Goal: Task Accomplishment & Management: Use online tool/utility

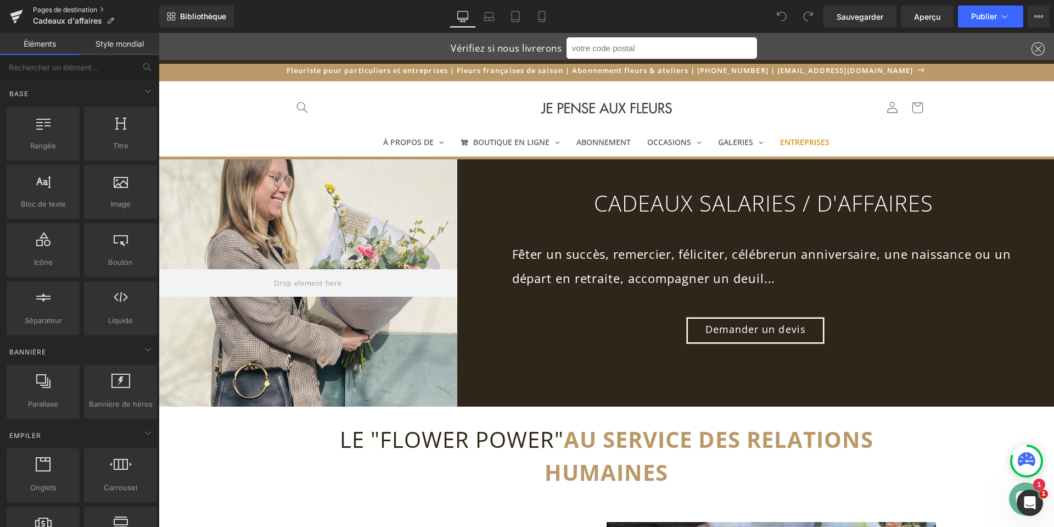
click at [58, 9] on font "Pages de destination" at bounding box center [65, 9] width 64 height 8
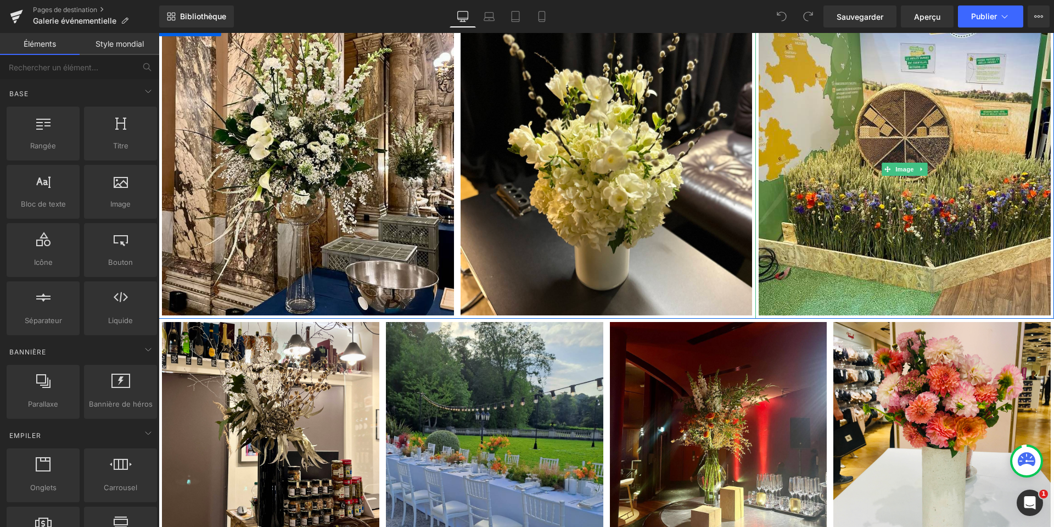
scroll to position [1483, 0]
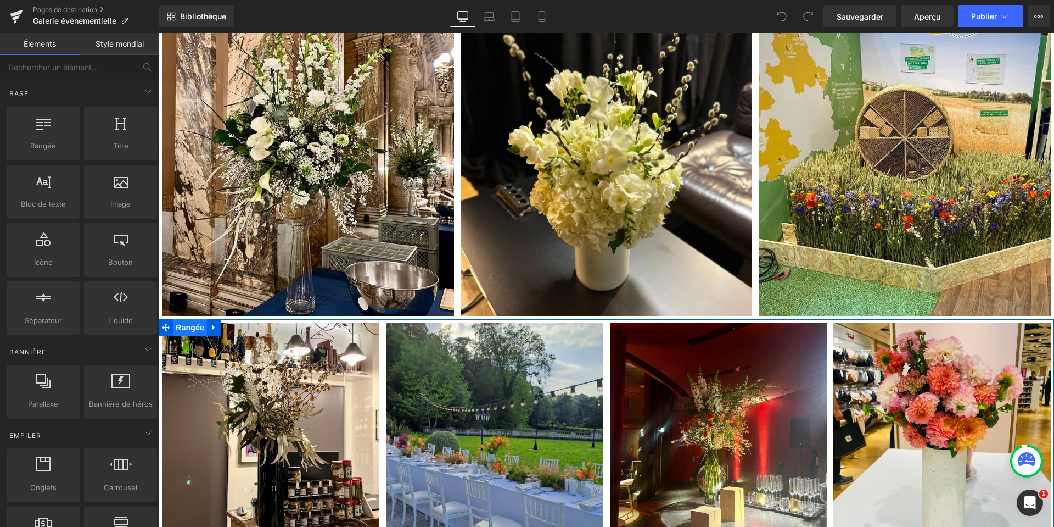
click at [183, 324] on font "Rangée" at bounding box center [190, 327] width 29 height 9
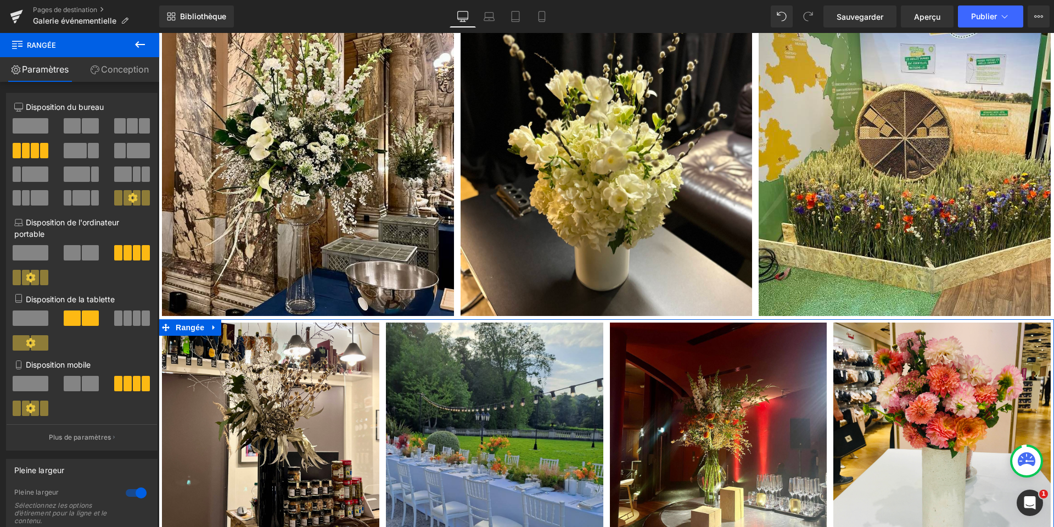
click at [131, 66] on font "Conception" at bounding box center [125, 69] width 48 height 11
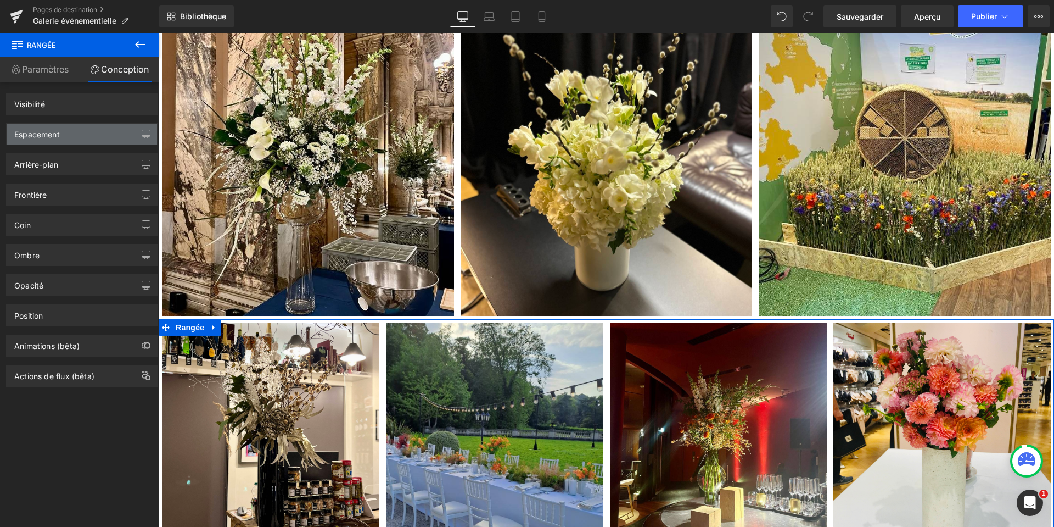
click at [53, 140] on div "Espacement" at bounding box center [82, 134] width 150 height 21
click at [74, 133] on div "Spacing" at bounding box center [82, 134] width 150 height 21
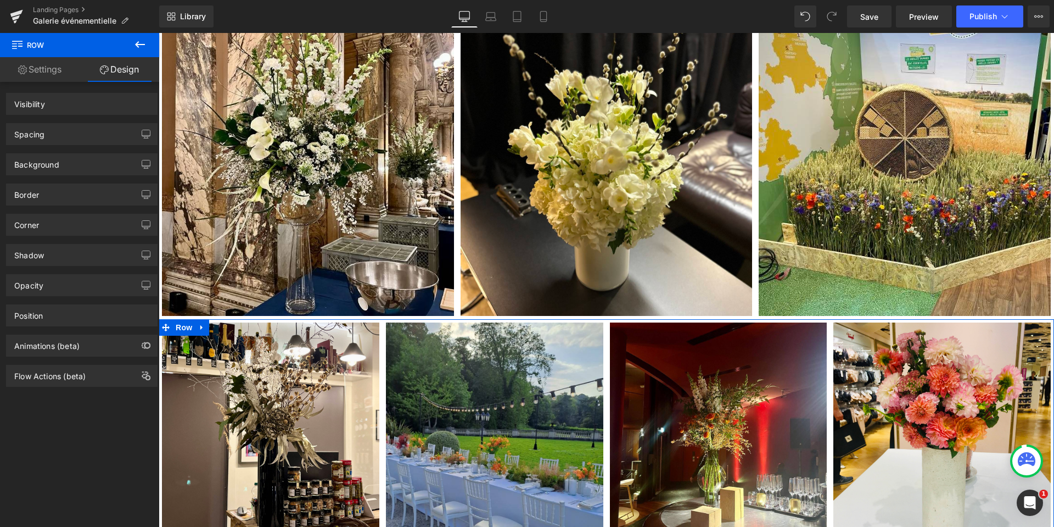
click at [49, 73] on link "Settings" at bounding box center [40, 69] width 80 height 25
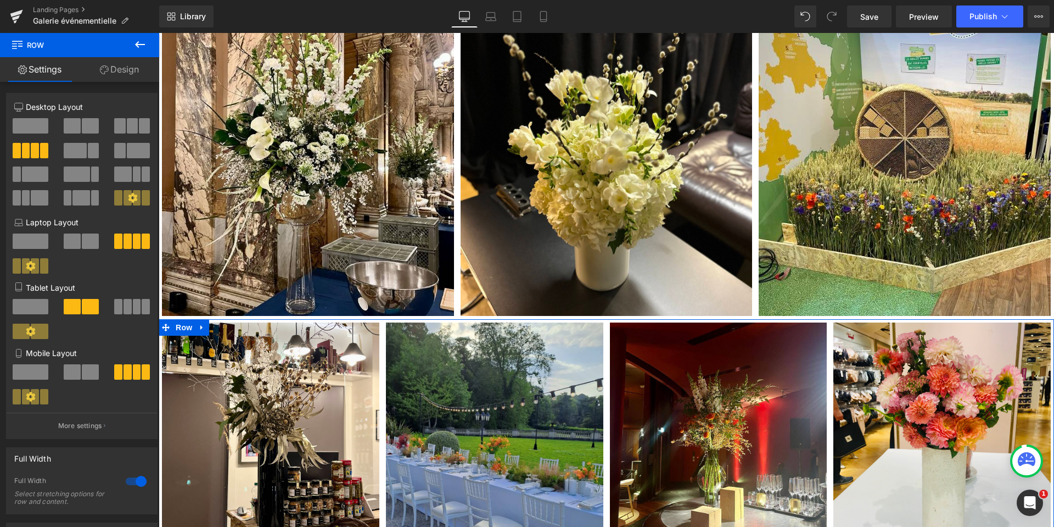
click at [127, 70] on link "Design" at bounding box center [120, 69] width 80 height 25
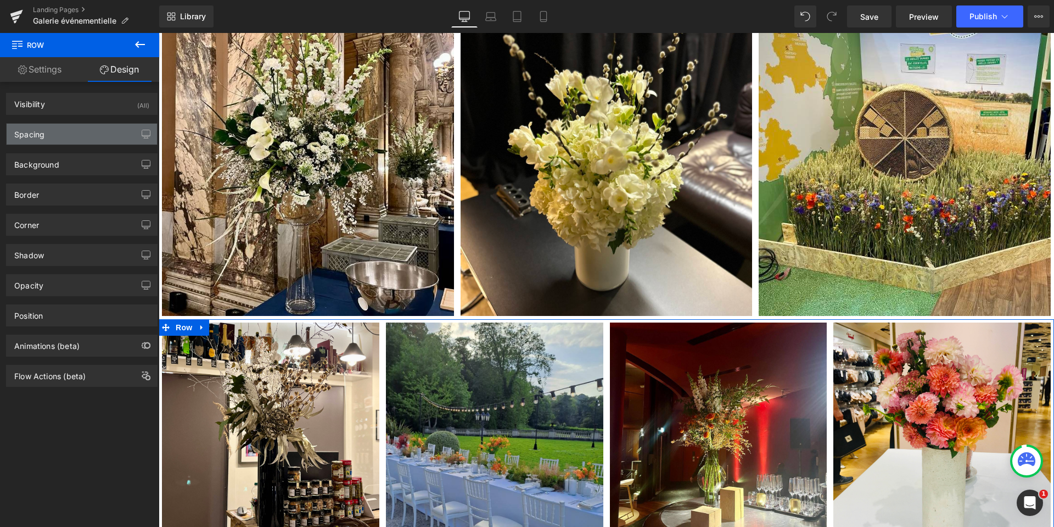
type input "0"
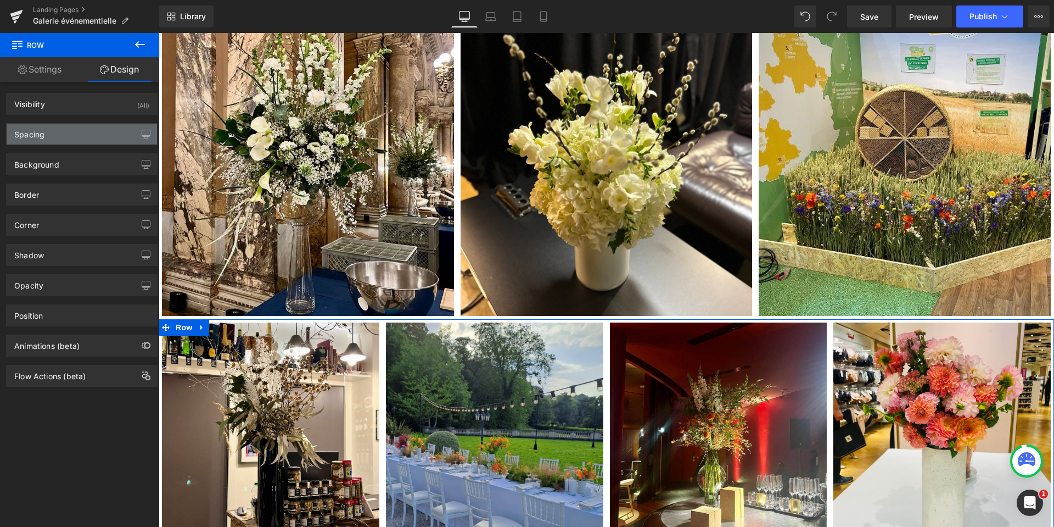
type input "0"
click at [39, 128] on div "Spacing" at bounding box center [29, 131] width 30 height 15
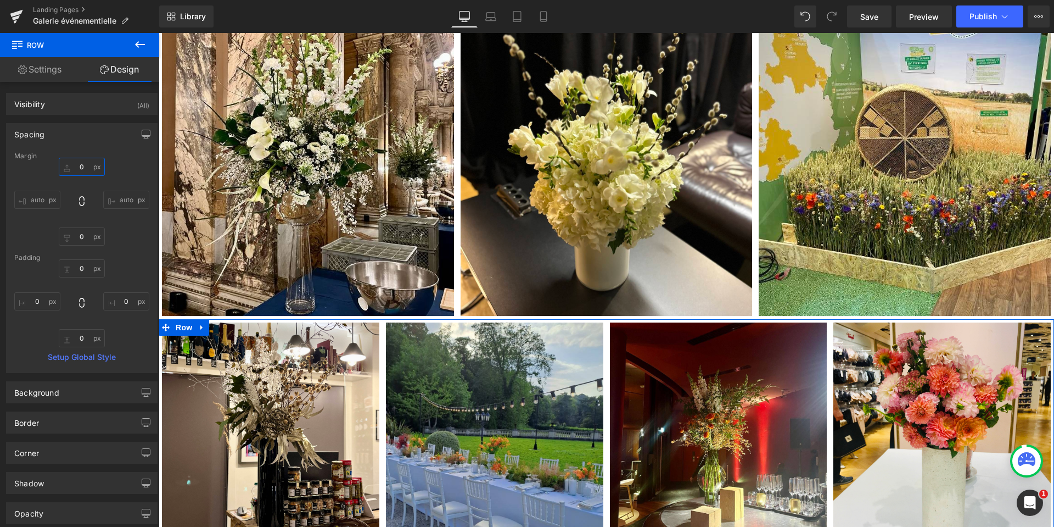
click at [87, 167] on input "0" at bounding box center [82, 167] width 46 height 18
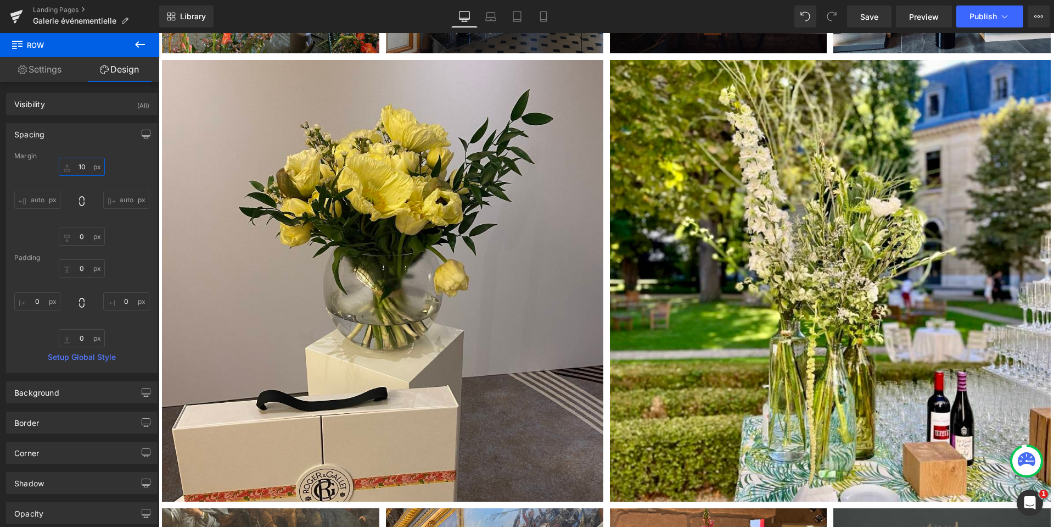
scroll to position [329, 0]
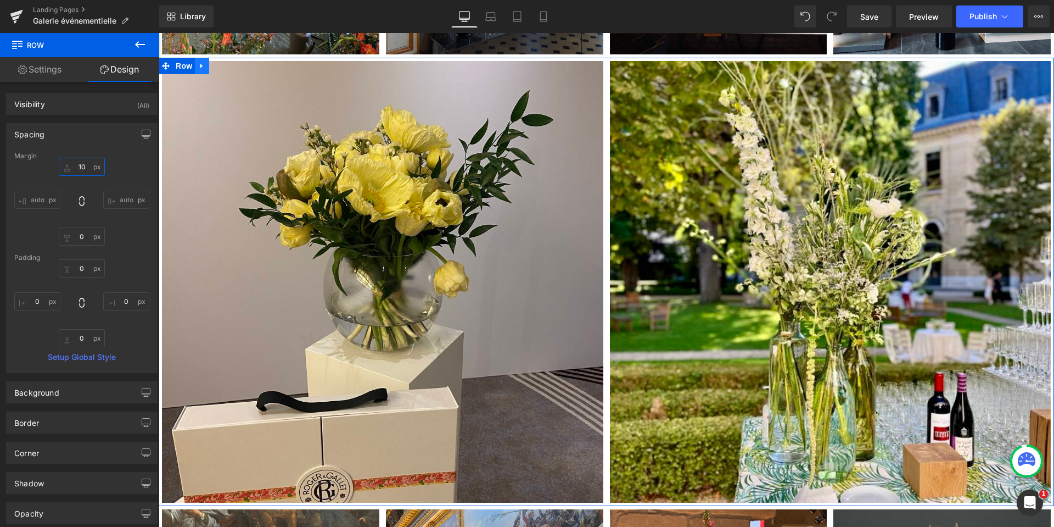
type input "10"
click at [200, 68] on icon at bounding box center [202, 66] width 8 height 8
click at [212, 66] on icon at bounding box center [216, 66] width 8 height 8
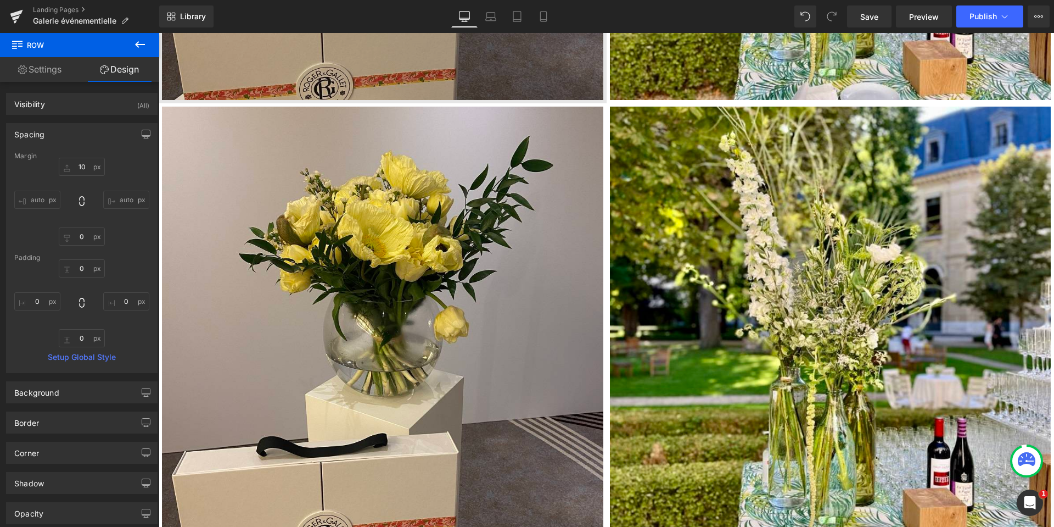
scroll to position [758, 0]
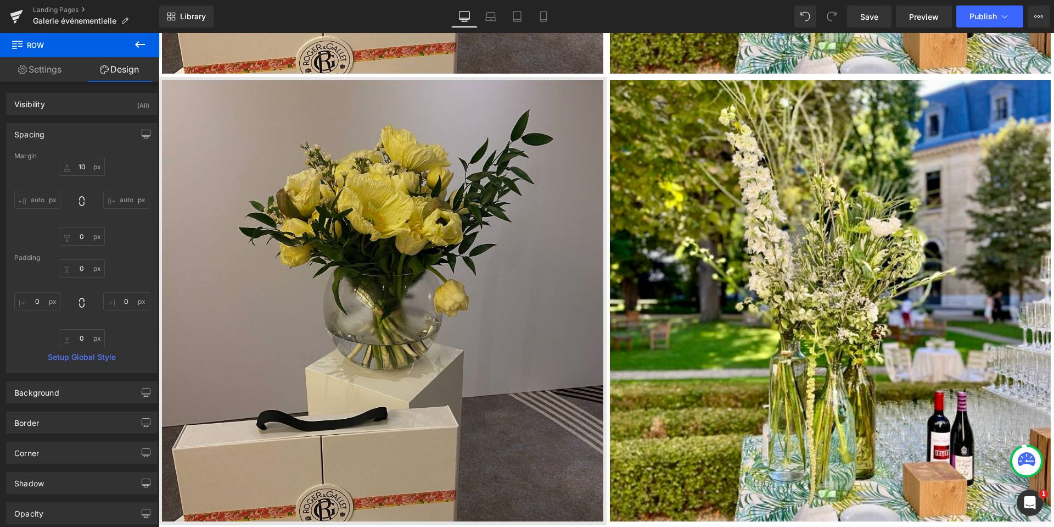
click at [212, 124] on img at bounding box center [383, 301] width 448 height 448
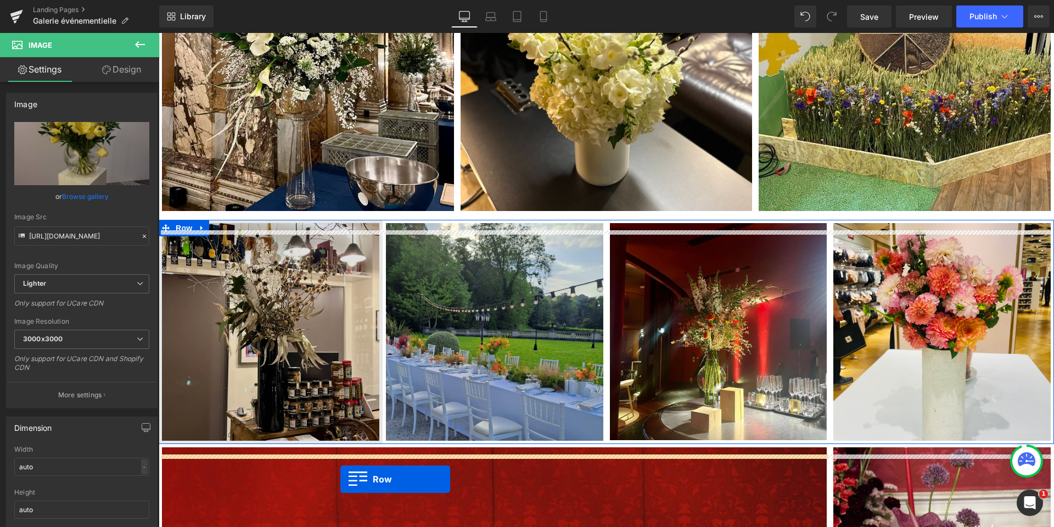
scroll to position [1626, 0]
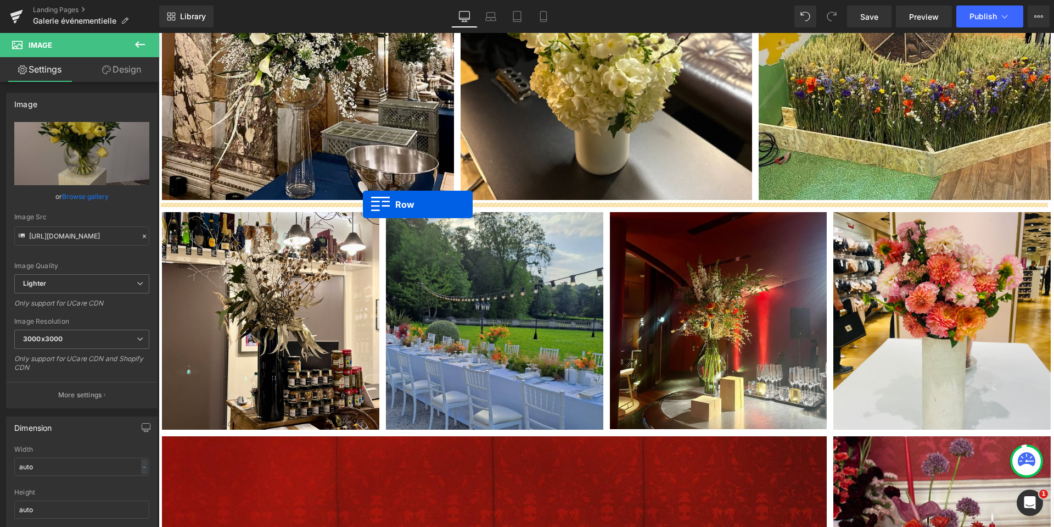
drag, startPoint x: 162, startPoint y: 83, endPoint x: 363, endPoint y: 204, distance: 234.5
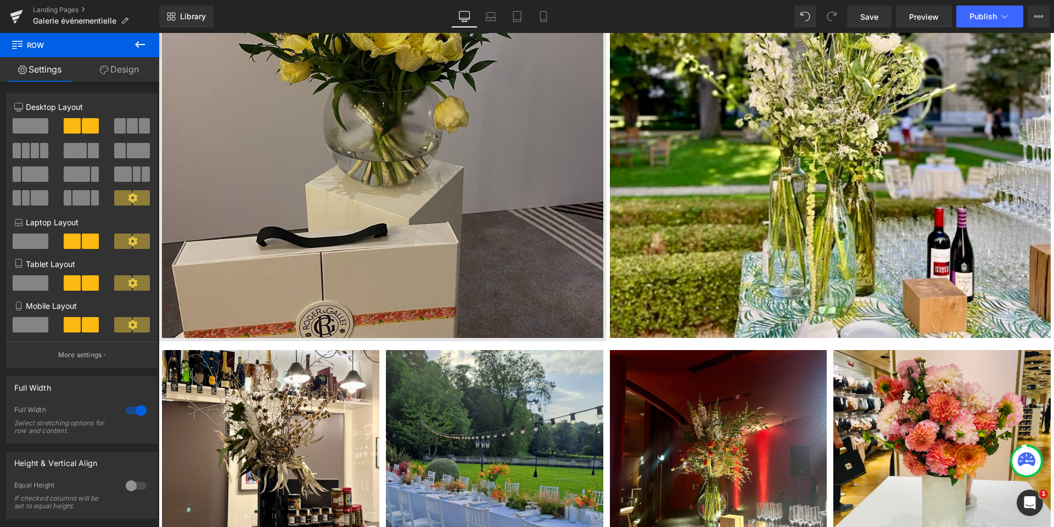
scroll to position [1928, 0]
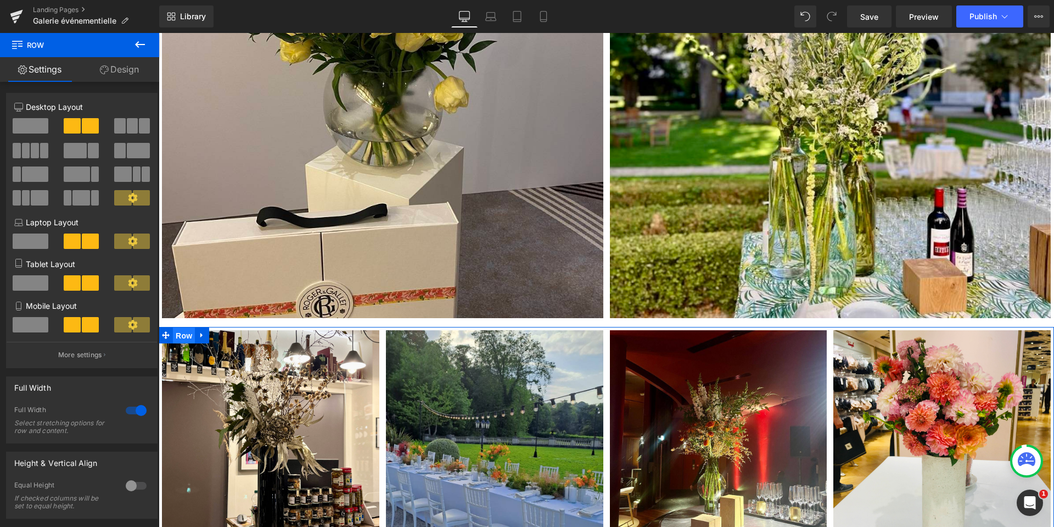
click at [175, 337] on span "Row" at bounding box center [184, 335] width 22 height 16
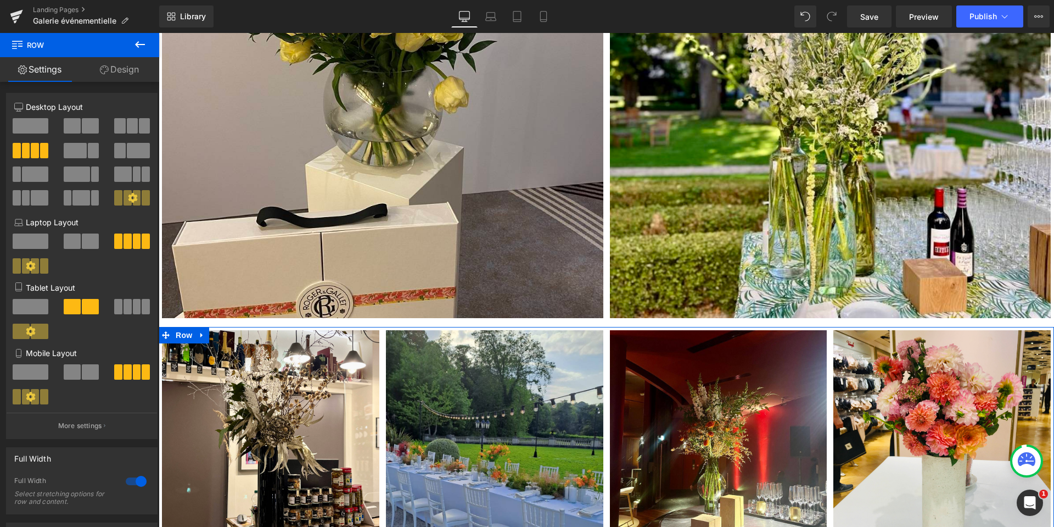
drag, startPoint x: 132, startPoint y: 72, endPoint x: 73, endPoint y: 141, distance: 90.3
click at [132, 72] on link "Design" at bounding box center [120, 69] width 80 height 25
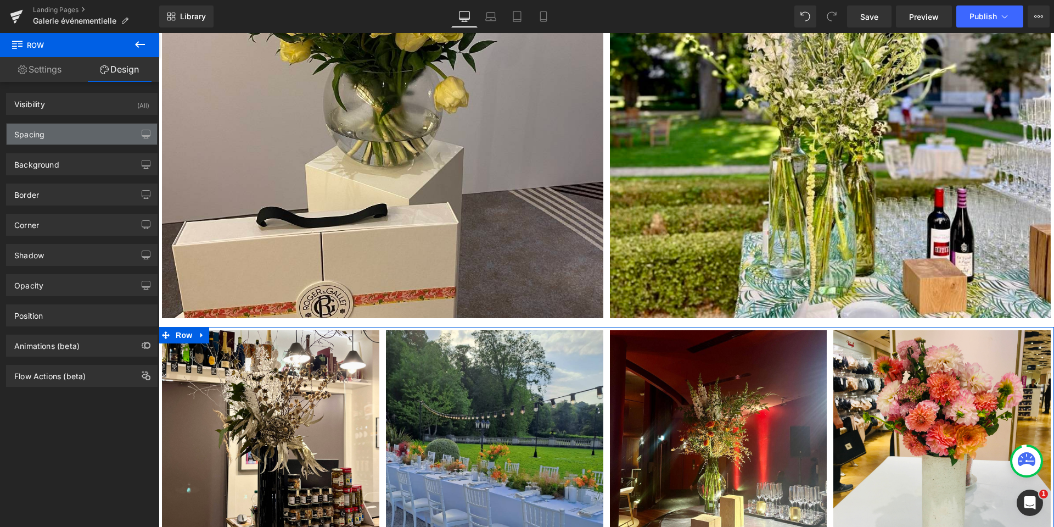
type input "10"
type input "0"
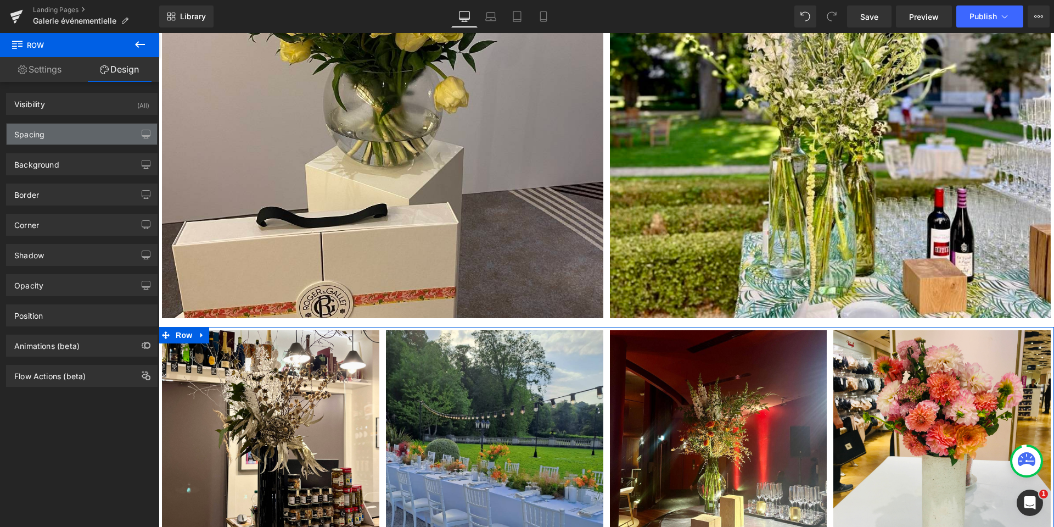
type input "0"
click at [69, 127] on div "Spacing" at bounding box center [82, 134] width 150 height 21
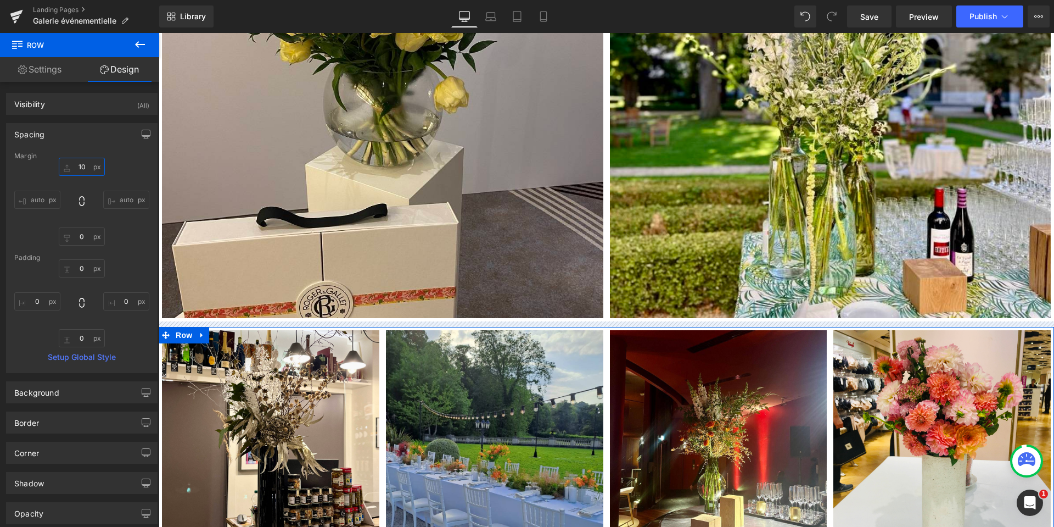
click at [82, 169] on input "10" at bounding box center [82, 167] width 46 height 18
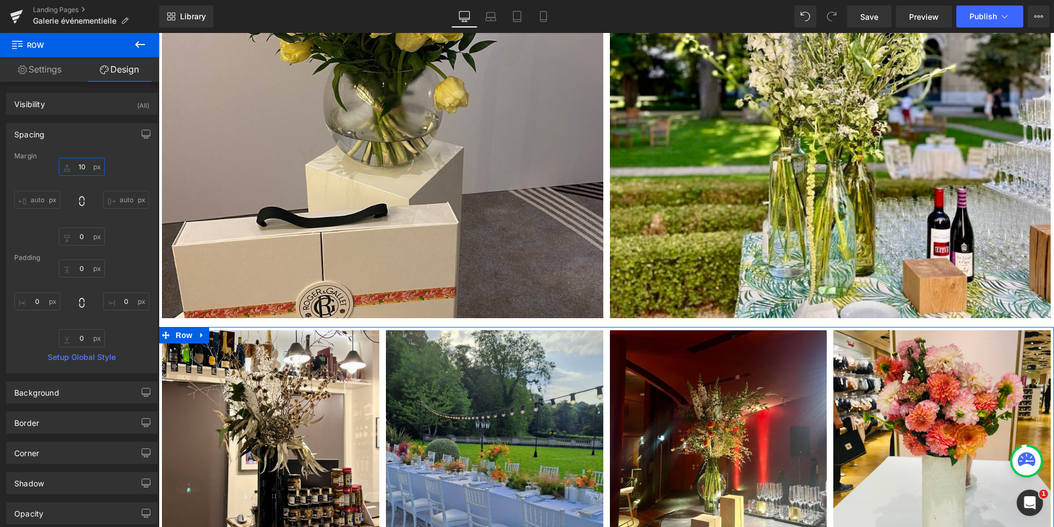
type input "0"
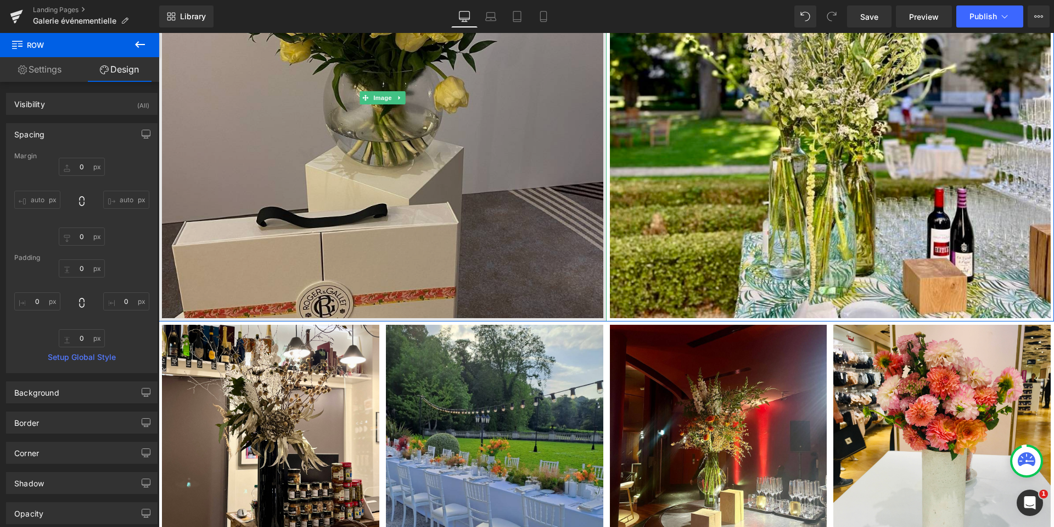
click at [315, 183] on img at bounding box center [383, 98] width 448 height 448
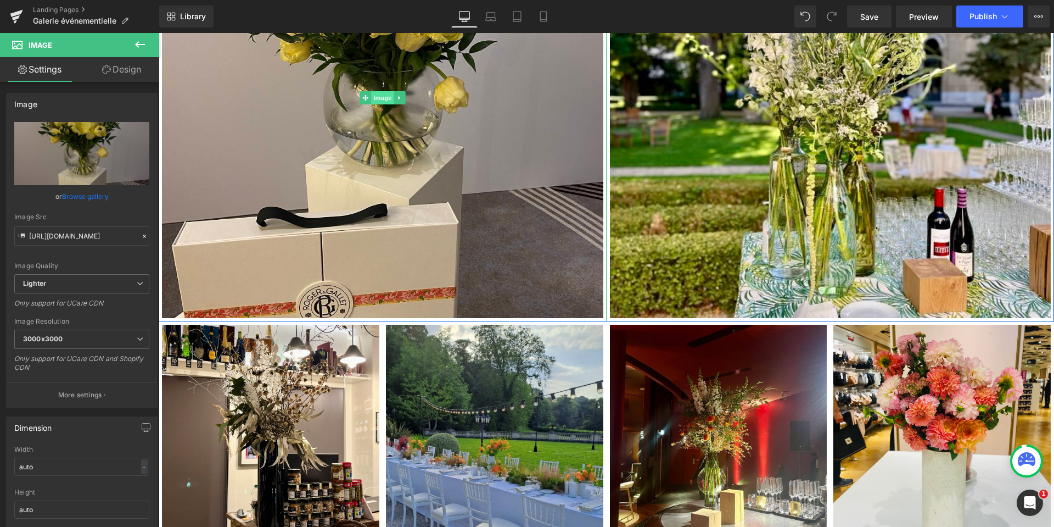
click at [376, 99] on span "Image" at bounding box center [382, 97] width 23 height 13
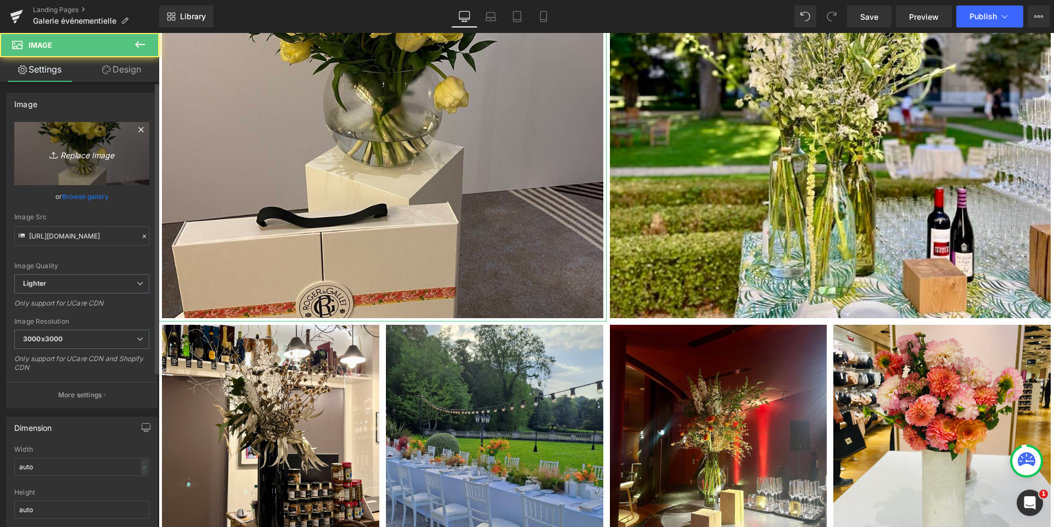
click at [79, 150] on icon "Replace Image" at bounding box center [82, 154] width 88 height 14
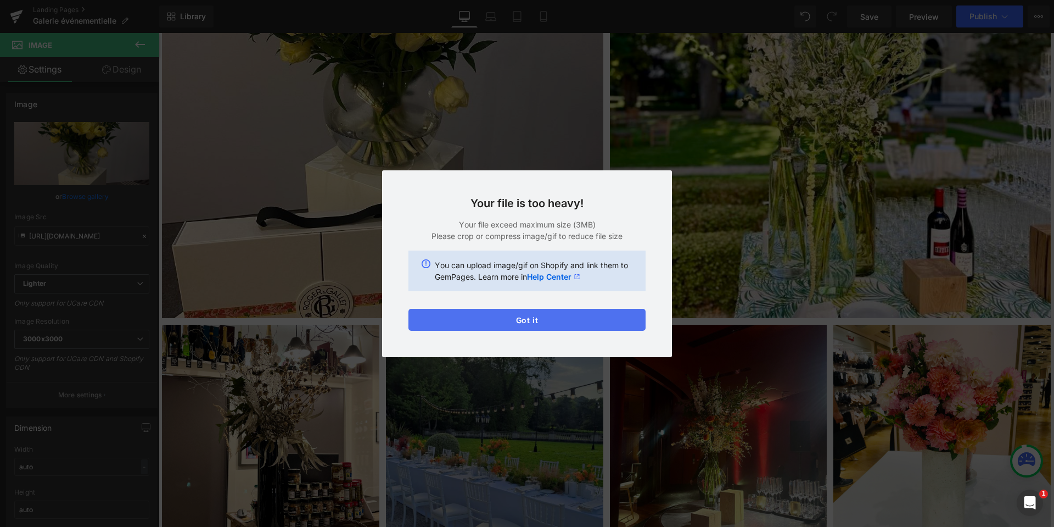
click at [593, 317] on button "Got it" at bounding box center [527, 320] width 237 height 22
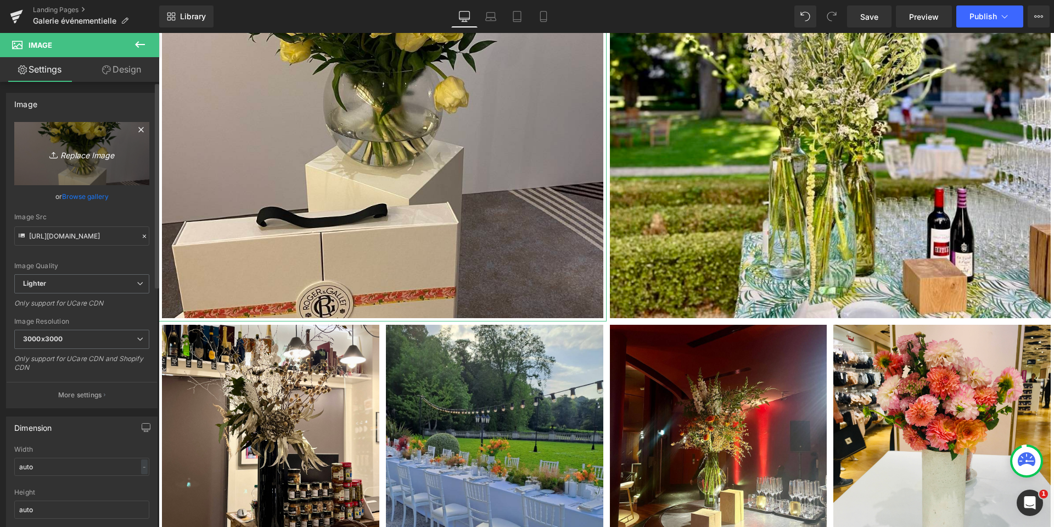
click at [89, 153] on icon "Replace Image" at bounding box center [82, 154] width 88 height 14
type input "C:\fakepath\Scéno végétal pour TF1 .jpg"
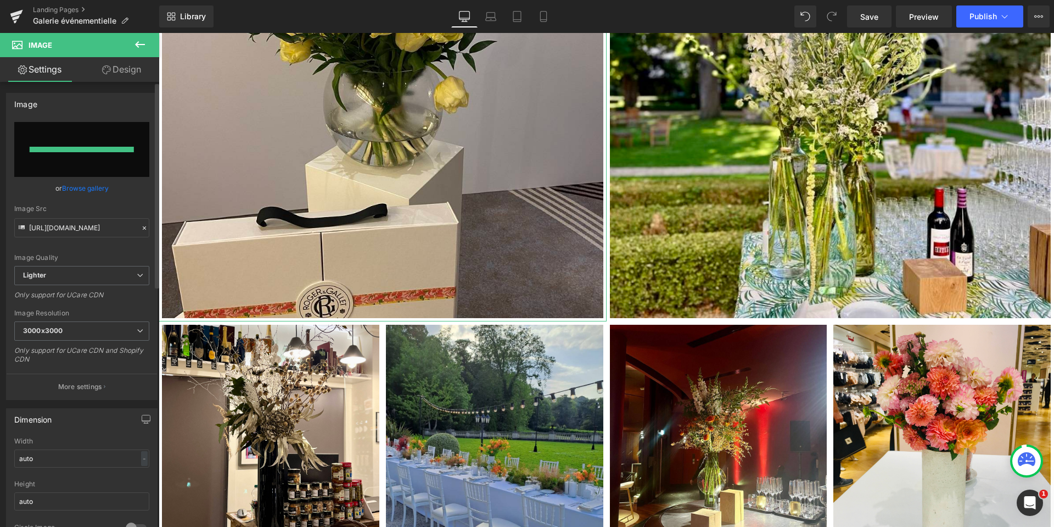
type input "https://ucarecdn.com/75121583-427d-438b-bd24-ed1636e0d2a2/-/format/auto/-/previ…"
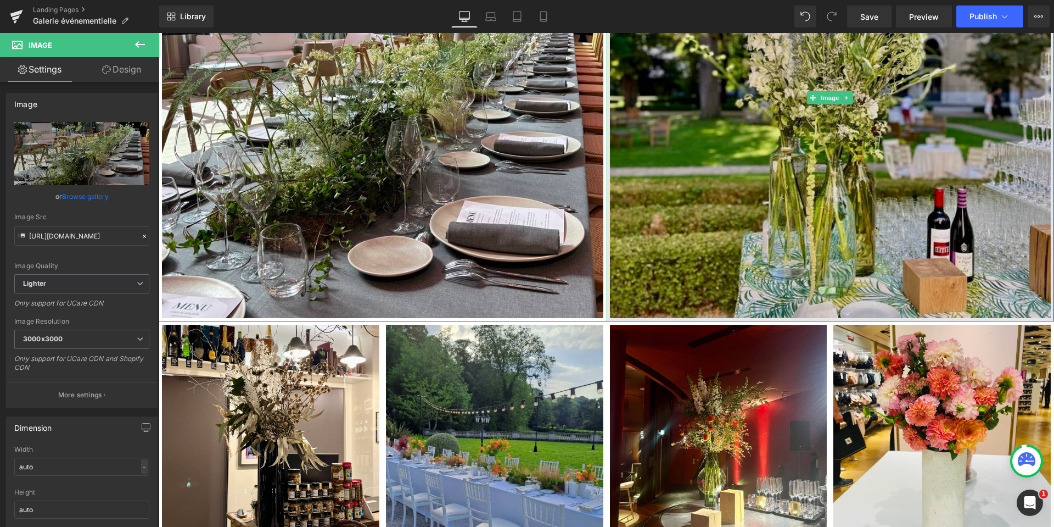
click at [830, 131] on img at bounding box center [831, 98] width 448 height 448
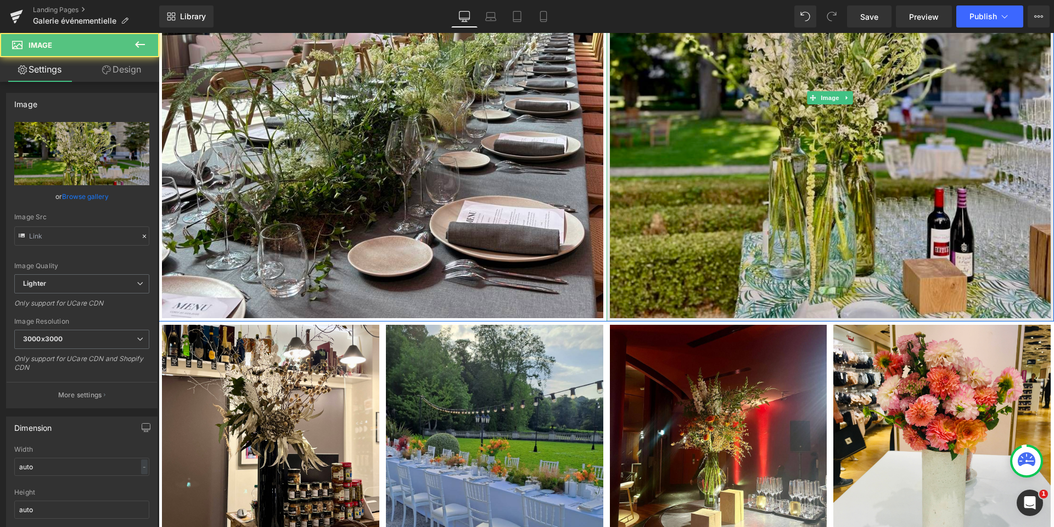
type input "https://ucarecdn.com/ac1d840c-ece8-4da4-a5d3-5d621604b9ba/-/format/auto/-/previ…"
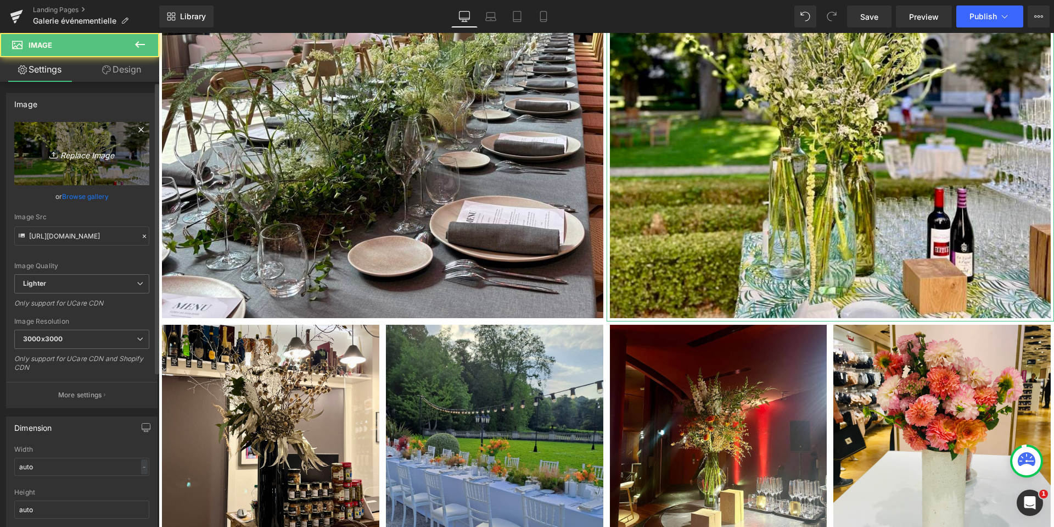
click at [63, 153] on icon "Replace Image" at bounding box center [82, 154] width 88 height 14
type input "C:\fakepath\Scéno gypso.jpg"
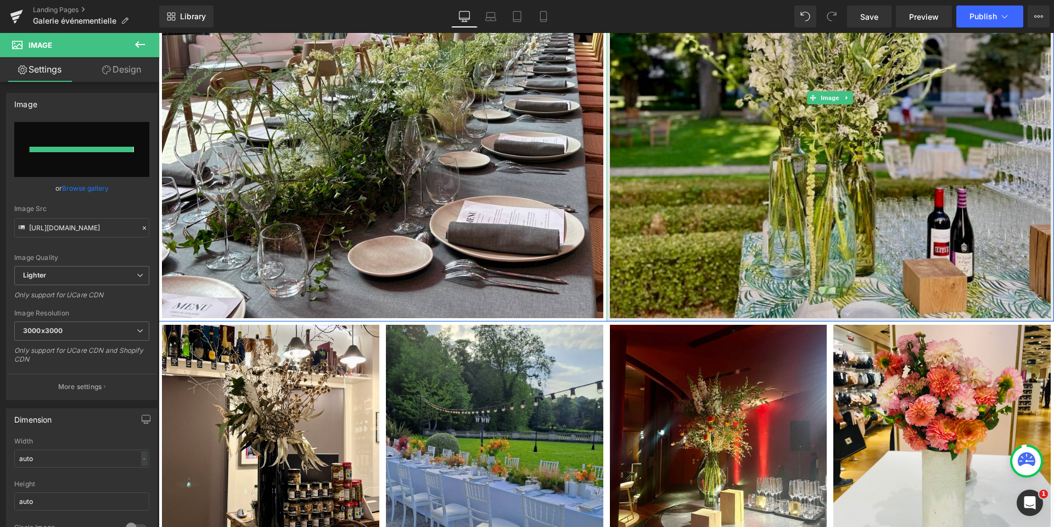
type input "https://ucarecdn.com/e1713e5f-133c-488c-904a-782c0e5d0e7b/-/format/auto/-/previ…"
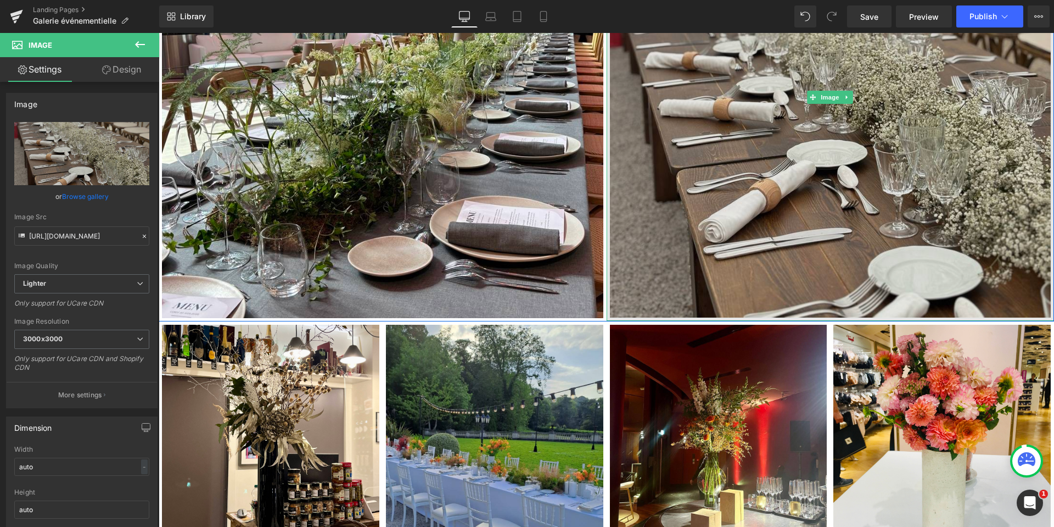
click at [815, 147] on img at bounding box center [831, 97] width 448 height 447
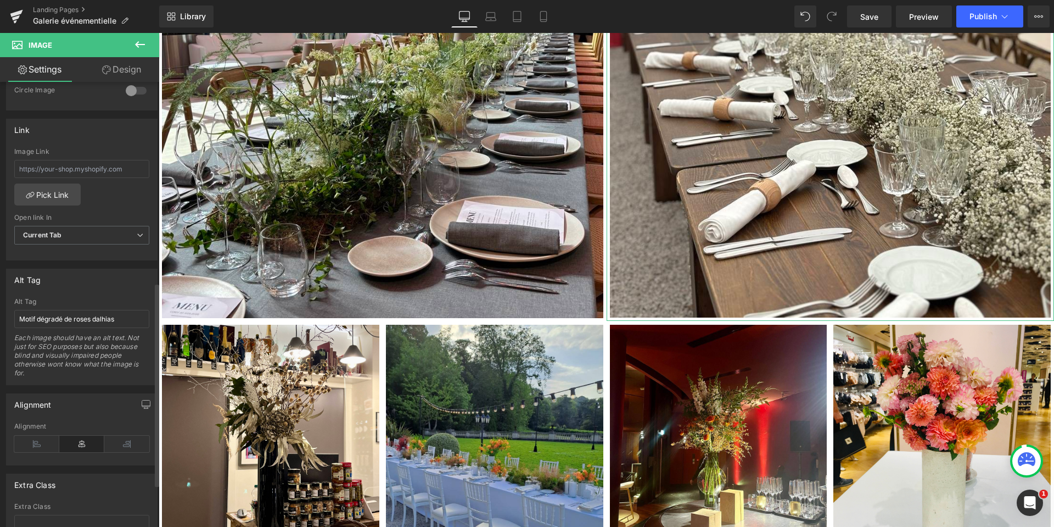
scroll to position [421, 0]
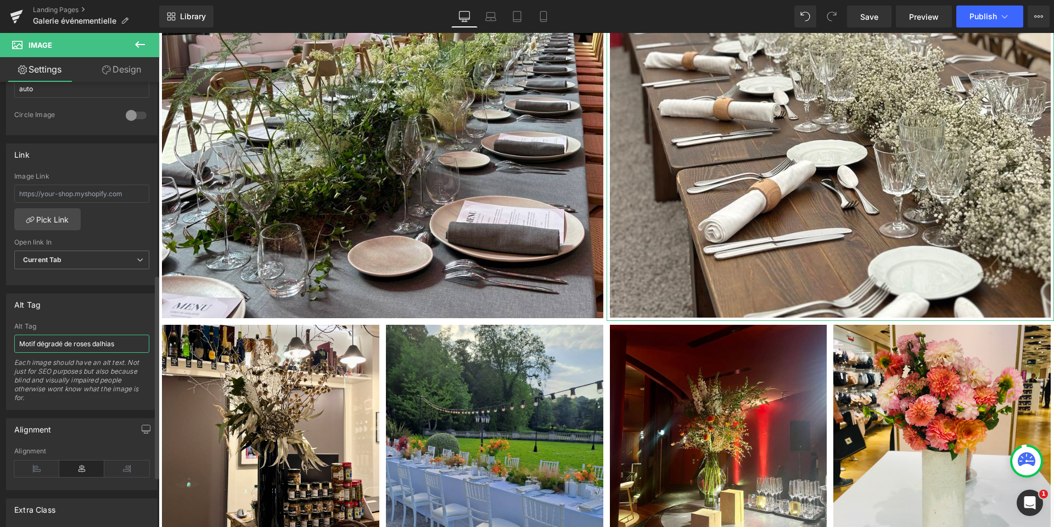
click at [65, 344] on input "Motif dégradé de roses dalhias" at bounding box center [81, 343] width 135 height 18
drag, startPoint x: 122, startPoint y: 342, endPoint x: -14, endPoint y: 343, distance: 136.2
click at [0, 343] on html "Image You are previewing how the will restyle your page. You can not edit Eleme…" at bounding box center [527, 263] width 1054 height 527
type input "Chemin de table en Gypsophine"
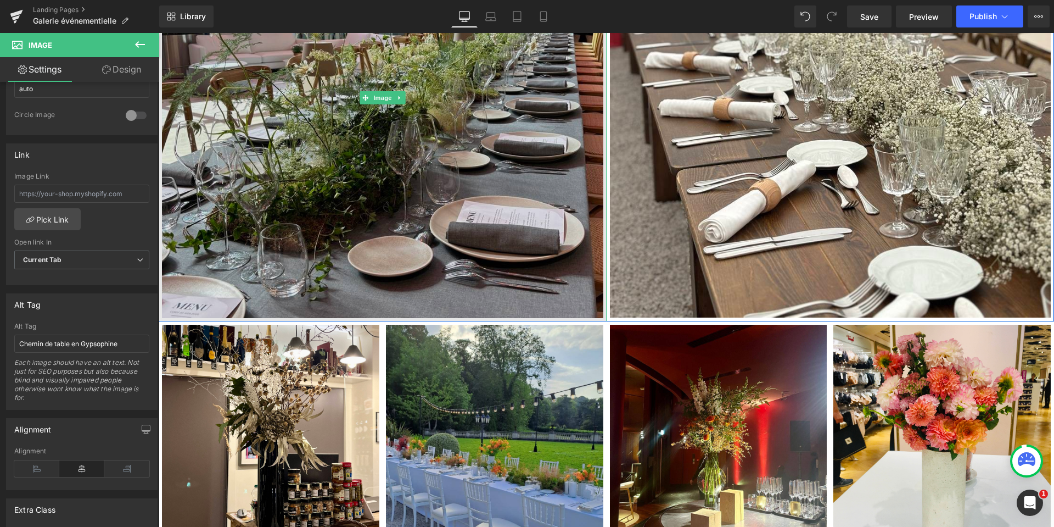
click at [363, 147] on img at bounding box center [383, 98] width 448 height 448
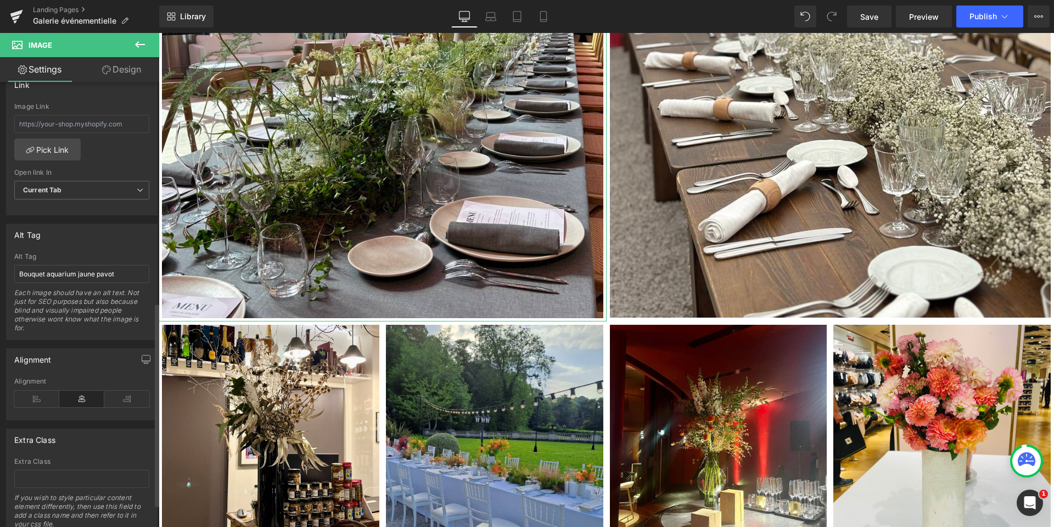
scroll to position [494, 0]
drag, startPoint x: 118, startPoint y: 265, endPoint x: -36, endPoint y: 266, distance: 153.7
click at [0, 266] on html "Image You are previewing how the will restyle your page. You can not edit Eleme…" at bounding box center [527, 263] width 1054 height 527
type input "Chemin de table végétal"
click at [989, 23] on button "Publish" at bounding box center [989, 16] width 67 height 22
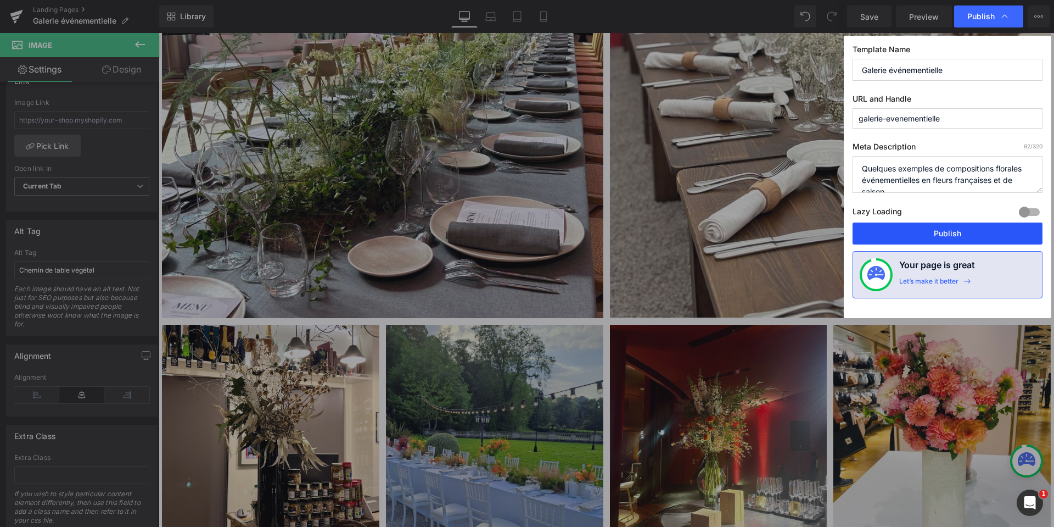
click at [933, 228] on button "Publish" at bounding box center [948, 233] width 190 height 22
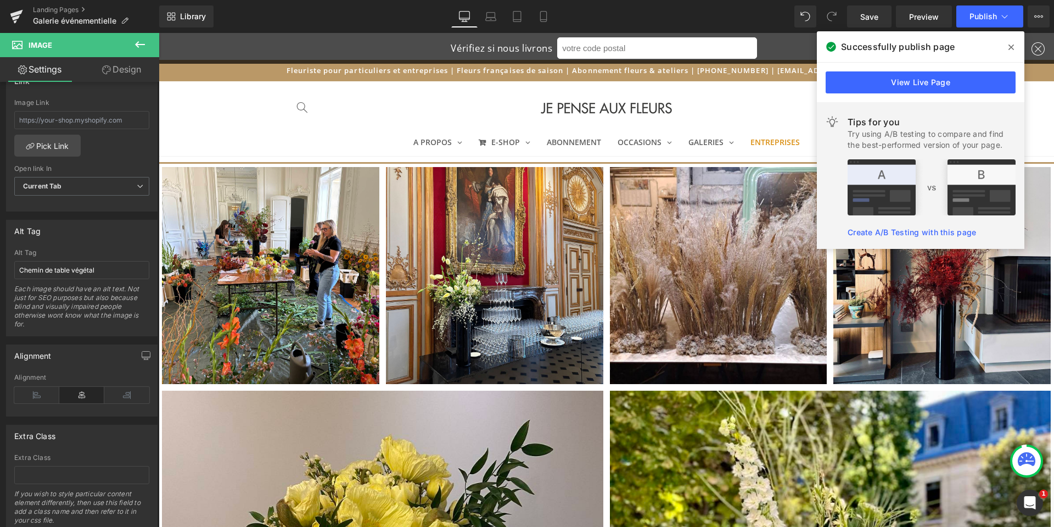
click at [1012, 46] on icon at bounding box center [1011, 46] width 5 height 5
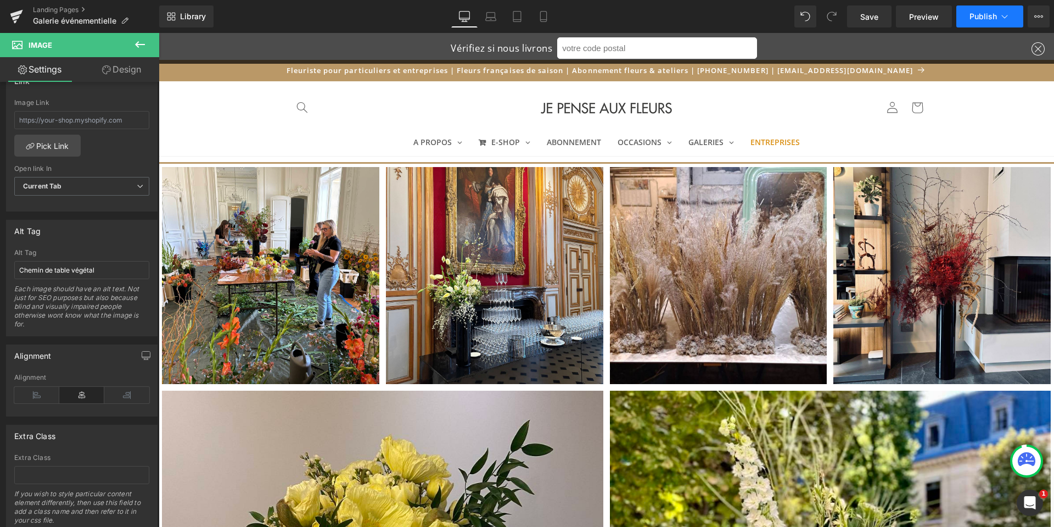
click at [983, 9] on button "Publish" at bounding box center [989, 16] width 67 height 22
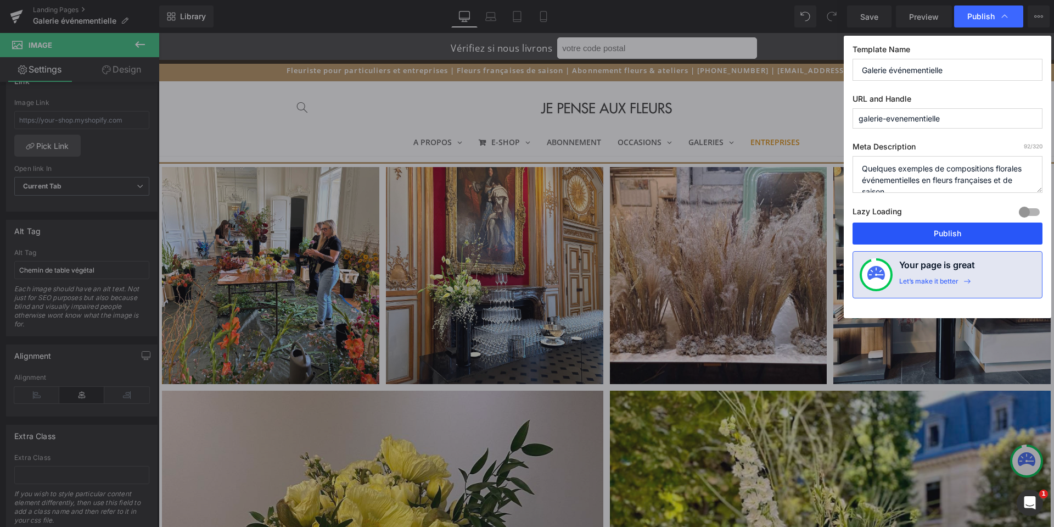
click at [955, 234] on button "Publish" at bounding box center [948, 233] width 190 height 22
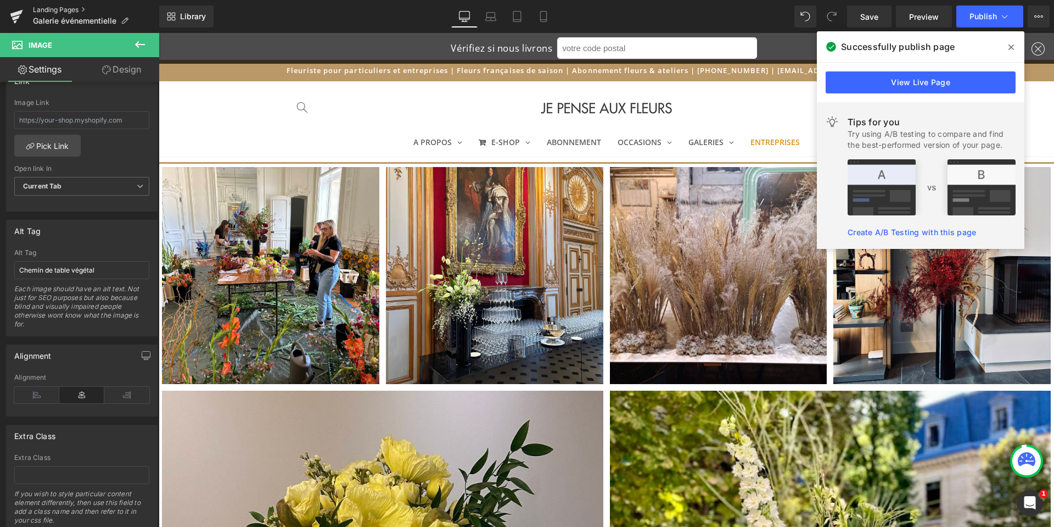
click at [61, 8] on link "Landing Pages" at bounding box center [96, 9] width 126 height 9
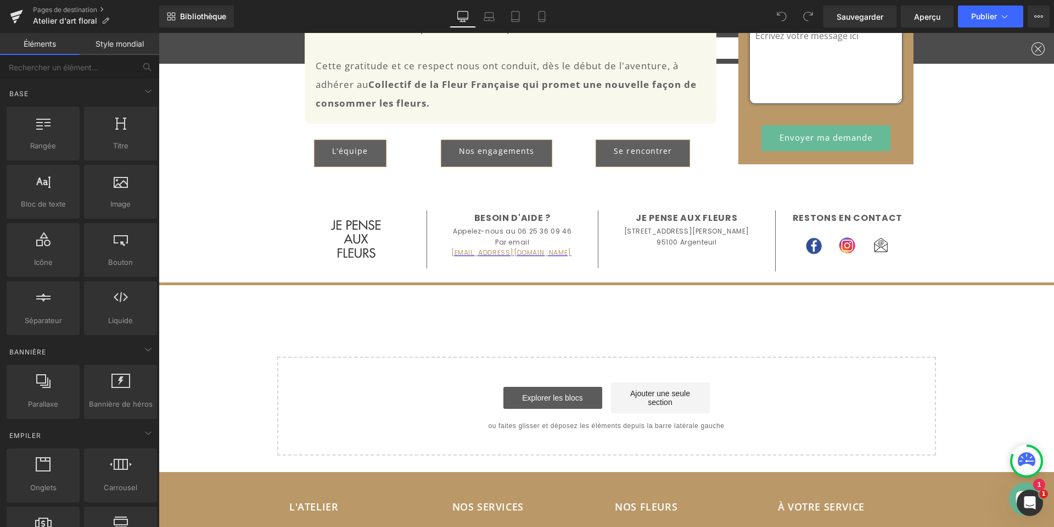
click at [579, 402] on link "Explorer les blocs" at bounding box center [553, 398] width 99 height 22
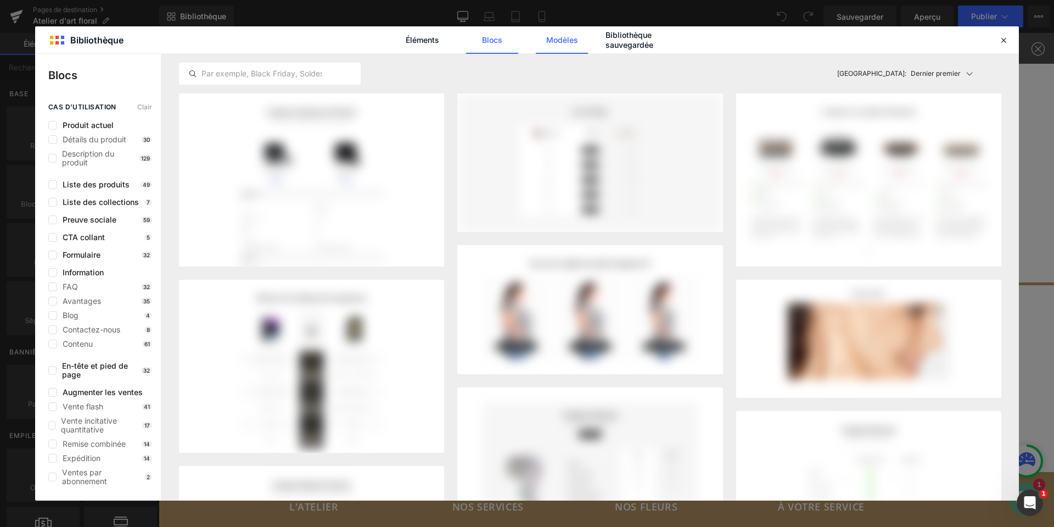
click at [561, 39] on font "Modèles" at bounding box center [562, 39] width 32 height 9
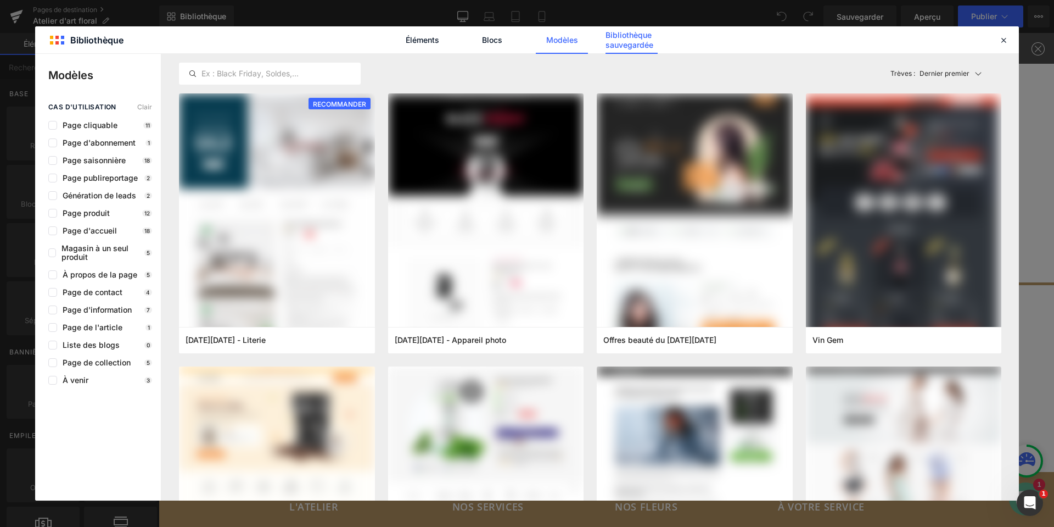
click at [649, 40] on font "Bibliothèque sauvegardée" at bounding box center [630, 39] width 48 height 19
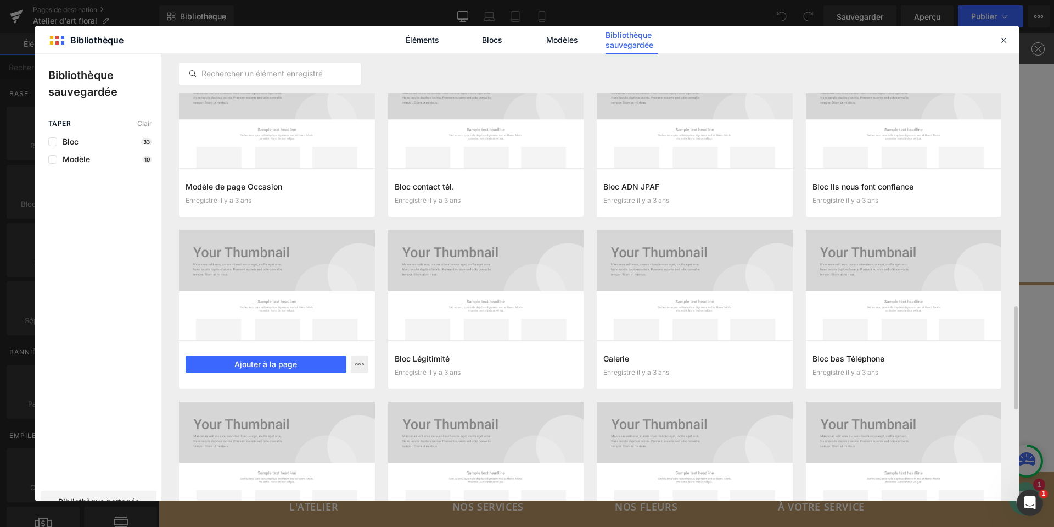
scroll to position [1209, 0]
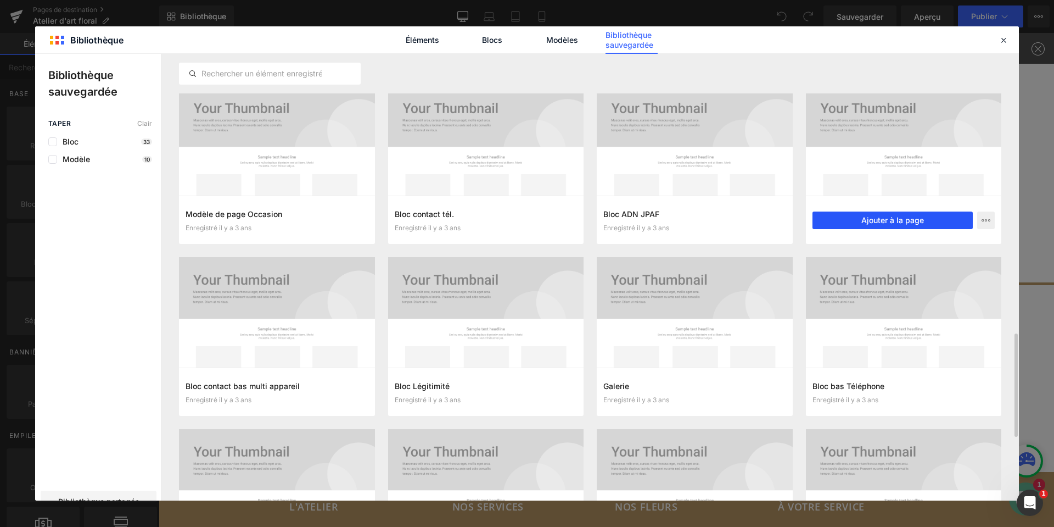
click at [915, 215] on font "Ajouter à la page" at bounding box center [893, 219] width 63 height 9
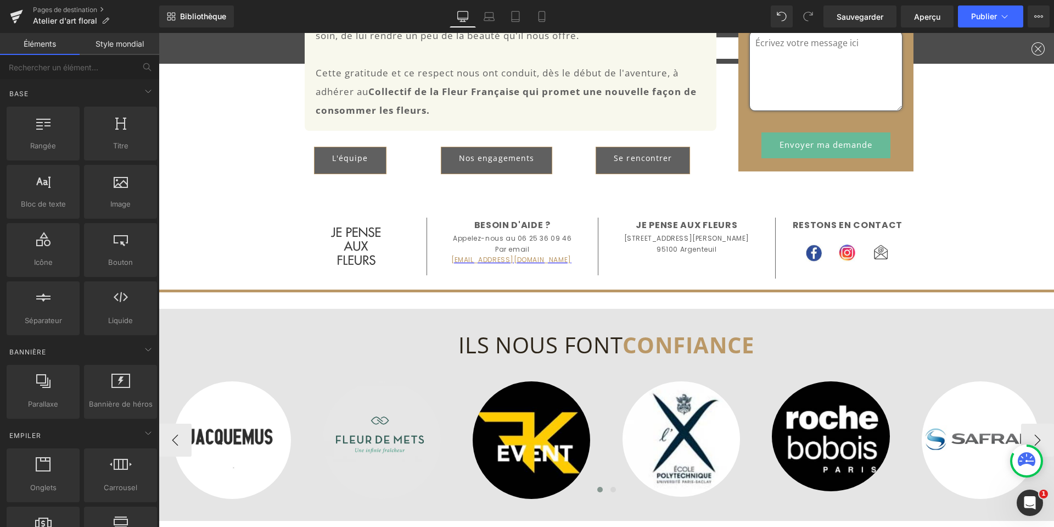
scroll to position [1531, 0]
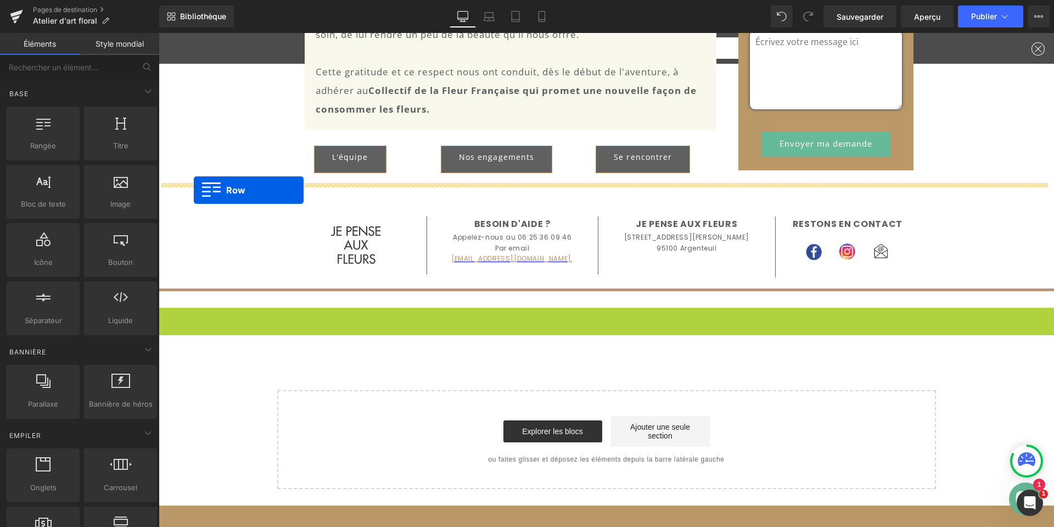
drag, startPoint x: 163, startPoint y: 315, endPoint x: 194, endPoint y: 190, distance: 128.9
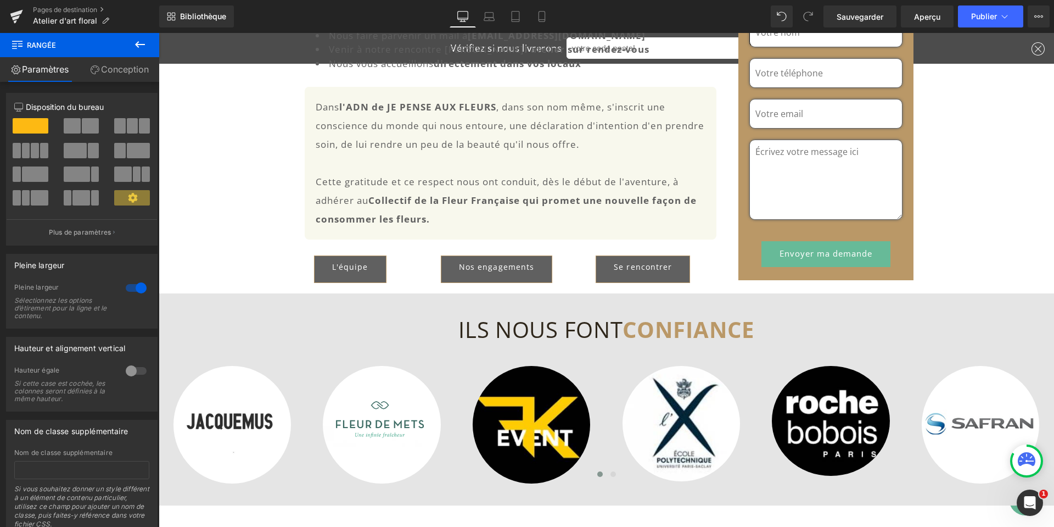
scroll to position [1641, 0]
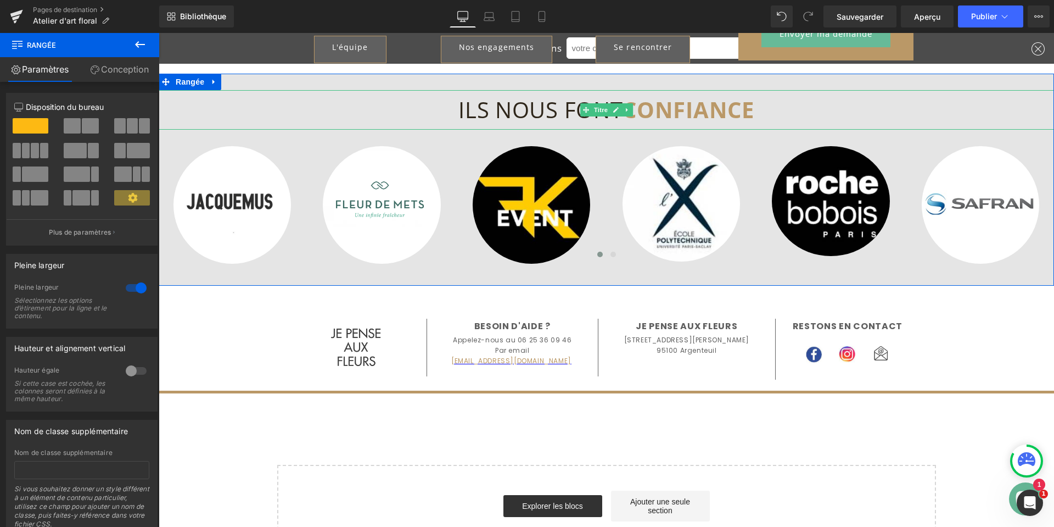
click at [686, 119] on font "CONFIANCE" at bounding box center [688, 109] width 131 height 30
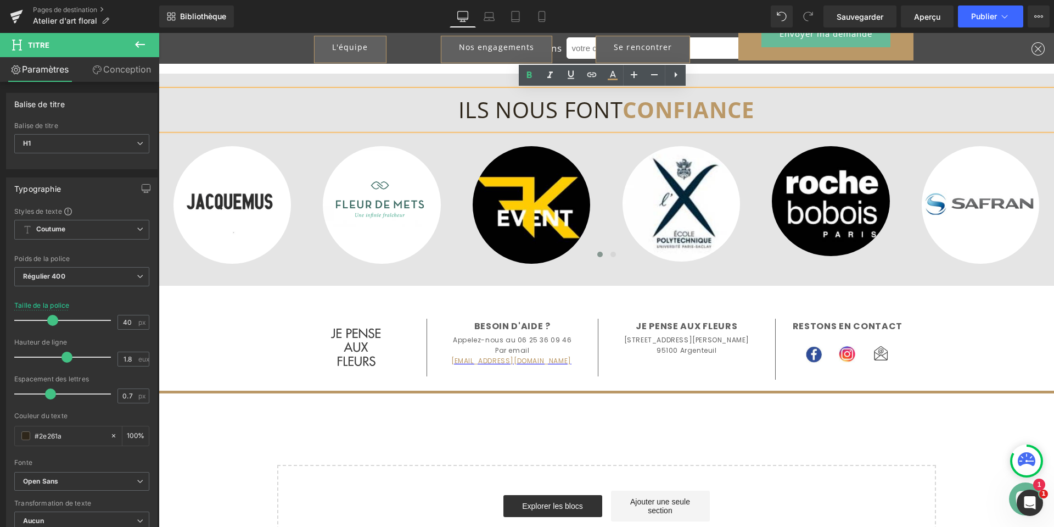
click at [758, 108] on h1 "ILS NOUS FONT CONFIANCE" at bounding box center [607, 110] width 896 height 40
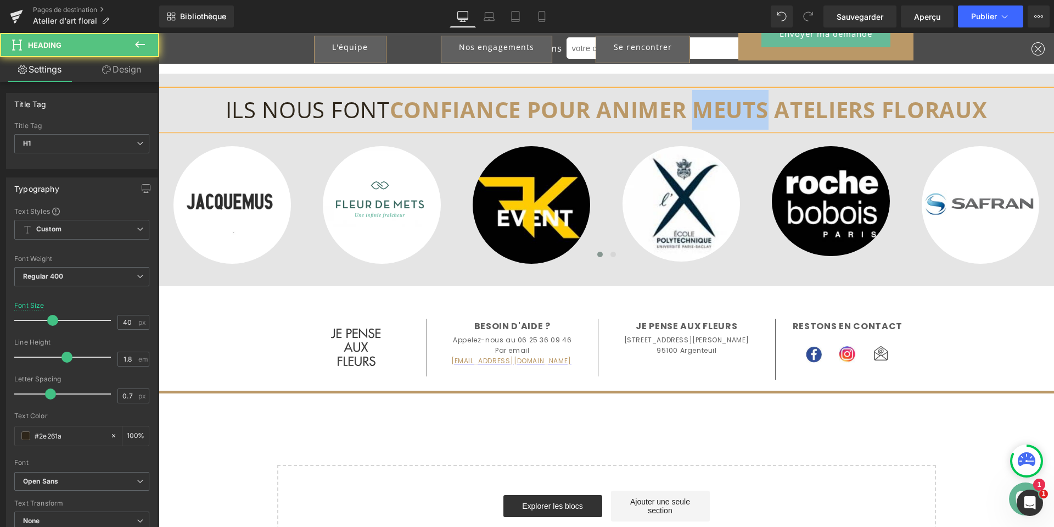
drag, startPoint x: 768, startPoint y: 109, endPoint x: 703, endPoint y: 111, distance: 64.8
click at [703, 111] on font "CONFIANCE POUR ANIMER MEUTS ATELIERS FLORAUX" at bounding box center [689, 109] width 598 height 30
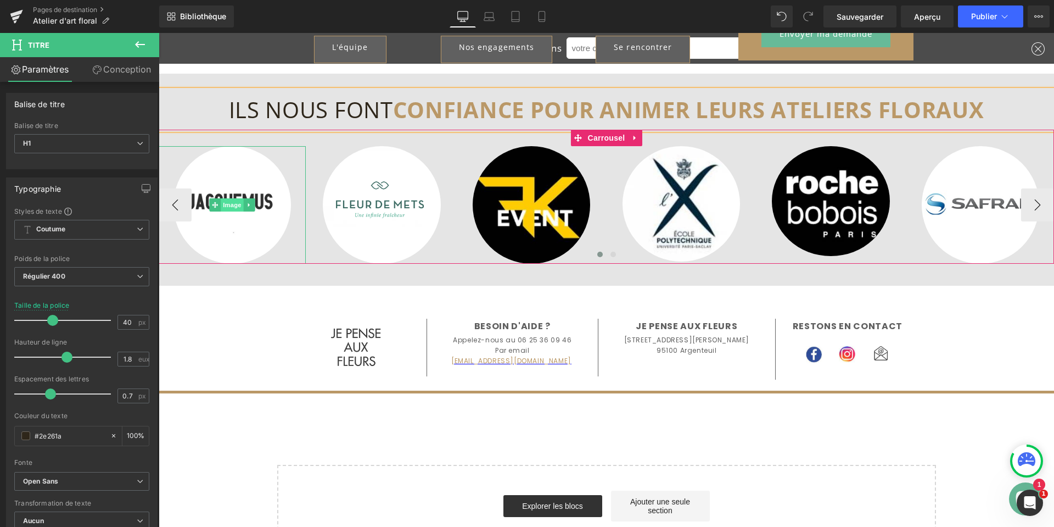
click at [233, 201] on font "Image" at bounding box center [232, 204] width 19 height 13
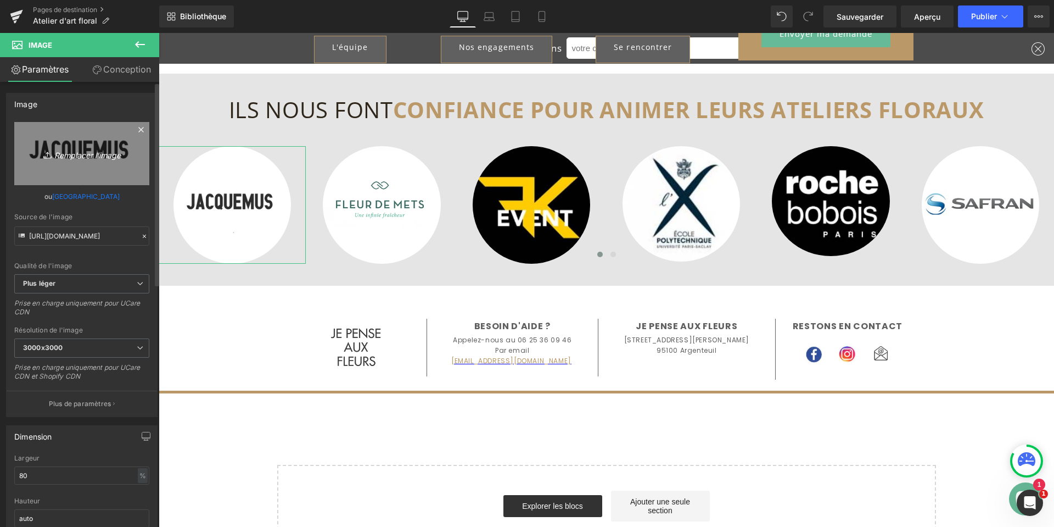
click at [68, 155] on font "Remplacer l'image" at bounding box center [87, 154] width 66 height 9
type input "C:\fakepath\Logo Banque des territoires Carré.jpg"
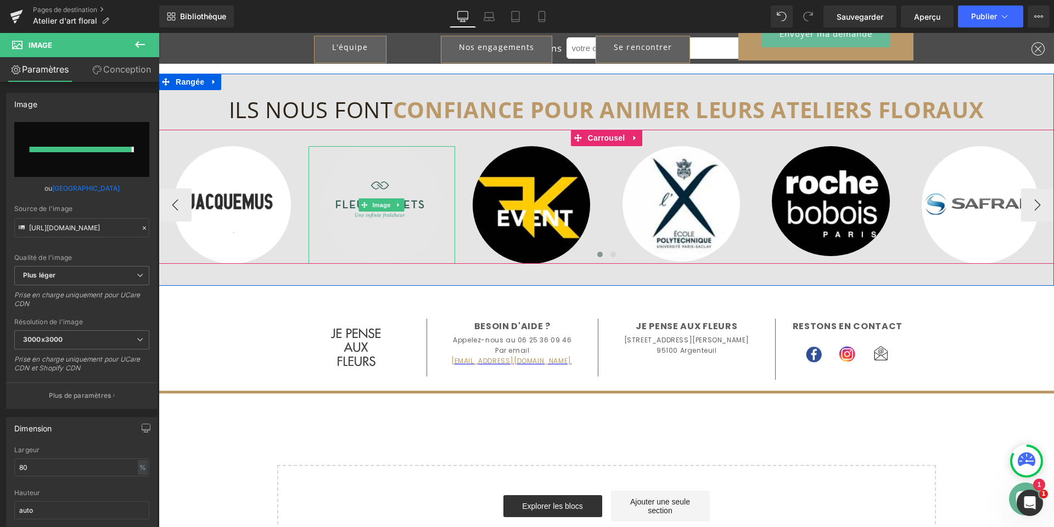
type input "https://ucarecdn.com/ab8980e9-a2ce-4bab-b53e-30b4628ac180/-/format/auto/-/previ…"
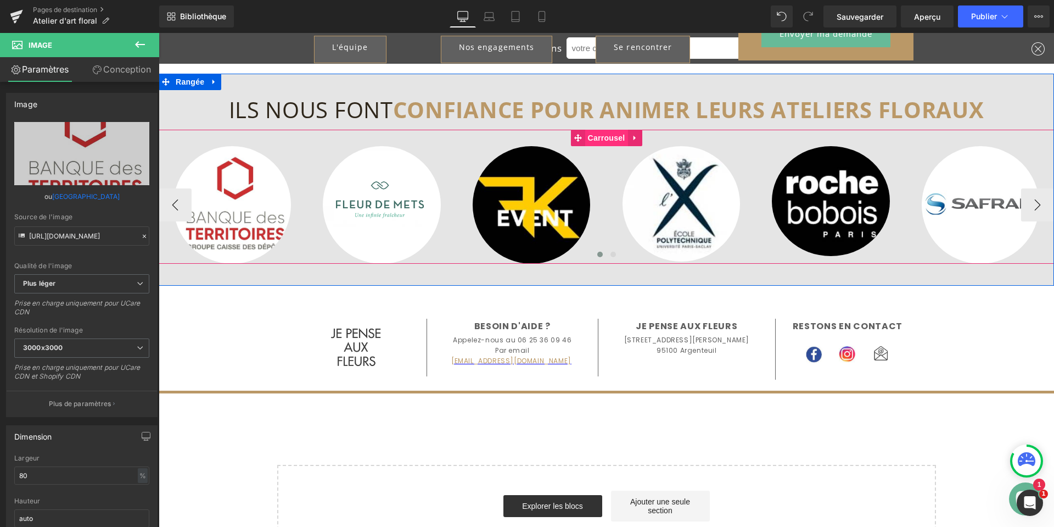
click at [590, 139] on font "Carrousel" at bounding box center [606, 137] width 37 height 9
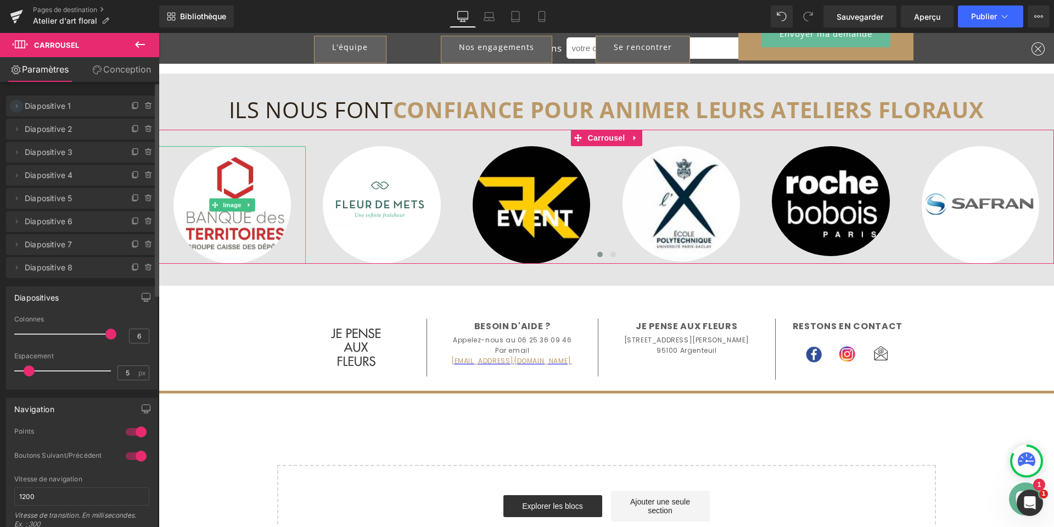
click at [19, 108] on icon at bounding box center [16, 106] width 9 height 9
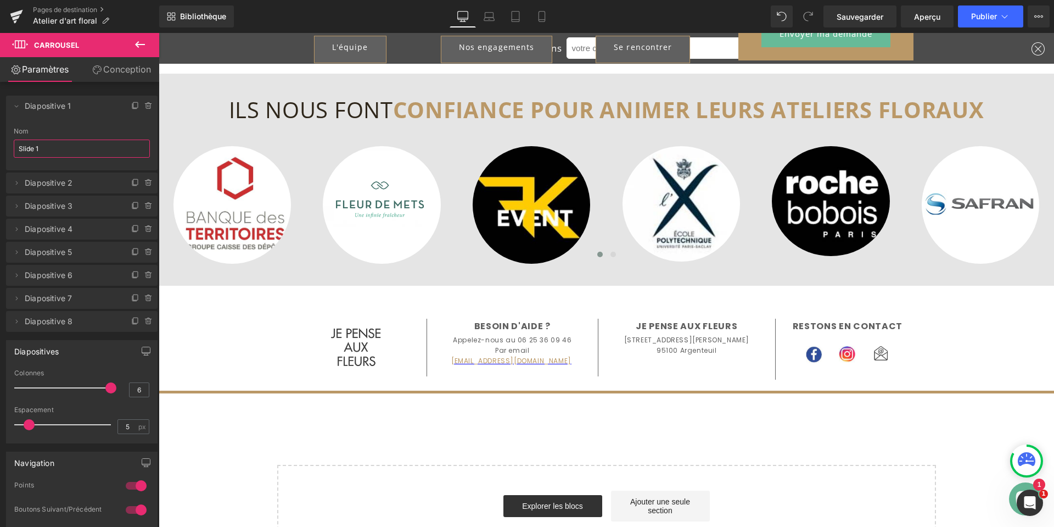
drag, startPoint x: 45, startPoint y: 150, endPoint x: -62, endPoint y: 141, distance: 107.5
click at [0, 141] on html "Carousel Vous prévisualisez comment le remodelera votre page. Vous ne pouvez pa…" at bounding box center [527, 263] width 1054 height 527
type input "Banque des territoires"
click at [17, 208] on icon at bounding box center [16, 206] width 9 height 9
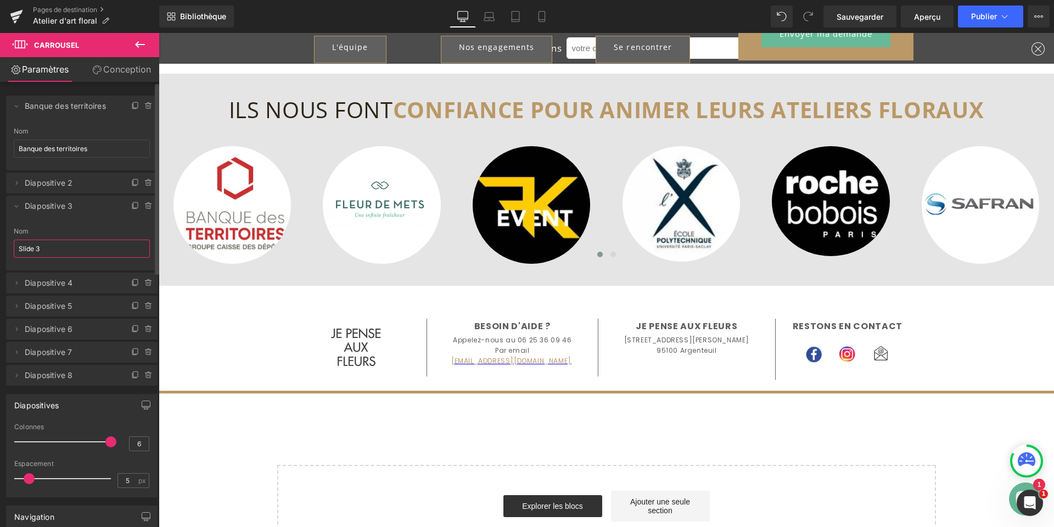
drag, startPoint x: 47, startPoint y: 247, endPoint x: 13, endPoint y: 247, distance: 34.6
click at [13, 247] on div "Slide 3 Nom Slide 3" at bounding box center [82, 248] width 152 height 43
type input "Foka Agency"
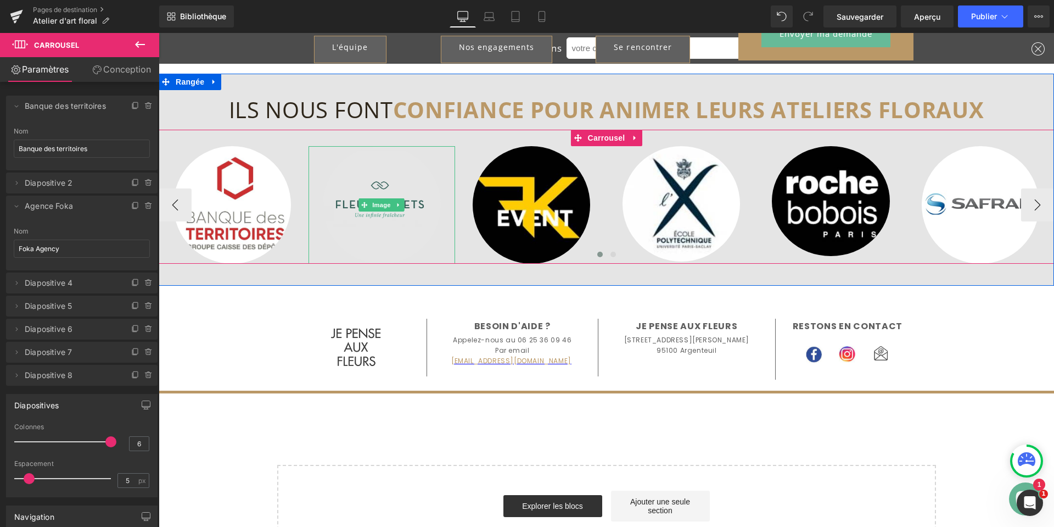
drag, startPoint x: 376, startPoint y: 197, endPoint x: 383, endPoint y: 212, distance: 16.5
click at [376, 197] on img at bounding box center [382, 205] width 118 height 118
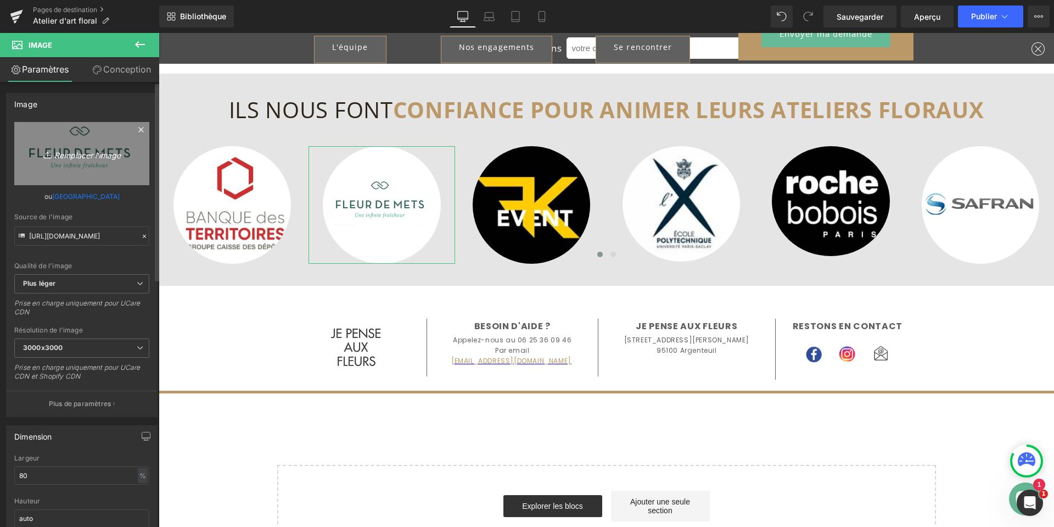
click at [69, 149] on icon "Remplacer l'image" at bounding box center [82, 154] width 88 height 14
type input "C:\fakepath\LOGO-APAJH-FEDERATION.jpg"
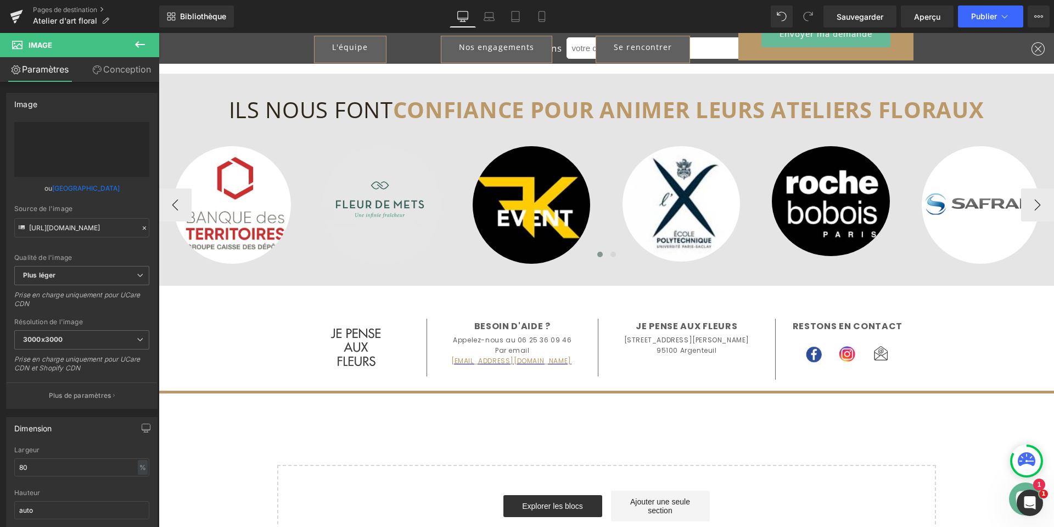
type input "https://ucarecdn.com/a62684ae-36f9-439a-aa3e-6d3d75ae1830/-/format/auto/-/previ…"
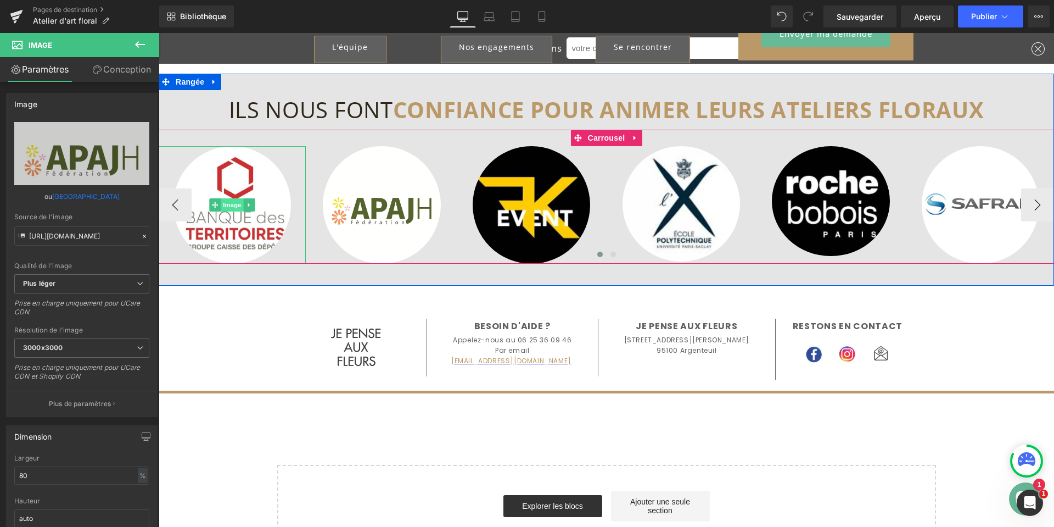
click at [234, 204] on font "Image" at bounding box center [232, 204] width 19 height 7
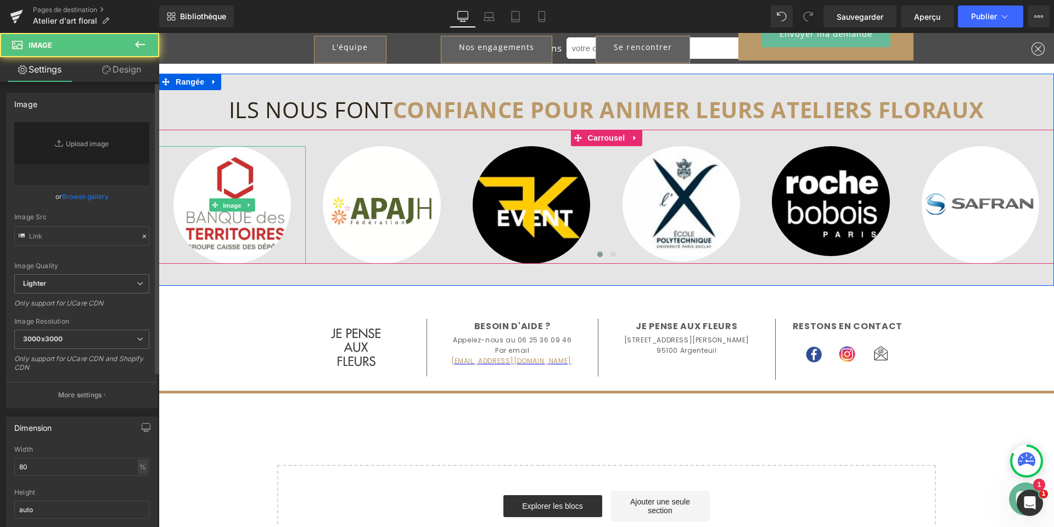
type input "https://ucarecdn.com/ab8980e9-a2ce-4bab-b53e-30b4628ac180/-/format/auto/-/previ…"
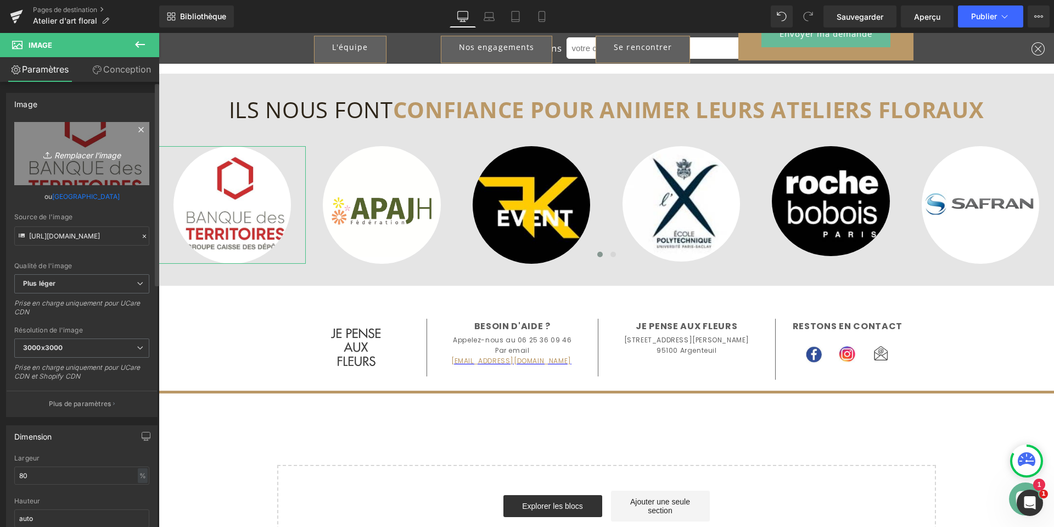
click at [93, 154] on font "Remplacer l'image" at bounding box center [87, 154] width 66 height 9
type input "C:\fakepath\Logo CDC.png"
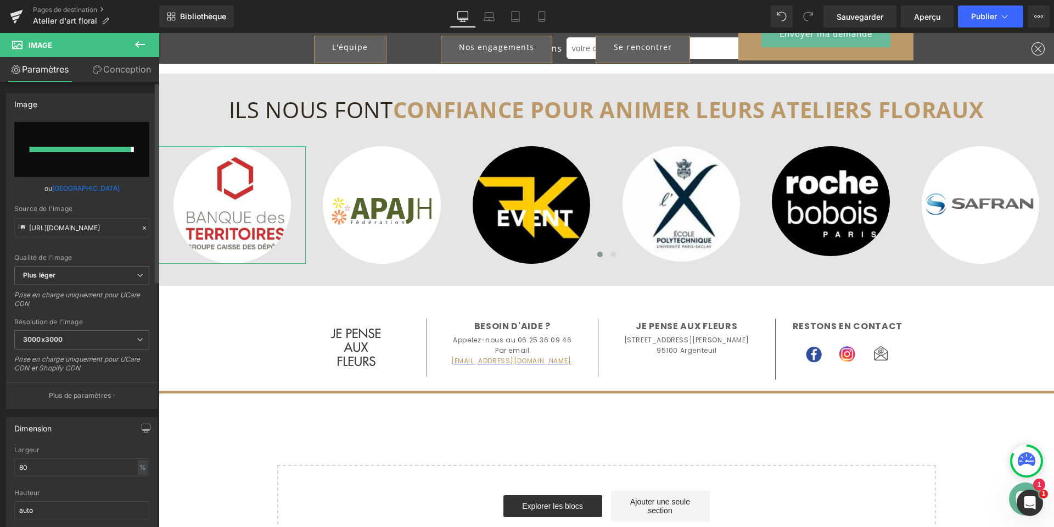
type input "https://ucarecdn.com/d29aec74-1d88-410b-bfa9-b58ad27b0e1a/-/format/auto/-/previ…"
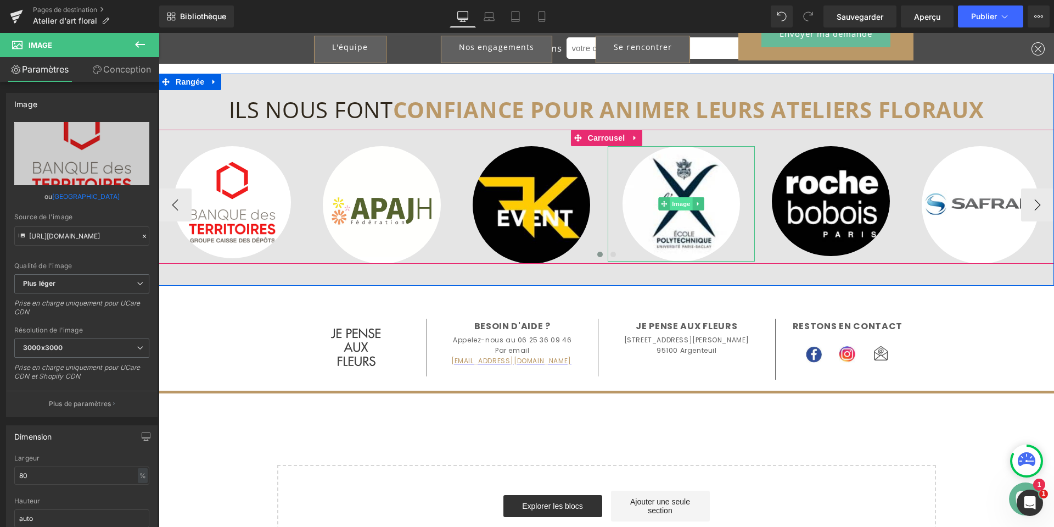
click at [680, 204] on font "Image" at bounding box center [681, 203] width 19 height 7
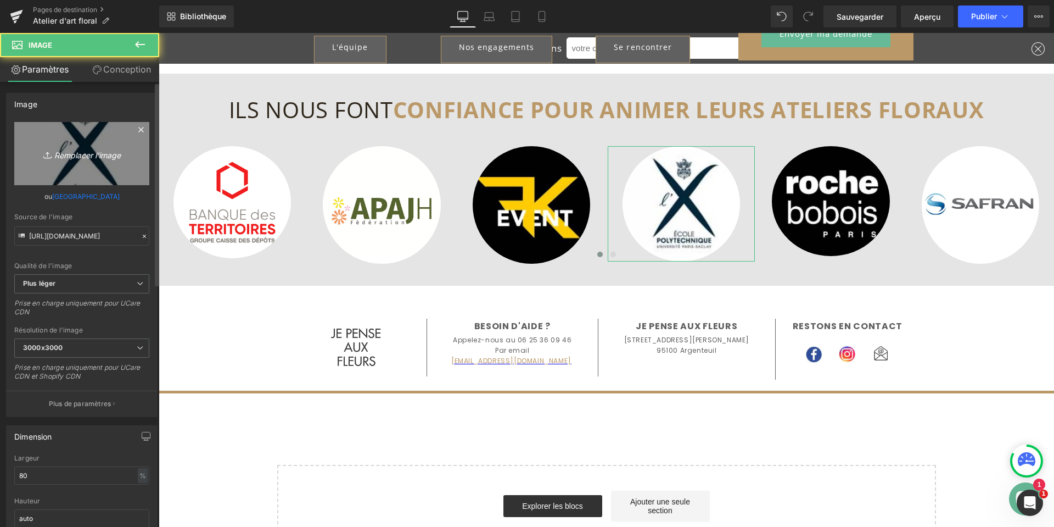
click at [90, 151] on font "Remplacer l'image" at bounding box center [87, 154] width 66 height 9
type input "C:\fakepath\Logo Nexity Carré.jpg"
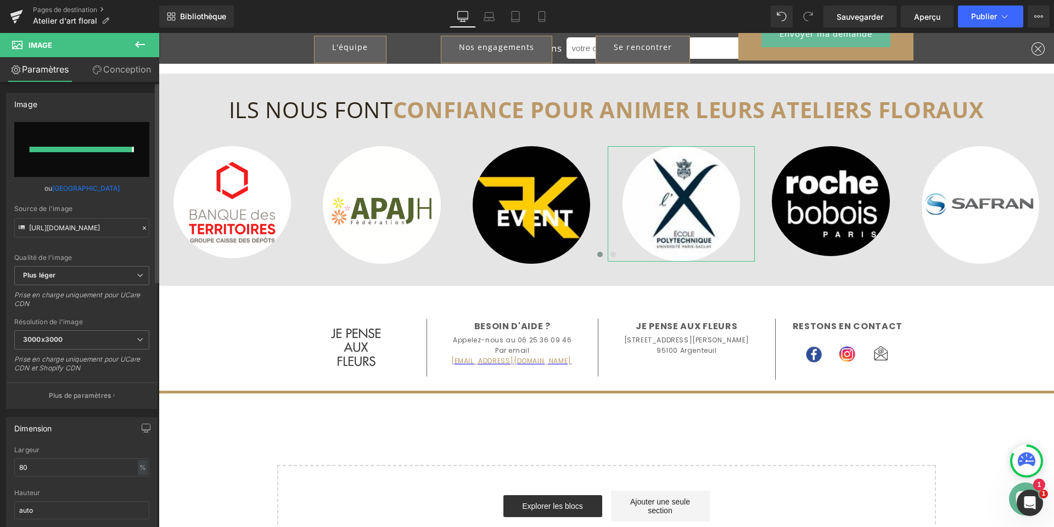
type input "https://ucarecdn.com/d1bfaf63-670b-42b6-a56e-0b7e019575ea/-/format/auto/-/previ…"
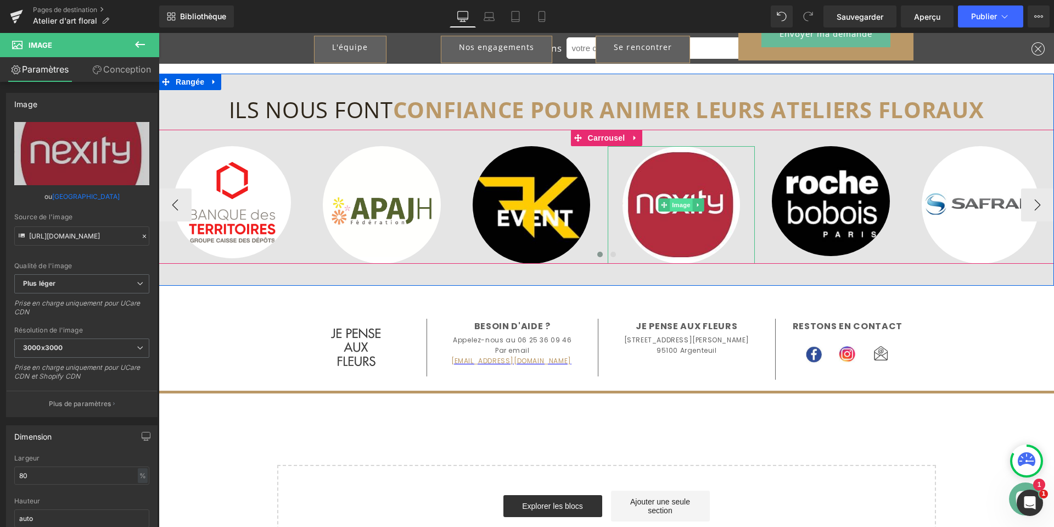
click at [683, 209] on font "Image" at bounding box center [681, 204] width 19 height 13
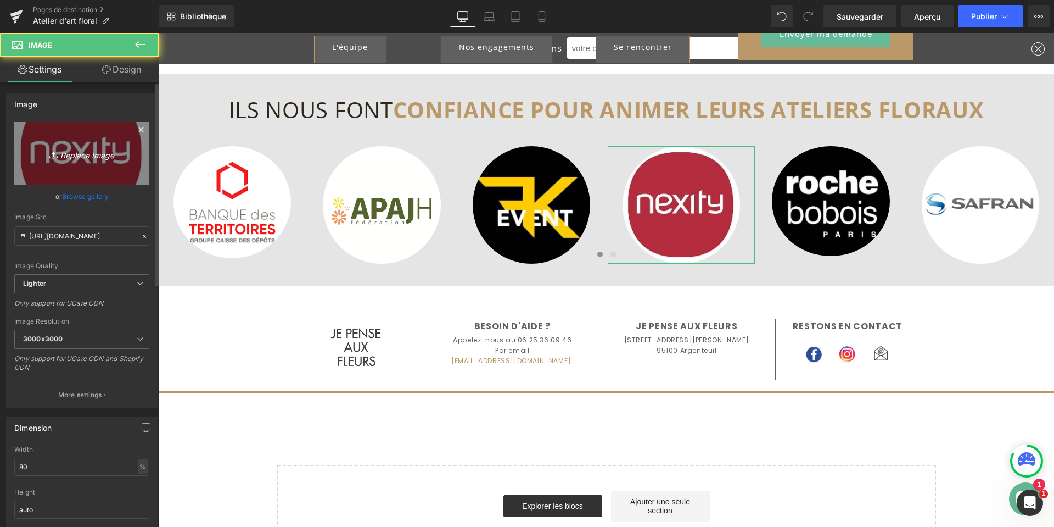
click at [69, 157] on icon "Replace Image" at bounding box center [82, 154] width 88 height 14
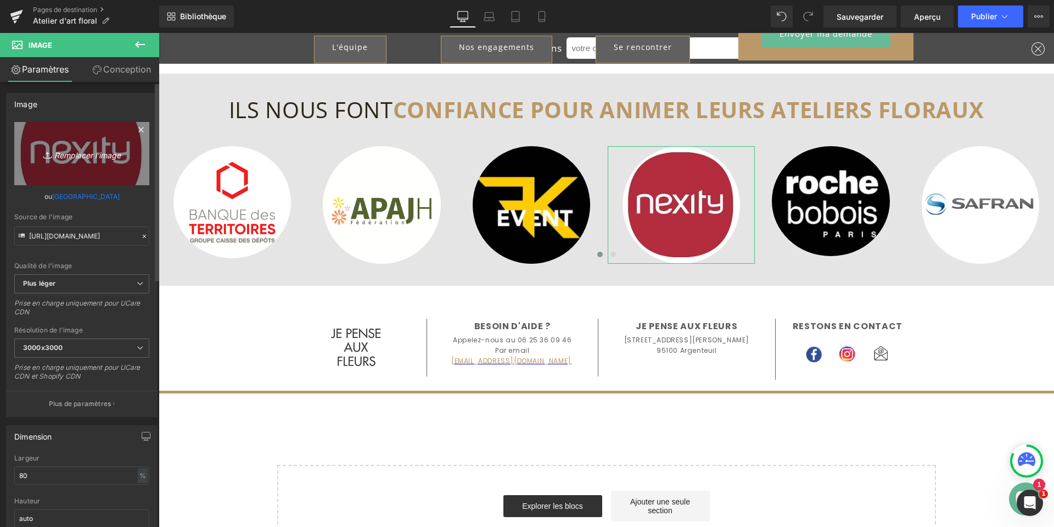
type input "C:\fakepath\Logo Nexity.png"
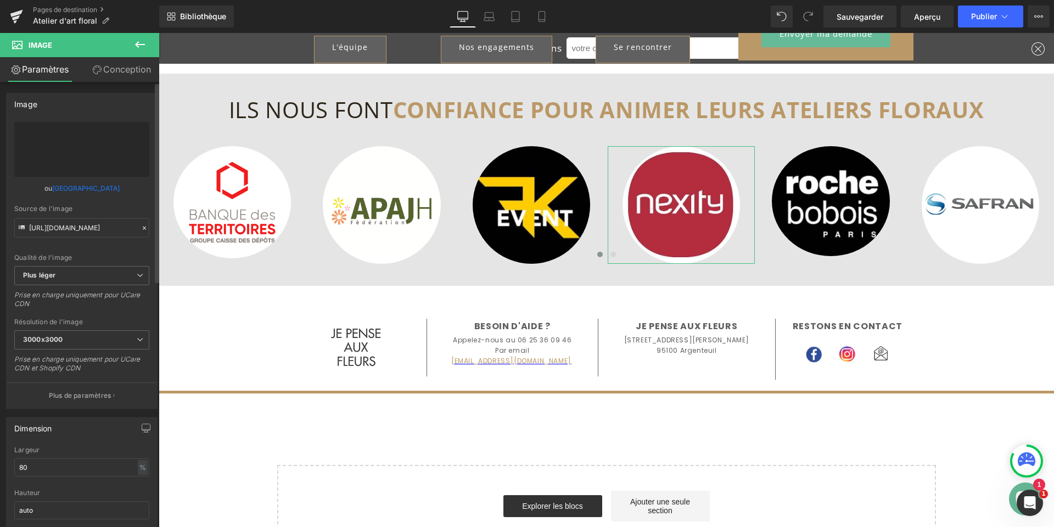
type input "https://ucarecdn.com/a4456960-2a05-45b6-a905-147d857e0ec7/-/format/auto/-/previ…"
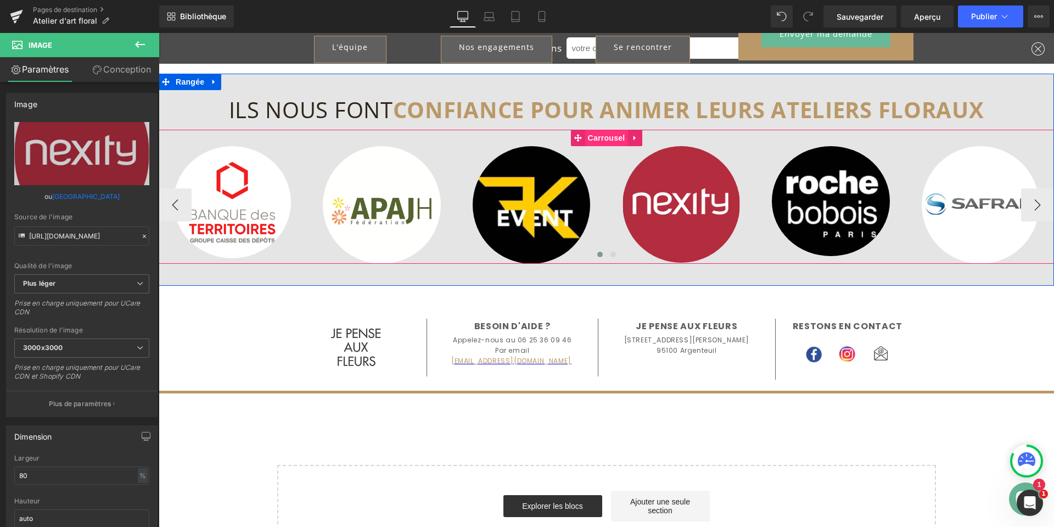
click at [607, 138] on font "Carrousel" at bounding box center [606, 137] width 37 height 9
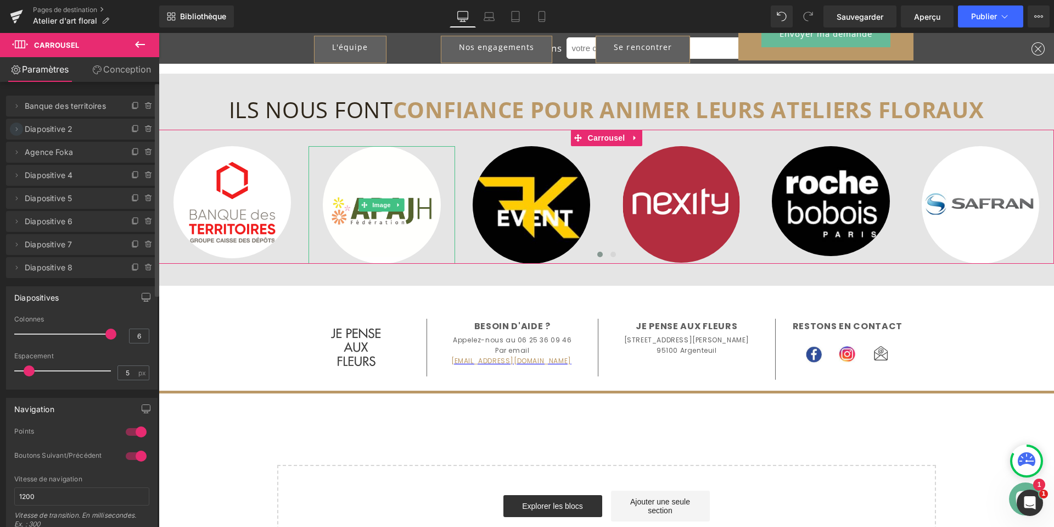
click at [15, 131] on icon at bounding box center [16, 129] width 9 height 9
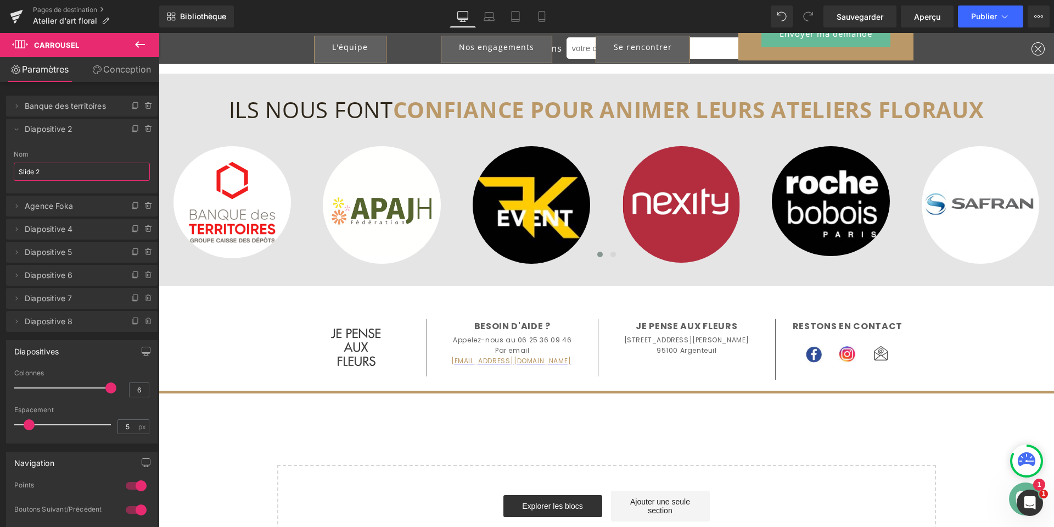
drag, startPoint x: 49, startPoint y: 171, endPoint x: -15, endPoint y: 171, distance: 64.8
click at [0, 171] on html "Carousel Vous prévisualisez comment le remodelera votre page. Vous ne pouvez pa…" at bounding box center [527, 263] width 1054 height 527
type input "Apajh"
click at [20, 227] on icon at bounding box center [16, 229] width 9 height 9
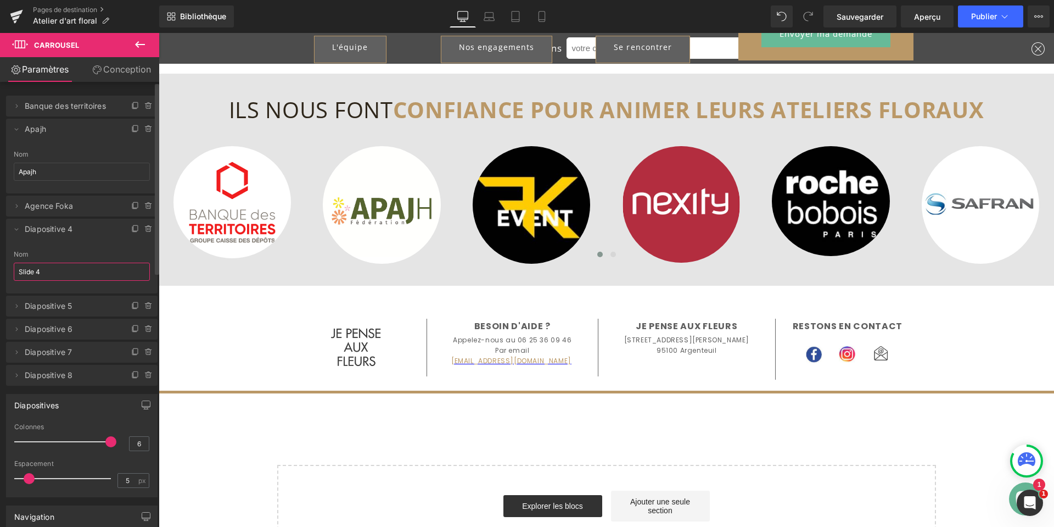
drag, startPoint x: 42, startPoint y: 271, endPoint x: 1, endPoint y: 270, distance: 41.8
click at [1, 270] on div "Supprimer Annuler Banque des territoires Banque des territoires Nom Banque des …" at bounding box center [82, 235] width 164 height 301
type input "Nexity"
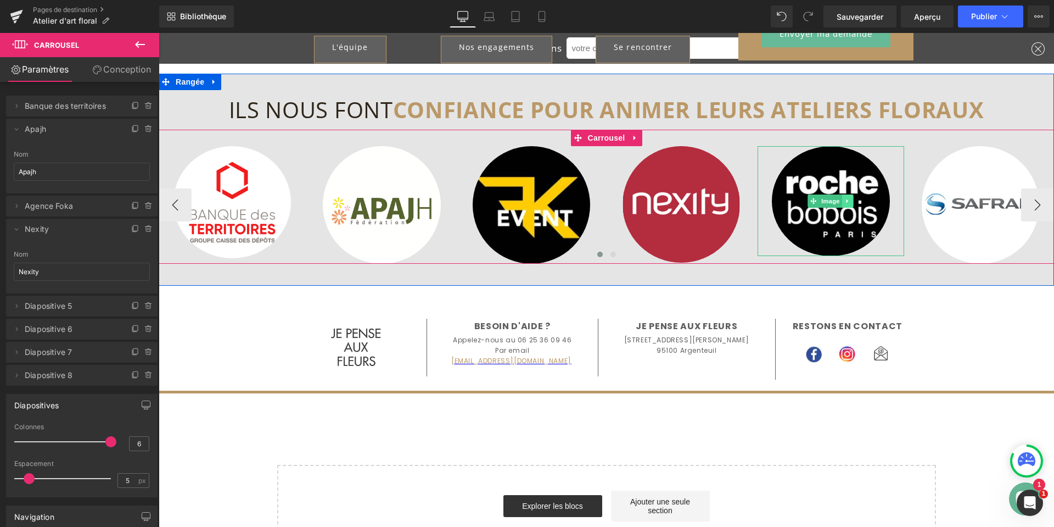
click at [843, 197] on link at bounding box center [848, 200] width 12 height 13
click at [851, 200] on icon at bounding box center [854, 201] width 6 height 7
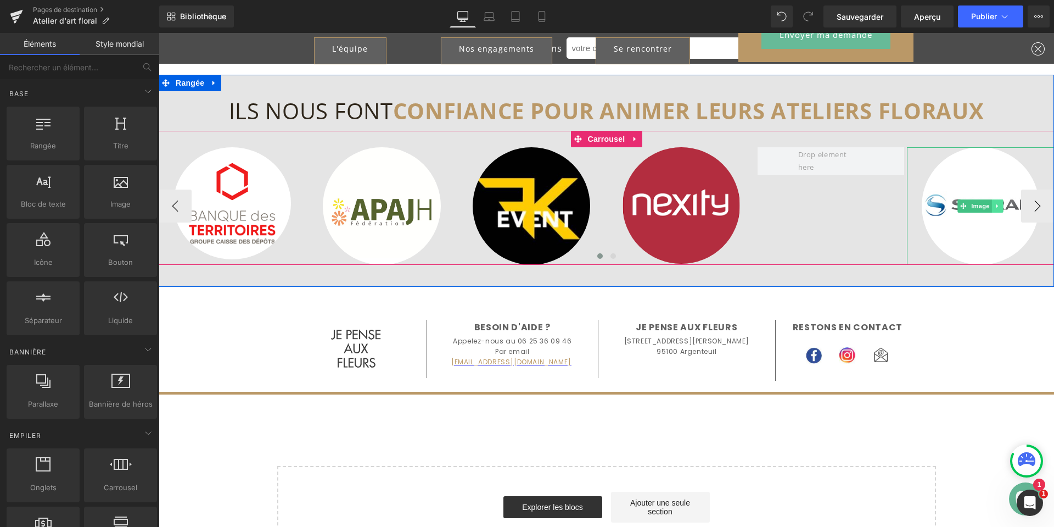
scroll to position [1643, 0]
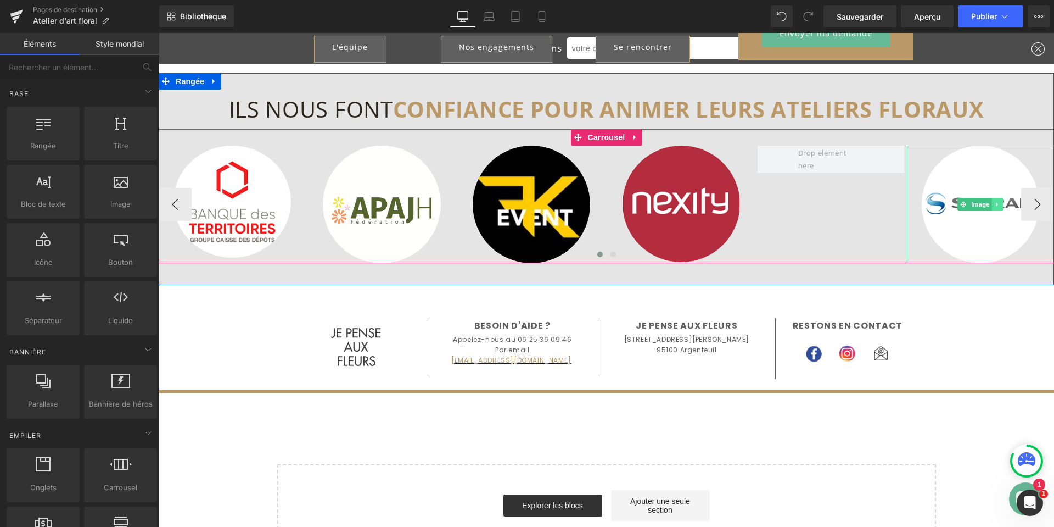
click at [997, 204] on icon at bounding box center [998, 205] width 2 height 4
click at [1002, 205] on icon at bounding box center [1003, 205] width 6 height 6
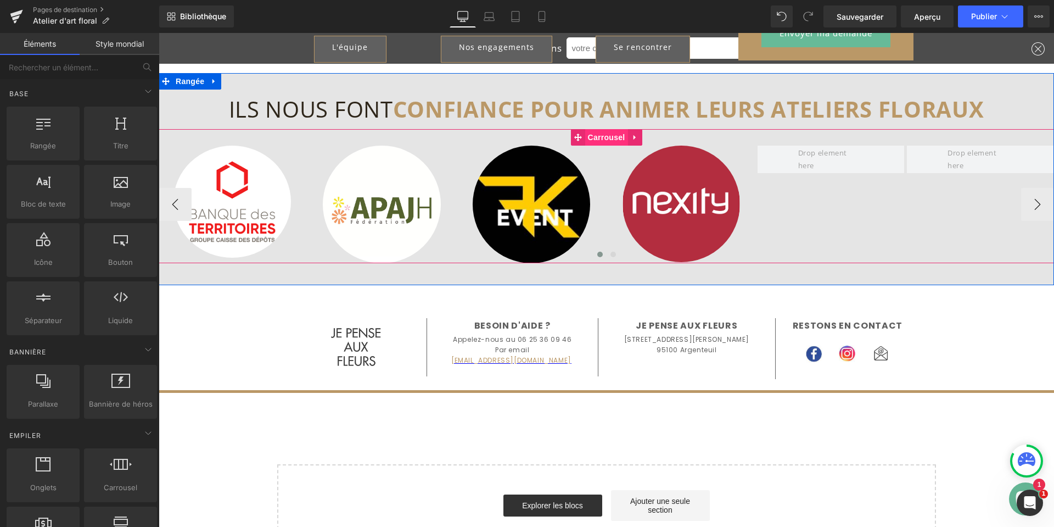
click at [600, 137] on font "Carrousel" at bounding box center [606, 137] width 37 height 9
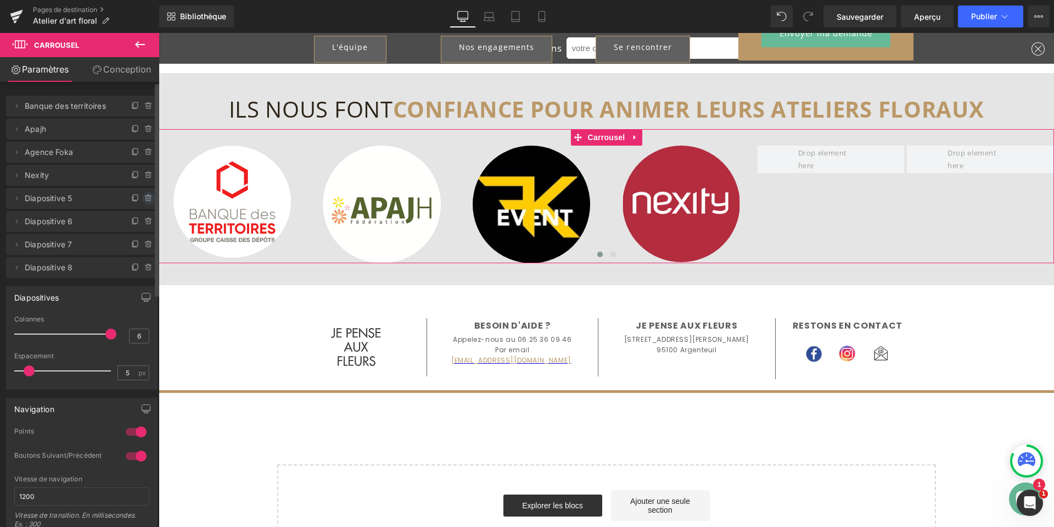
click at [145, 197] on icon at bounding box center [148, 198] width 9 height 9
click at [143, 197] on font "Supprimer" at bounding box center [129, 198] width 40 height 9
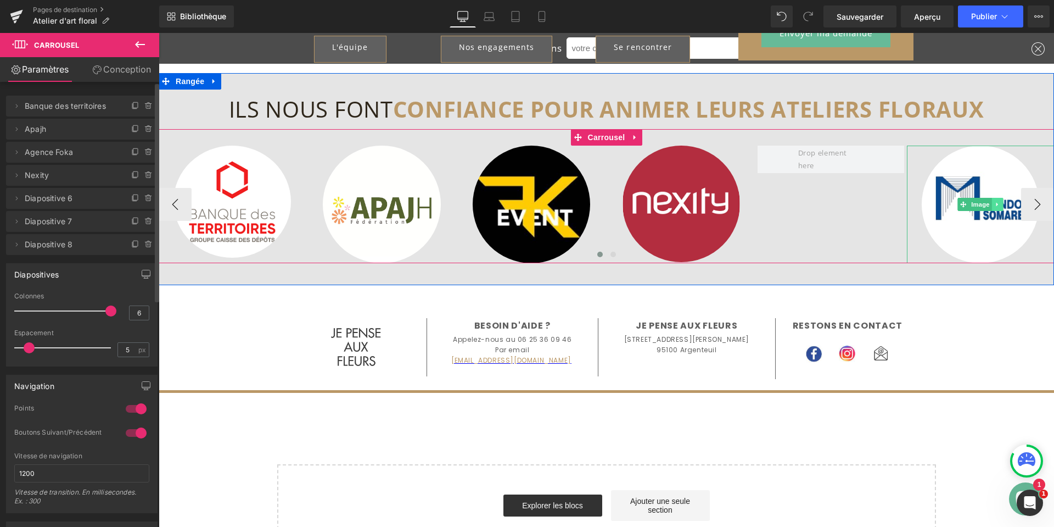
click at [995, 204] on icon at bounding box center [998, 204] width 6 height 7
click at [1000, 205] on icon at bounding box center [1003, 205] width 6 height 6
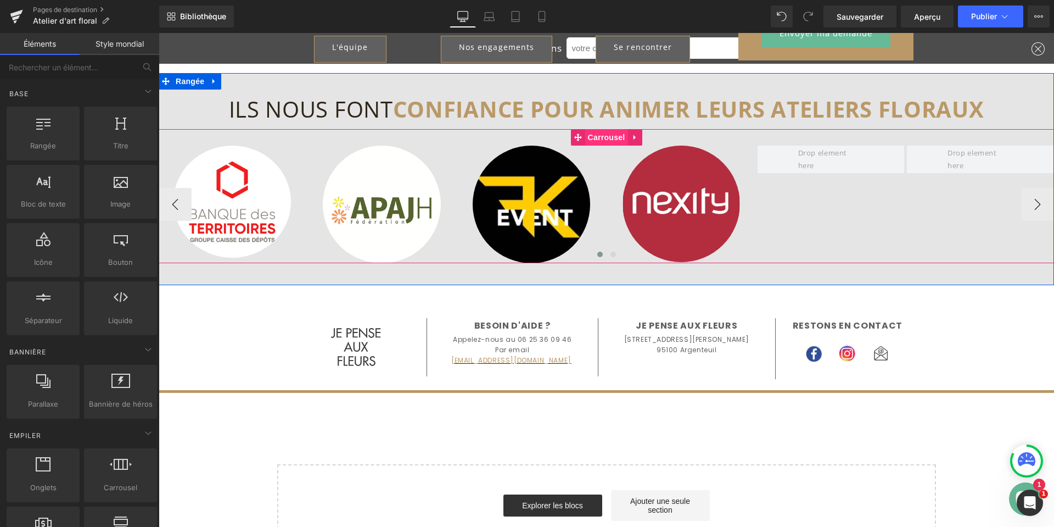
click at [600, 134] on font "Carrousel" at bounding box center [606, 137] width 37 height 9
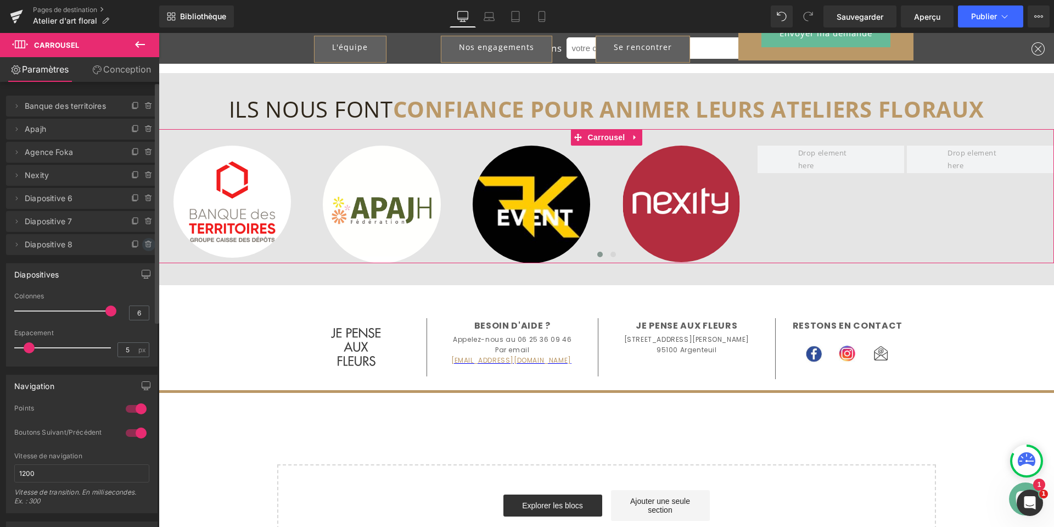
click at [147, 242] on icon at bounding box center [148, 241] width 2 height 1
click at [137, 242] on font "Supprimer" at bounding box center [129, 244] width 40 height 9
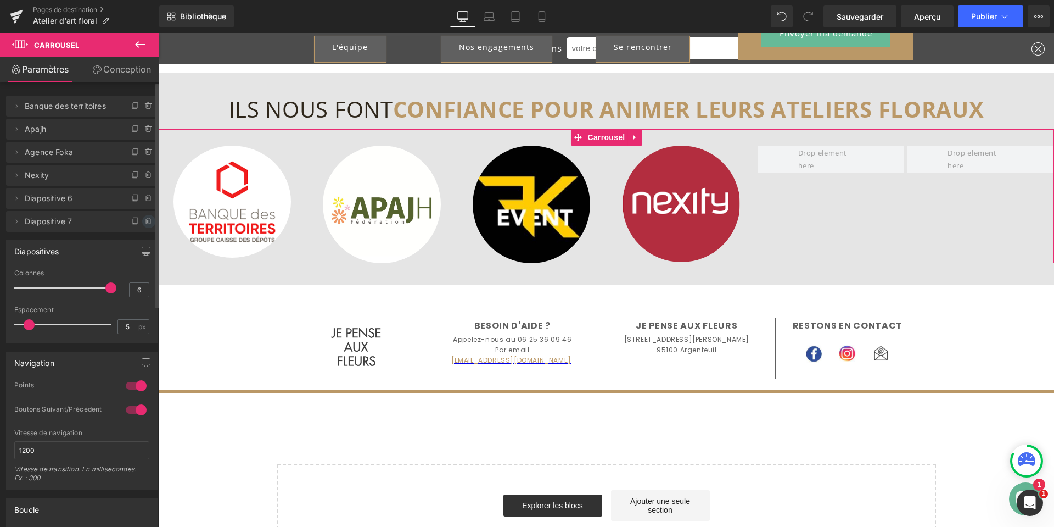
click at [144, 221] on icon at bounding box center [148, 221] width 9 height 9
click at [126, 219] on font "Supprimer" at bounding box center [129, 221] width 40 height 9
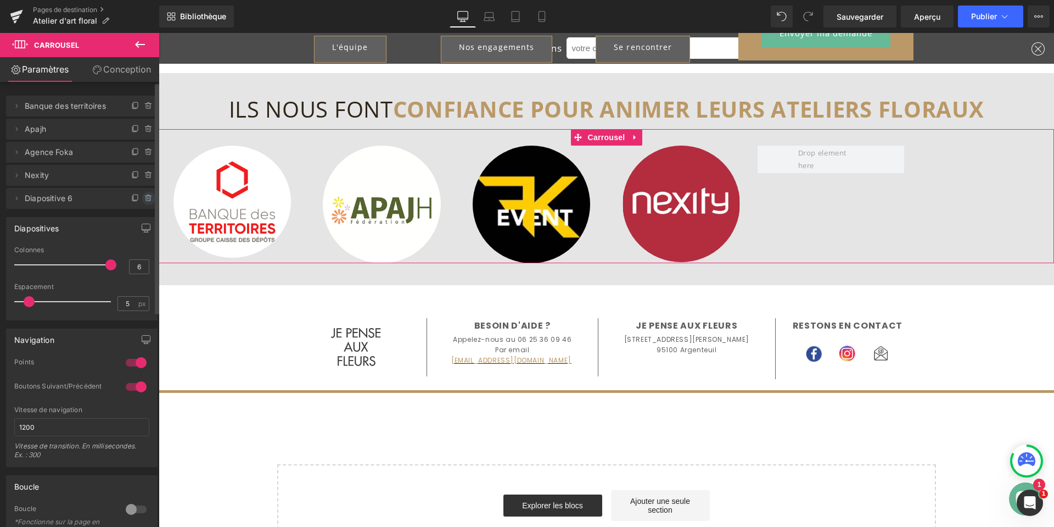
click at [145, 198] on icon at bounding box center [148, 198] width 9 height 9
click at [132, 200] on font "Supprimer" at bounding box center [129, 198] width 40 height 9
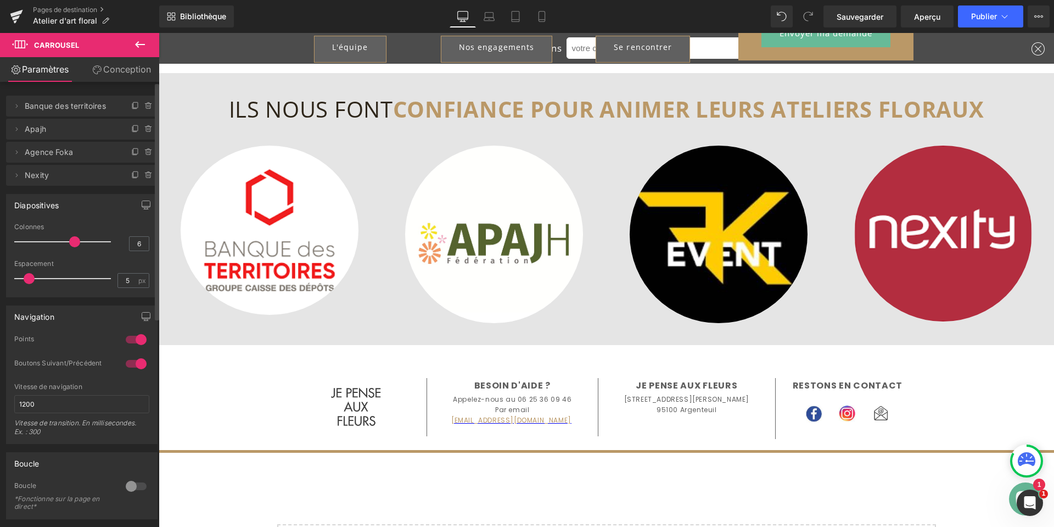
drag, startPoint x: 105, startPoint y: 240, endPoint x: 75, endPoint y: 243, distance: 30.3
click at [75, 243] on span at bounding box center [74, 241] width 11 height 11
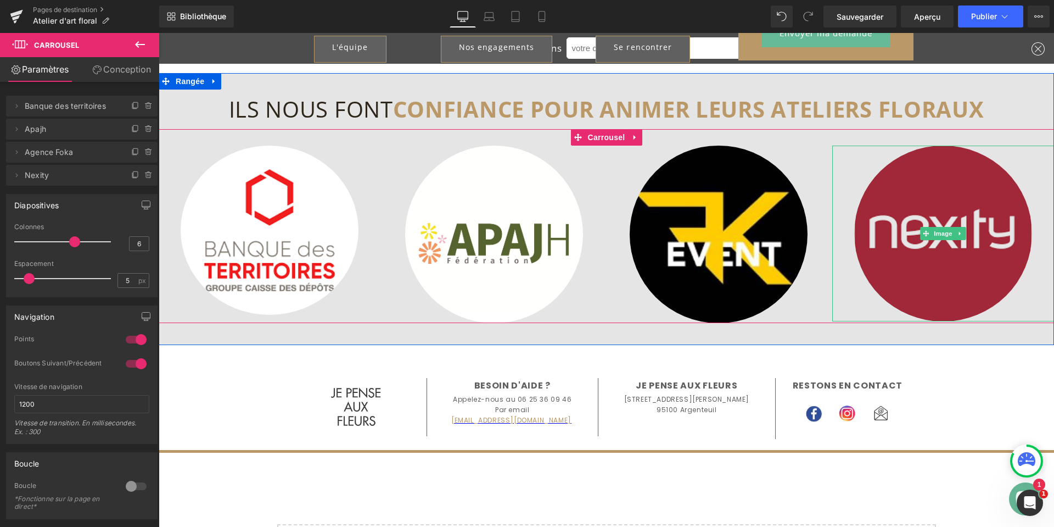
scroll to position [1533, 0]
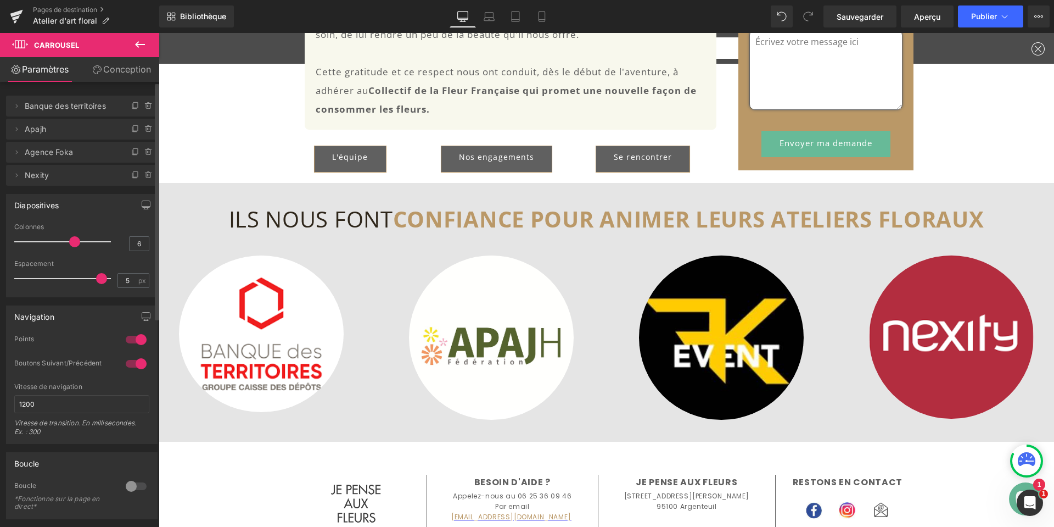
drag, startPoint x: 27, startPoint y: 278, endPoint x: 96, endPoint y: 282, distance: 68.7
click at [96, 282] on span at bounding box center [101, 278] width 11 height 11
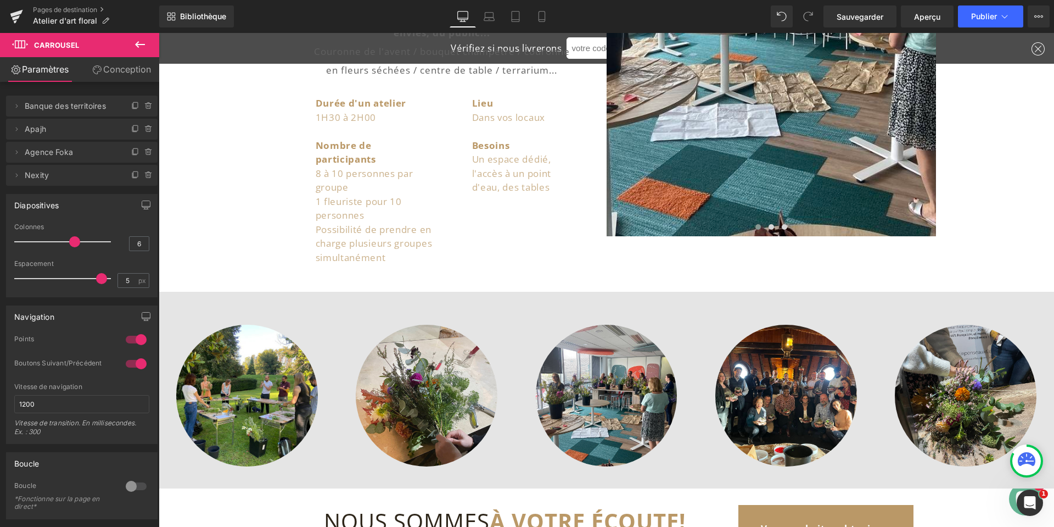
scroll to position [764, 0]
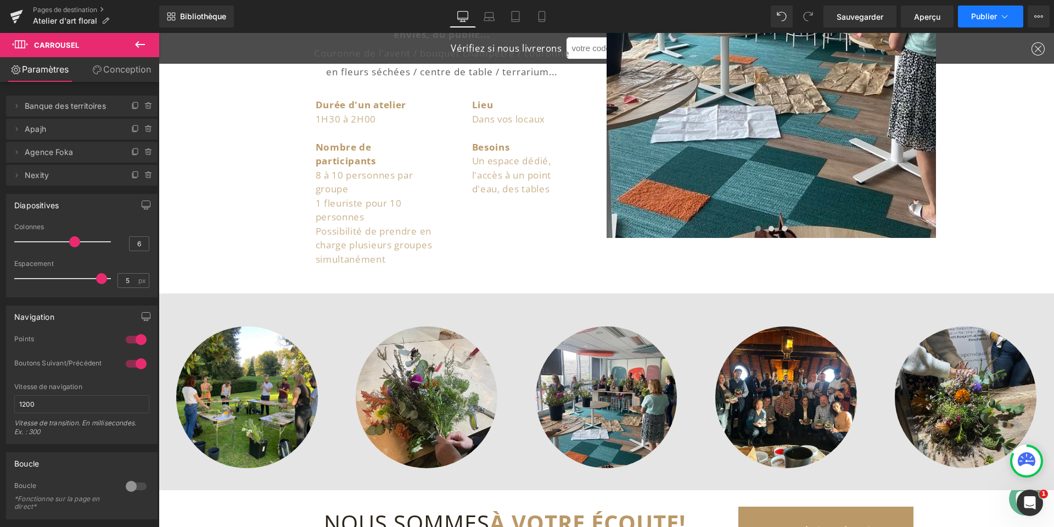
click at [969, 19] on button "Publier" at bounding box center [990, 16] width 65 height 22
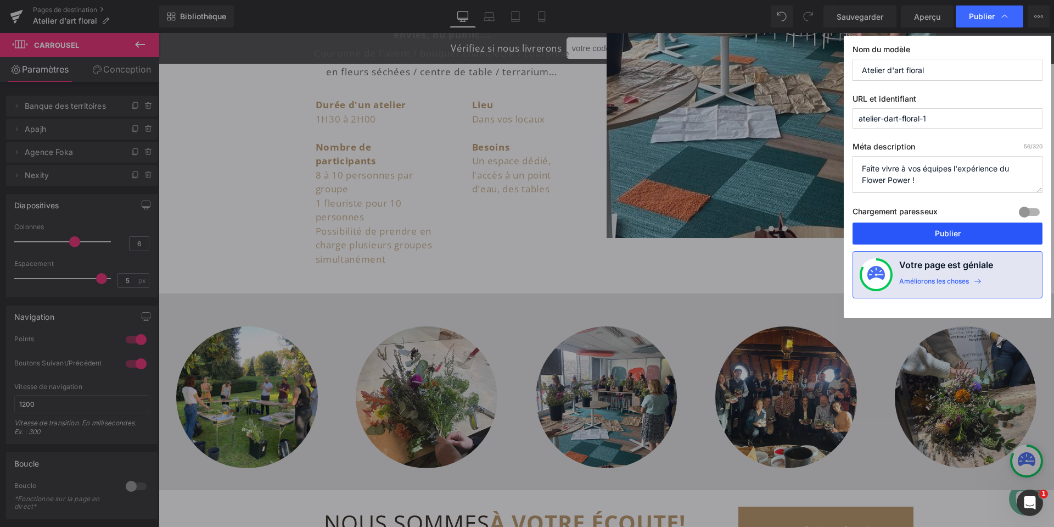
click at [936, 233] on font "Publier" at bounding box center [948, 232] width 26 height 9
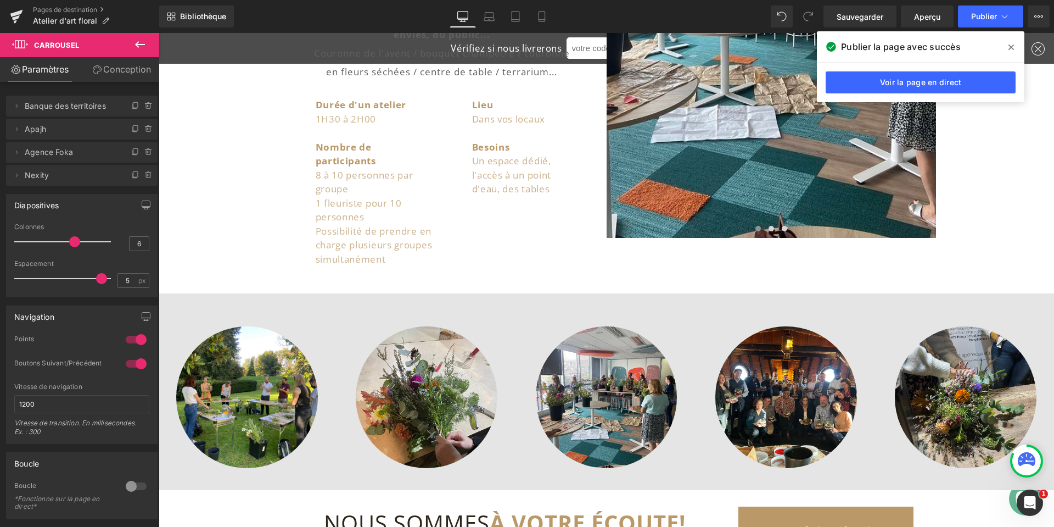
click at [1012, 49] on icon at bounding box center [1011, 47] width 5 height 9
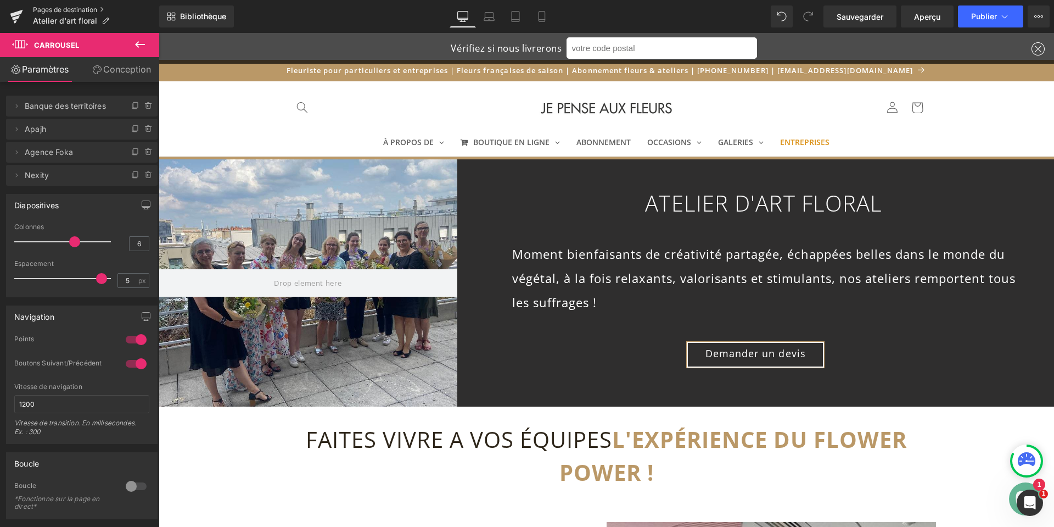
click at [70, 10] on font "Pages de destination" at bounding box center [65, 9] width 64 height 8
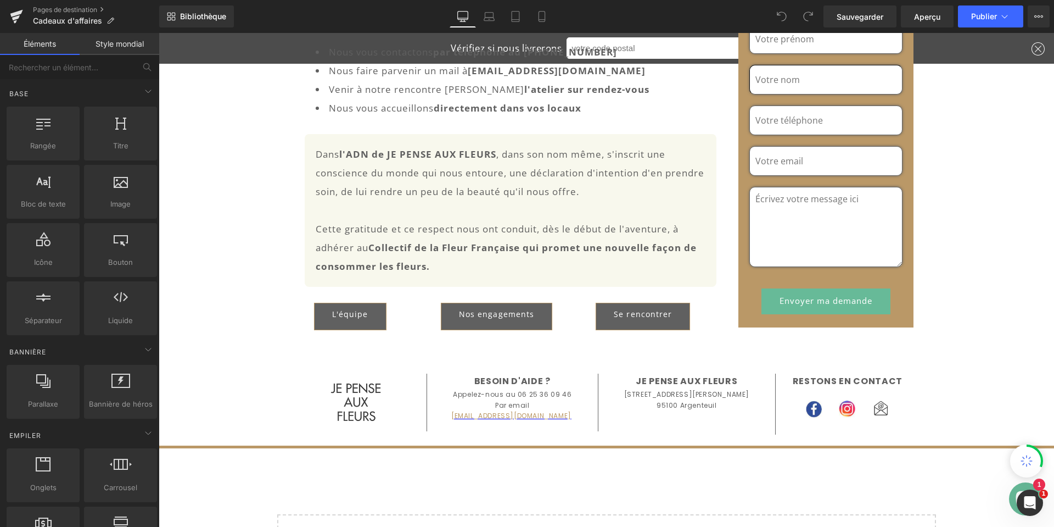
scroll to position [1592, 0]
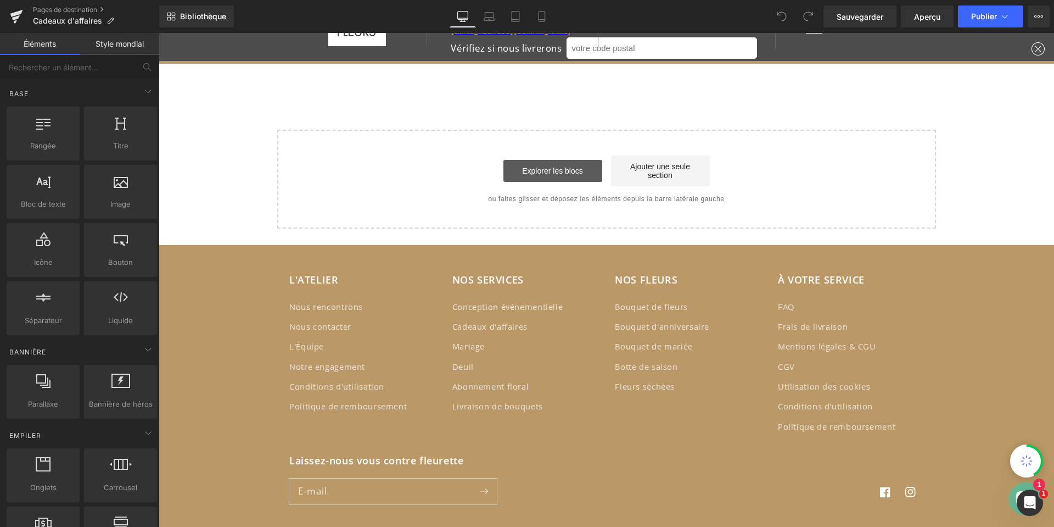
click at [551, 175] on link "Explorer les blocs" at bounding box center [553, 171] width 99 height 22
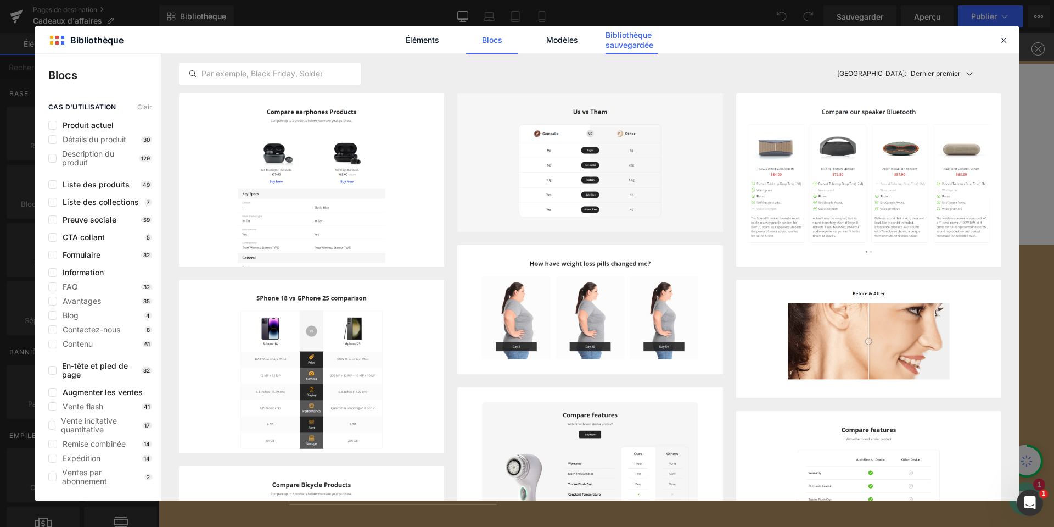
click at [623, 38] on font "Bibliothèque sauvegardée" at bounding box center [630, 39] width 48 height 19
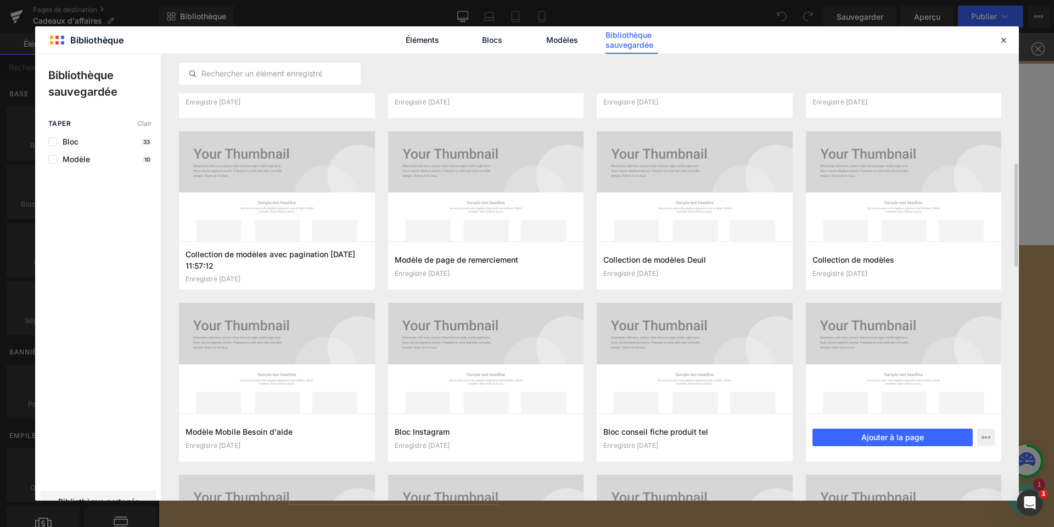
scroll to position [312, 0]
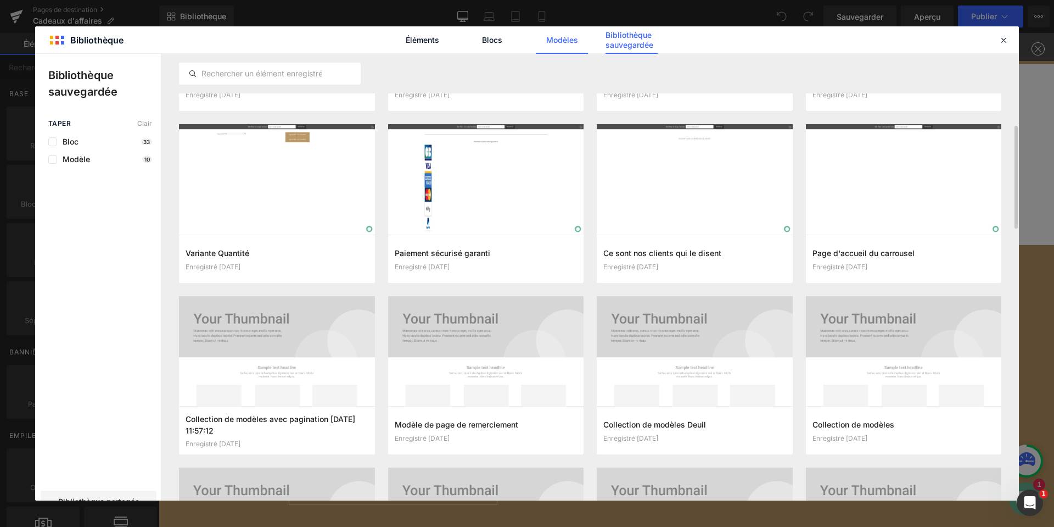
click at [556, 40] on font "Modèles" at bounding box center [562, 39] width 32 height 9
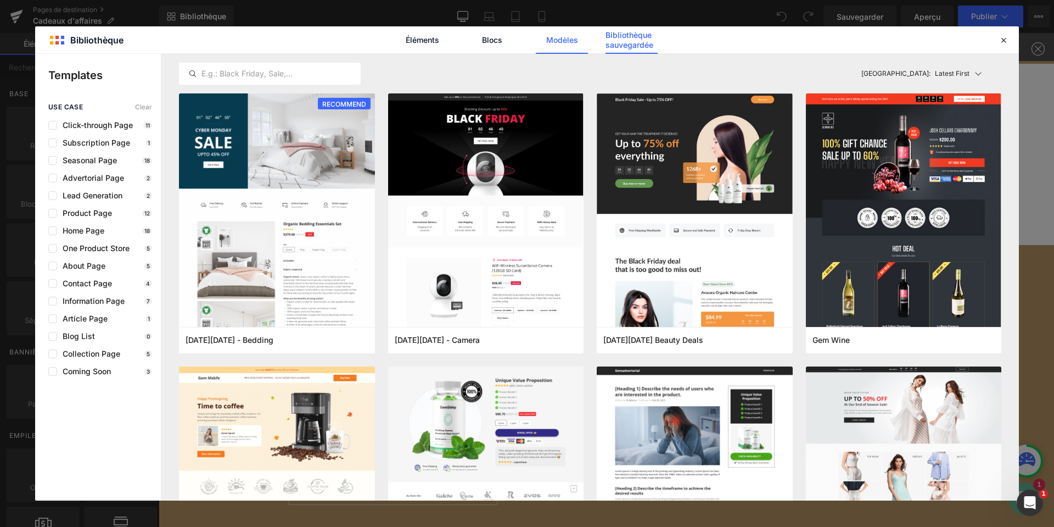
click at [624, 38] on font "Bibliothèque sauvegardée" at bounding box center [630, 39] width 48 height 19
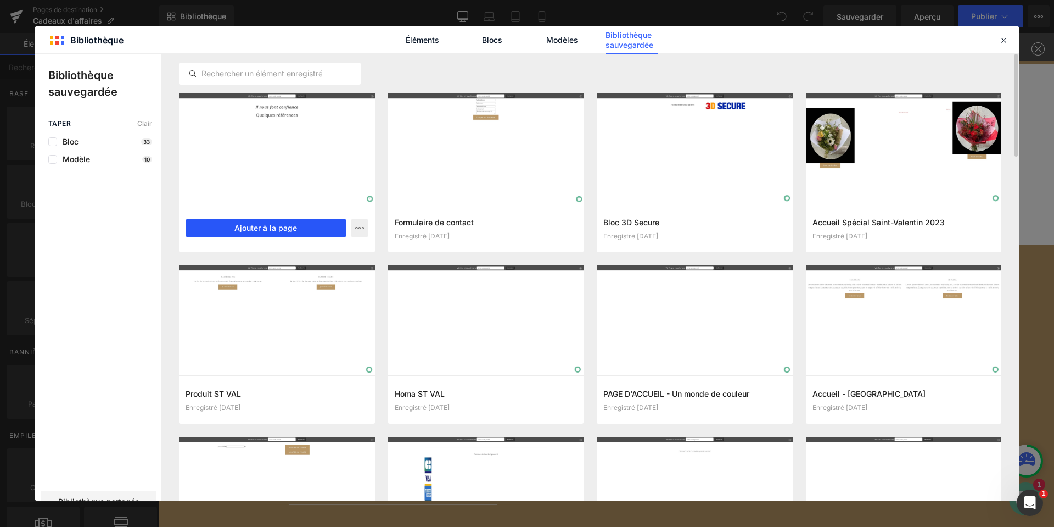
drag, startPoint x: 268, startPoint y: 231, endPoint x: 115, endPoint y: 199, distance: 157.0
click at [268, 231] on font "Ajouter à la page" at bounding box center [265, 227] width 63 height 9
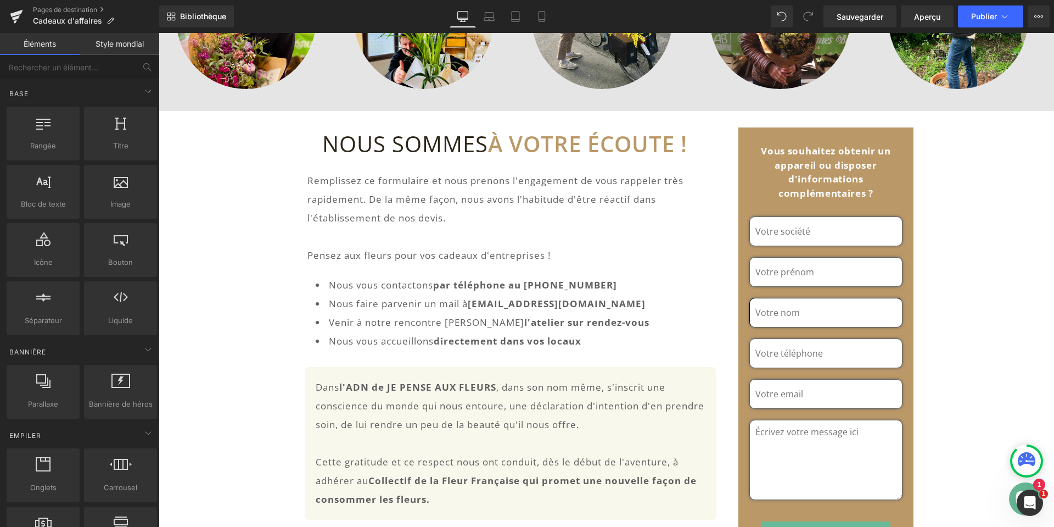
scroll to position [1305, 0]
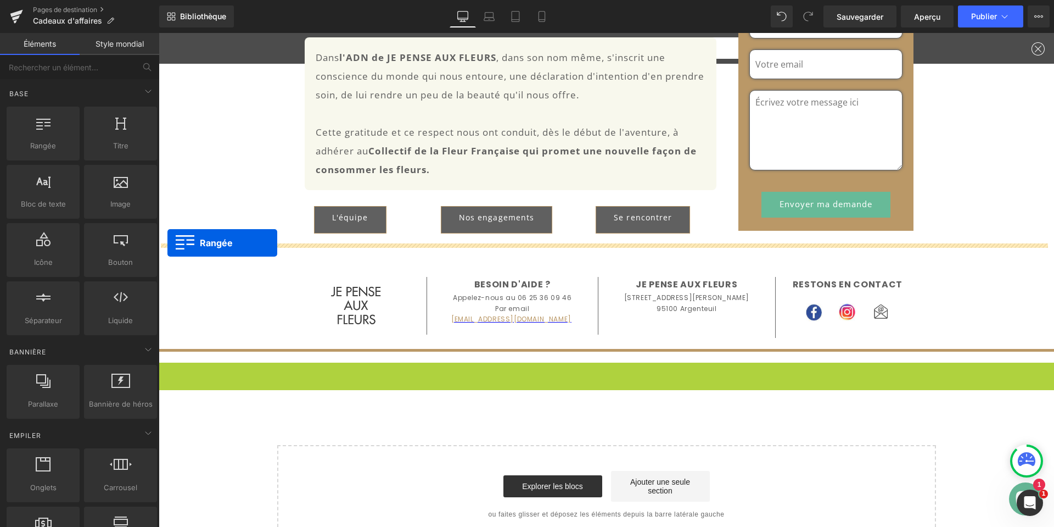
drag, startPoint x: 161, startPoint y: 370, endPoint x: 167, endPoint y: 243, distance: 127.5
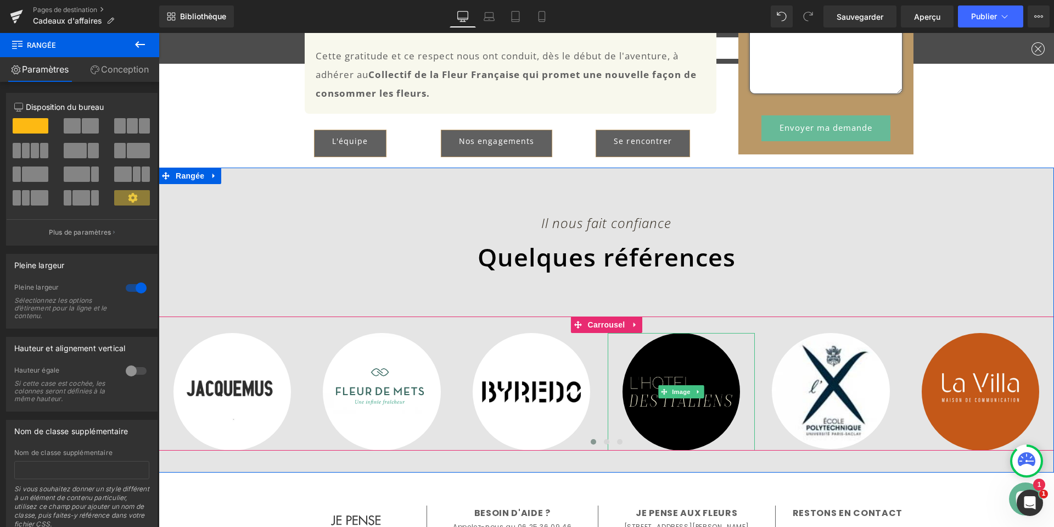
scroll to position [1360, 0]
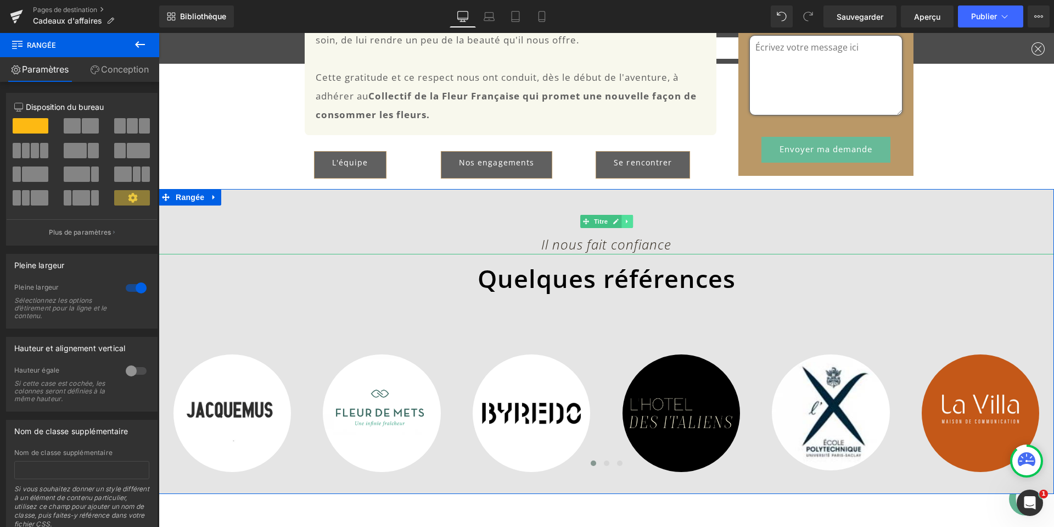
click at [624, 220] on icon at bounding box center [627, 221] width 6 height 7
click at [630, 220] on icon at bounding box center [633, 221] width 6 height 6
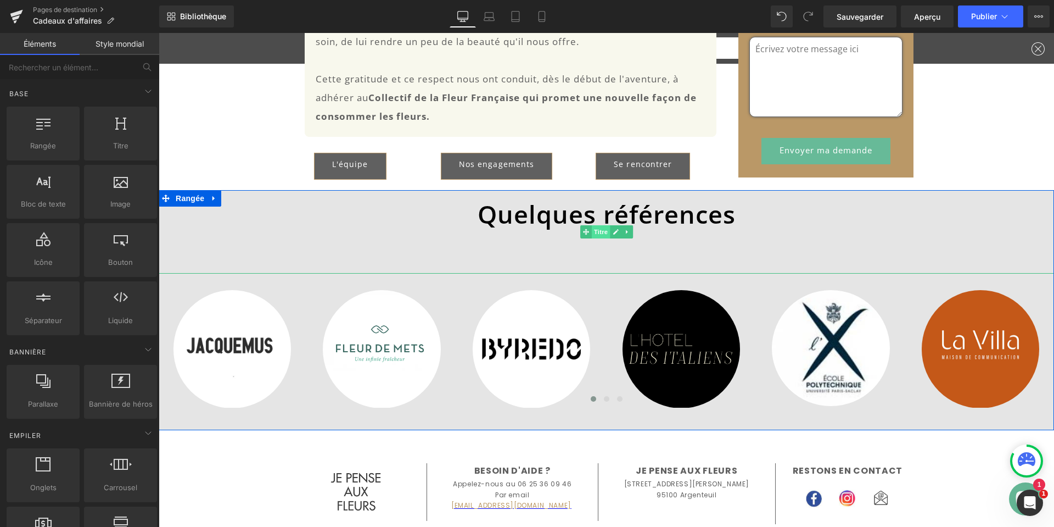
scroll to position [1361, 0]
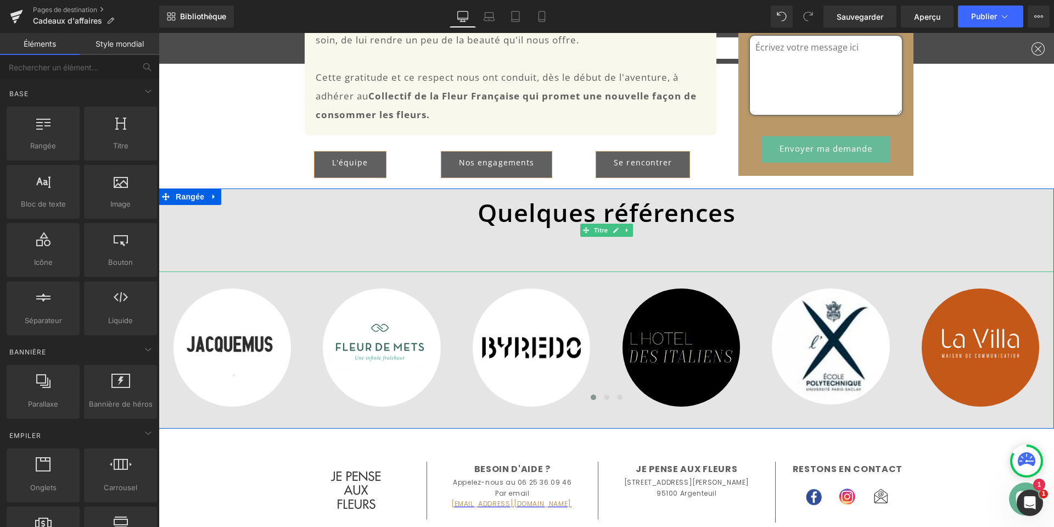
click at [538, 215] on font "Quelques références" at bounding box center [607, 211] width 258 height 33
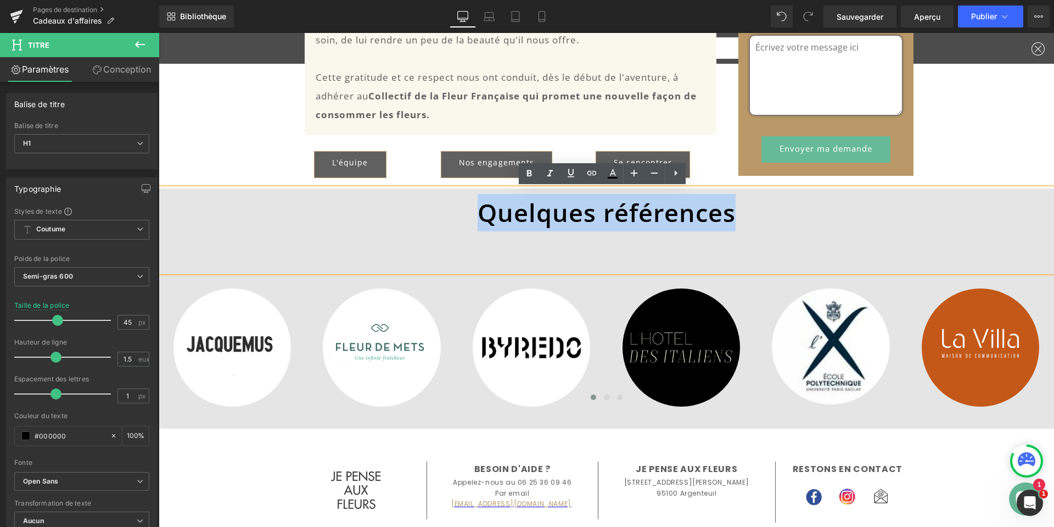
drag, startPoint x: 482, startPoint y: 214, endPoint x: 726, endPoint y: 216, distance: 244.3
click at [726, 216] on font "Quelques références" at bounding box center [607, 211] width 258 height 33
paste div
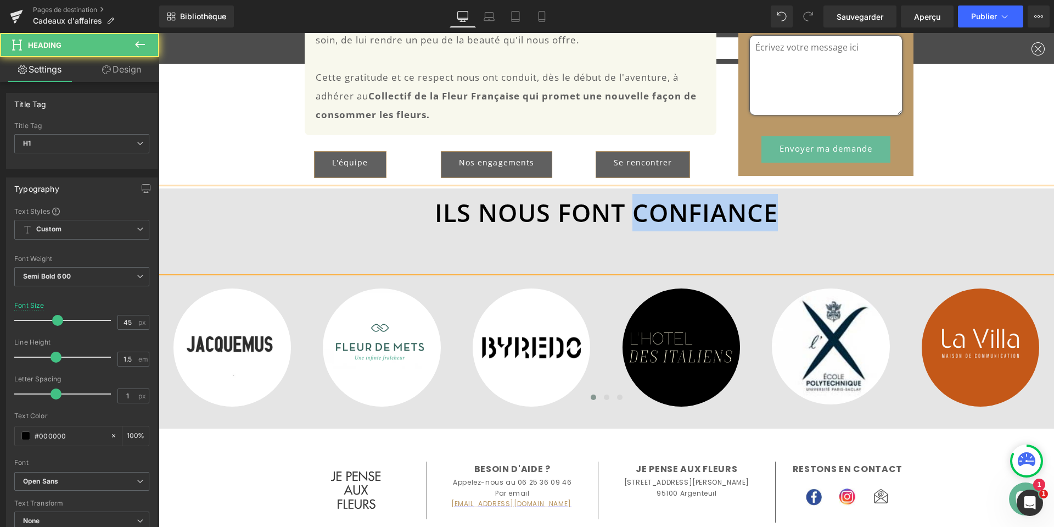
drag, startPoint x: 636, startPoint y: 209, endPoint x: 767, endPoint y: 209, distance: 130.7
click at [767, 209] on font "ILS NOUS FONT CONFIANCE" at bounding box center [606, 211] width 343 height 33
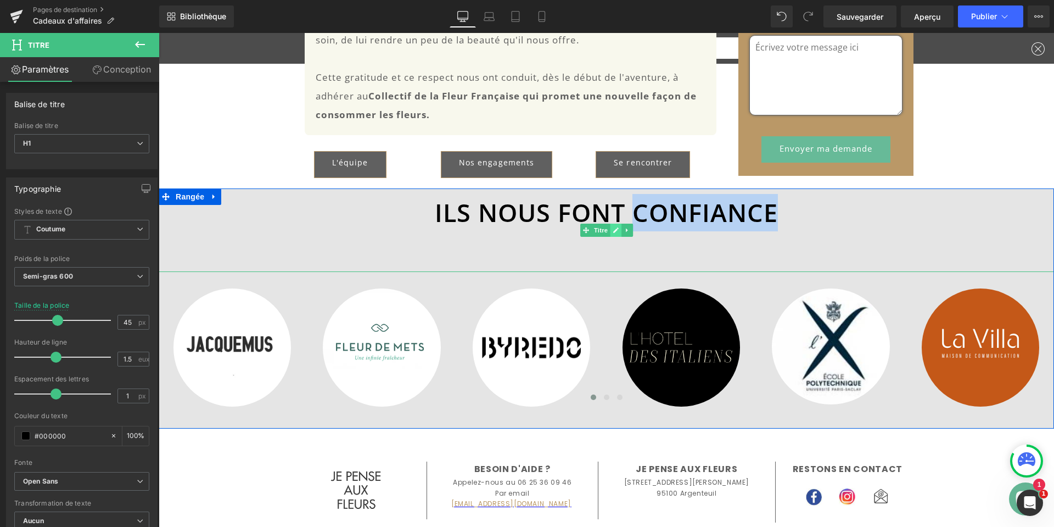
click at [613, 233] on icon at bounding box center [616, 230] width 6 height 7
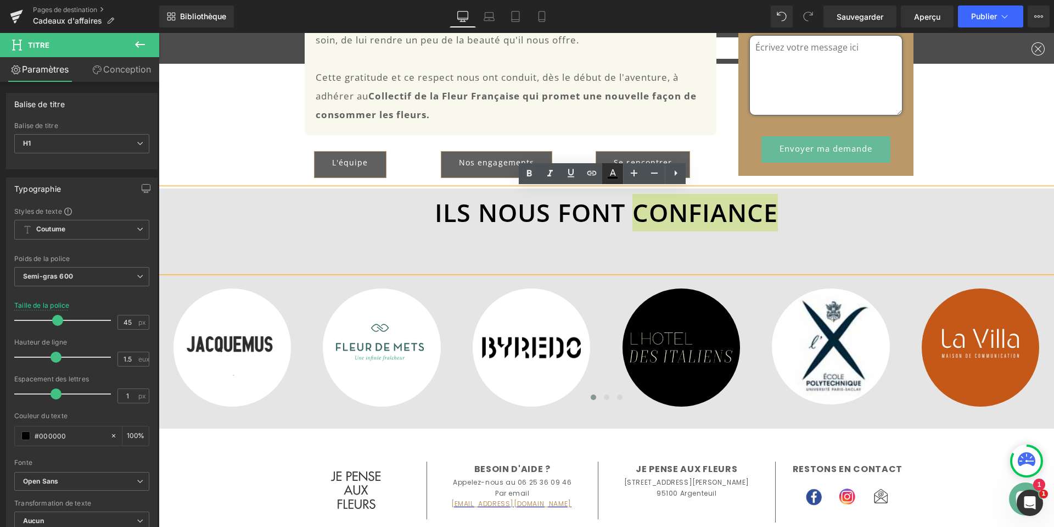
click at [612, 175] on icon at bounding box center [612, 173] width 13 height 13
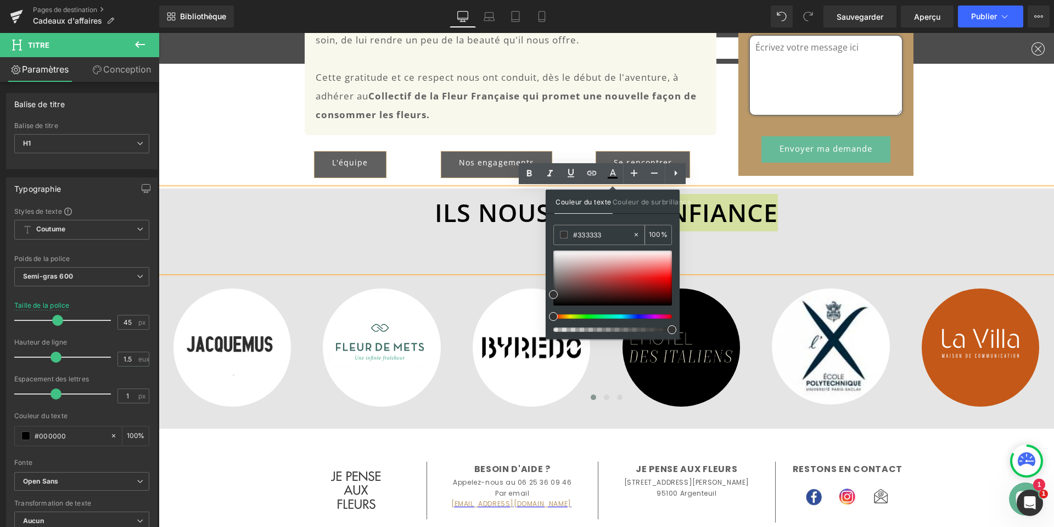
drag, startPoint x: 605, startPoint y: 233, endPoint x: 578, endPoint y: 239, distance: 26.9
click at [578, 239] on input "#333333" at bounding box center [602, 234] width 59 height 12
click at [943, 231] on h1 "ILS NOUS FONT CONFIANCE" at bounding box center [607, 212] width 896 height 37
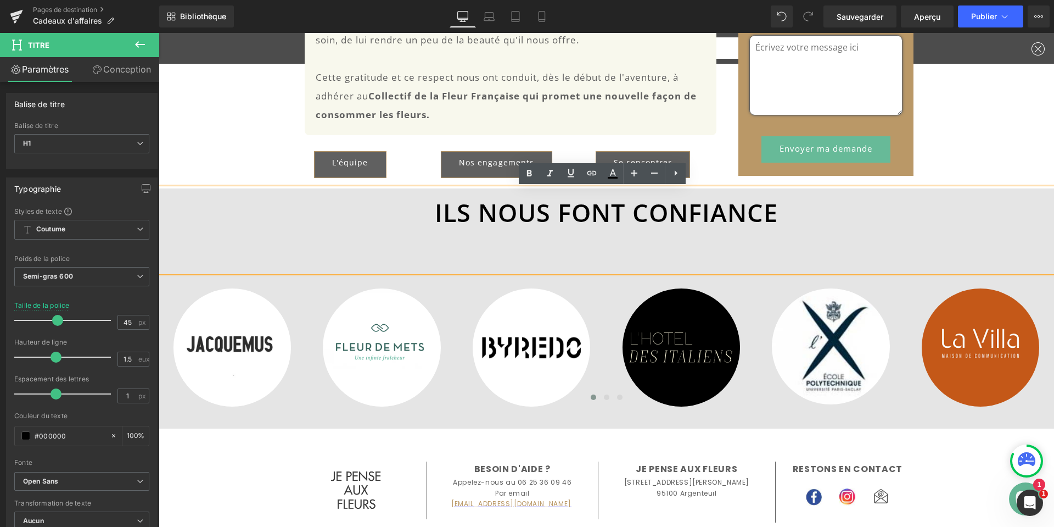
drag, startPoint x: 560, startPoint y: 217, endPoint x: 494, endPoint y: 219, distance: 65.4
click at [559, 217] on font "ILS NOUS FONT CONFIANCE" at bounding box center [606, 211] width 343 height 33
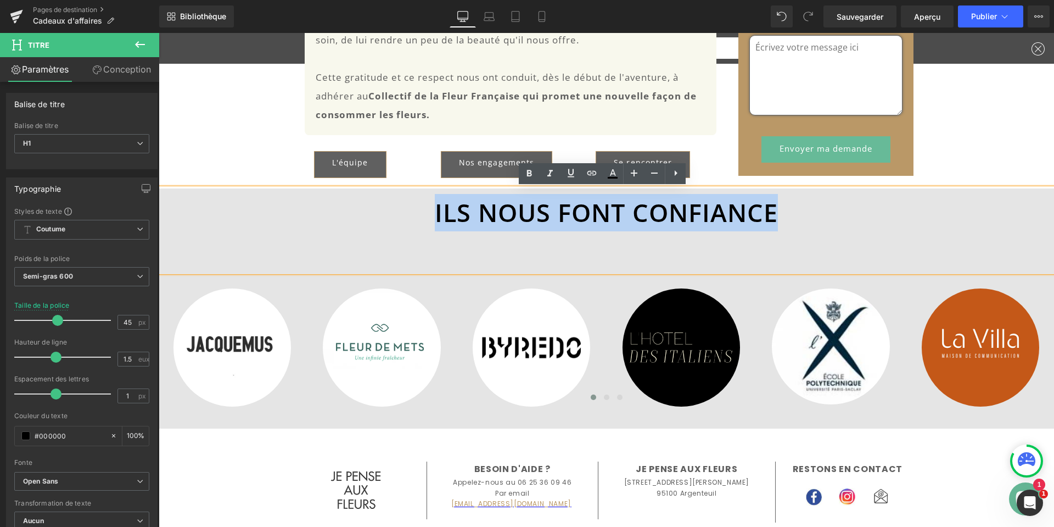
drag, startPoint x: 433, startPoint y: 215, endPoint x: 770, endPoint y: 215, distance: 337.1
click at [770, 215] on font "ILS NOUS FONT CONFIANCE" at bounding box center [606, 211] width 343 height 33
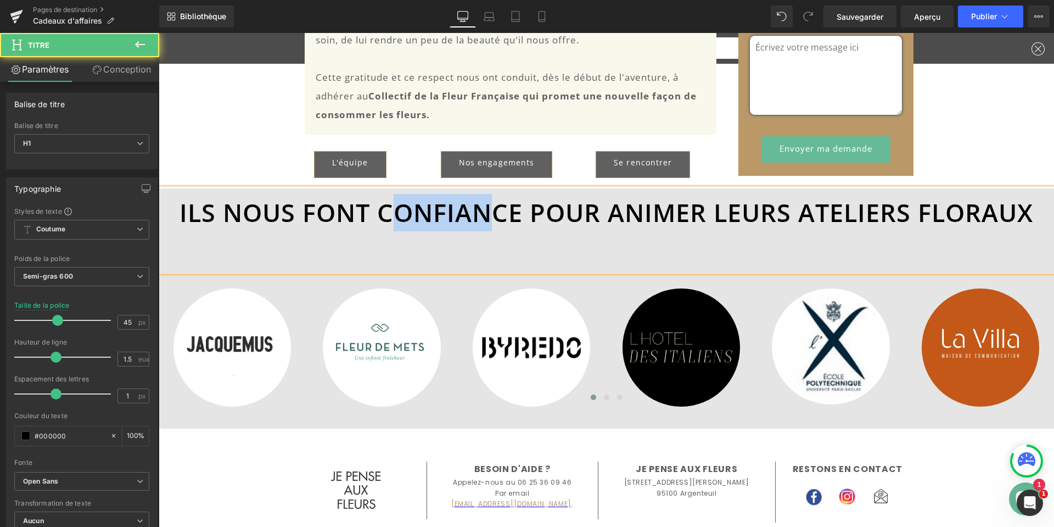
drag, startPoint x: 382, startPoint y: 214, endPoint x: 485, endPoint y: 216, distance: 103.3
click at [485, 215] on font "ILS NOUS FONT CONFIANCE POUR ANIMER LEURS ATELIERS FLORAUX" at bounding box center [607, 211] width 854 height 33
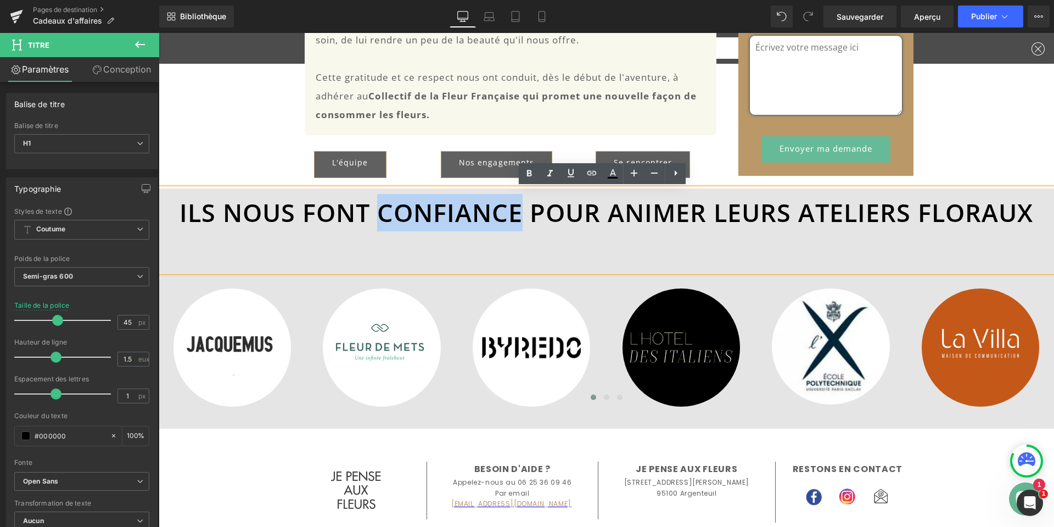
drag, startPoint x: 380, startPoint y: 213, endPoint x: 589, endPoint y: 191, distance: 210.4
click at [517, 216] on font "ILS NOUS FONT CONFIANCE POUR ANIMER LEURS ATELIERS FLORAUX" at bounding box center [607, 211] width 854 height 33
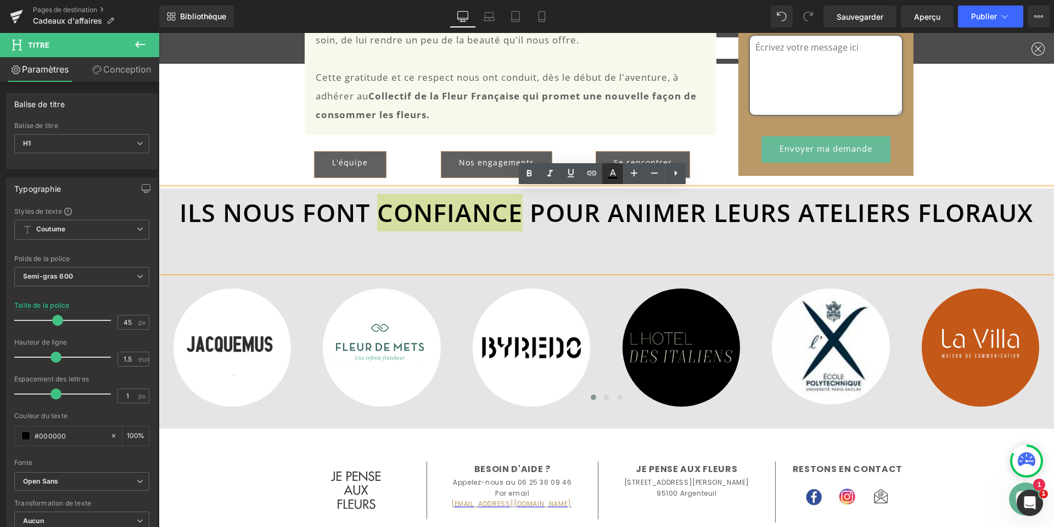
click at [614, 172] on icon at bounding box center [613, 172] width 6 height 7
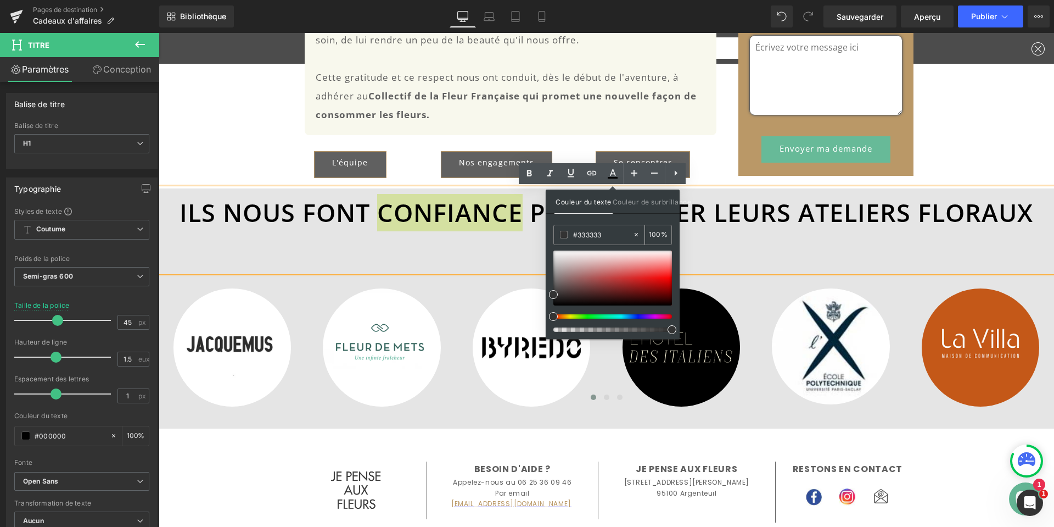
click at [611, 238] on input "#333333" at bounding box center [602, 234] width 59 height 12
drag, startPoint x: 578, startPoint y: 236, endPoint x: 612, endPoint y: 237, distance: 34.1
click at [612, 237] on input "#333333" at bounding box center [602, 234] width 59 height 12
type input "#B"
type input "0"
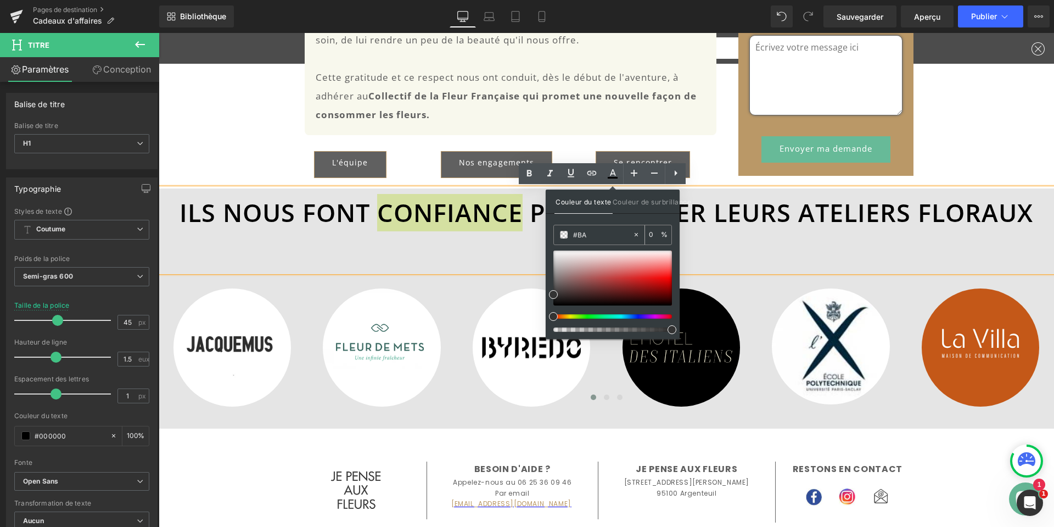
type input "#BA9"
type input "100"
type input "#BA98"
type input "53"
type input "#BA986"
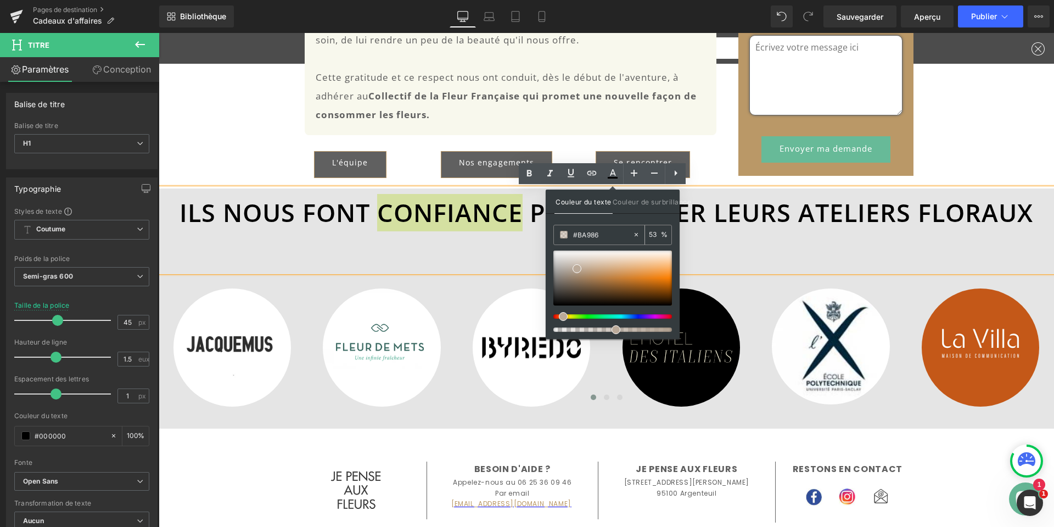
type input "0"
type input "#BA9867"
type input "100"
click at [642, 204] on font "Couleur de surbrillance" at bounding box center [652, 202] width 79 height 8
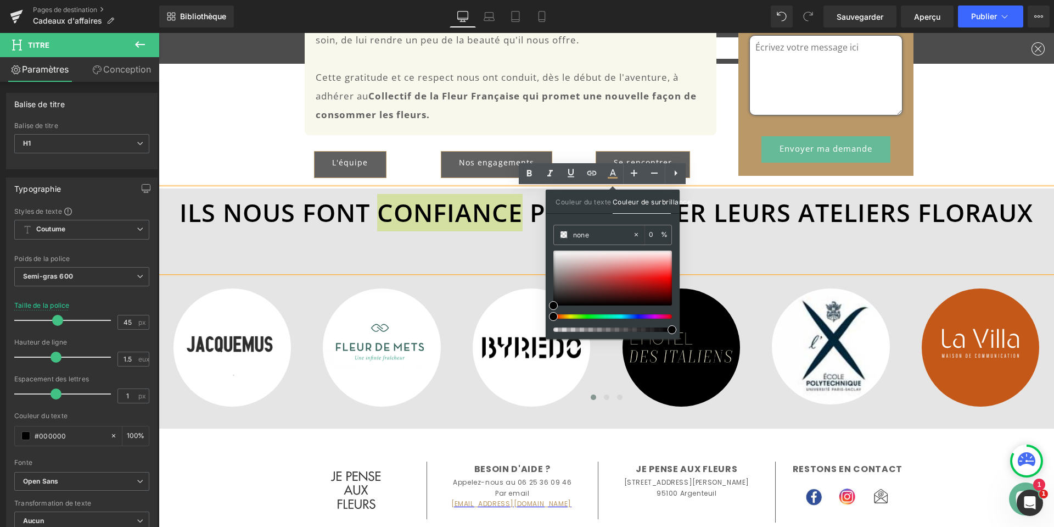
type input "#ba9867"
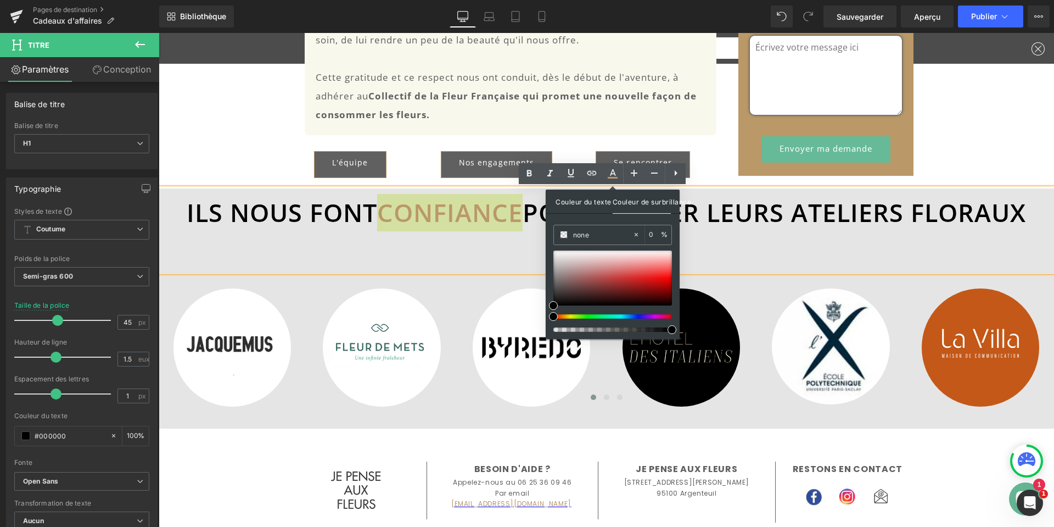
click at [586, 206] on span "Couleur du texte" at bounding box center [584, 201] width 58 height 24
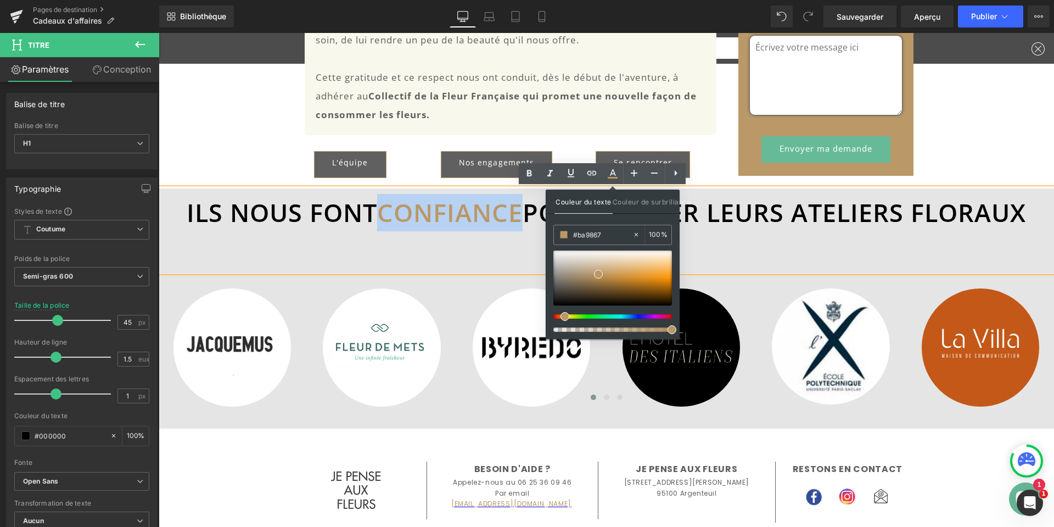
click at [786, 219] on font "ILS NOUS FONT CONFIANCE POUR ANIMER LEURS ATELIERS FLORAUX" at bounding box center [607, 211] width 840 height 33
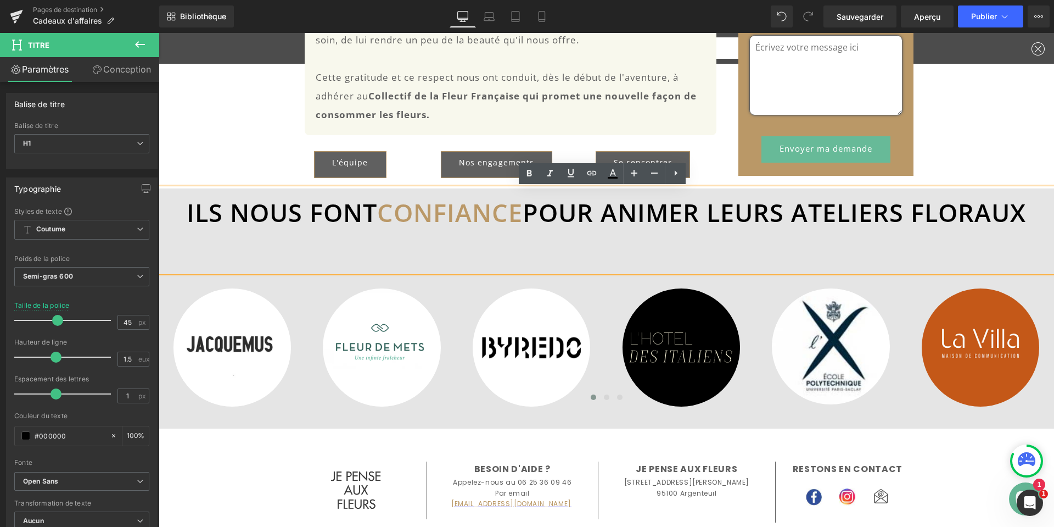
drag, startPoint x: 532, startPoint y: 215, endPoint x: 1042, endPoint y: 214, distance: 510.1
click at [1042, 214] on h1 "ILS NOUS FONT CONFIANCE POUR ANIMER LEURS ATELIERS FLORAUX" at bounding box center [607, 212] width 896 height 37
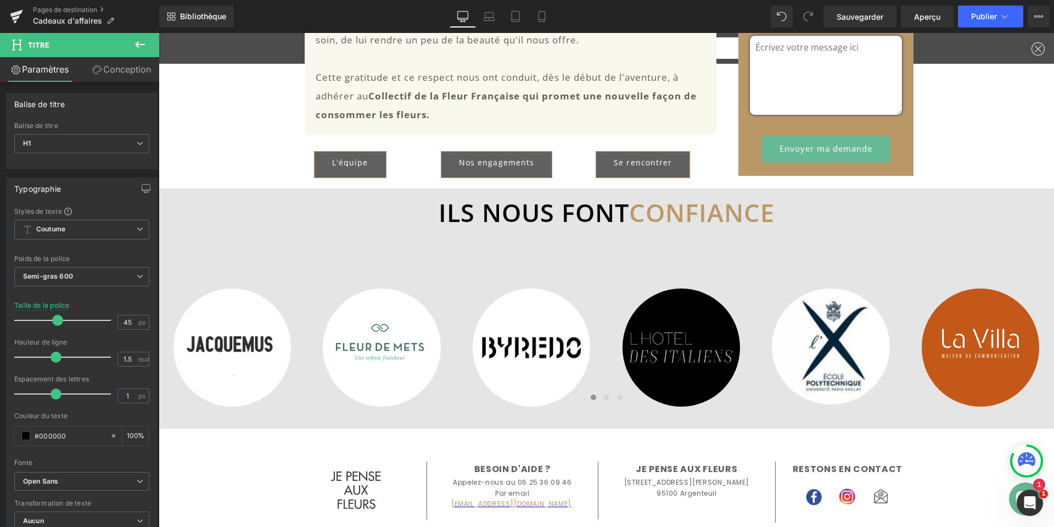
click at [114, 72] on font "Conception" at bounding box center [127, 69] width 48 height 11
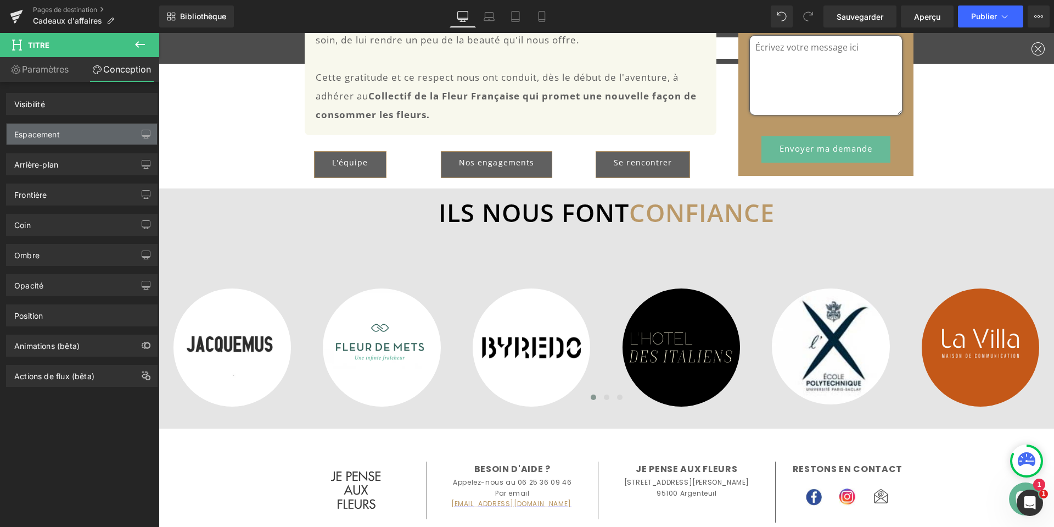
click at [74, 135] on div "Espacement" at bounding box center [82, 134] width 150 height 21
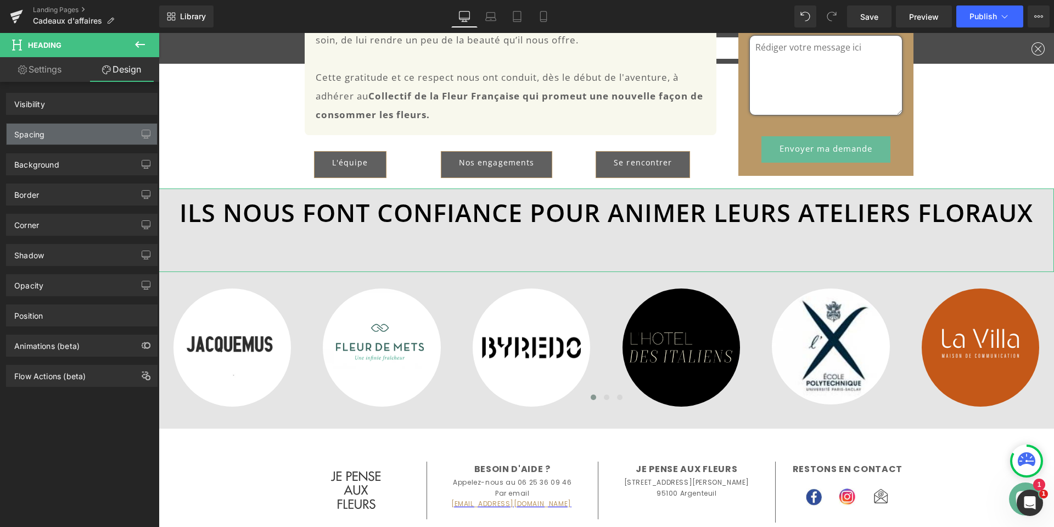
click at [46, 130] on div "Spacing" at bounding box center [82, 134] width 150 height 21
click at [56, 68] on link "Settings" at bounding box center [40, 69] width 80 height 25
type input "100"
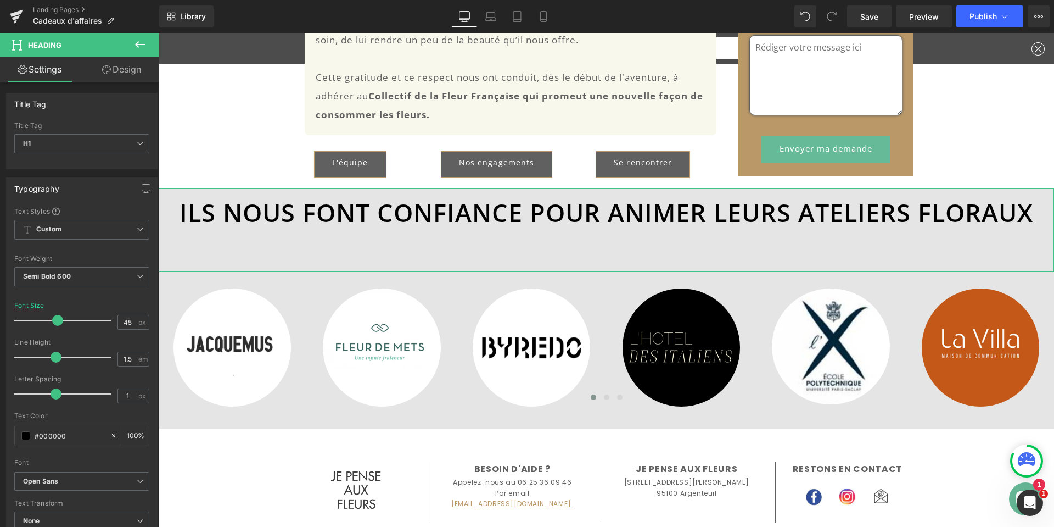
click at [111, 68] on link "Design" at bounding box center [122, 69] width 80 height 25
click at [0, 0] on div "Spacing" at bounding box center [0, 0] width 0 height 0
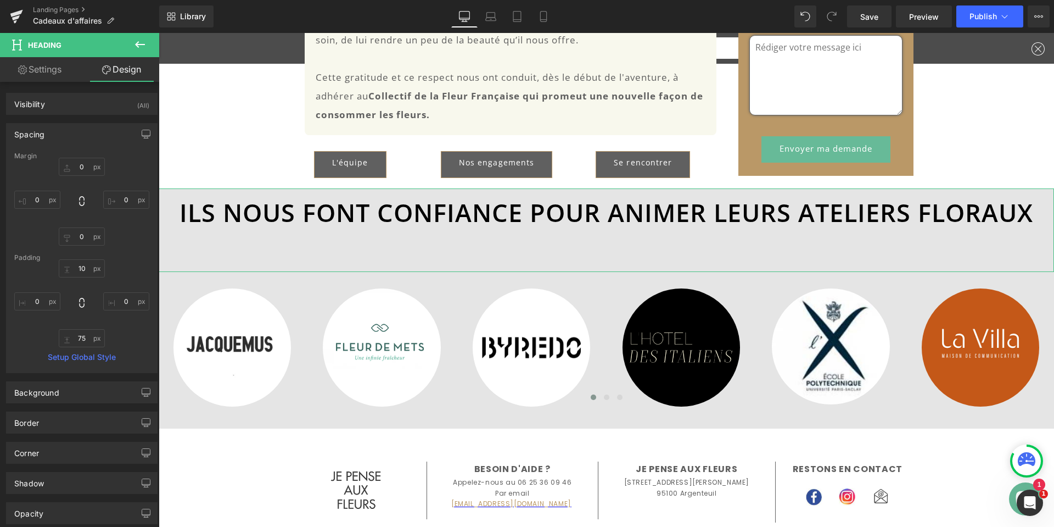
type input "0"
type input "10"
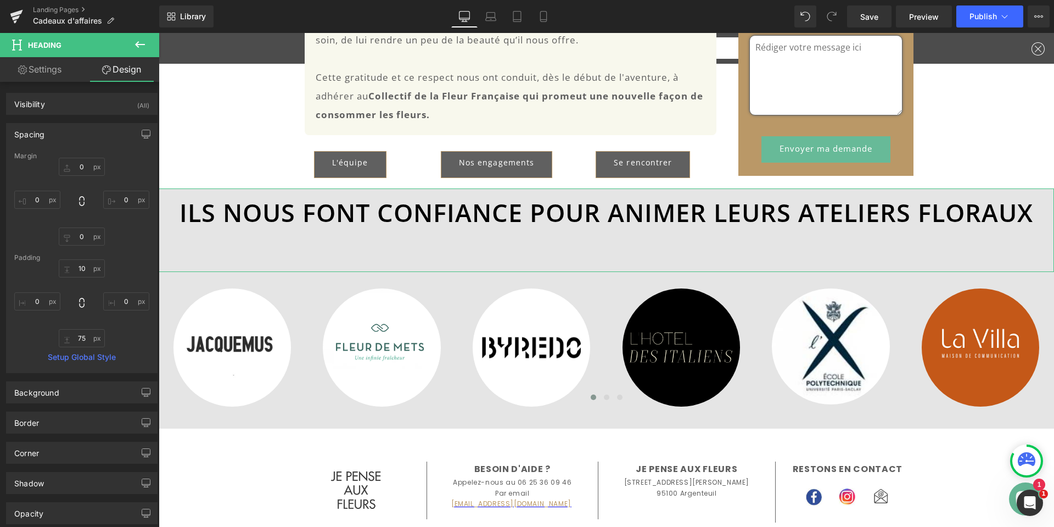
type input "0"
type input "75"
type input "0"
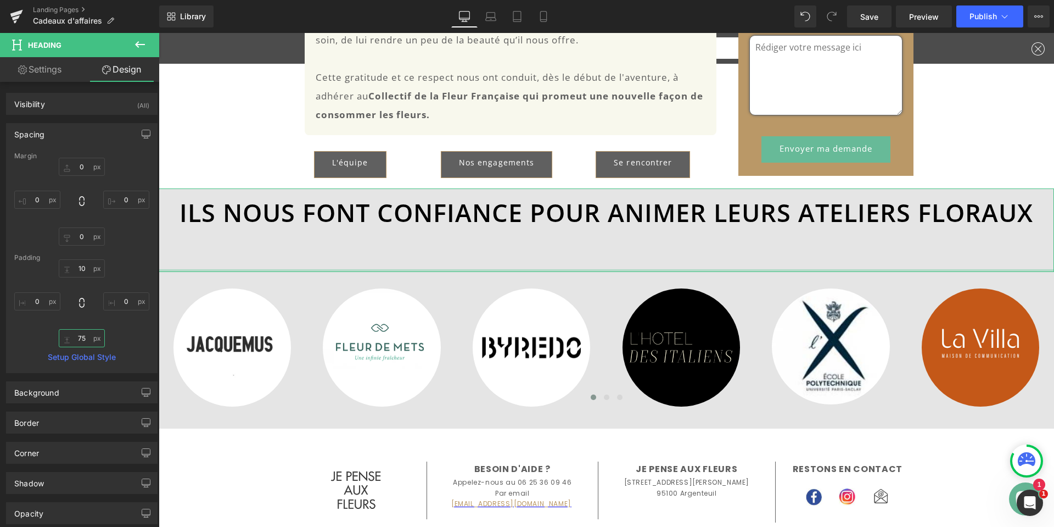
click at [82, 338] on input "75" at bounding box center [82, 338] width 46 height 18
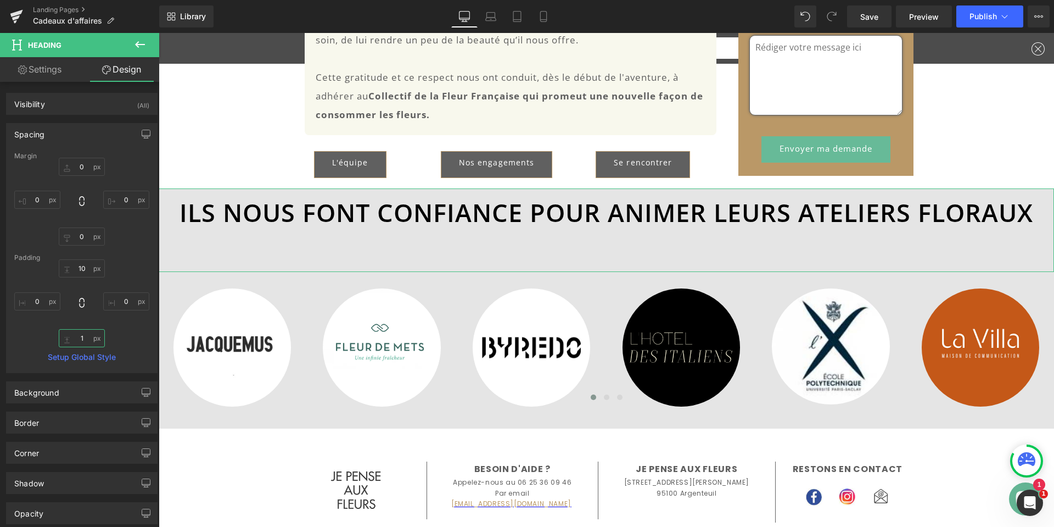
type input "10"
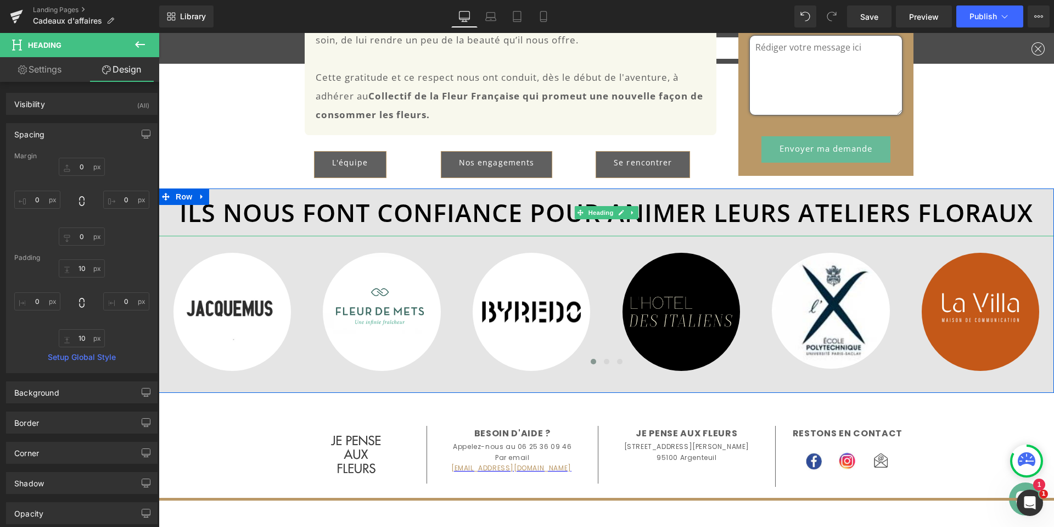
click at [542, 216] on h1 "ILS NOUS FONT CONFIANCE POUR ANIMER LEURS ATELIERS FLORAUX" at bounding box center [607, 212] width 896 height 37
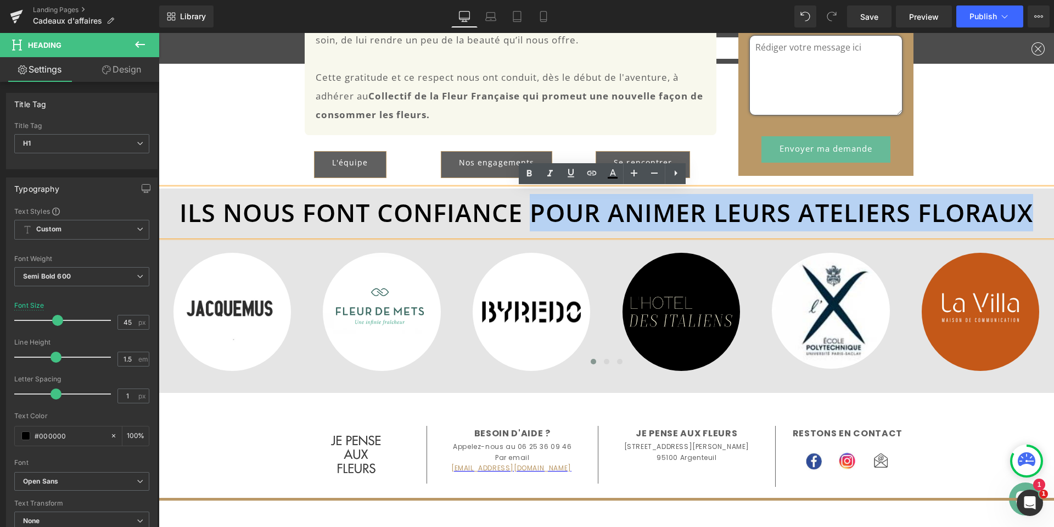
drag, startPoint x: 528, startPoint y: 210, endPoint x: 1024, endPoint y: 205, distance: 495.8
click at [1024, 205] on h1 "ILS NOUS FONT CONFIANCE POUR ANIMER LEURS ATELIERS FLORAUX" at bounding box center [607, 212] width 896 height 37
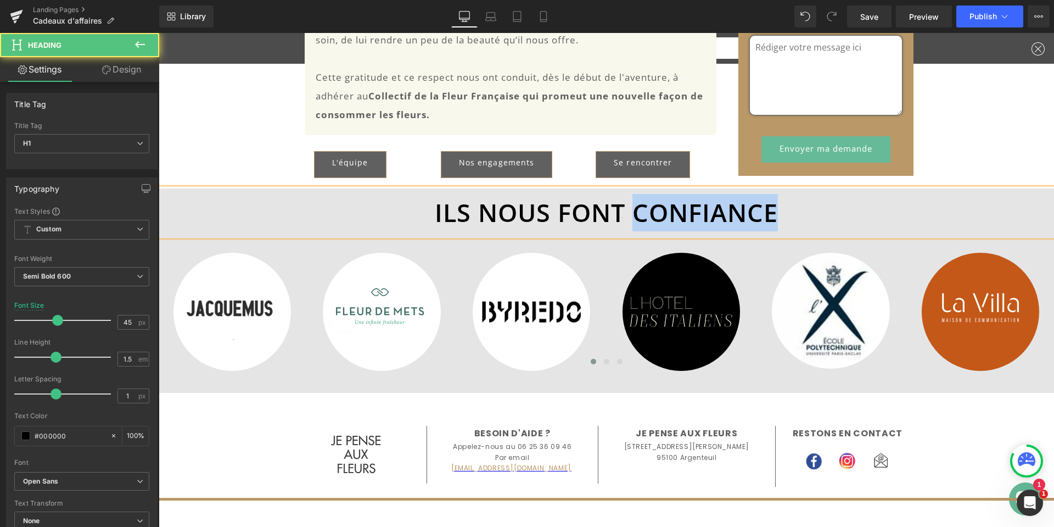
drag, startPoint x: 634, startPoint y: 213, endPoint x: 779, endPoint y: 226, distance: 145.6
click at [779, 226] on h1 "ILS NOUS FONT CONFIANCE" at bounding box center [607, 212] width 896 height 37
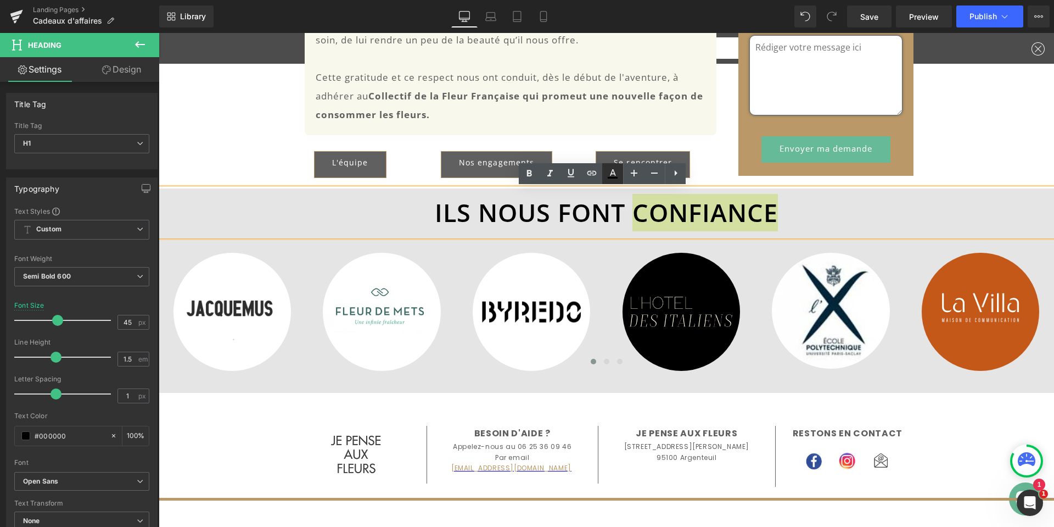
click at [612, 176] on icon at bounding box center [612, 173] width 13 height 13
type input "#000000"
type input "100"
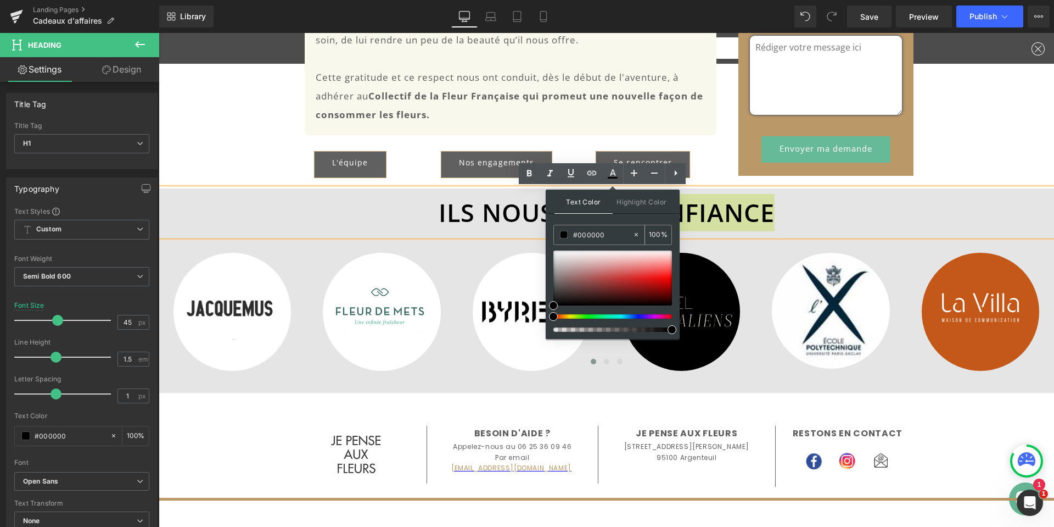
drag, startPoint x: 577, startPoint y: 235, endPoint x: 620, endPoint y: 234, distance: 43.9
click at [620, 234] on input "#000000" at bounding box center [602, 234] width 59 height 12
type input "#B"
type input "0"
type input "#BA9"
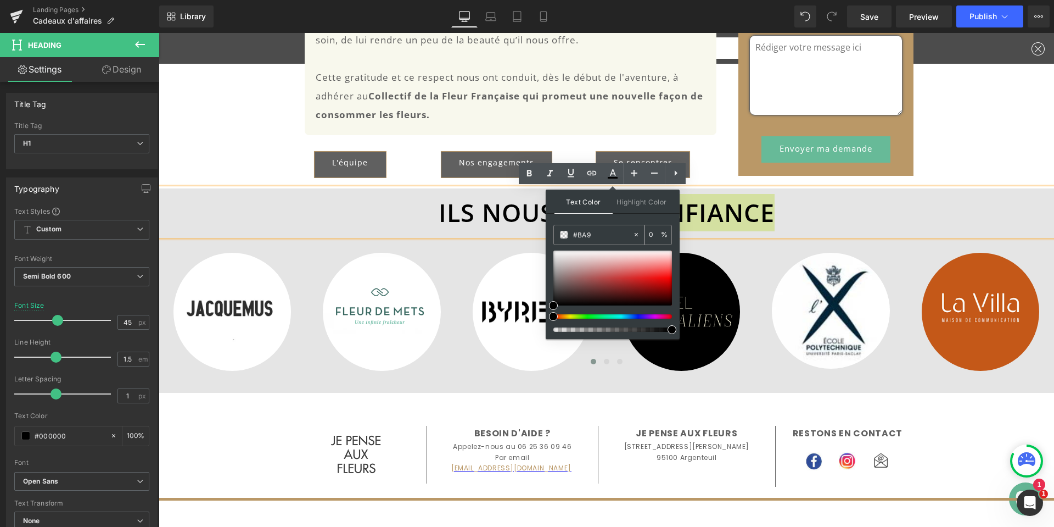
type input "100"
type input "#BA98"
type input "53"
type input "#BA986"
type input "0"
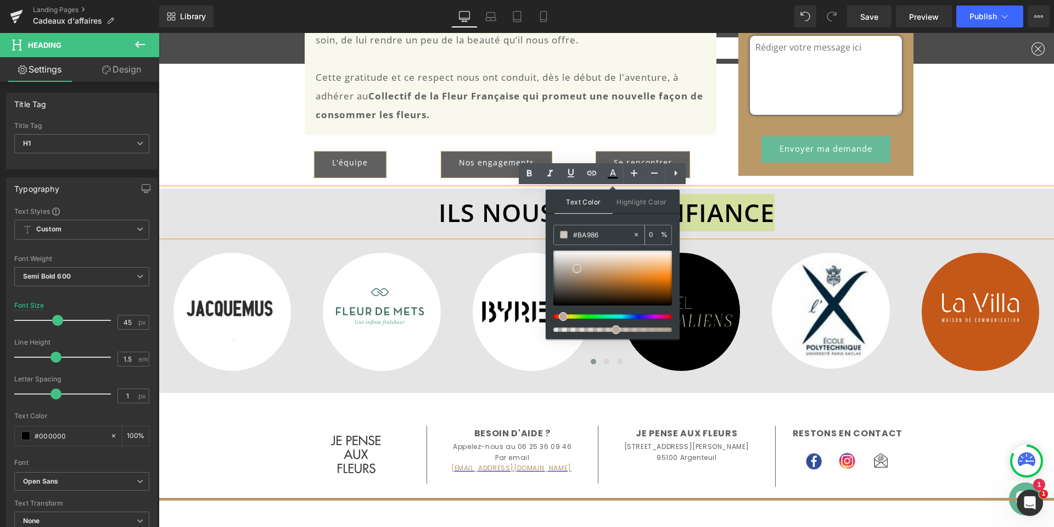
type input "#BA9867"
type input "100"
type input "#ba9867"
click at [630, 199] on span "Highlight Color" at bounding box center [642, 201] width 58 height 24
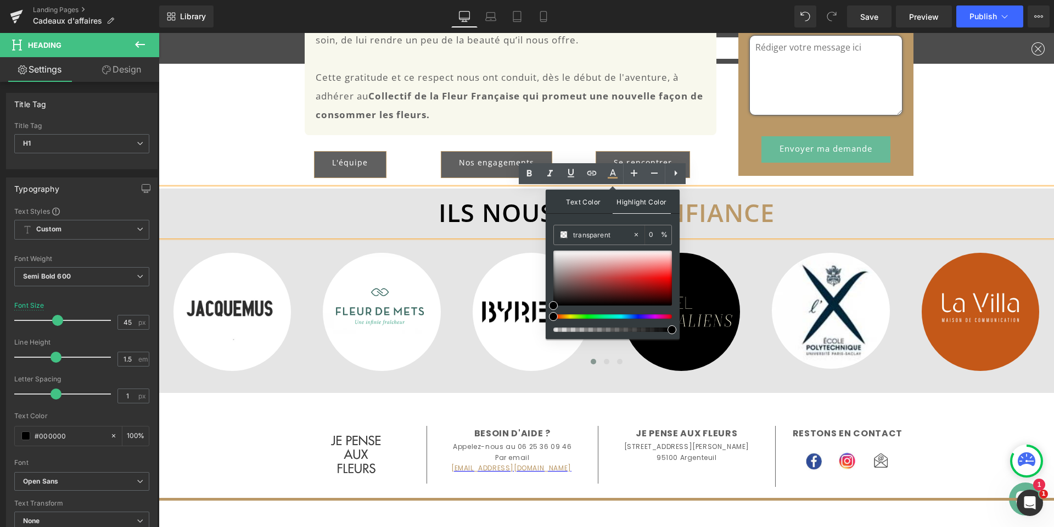
click at [583, 202] on span "Text Color" at bounding box center [584, 201] width 58 height 24
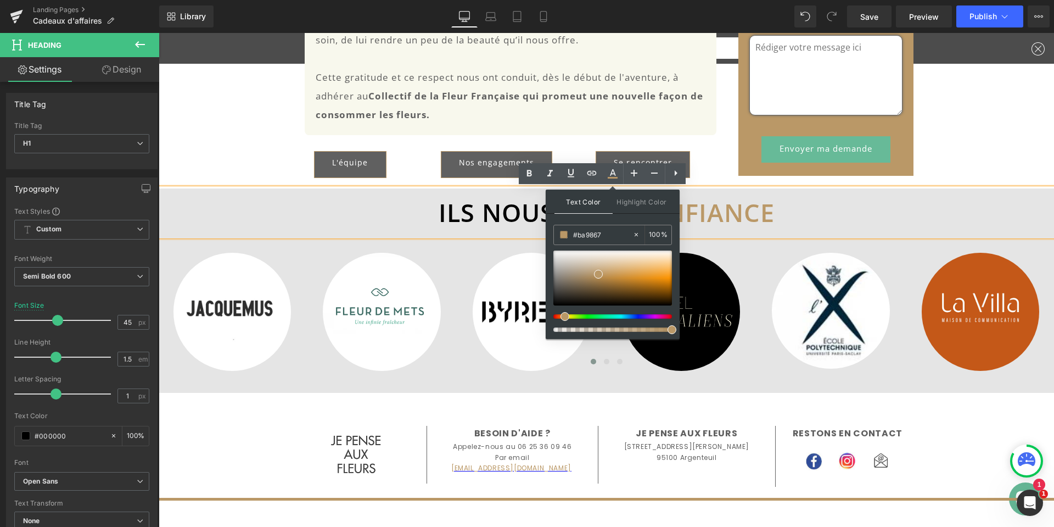
click at [919, 223] on h1 "ILS NOUS FONT CONFIANCE" at bounding box center [607, 212] width 896 height 37
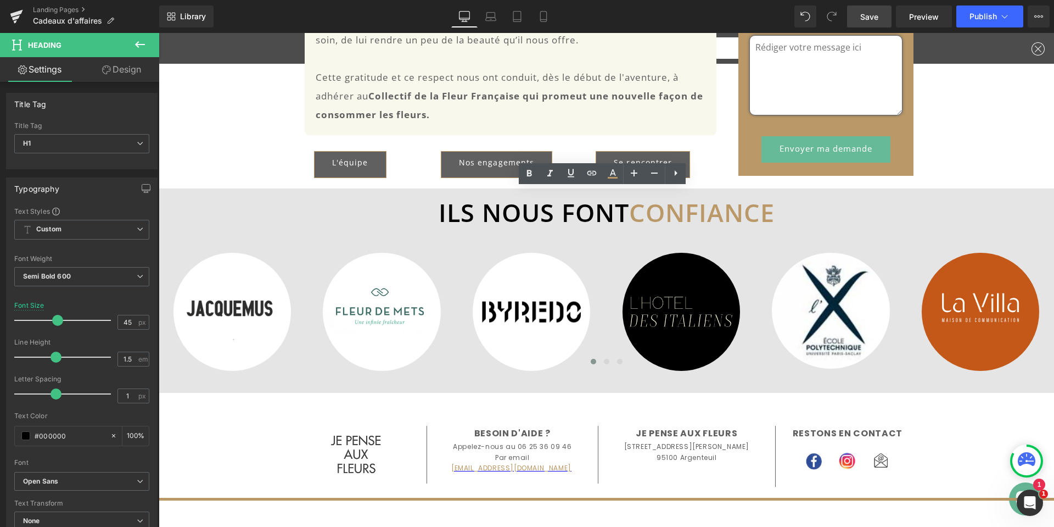
click at [883, 18] on link "Save" at bounding box center [869, 16] width 44 height 22
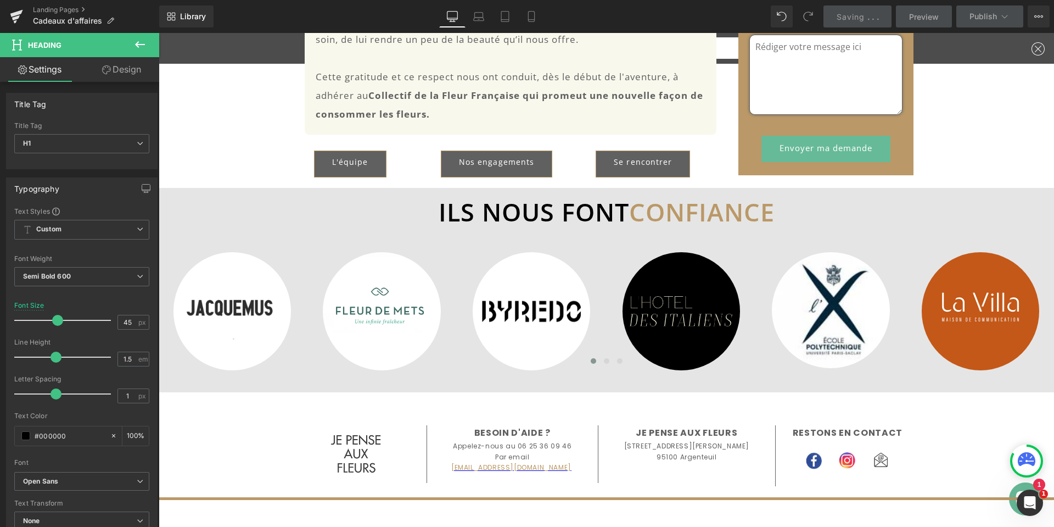
scroll to position [1416, 0]
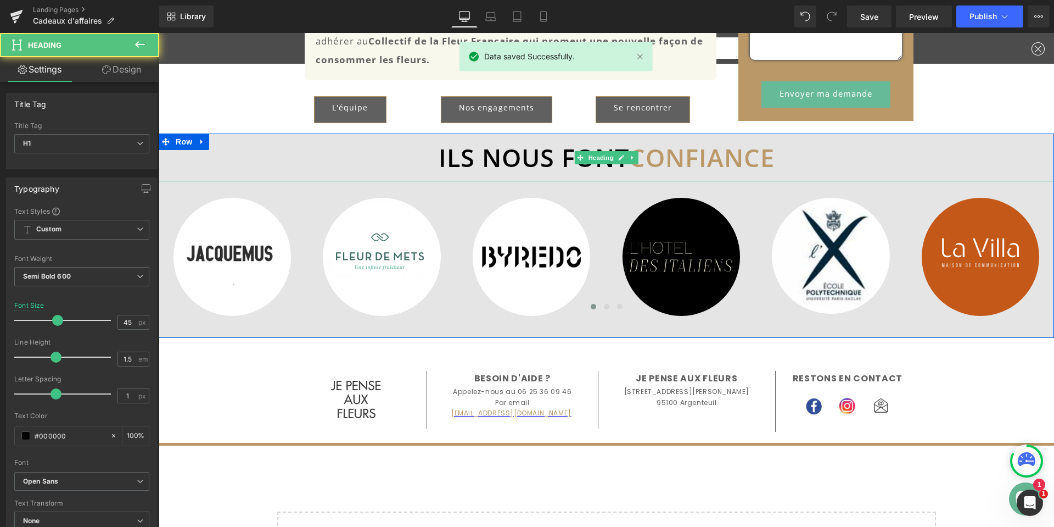
click at [478, 158] on h1 "ILS NOUS FONT CONFIANCE" at bounding box center [607, 157] width 896 height 37
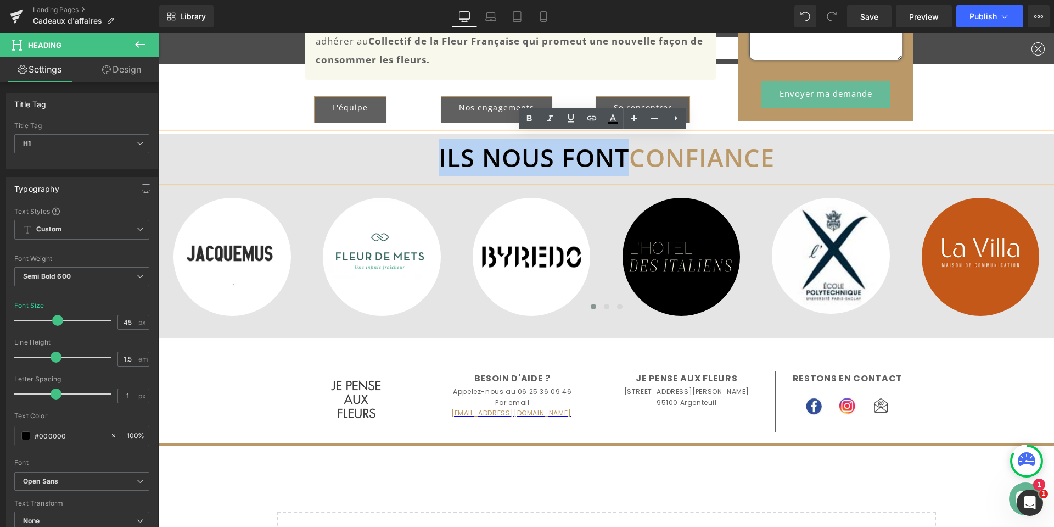
drag, startPoint x: 432, startPoint y: 158, endPoint x: 619, endPoint y: 158, distance: 186.7
click at [619, 158] on h1 "ILS NOUS FONT CONFIANCE" at bounding box center [607, 157] width 896 height 37
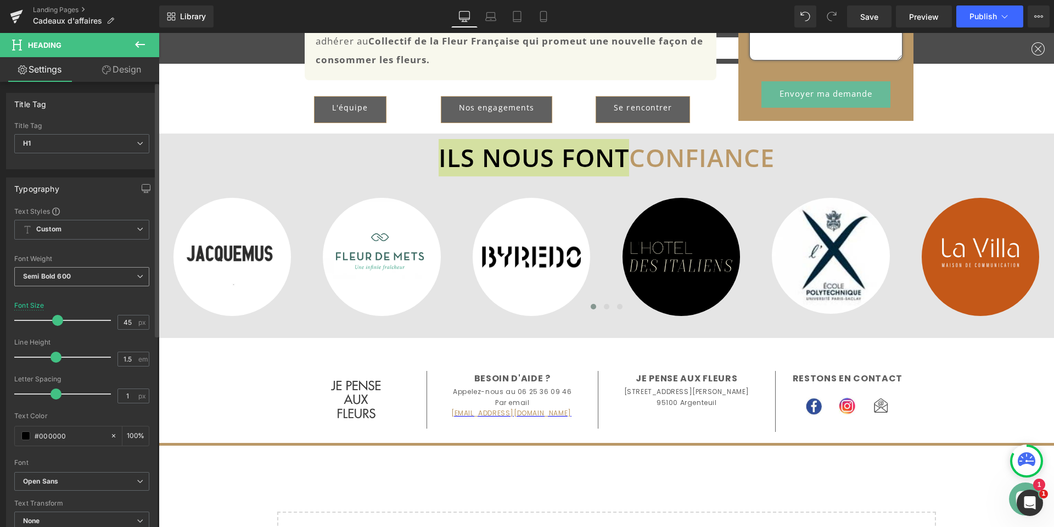
click at [108, 277] on span "Semi Bold 600" at bounding box center [81, 276] width 135 height 19
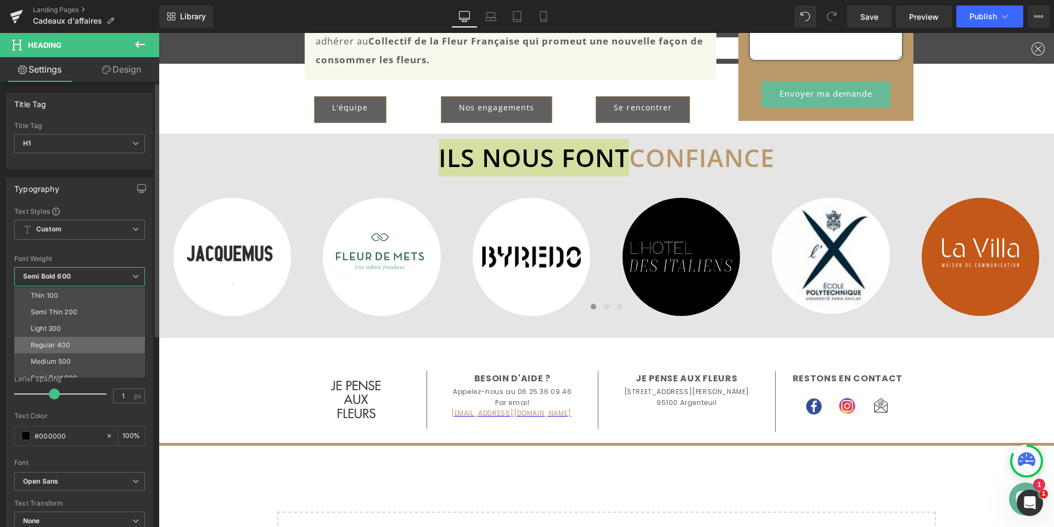
click at [74, 345] on li "Regular 400" at bounding box center [82, 345] width 136 height 16
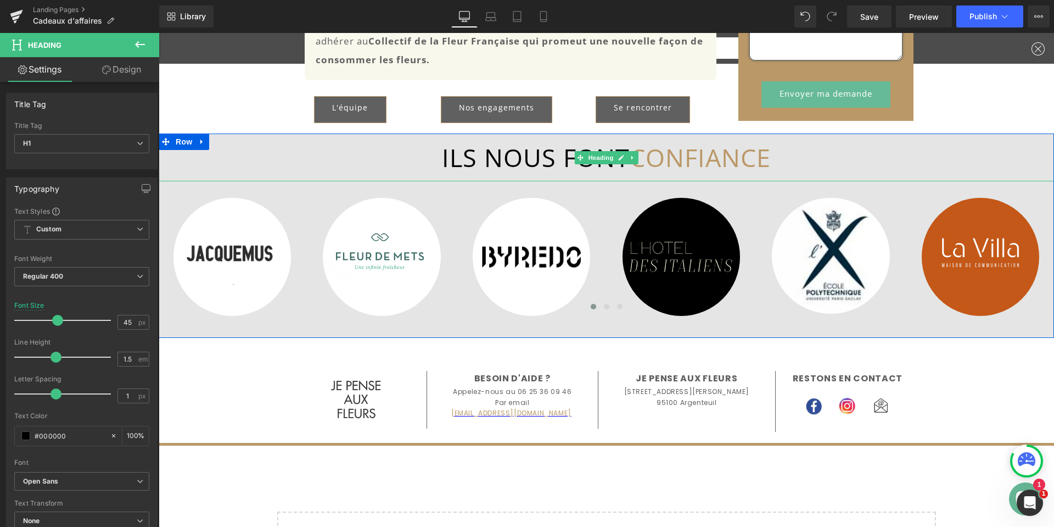
click at [532, 154] on h1 "ILS NOUS FONT CONFIANCE" at bounding box center [607, 157] width 896 height 37
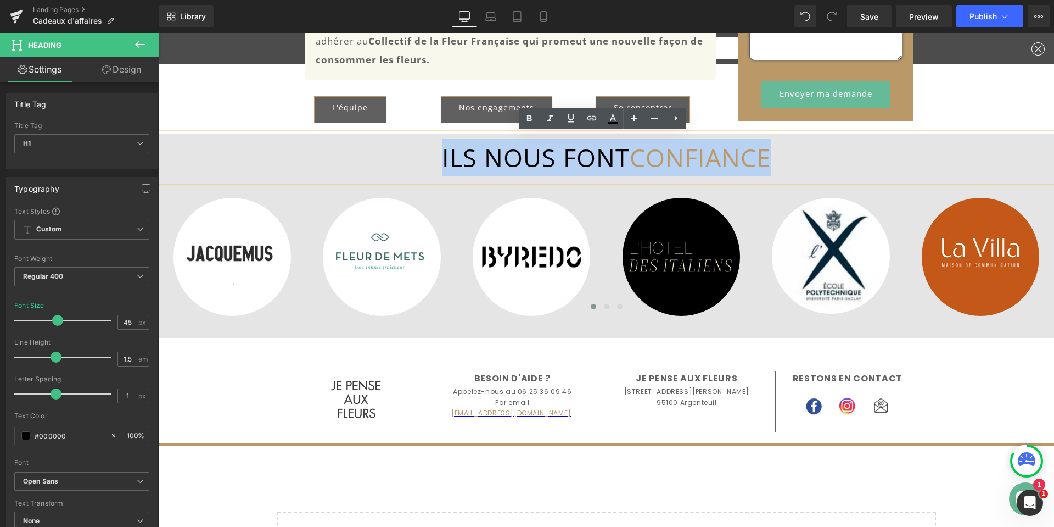
drag, startPoint x: 488, startPoint y: 159, endPoint x: 768, endPoint y: 154, distance: 280.1
click at [768, 154] on h1 "ILS NOUS FONT CONFIANCE" at bounding box center [607, 157] width 896 height 37
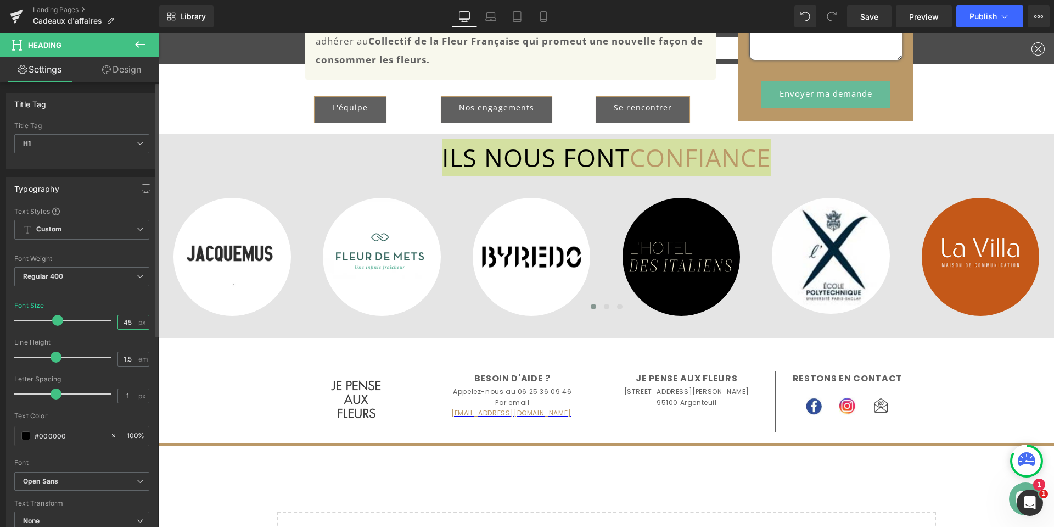
click at [130, 321] on input "45" at bounding box center [127, 322] width 19 height 14
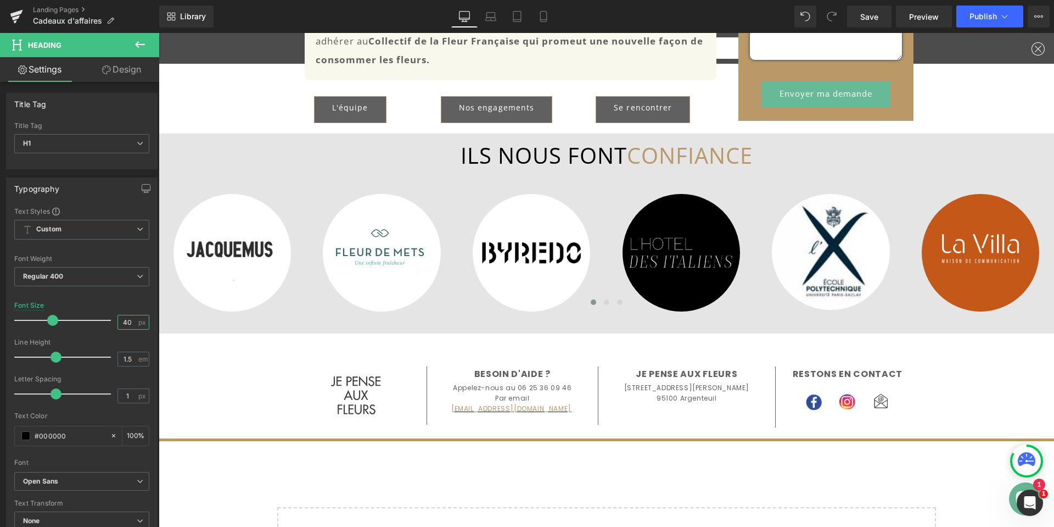
type input "40"
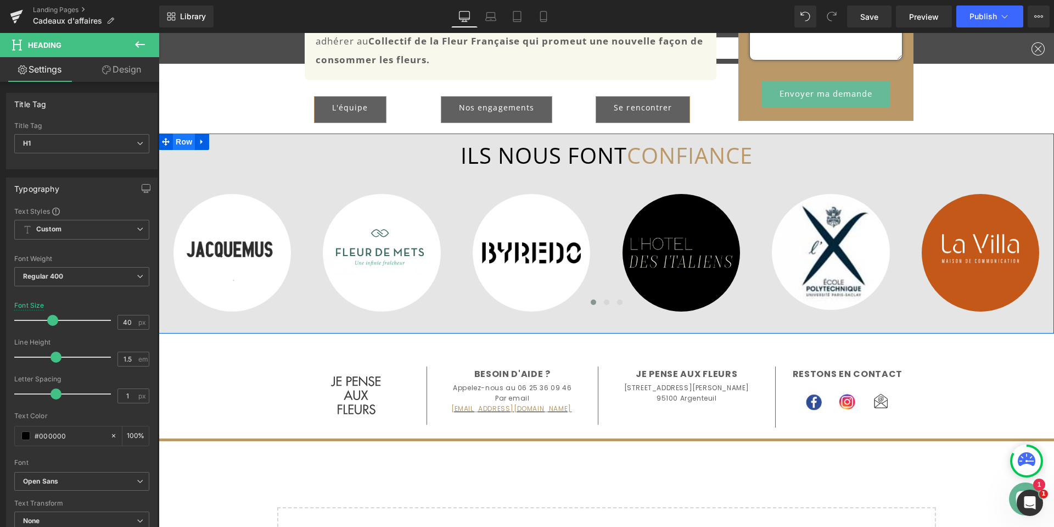
click at [180, 143] on span "Row" at bounding box center [184, 141] width 22 height 16
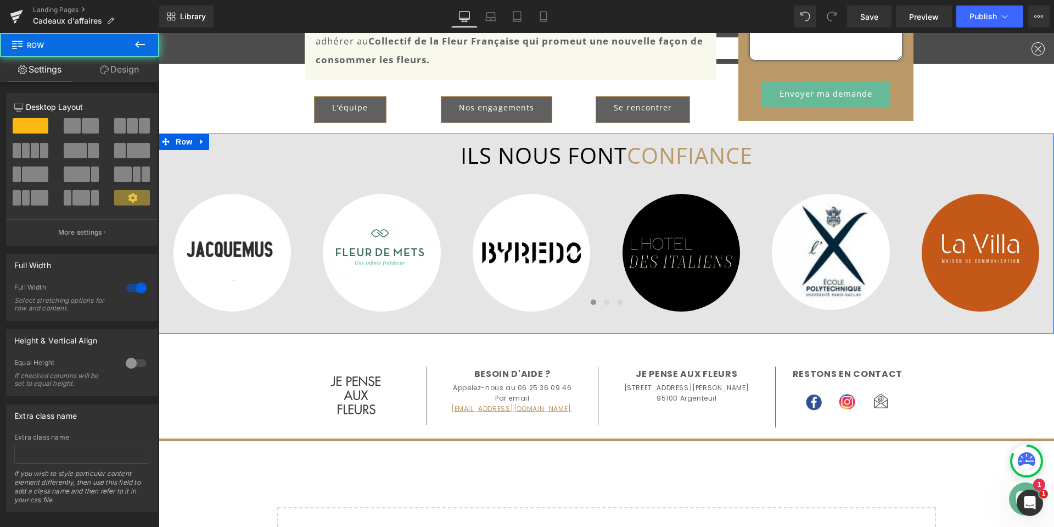
drag, startPoint x: 127, startPoint y: 69, endPoint x: 70, endPoint y: 135, distance: 87.6
click at [127, 69] on link "Design" at bounding box center [120, 69] width 80 height 25
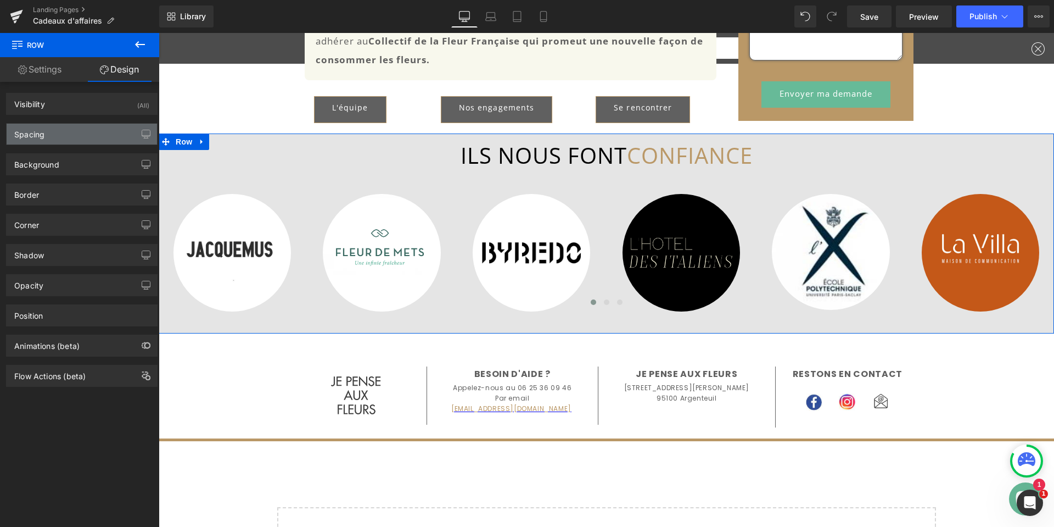
click at [70, 135] on div "Spacing" at bounding box center [82, 134] width 150 height 21
type input "0"
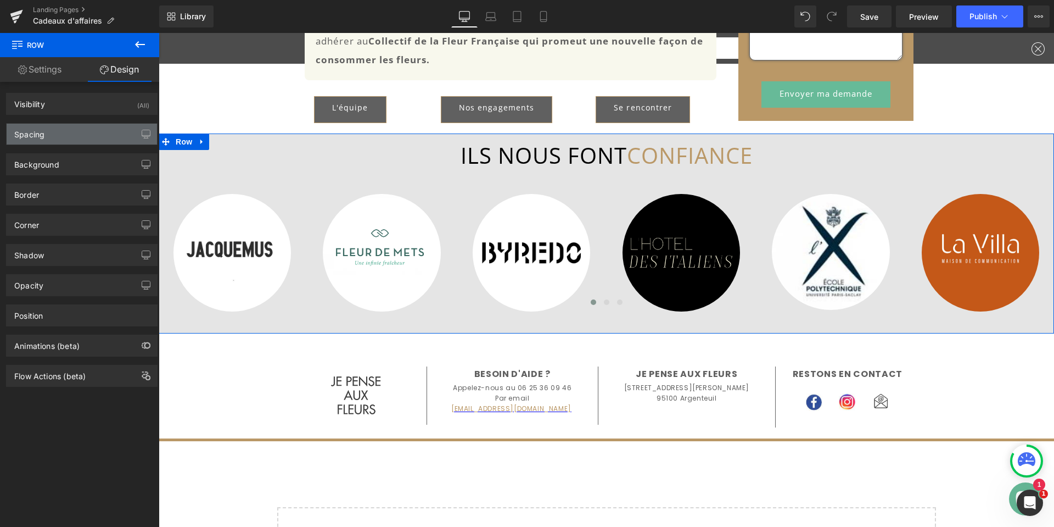
type input "40"
type input "0"
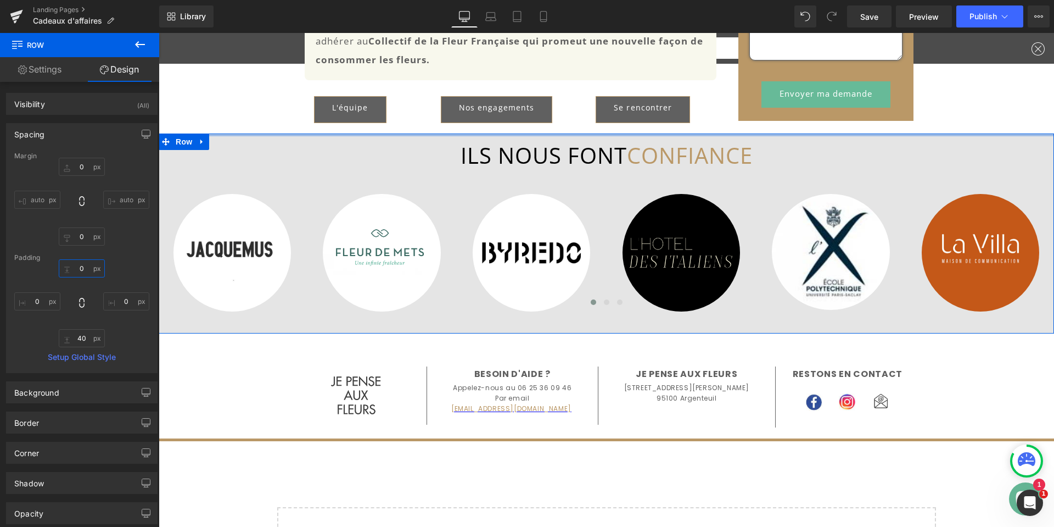
click at [83, 270] on input "0" at bounding box center [82, 268] width 46 height 18
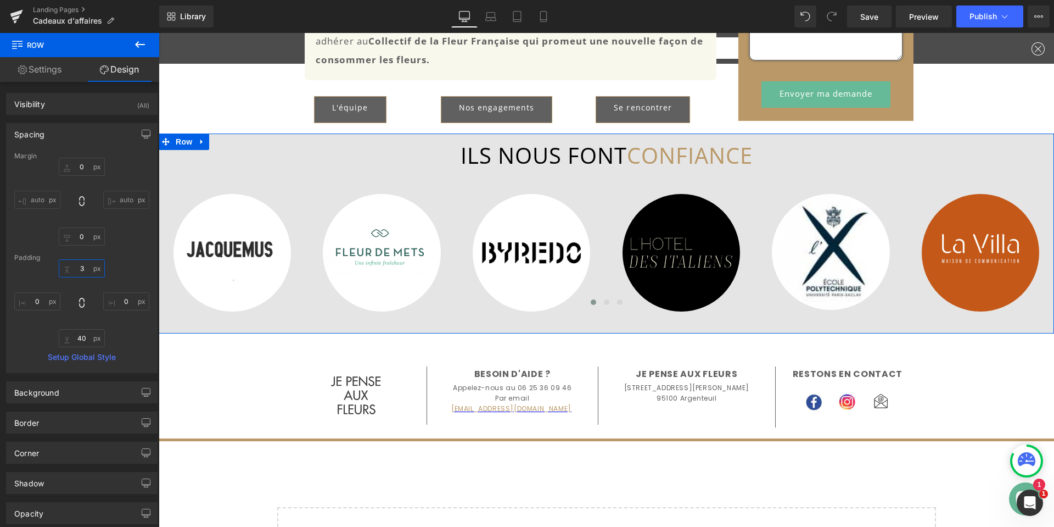
type input "30"
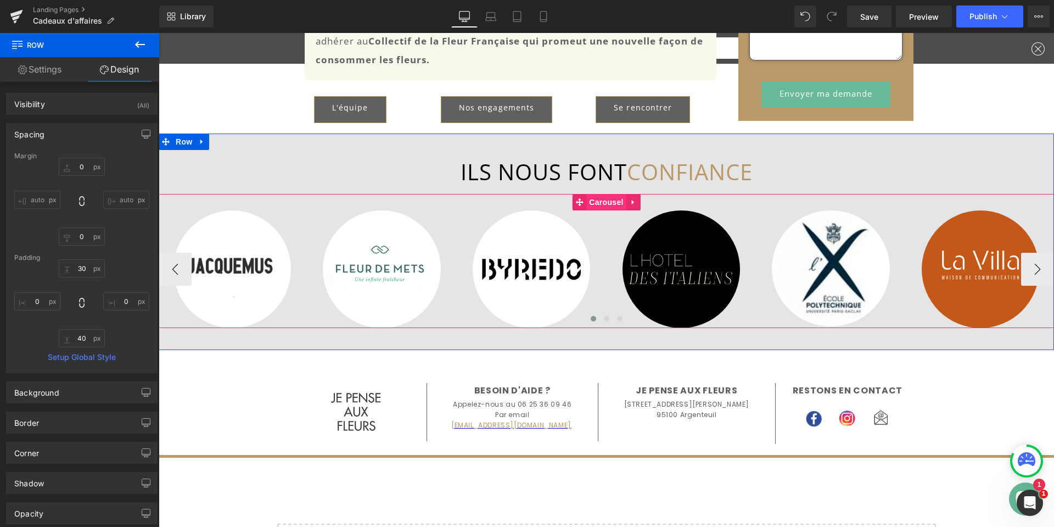
click at [601, 203] on span "Carousel" at bounding box center [606, 202] width 40 height 16
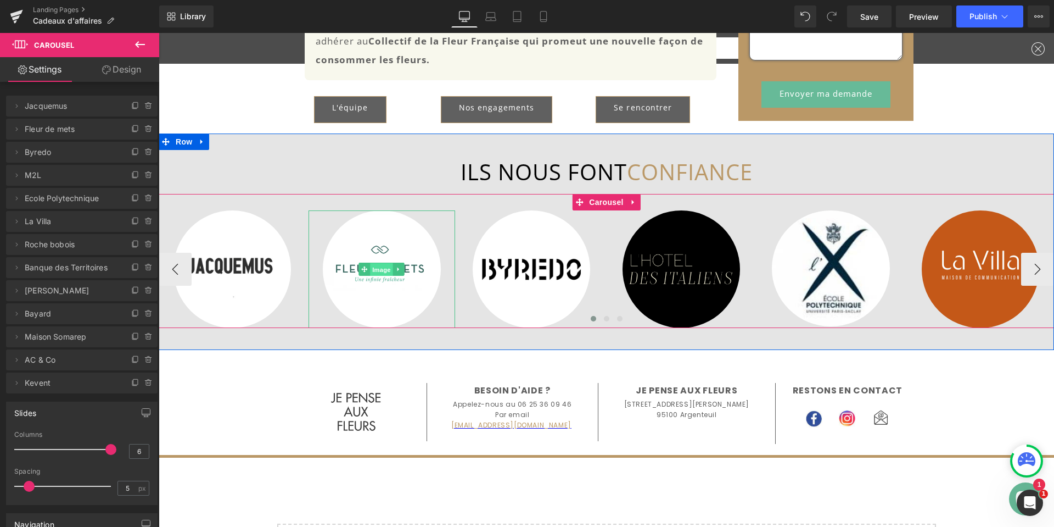
click at [371, 268] on span "Image" at bounding box center [382, 269] width 23 height 13
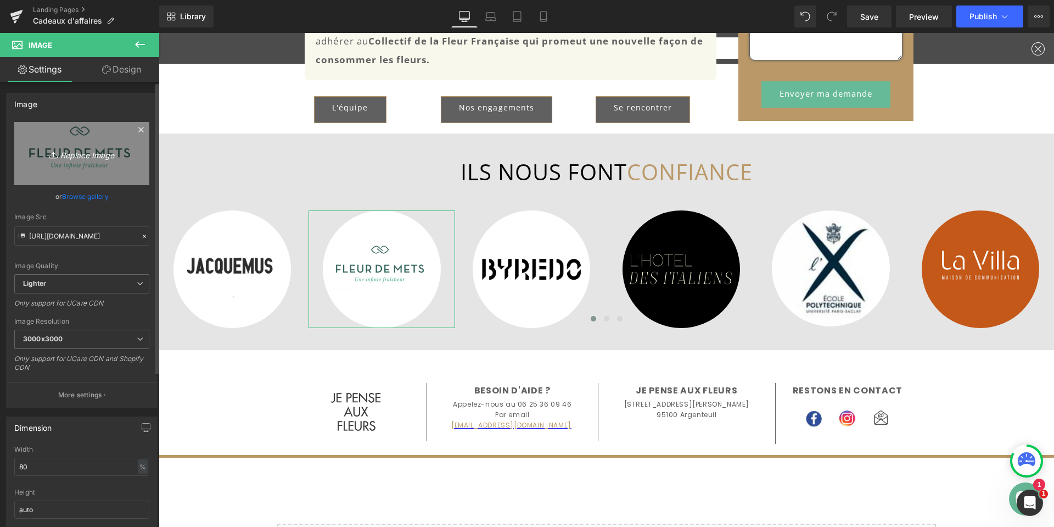
click at [63, 153] on icon "Replace Image" at bounding box center [82, 154] width 88 height 14
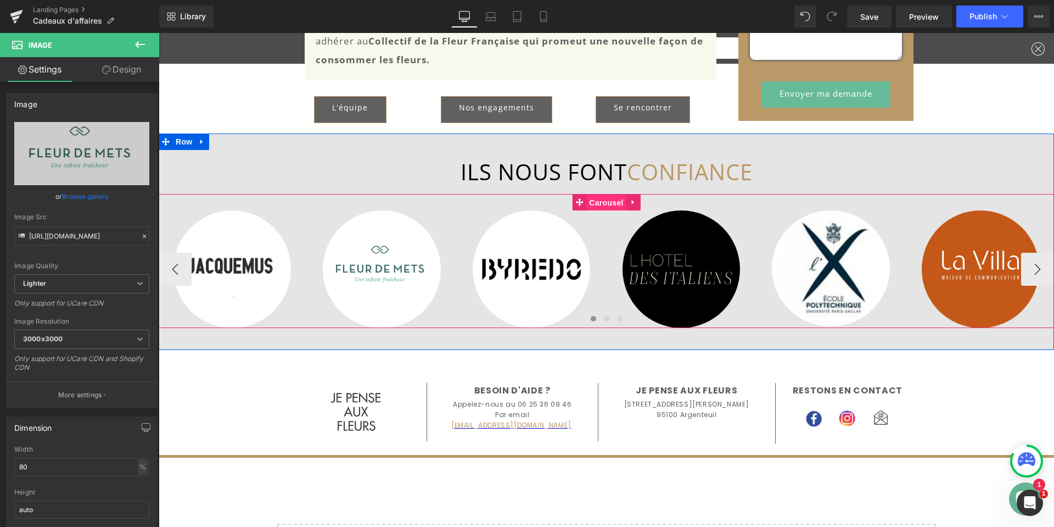
click at [605, 204] on span "Carousel" at bounding box center [606, 202] width 40 height 16
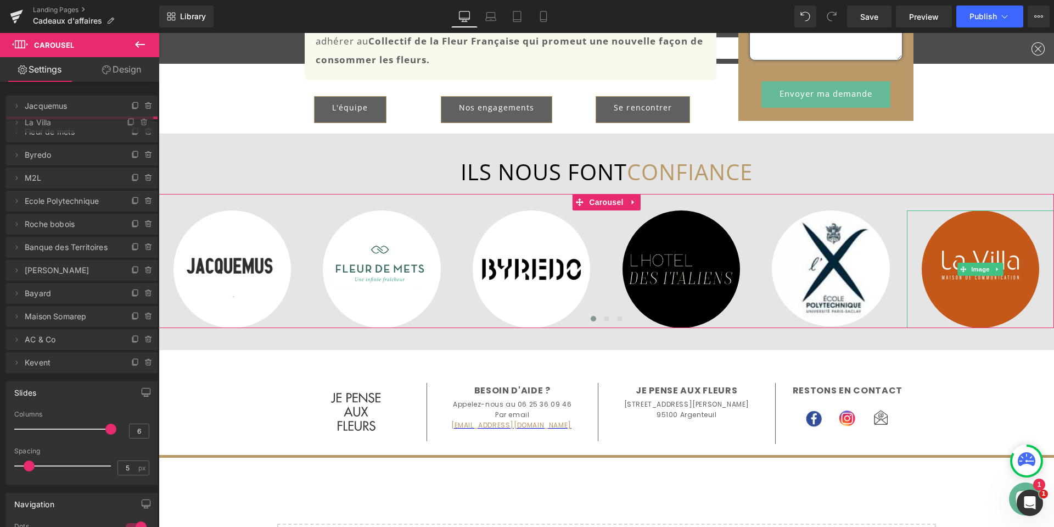
drag, startPoint x: 46, startPoint y: 223, endPoint x: 52, endPoint y: 124, distance: 99.0
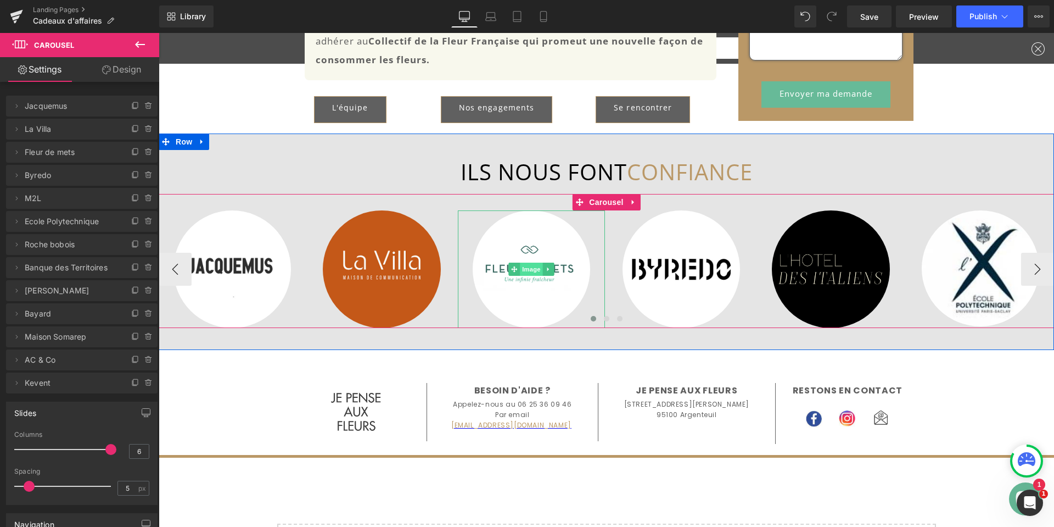
click at [530, 271] on span "Image" at bounding box center [531, 268] width 23 height 13
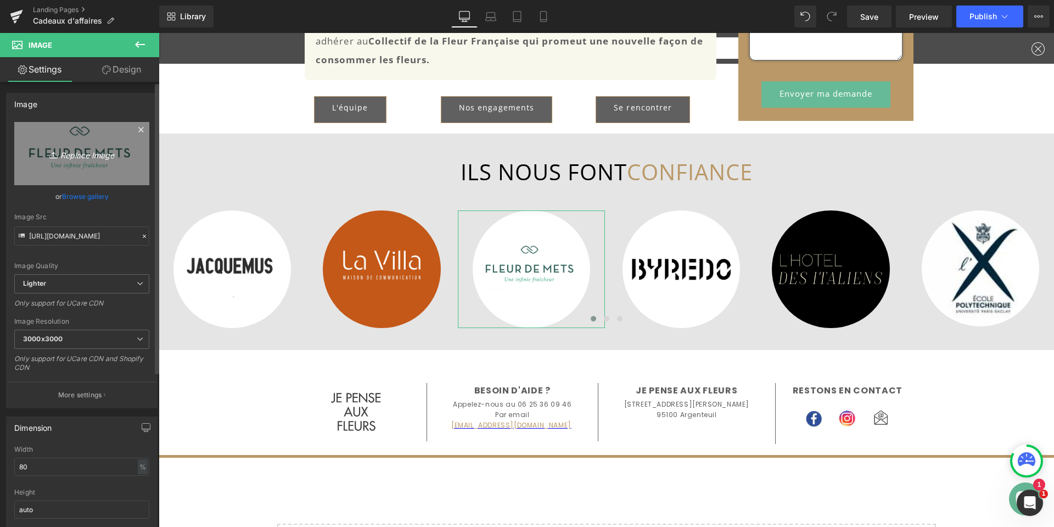
click at [71, 149] on icon "Replace Image" at bounding box center [82, 154] width 88 height 14
type input "C:\fakepath\Givaudan.jpg"
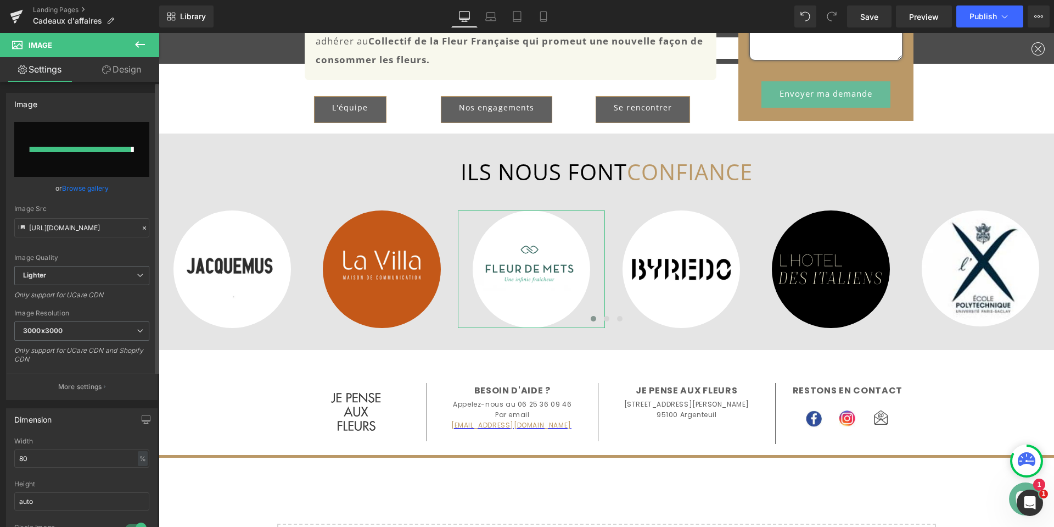
type input "https://ucarecdn.com/1412f583-e23b-4134-bd7d-c7eec2981606/-/format/auto/-/previ…"
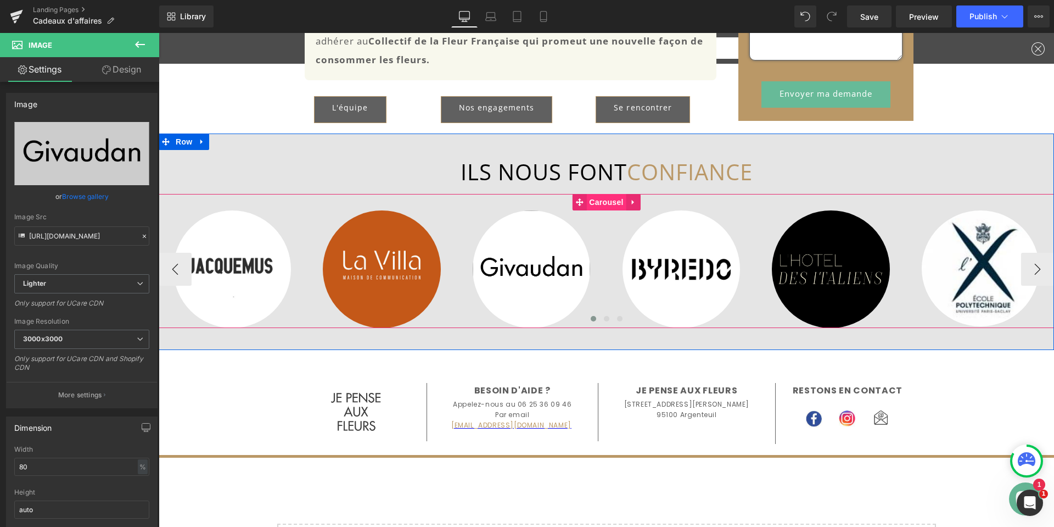
click at [593, 208] on span "Carousel" at bounding box center [606, 202] width 40 height 16
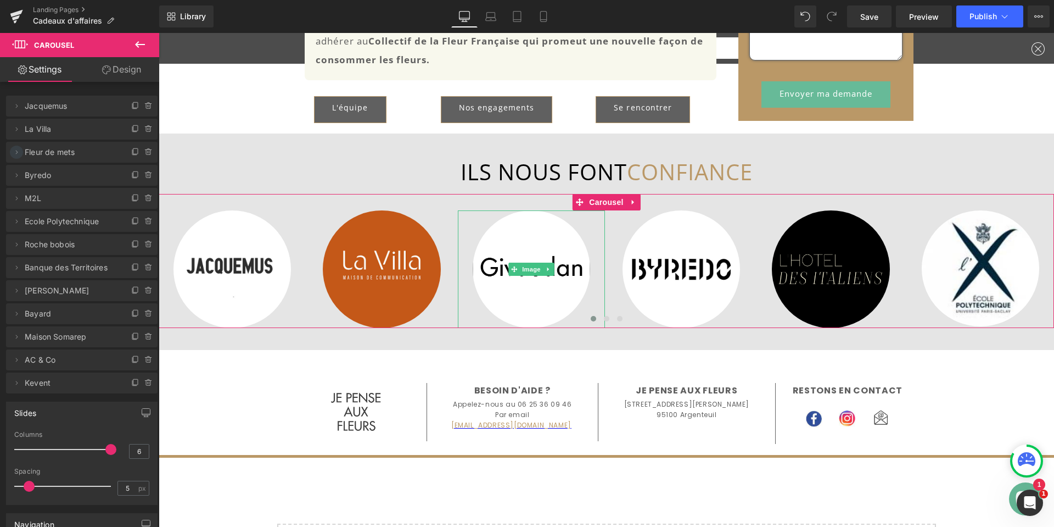
click at [12, 151] on icon at bounding box center [16, 152] width 9 height 9
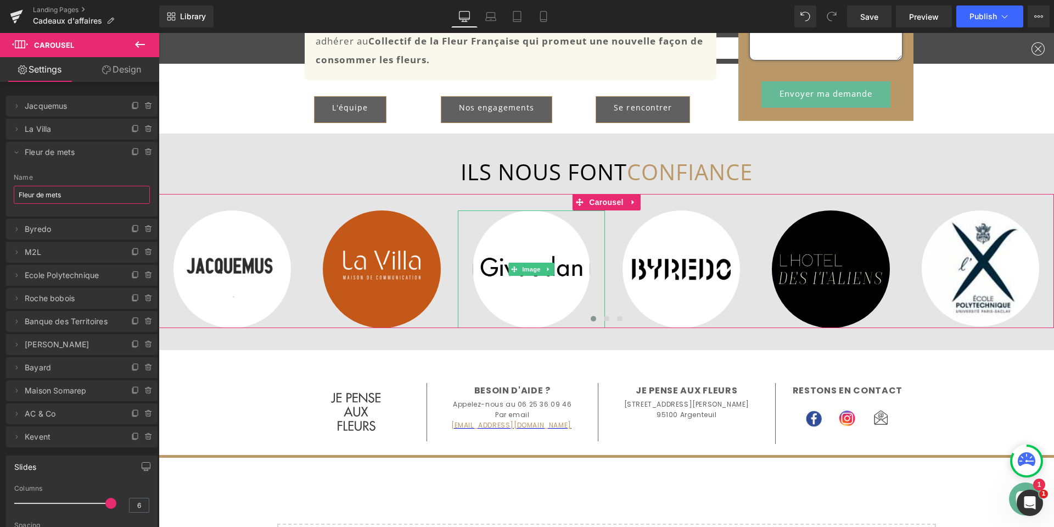
drag, startPoint x: 61, startPoint y: 196, endPoint x: 12, endPoint y: 196, distance: 48.9
click at [12, 196] on div "Fleur de mets Name Fleur de mets" at bounding box center [82, 195] width 152 height 43
type input "Givaudan"
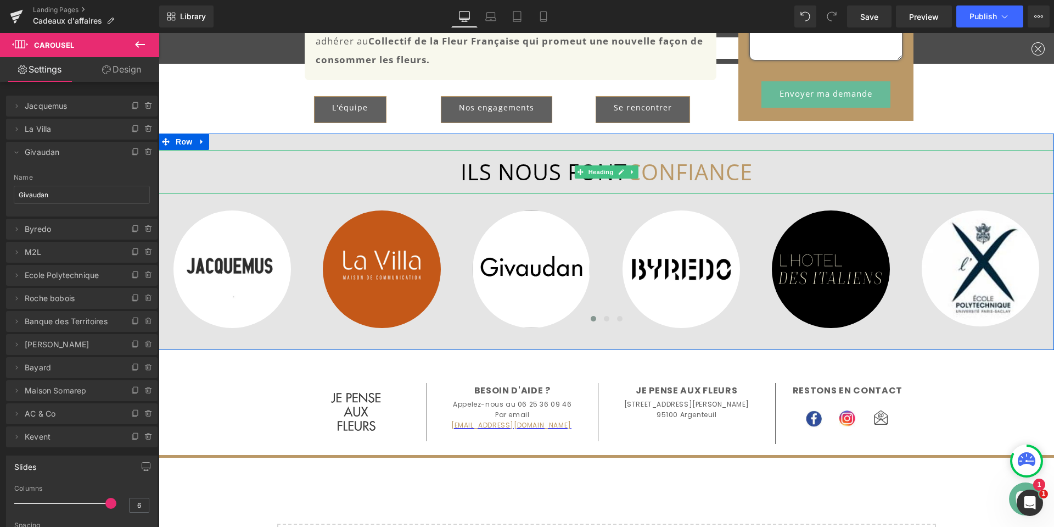
click at [815, 160] on h1 "ILS NOUS FONT CONFIANCE" at bounding box center [607, 171] width 896 height 33
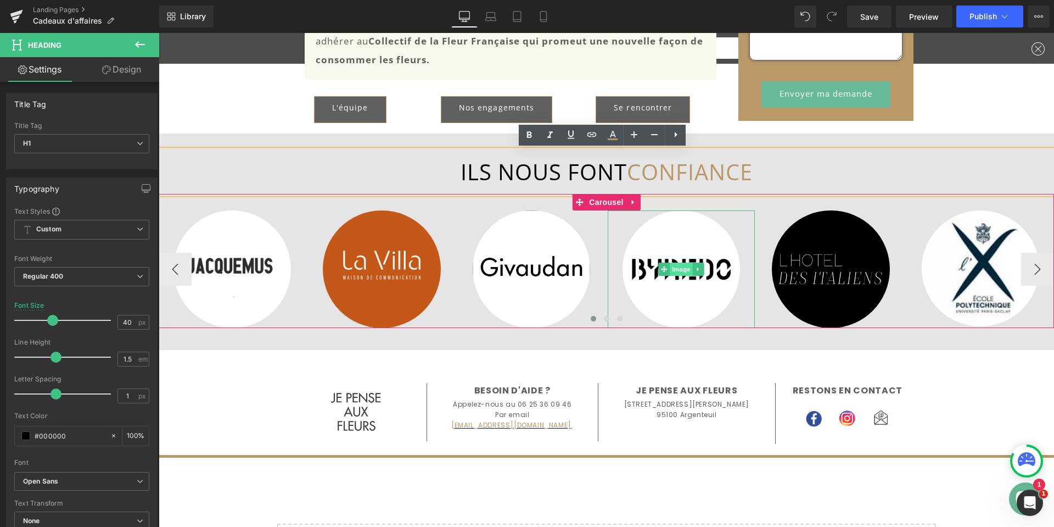
click at [670, 265] on span "Image" at bounding box center [681, 268] width 23 height 13
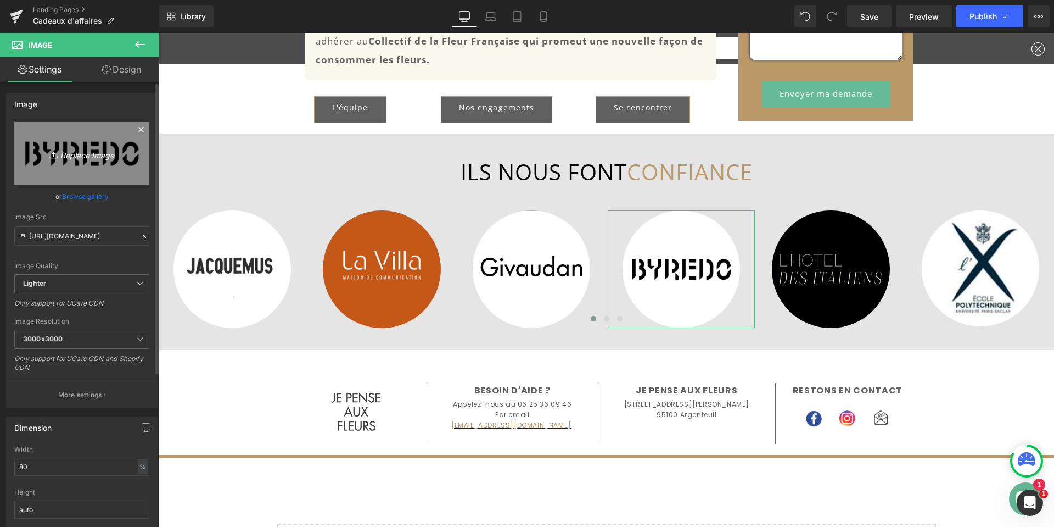
click at [87, 155] on icon "Replace Image" at bounding box center [82, 154] width 88 height 14
type input "C:\fakepath\Logo Etam Carré.jpg"
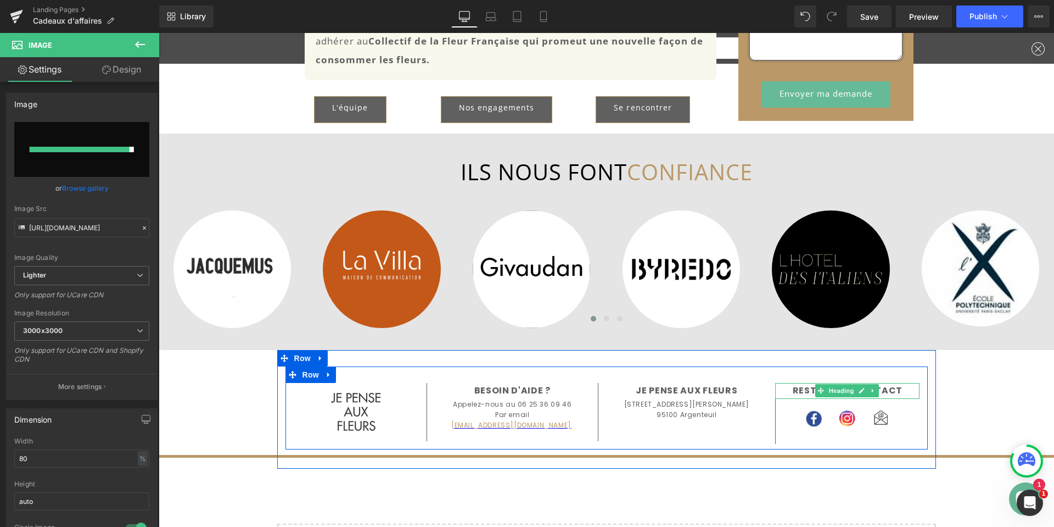
type input "https://ucarecdn.com/bde1f6a4-5758-436a-9bab-f8f6509c9f1e/-/format/auto/-/previ…"
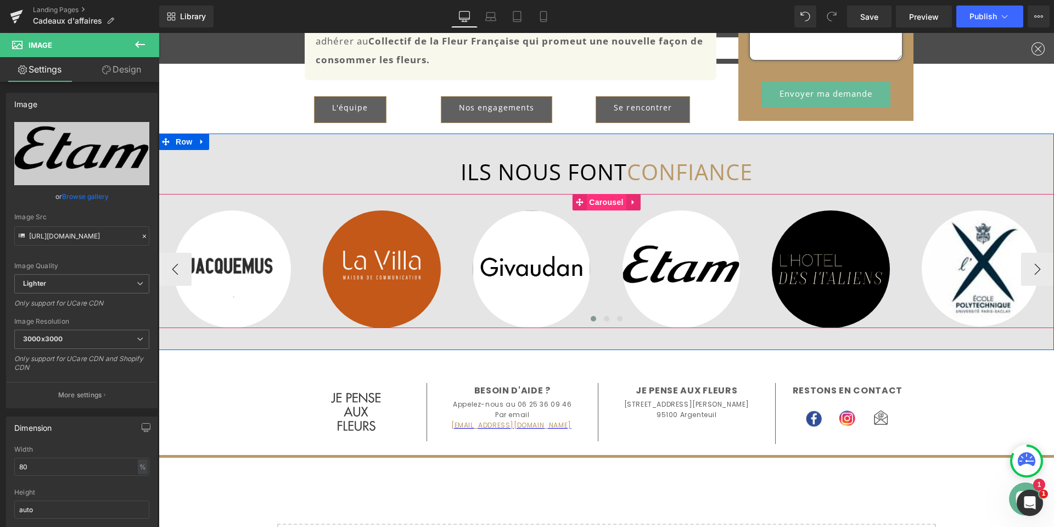
click at [597, 204] on span "Carousel" at bounding box center [606, 202] width 40 height 16
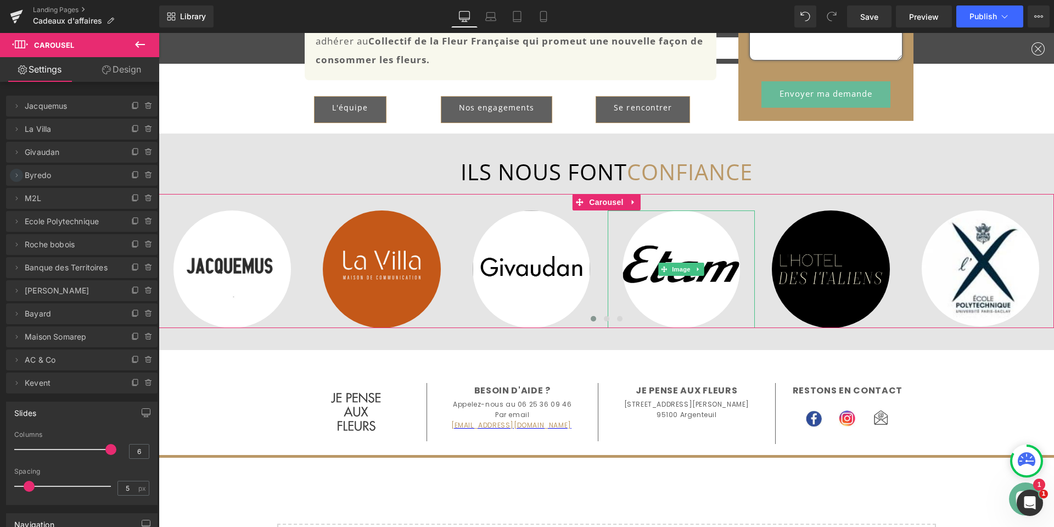
click at [16, 175] on icon at bounding box center [16, 175] width 9 height 9
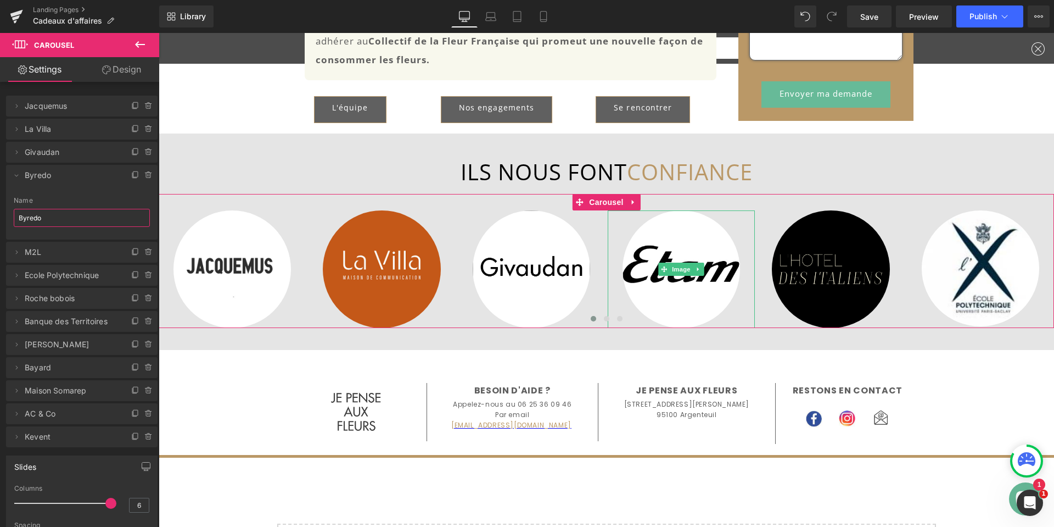
drag, startPoint x: 48, startPoint y: 220, endPoint x: 6, endPoint y: 212, distance: 43.0
click at [6, 212] on div "Byredo Name Byredo" at bounding box center [82, 218] width 152 height 43
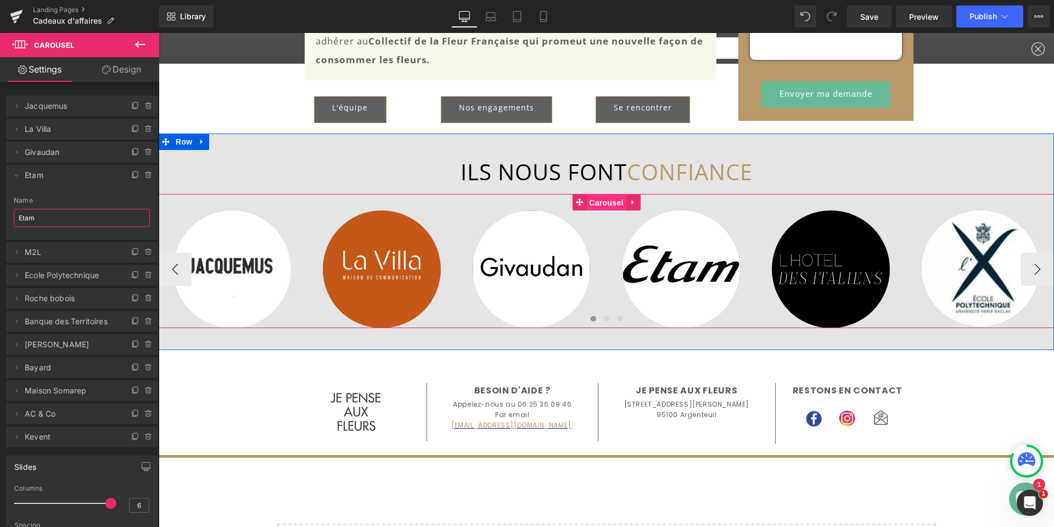
click at [605, 202] on span "Carousel" at bounding box center [606, 202] width 40 height 16
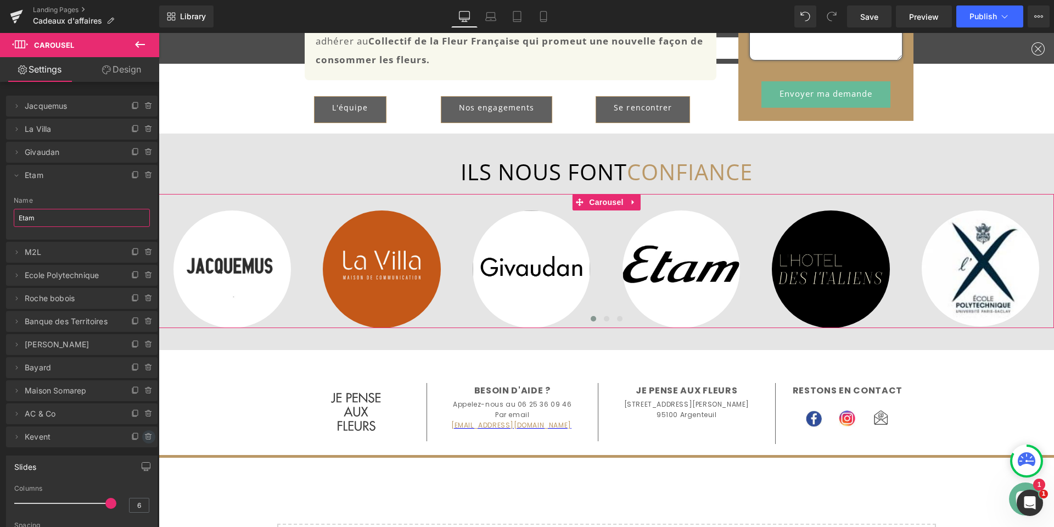
type input "Etam"
click at [144, 436] on icon at bounding box center [148, 436] width 9 height 9
click at [138, 437] on button "Delete" at bounding box center [137, 437] width 35 height 14
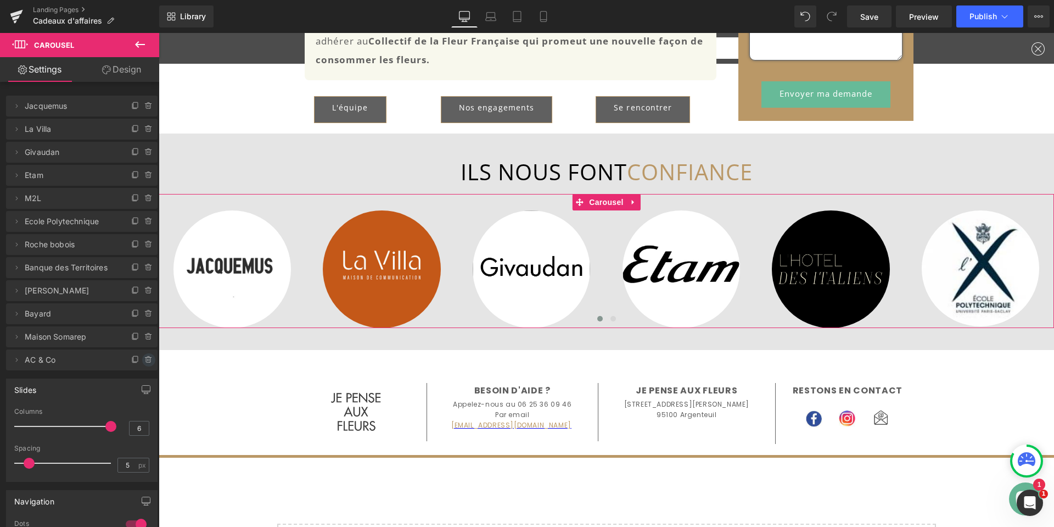
click at [144, 361] on icon at bounding box center [148, 359] width 9 height 9
click at [137, 360] on button "Delete" at bounding box center [137, 360] width 35 height 14
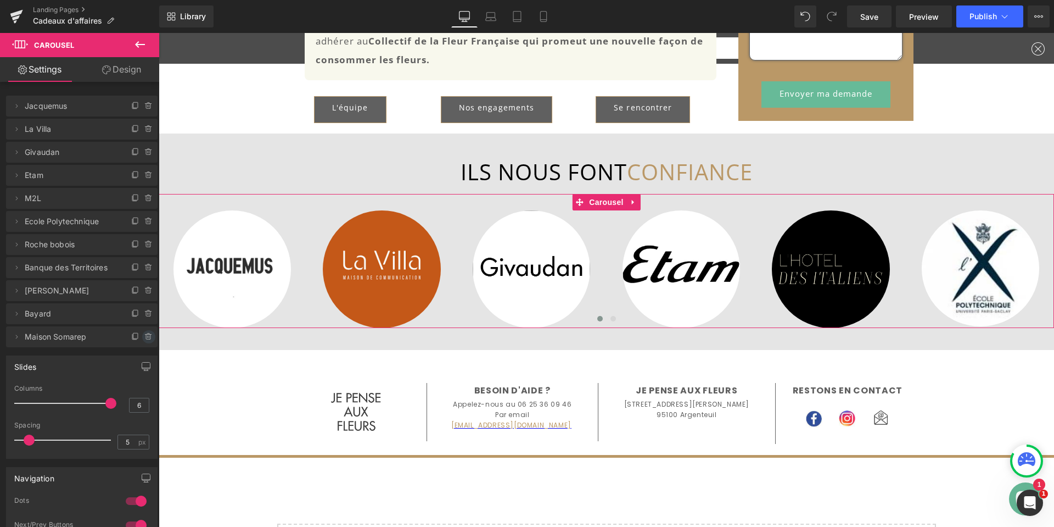
click at [144, 335] on icon at bounding box center [148, 336] width 9 height 9
click at [137, 339] on button "Delete" at bounding box center [137, 337] width 35 height 14
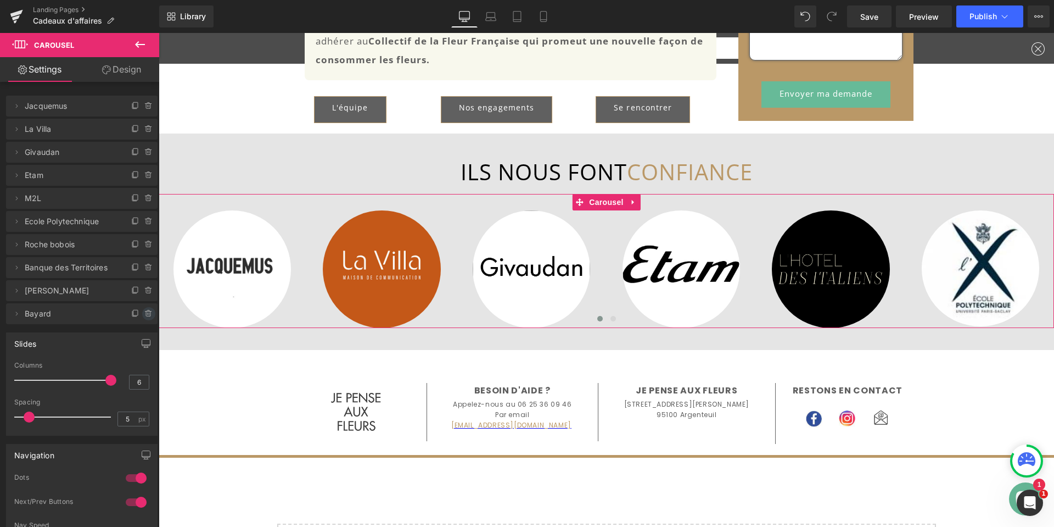
click at [144, 312] on icon at bounding box center [148, 313] width 9 height 9
click at [130, 316] on button "Delete" at bounding box center [137, 314] width 35 height 14
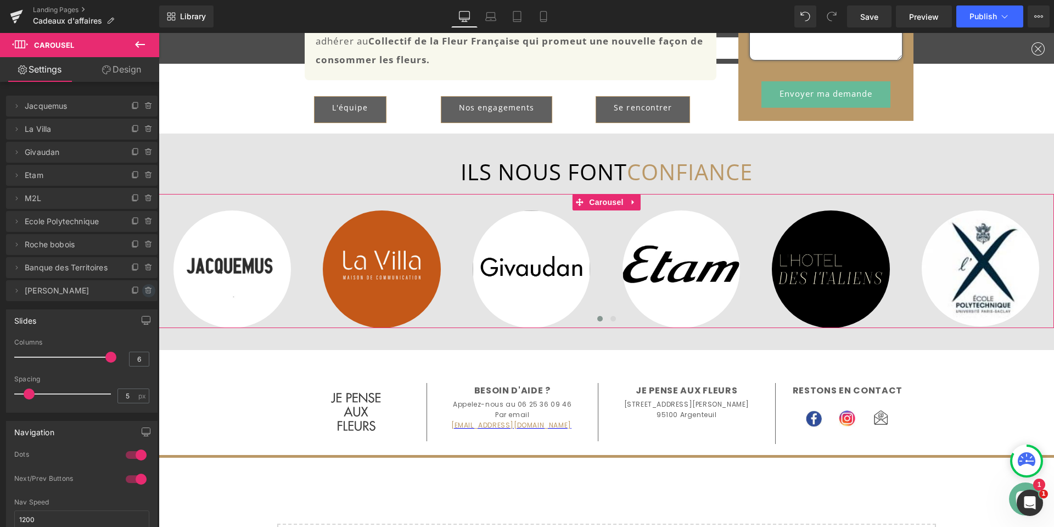
click at [144, 286] on span at bounding box center [148, 290] width 13 height 13
click at [141, 294] on button "Delete" at bounding box center [137, 291] width 35 height 14
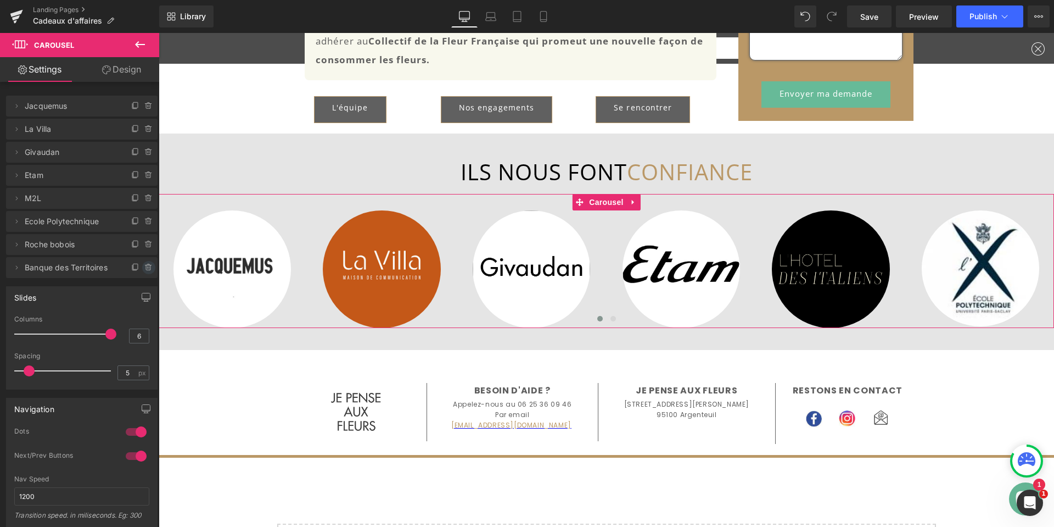
click at [144, 266] on icon at bounding box center [148, 267] width 9 height 9
click at [132, 269] on button "Delete" at bounding box center [137, 268] width 35 height 14
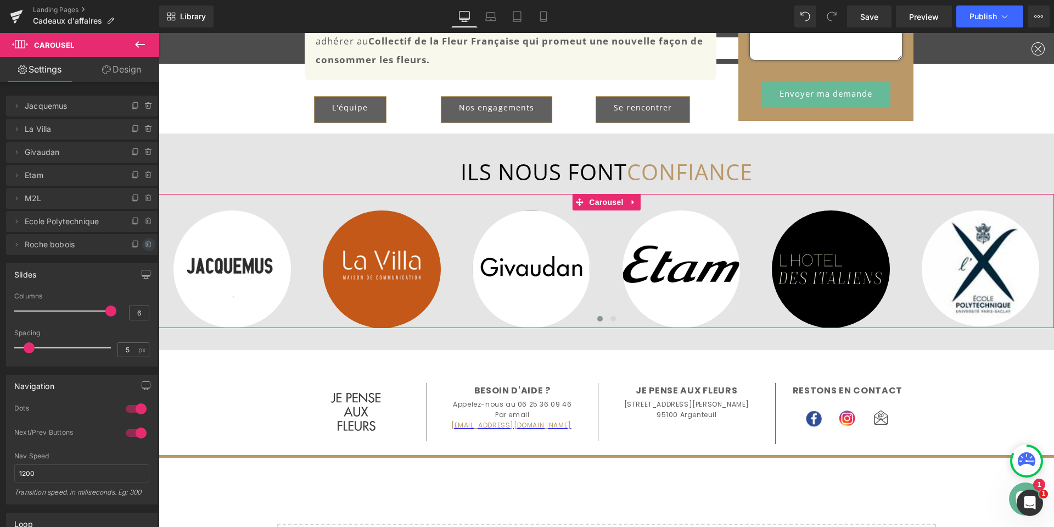
click at [147, 242] on icon at bounding box center [148, 241] width 2 height 1
click at [136, 242] on button "Delete" at bounding box center [137, 245] width 35 height 14
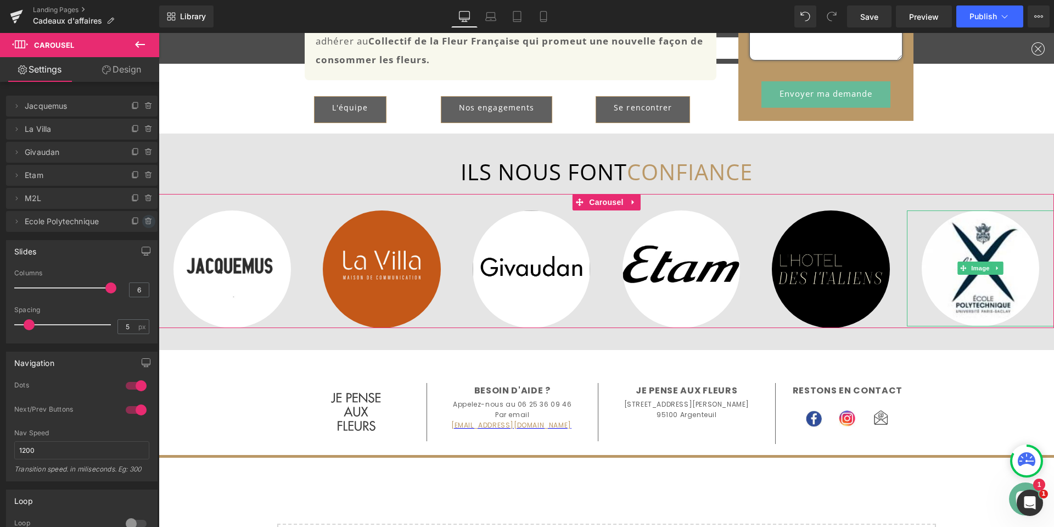
click at [144, 221] on icon at bounding box center [148, 221] width 9 height 9
click at [132, 223] on button "Delete" at bounding box center [137, 222] width 35 height 14
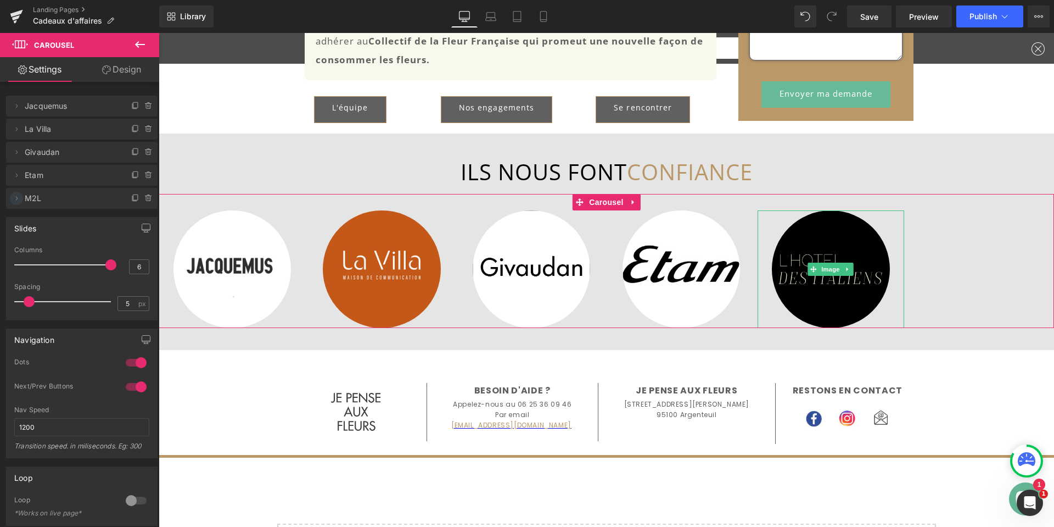
click at [16, 197] on icon at bounding box center [17, 198] width 2 height 4
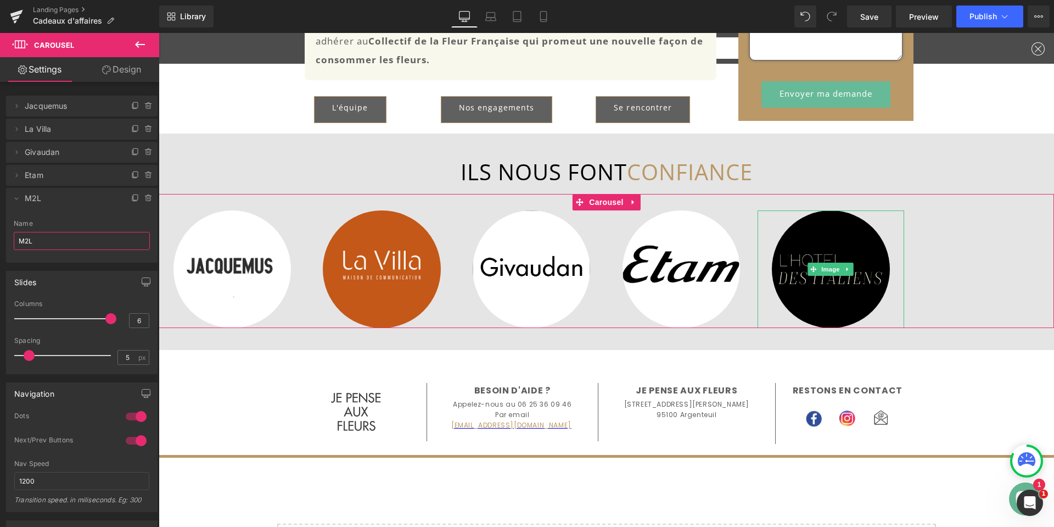
drag, startPoint x: 48, startPoint y: 244, endPoint x: 19, endPoint y: 240, distance: 29.4
click at [19, 240] on input "M2L" at bounding box center [82, 241] width 136 height 18
type input "Maje"
click at [86, 320] on div at bounding box center [65, 318] width 91 height 22
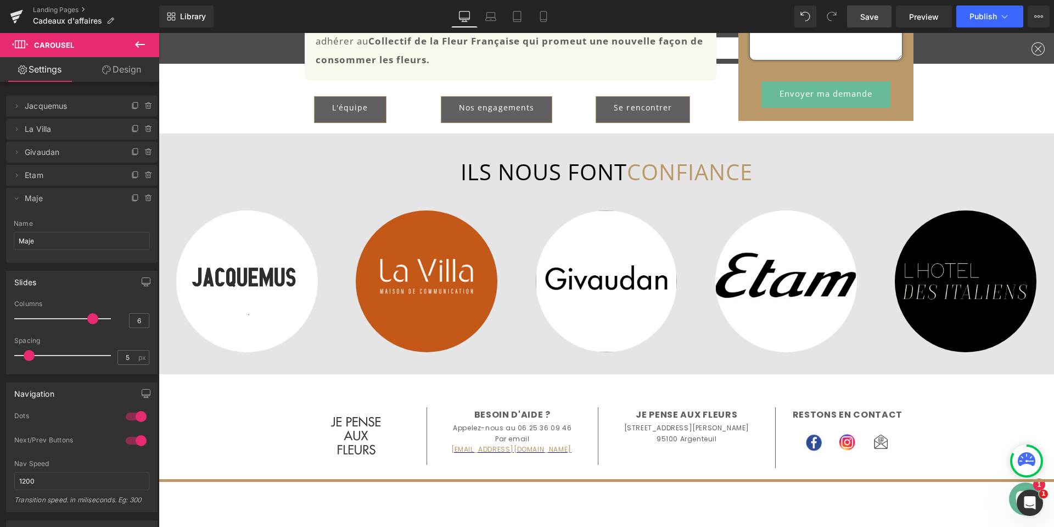
click at [867, 17] on span "Save" at bounding box center [869, 17] width 18 height 12
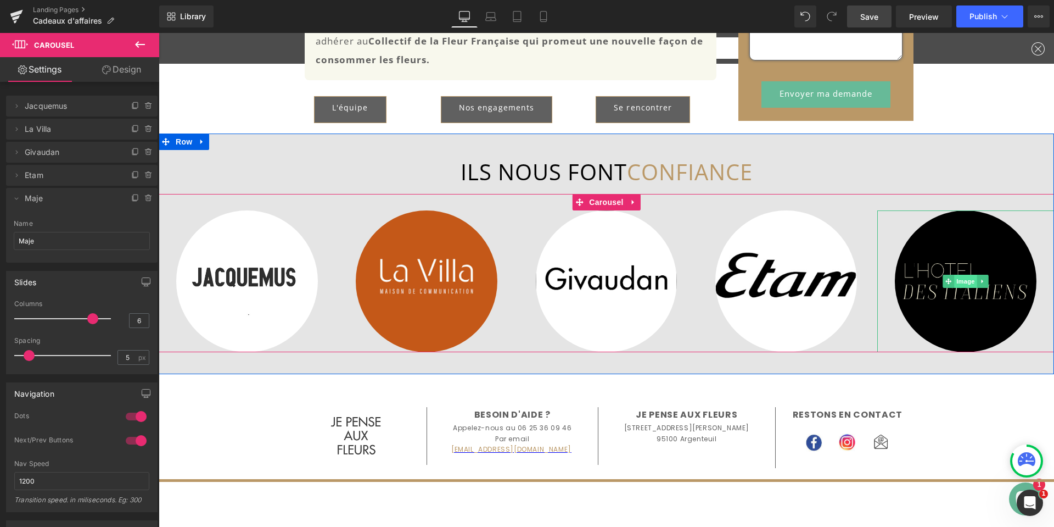
click at [960, 283] on span "Image" at bounding box center [965, 281] width 23 height 13
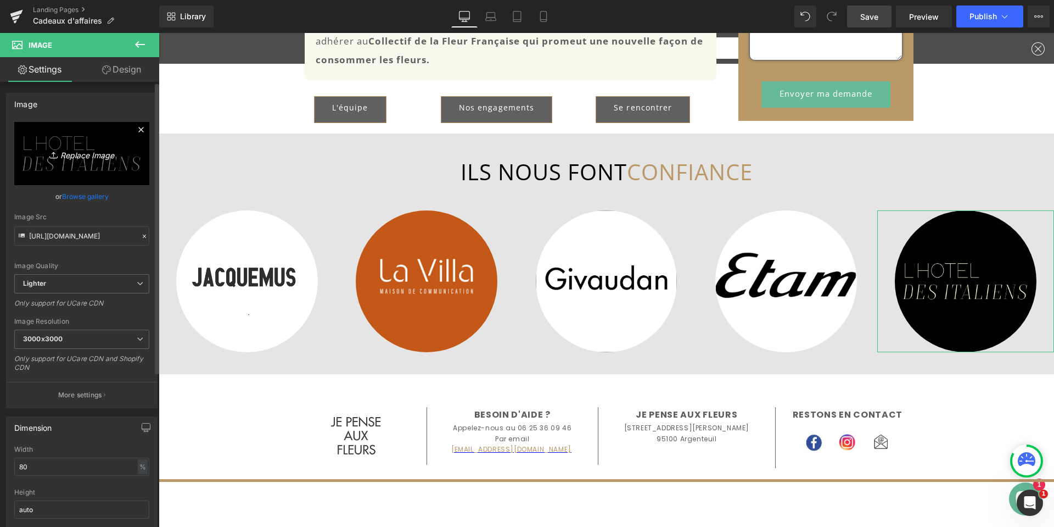
click at [91, 155] on icon "Replace Image" at bounding box center [82, 154] width 88 height 14
type input "C:\fakepath\Logo Maje.png"
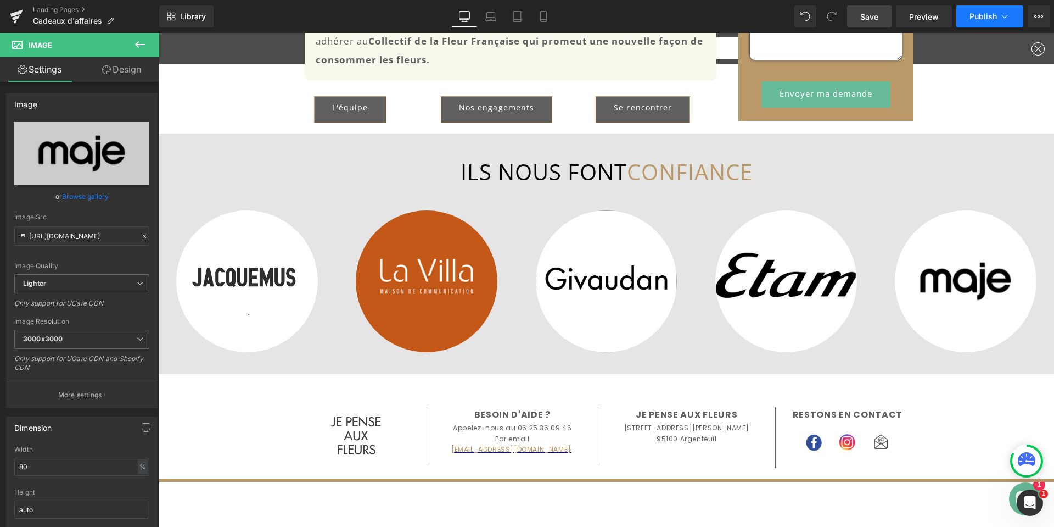
click at [981, 13] on span "Publish" at bounding box center [983, 16] width 27 height 9
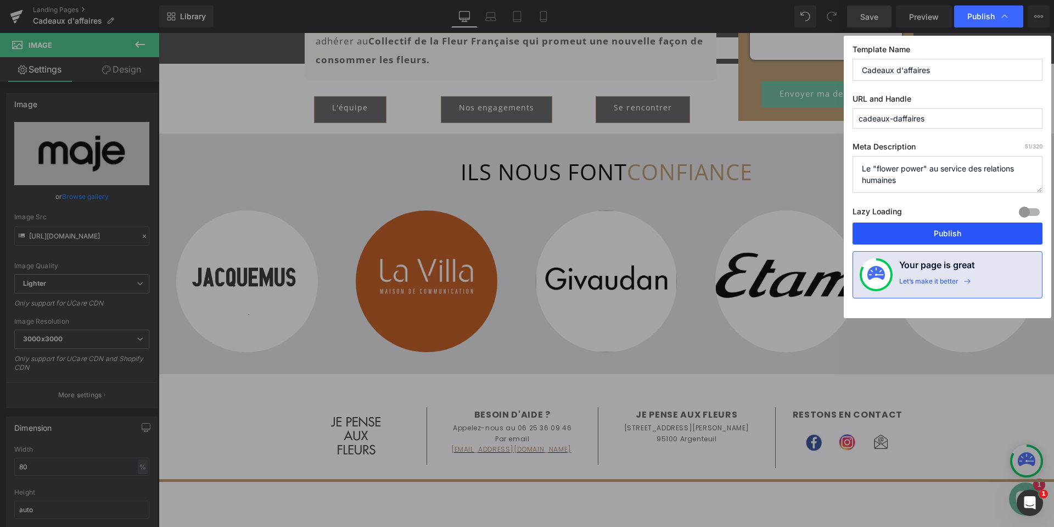
click at [958, 230] on button "Publish" at bounding box center [948, 233] width 190 height 22
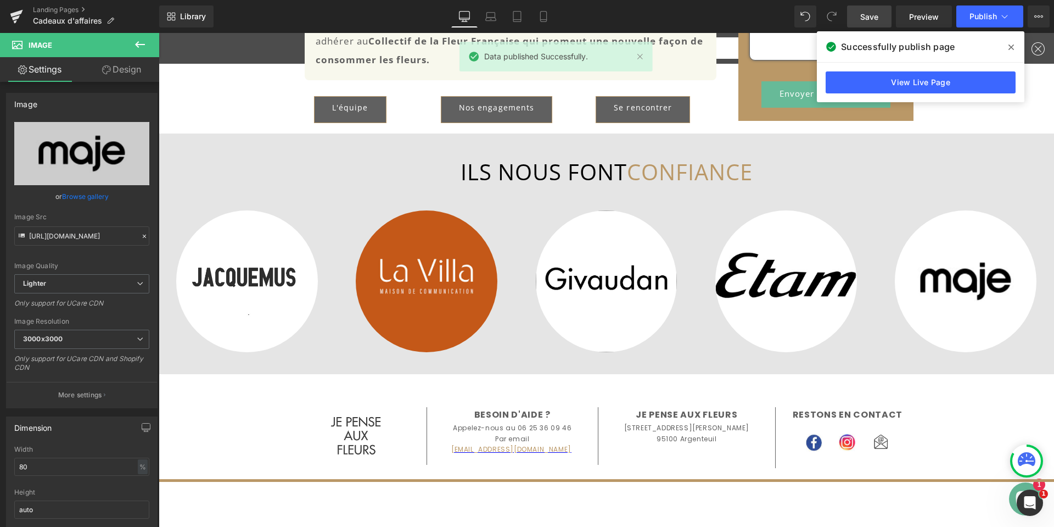
click at [1009, 47] on icon at bounding box center [1011, 47] width 5 height 9
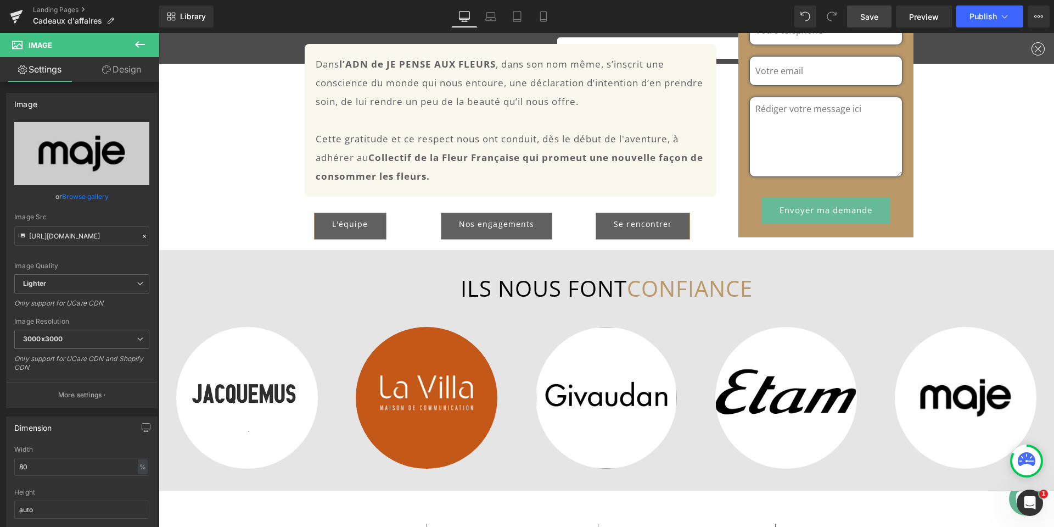
scroll to position [1373, 0]
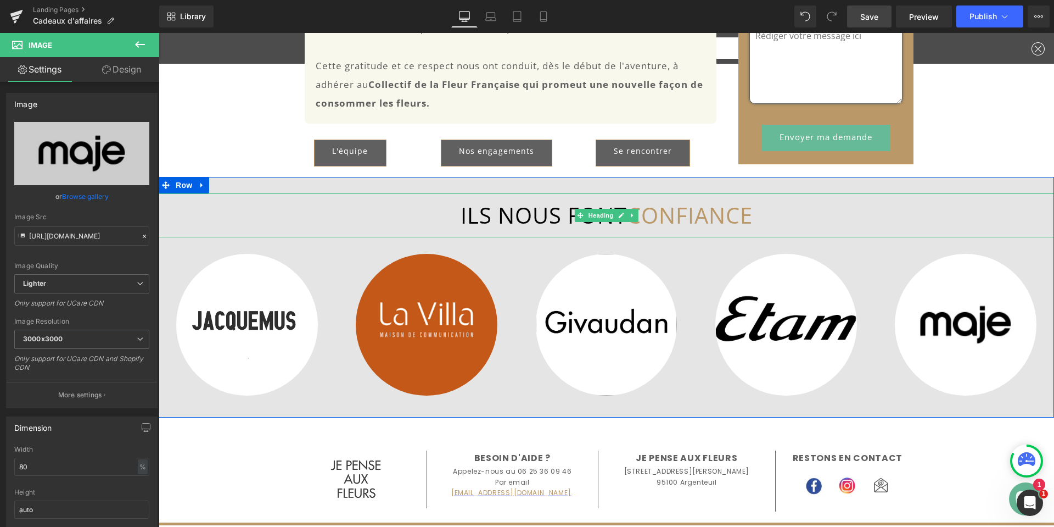
click at [756, 218] on h1 "ILS NOUS FONT CONFIANCE" at bounding box center [607, 215] width 896 height 33
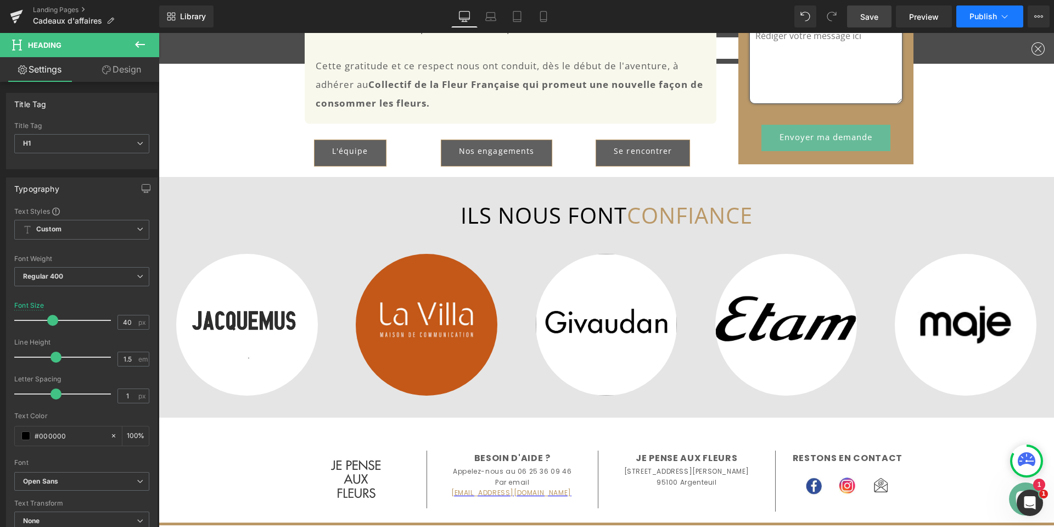
click at [981, 11] on button "Publish" at bounding box center [989, 16] width 67 height 22
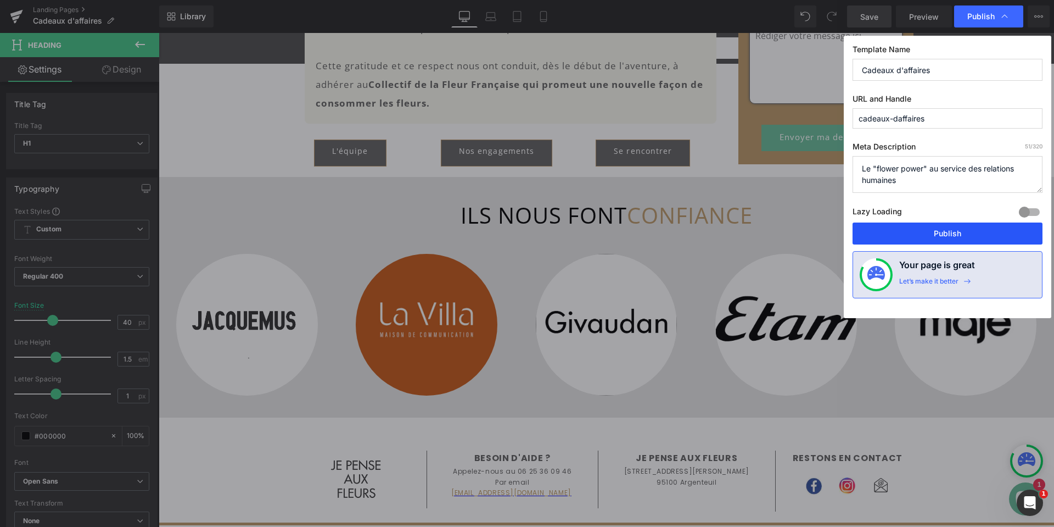
click at [961, 228] on button "Publish" at bounding box center [948, 233] width 190 height 22
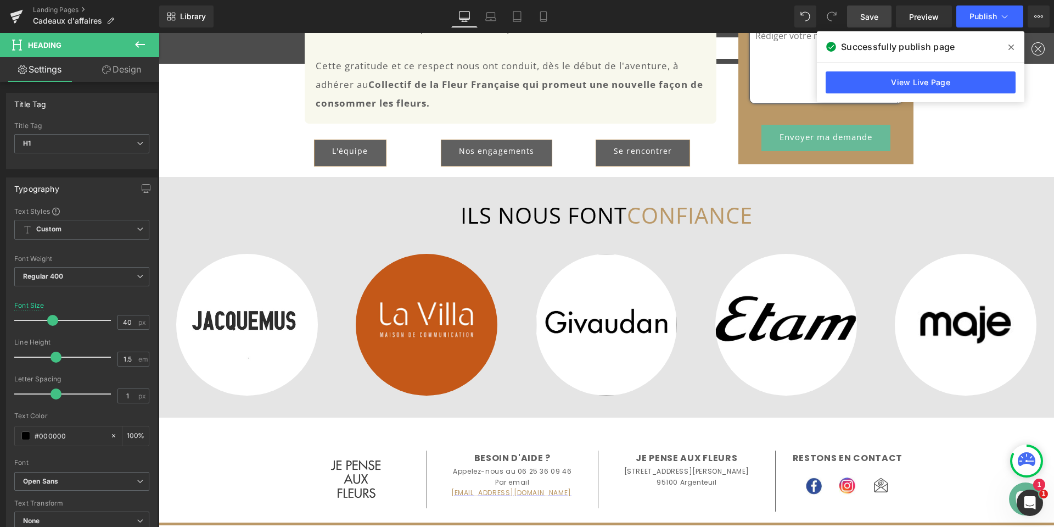
click at [1010, 44] on icon at bounding box center [1011, 47] width 5 height 9
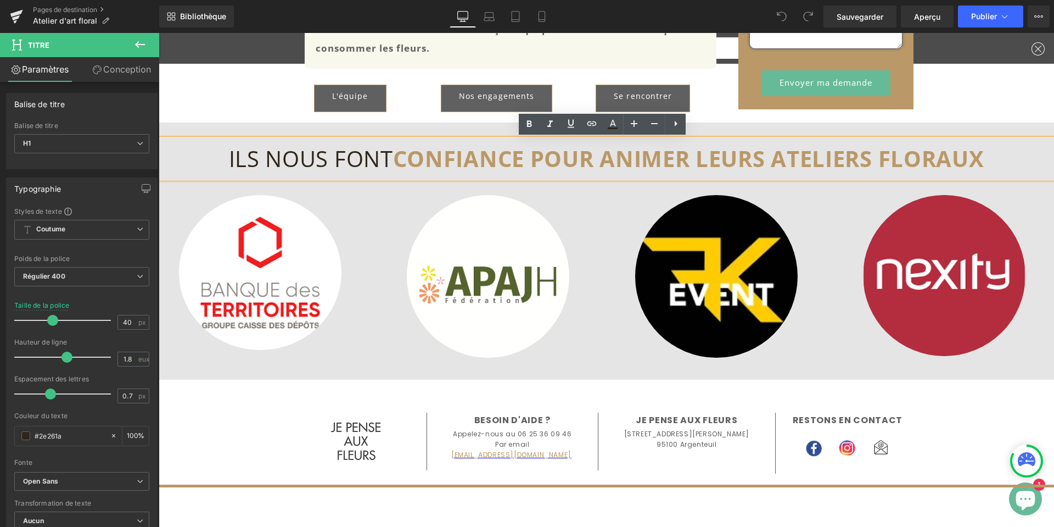
scroll to position [1592, 0]
click at [388, 159] on font "ILS NOUS FONT" at bounding box center [311, 158] width 164 height 30
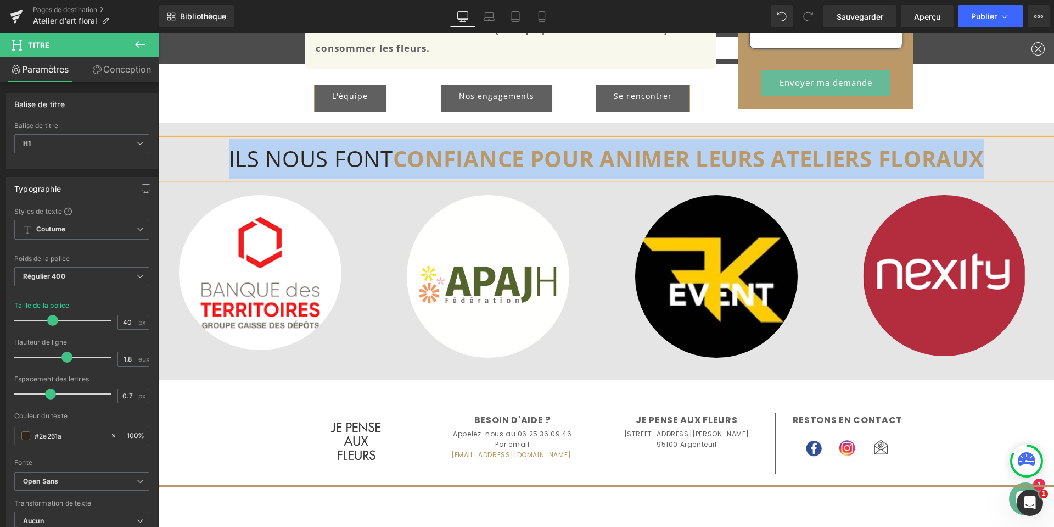
drag, startPoint x: 223, startPoint y: 157, endPoint x: 980, endPoint y: 148, distance: 757.2
click at [980, 148] on h1 "ILS NOUS FONT CONFIANCE POUR ANIMER LEURS ATELIERS FLORAUX" at bounding box center [607, 159] width 896 height 40
copy h1 "ILS NOUS FONT CONFIANCE POUR ANIMER LEURS ATELIERS FLORAUX"
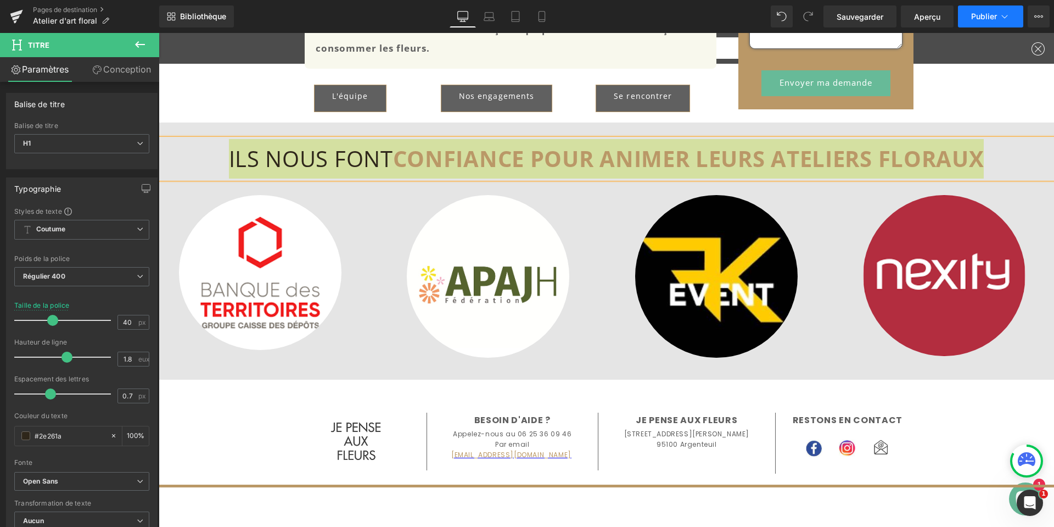
click at [969, 16] on button "Publier" at bounding box center [990, 16] width 65 height 22
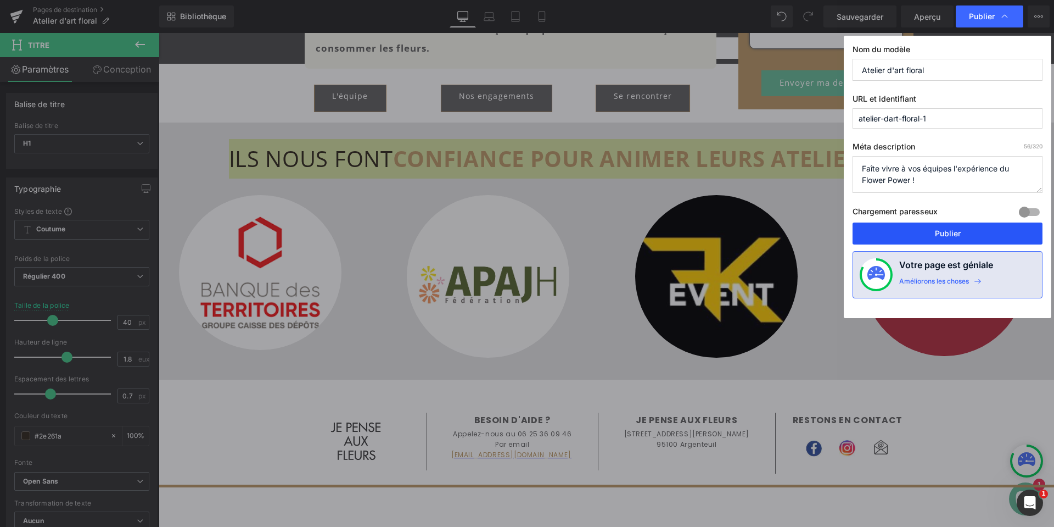
click at [938, 236] on font "Publier" at bounding box center [948, 232] width 26 height 9
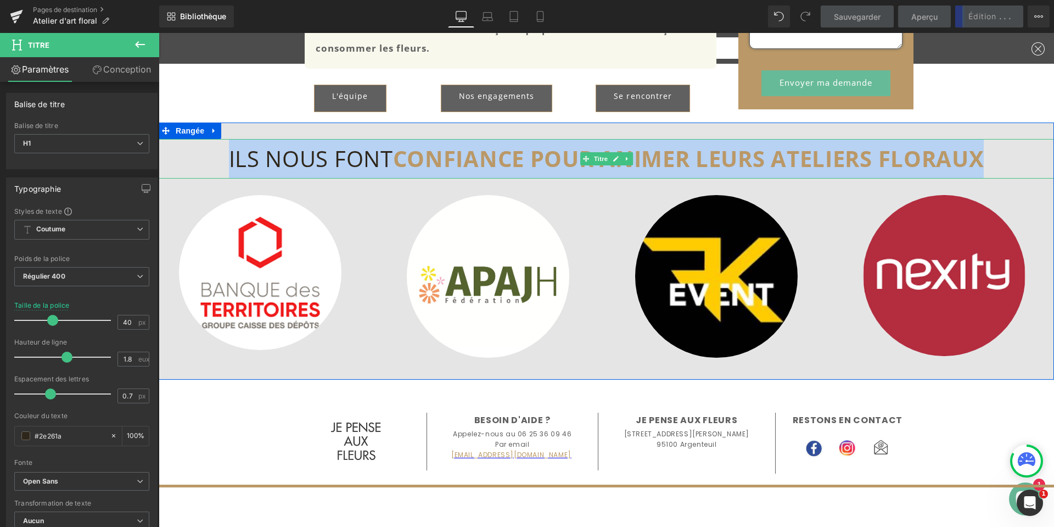
click at [655, 156] on font "CONFIANCE POUR ANIMER LEURS ATELIERS FLORAUX" at bounding box center [688, 158] width 591 height 30
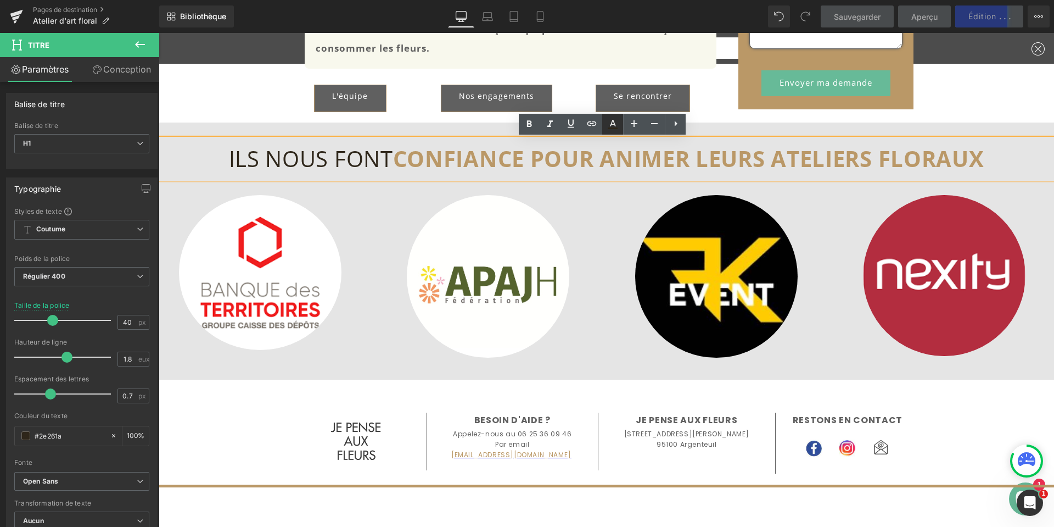
click at [614, 128] on icon at bounding box center [613, 128] width 10 height 2
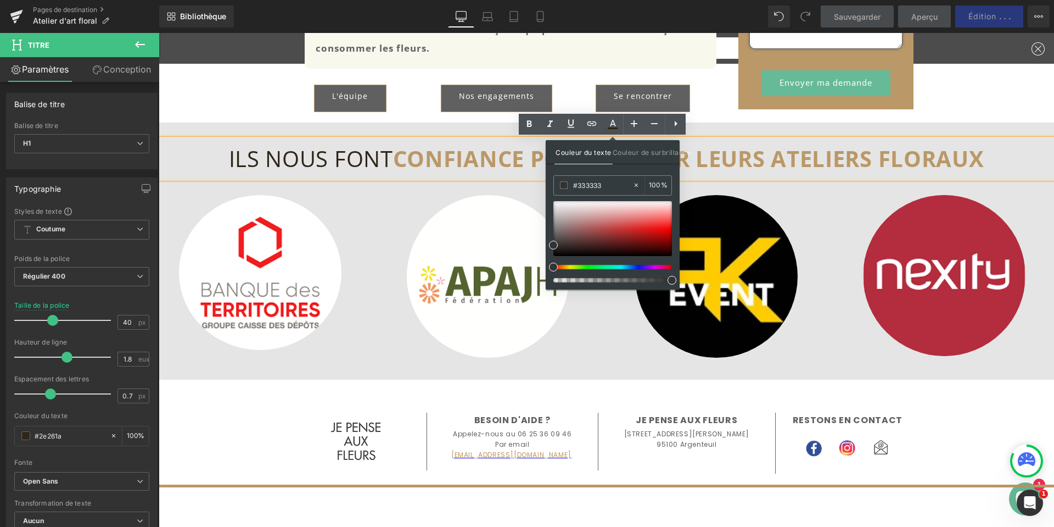
click at [707, 156] on font "CONFIANCE POUR ANIMER LEURS ATELIERS FLORAUX" at bounding box center [688, 158] width 591 height 30
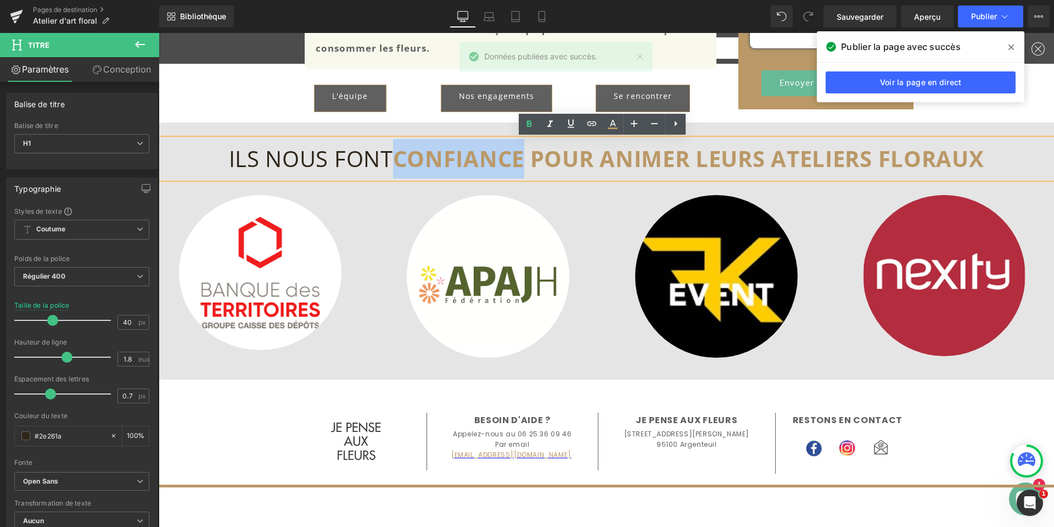
drag, startPoint x: 394, startPoint y: 160, endPoint x: 519, endPoint y: 157, distance: 124.7
click at [519, 157] on font "CONFIANCE POUR ANIMER LEURS ATELIERS FLORAUX" at bounding box center [688, 158] width 591 height 30
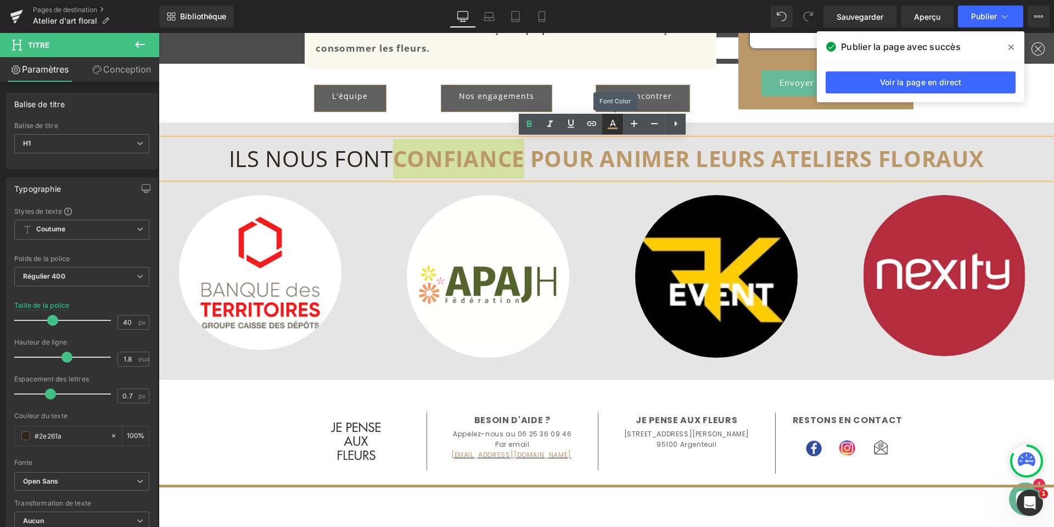
click at [612, 133] on link at bounding box center [612, 124] width 21 height 21
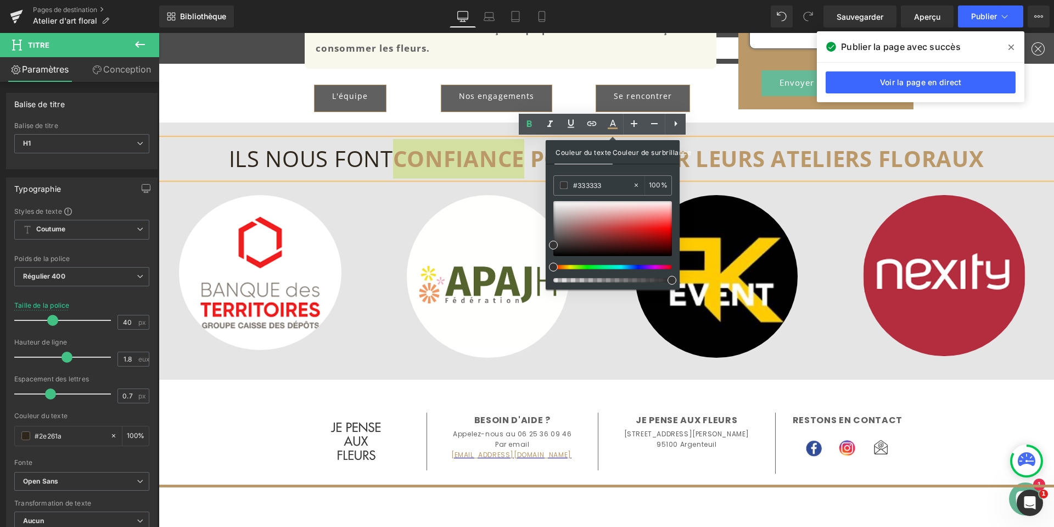
drag, startPoint x: 643, startPoint y: 151, endPoint x: 637, endPoint y: 153, distance: 5.9
click at [643, 150] on font "Couleur de surbrillance" at bounding box center [652, 152] width 79 height 8
click at [580, 154] on font "Couleur du texte" at bounding box center [584, 152] width 56 height 8
click at [609, 127] on icon at bounding box center [613, 128] width 10 height 2
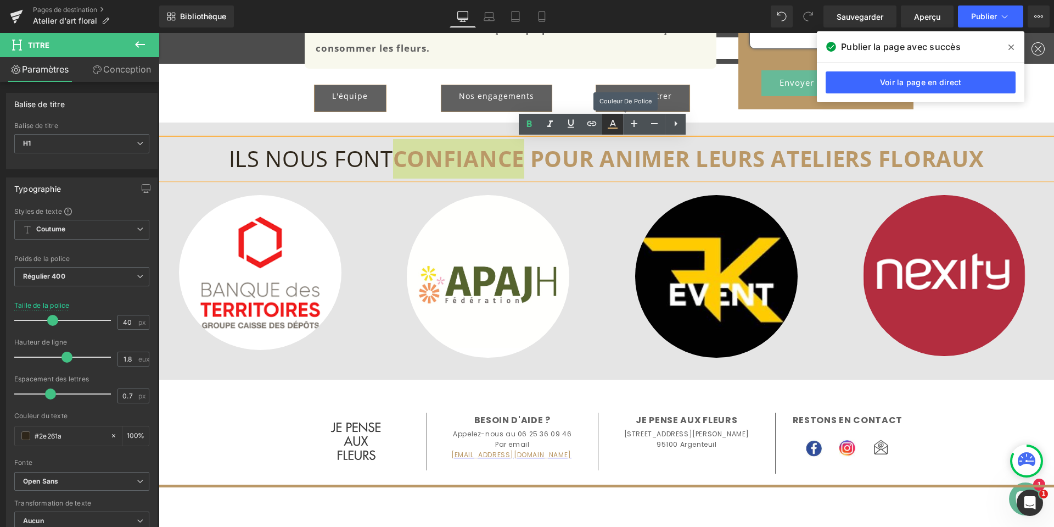
click at [609, 127] on icon at bounding box center [613, 128] width 10 height 2
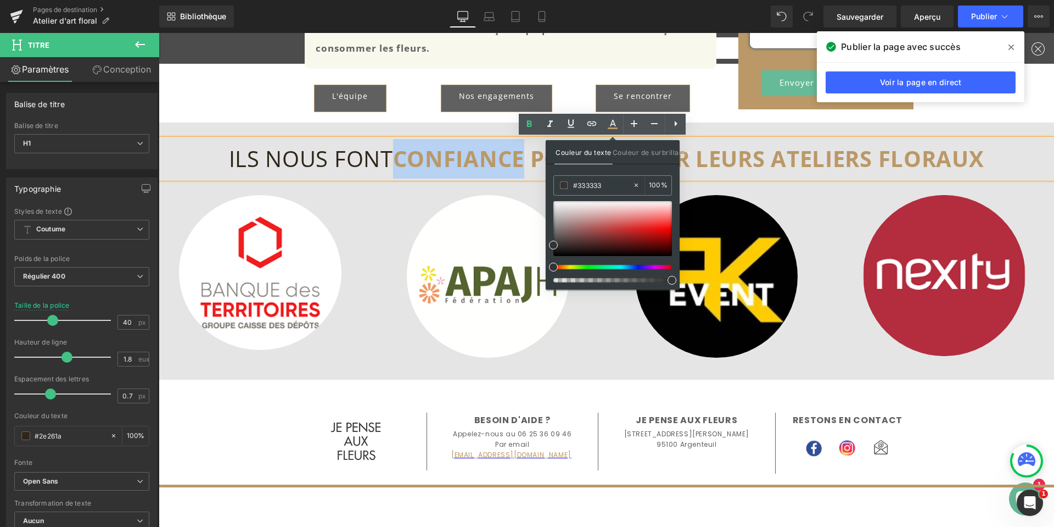
click at [481, 164] on font "CONFIANCE POUR ANIMER LEURS ATELIERS FLORAUX" at bounding box center [688, 158] width 591 height 30
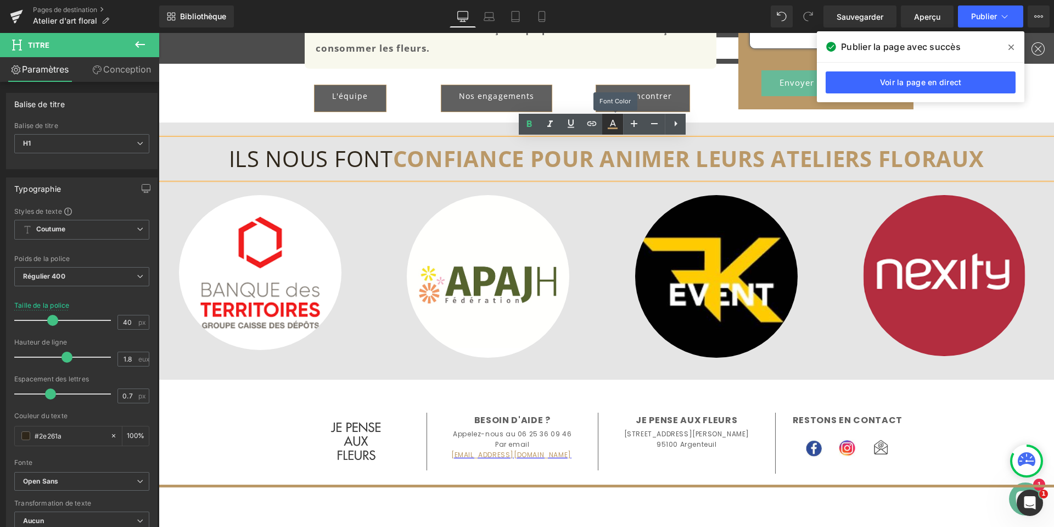
click at [613, 127] on icon at bounding box center [612, 124] width 13 height 13
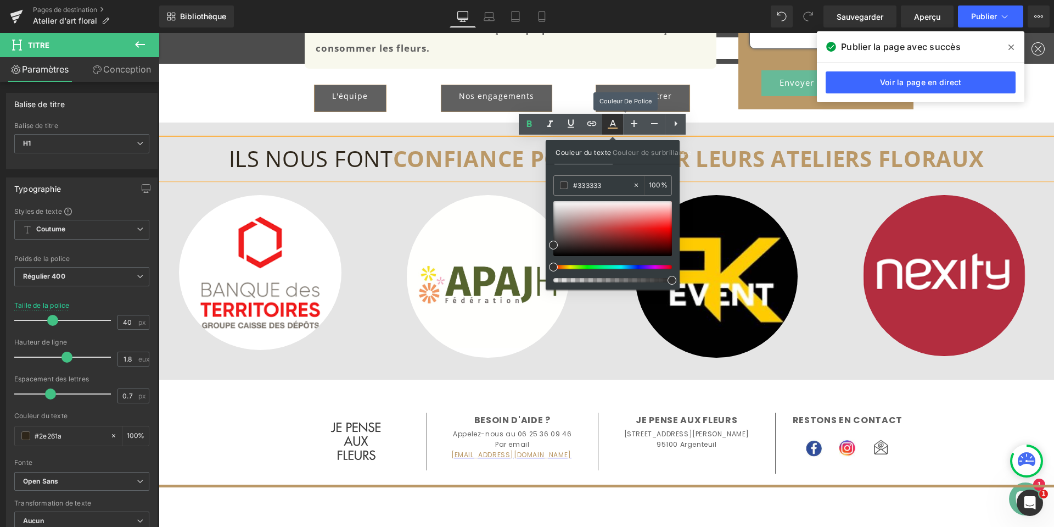
click at [613, 127] on icon at bounding box center [612, 124] width 13 height 13
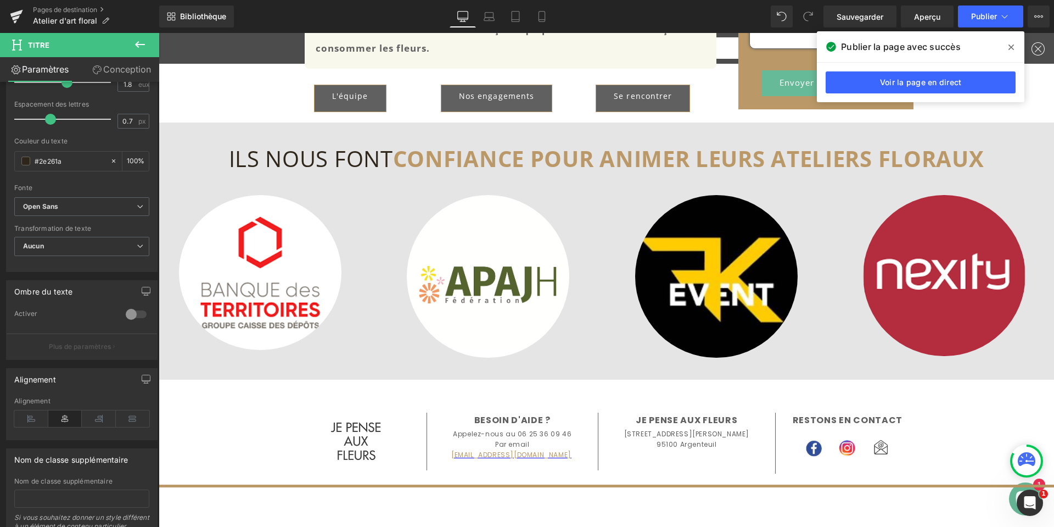
scroll to position [55, 0]
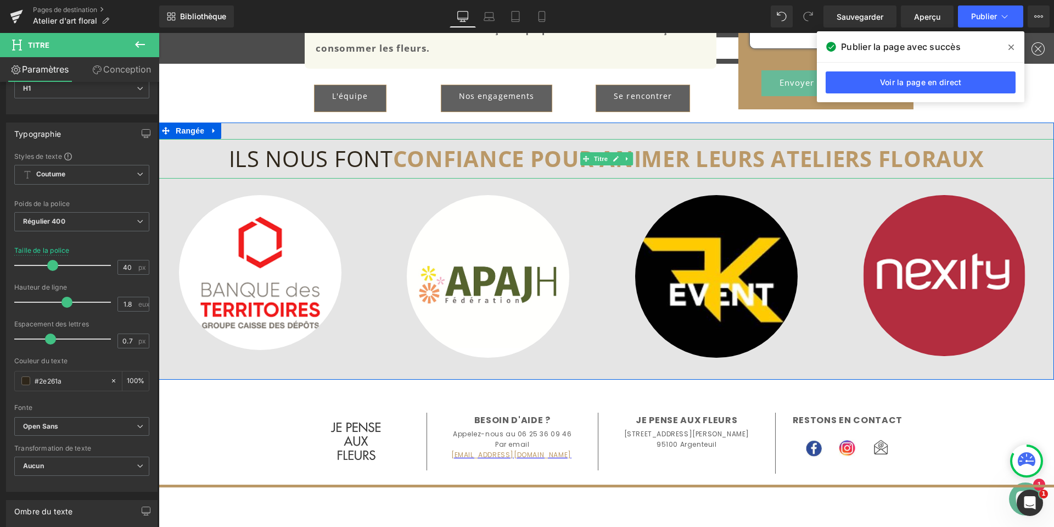
click at [462, 164] on font "CONFIANCE POUR ANIMER LEURS ATELIERS FLORAUX" at bounding box center [688, 158] width 591 height 30
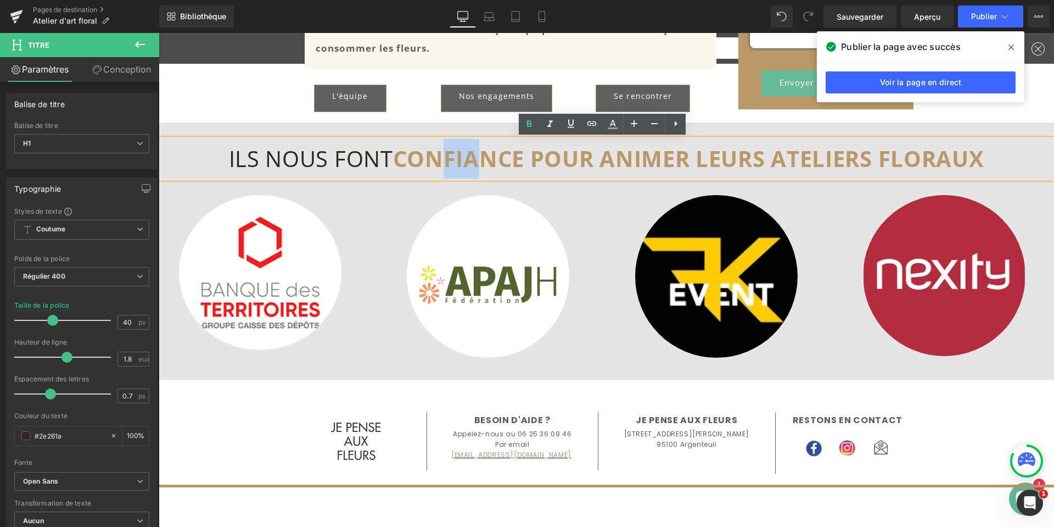
drag, startPoint x: 445, startPoint y: 157, endPoint x: 474, endPoint y: 164, distance: 30.0
click at [474, 164] on font "CONFIANCE POUR ANIMER LEURS ATELIERS FLORAUX" at bounding box center [688, 158] width 591 height 30
click at [613, 128] on icon at bounding box center [613, 128] width 10 height 2
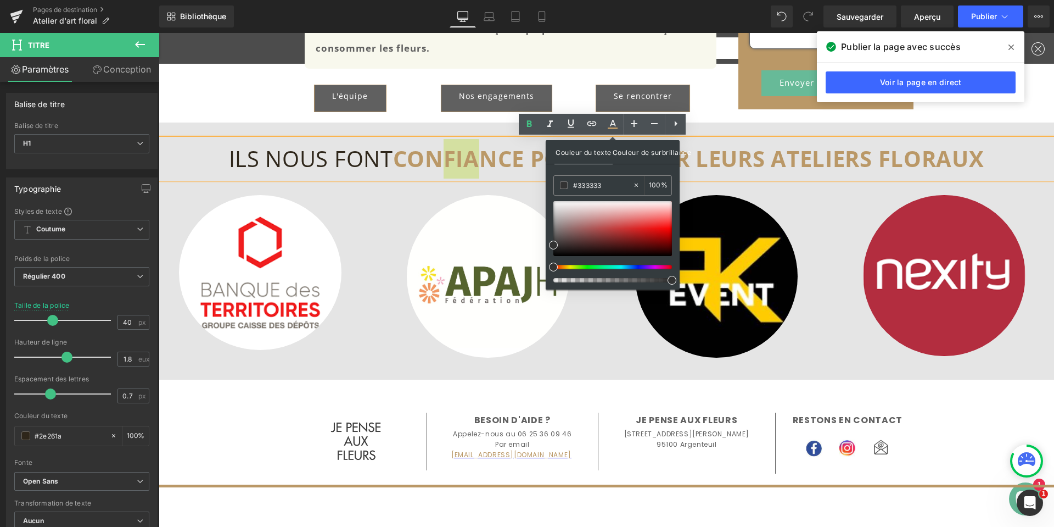
click at [630, 155] on font "Couleur de surbrillance" at bounding box center [652, 152] width 79 height 8
click at [580, 155] on font "Couleur du texte" at bounding box center [584, 152] width 56 height 8
click at [614, 120] on icon at bounding box center [612, 124] width 13 height 13
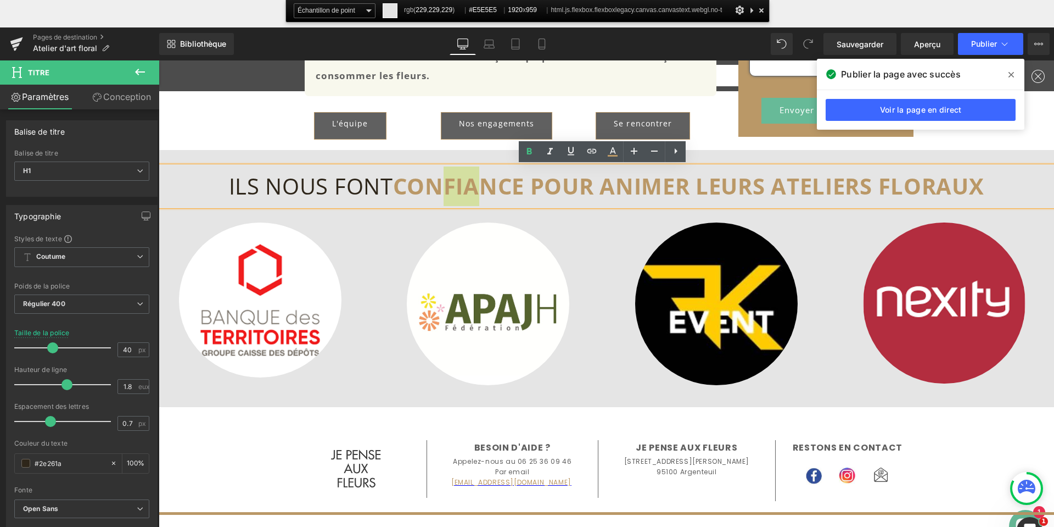
click at [762, 9] on div at bounding box center [761, 10] width 11 height 14
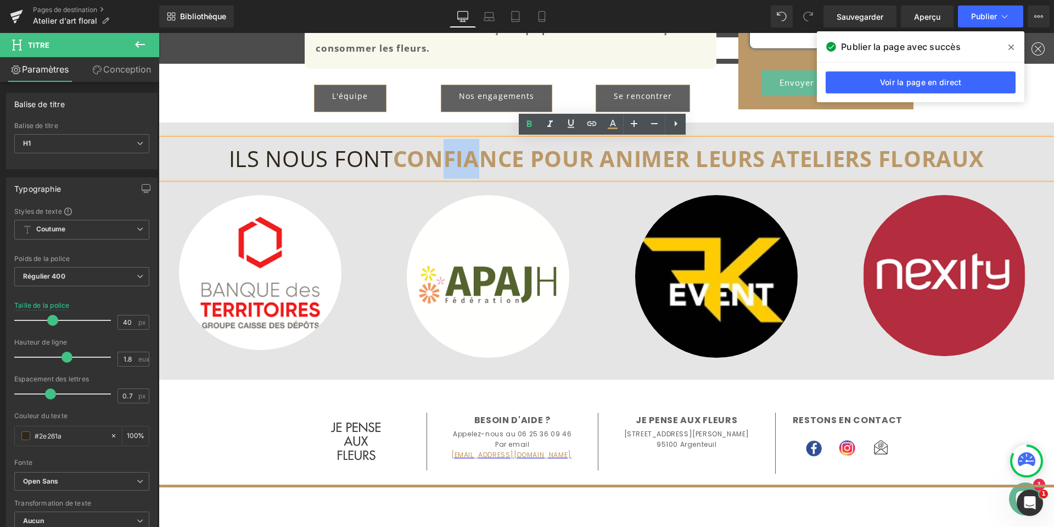
click at [297, 163] on font "ILS NOUS FONT" at bounding box center [311, 158] width 164 height 30
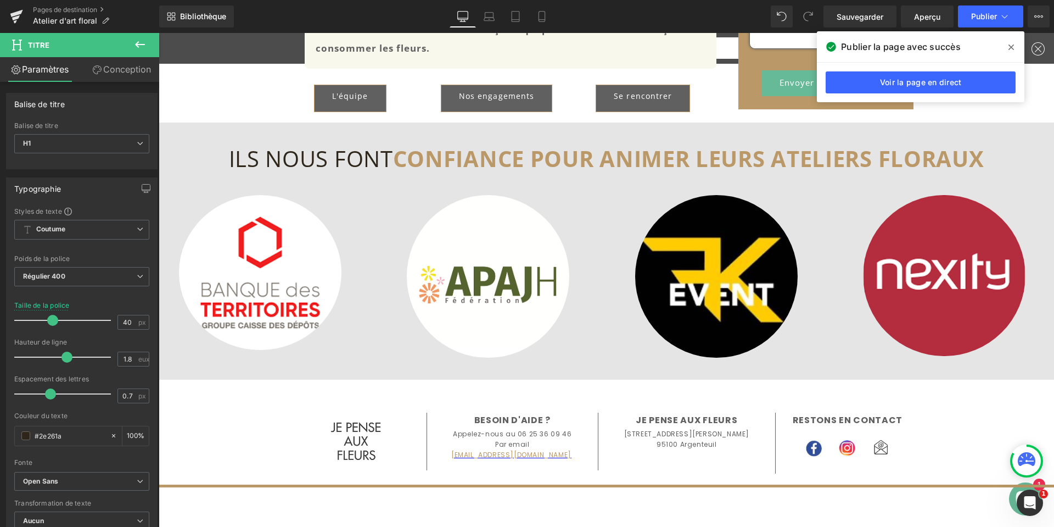
click at [113, 72] on font "Conception" at bounding box center [127, 69] width 48 height 11
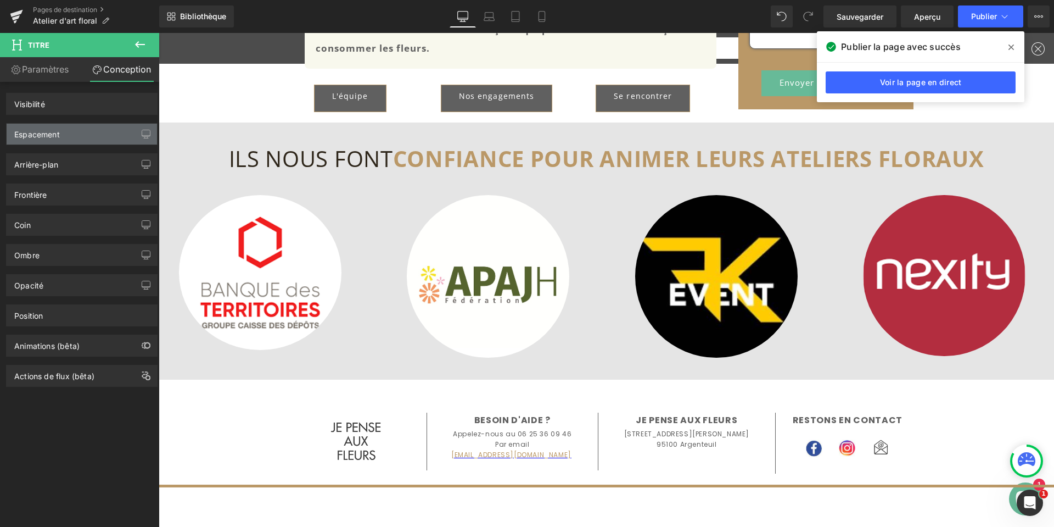
click at [67, 133] on div "Espacement" at bounding box center [82, 134] width 150 height 21
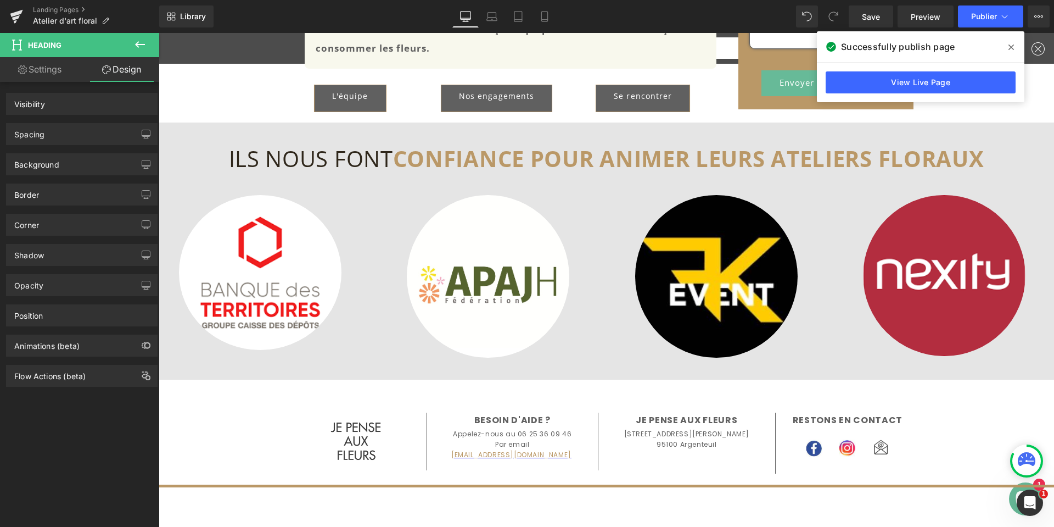
click at [1014, 51] on icon at bounding box center [1011, 47] width 5 height 9
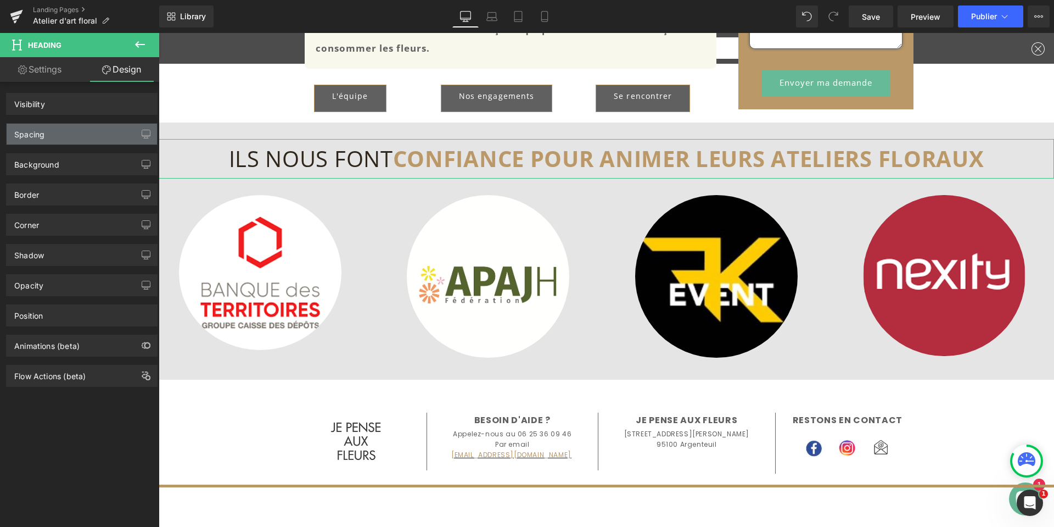
click at [78, 133] on div "Spacing" at bounding box center [82, 134] width 150 height 21
click at [52, 69] on link "Settings" at bounding box center [40, 69] width 80 height 25
type input "100"
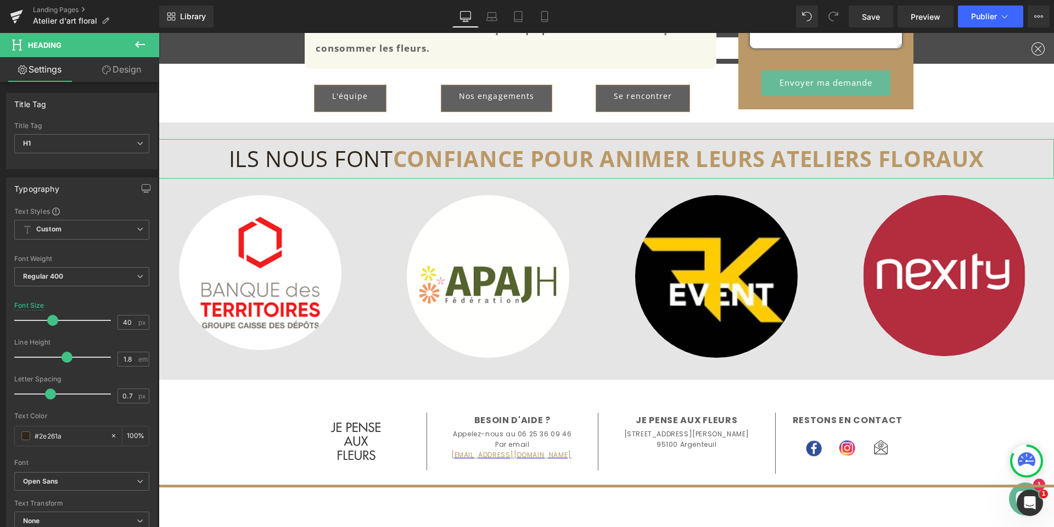
click at [119, 70] on link "Design" at bounding box center [122, 69] width 80 height 25
click at [0, 0] on div "Spacing" at bounding box center [0, 0] width 0 height 0
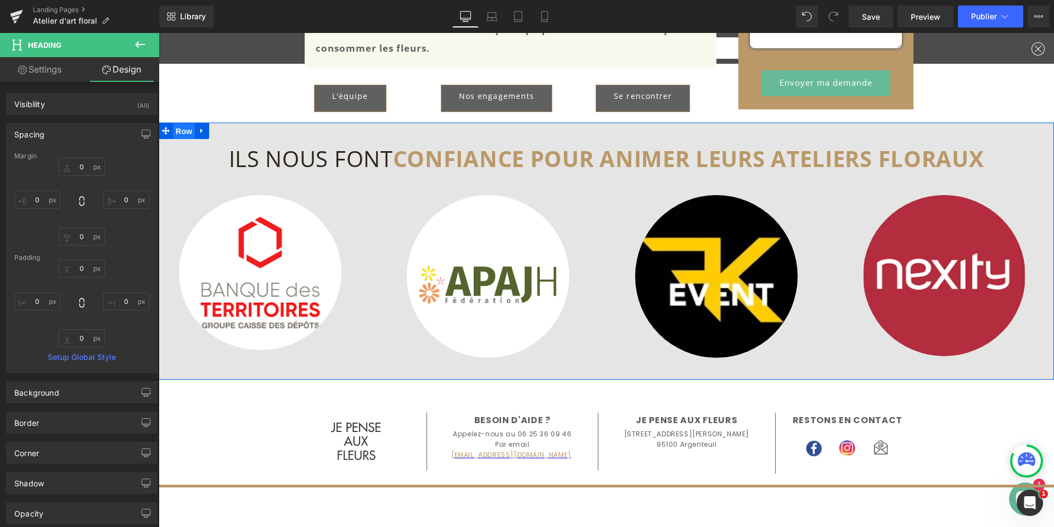
click at [179, 135] on span "Row" at bounding box center [184, 131] width 22 height 16
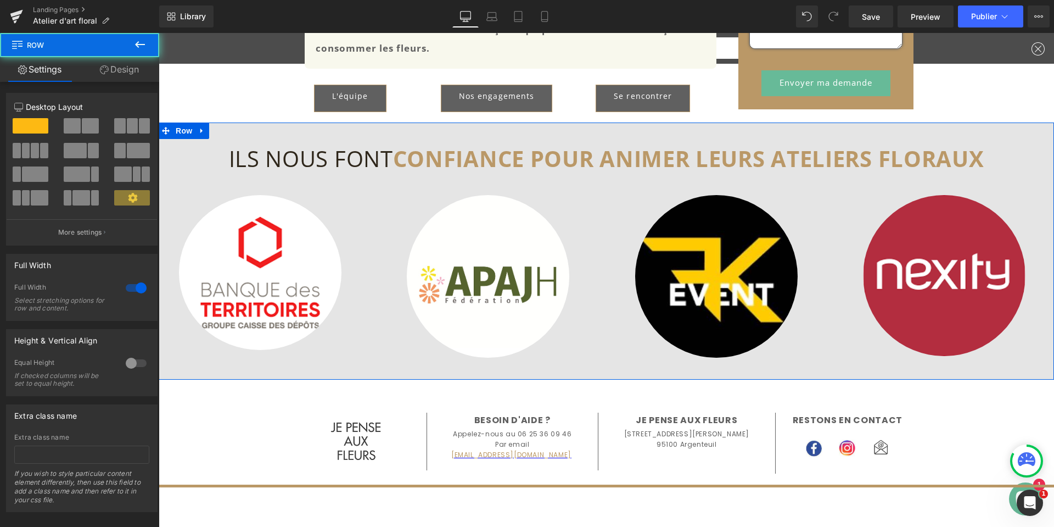
click at [128, 70] on link "Design" at bounding box center [120, 69] width 80 height 25
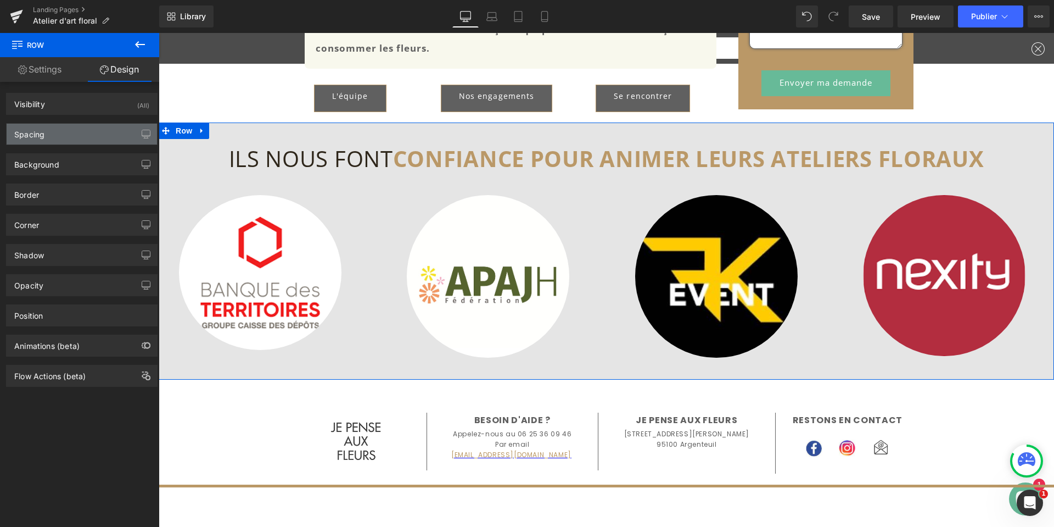
type input "0"
type input "30"
type input "0"
type input "40"
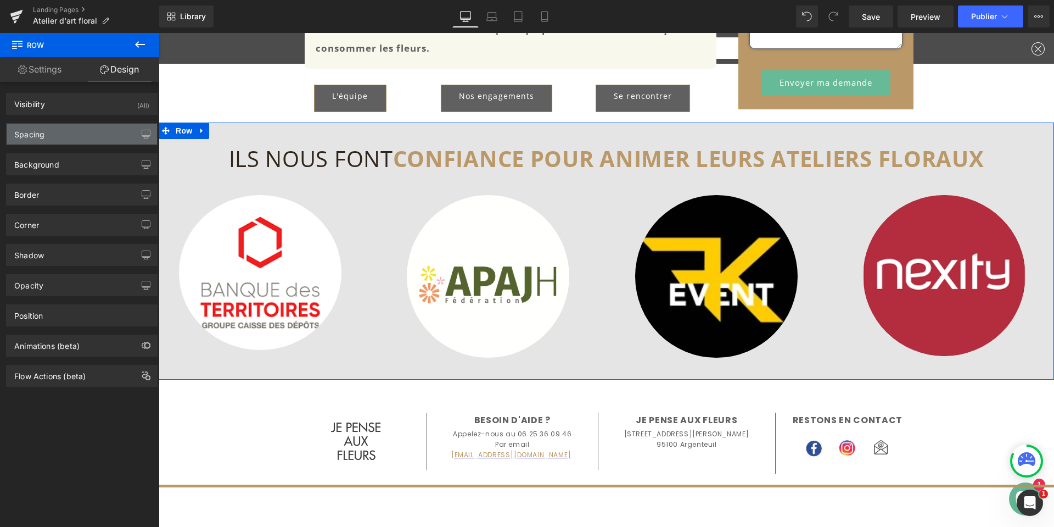
type input "0"
click at [65, 129] on div "Spacing" at bounding box center [82, 134] width 150 height 21
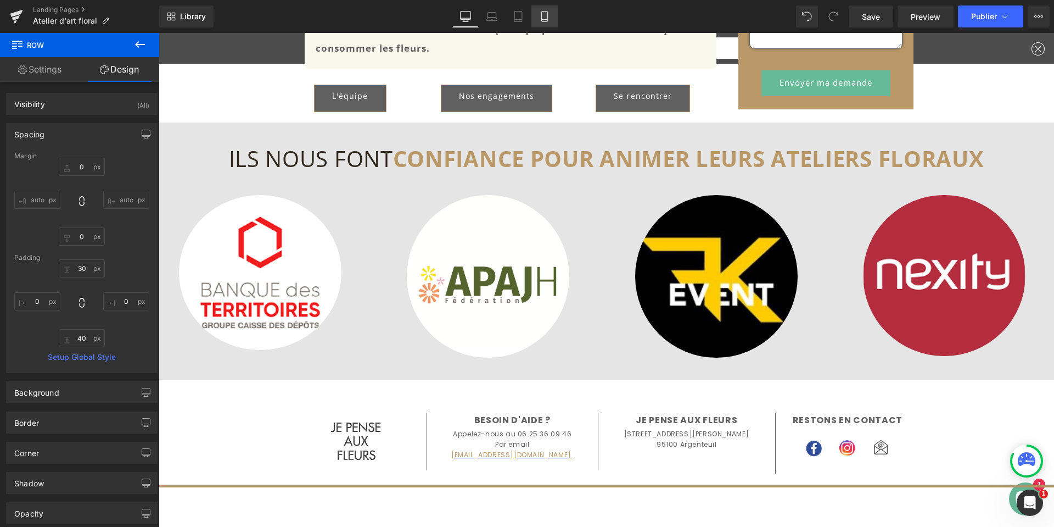
click at [546, 10] on link "Mobile" at bounding box center [545, 16] width 26 height 22
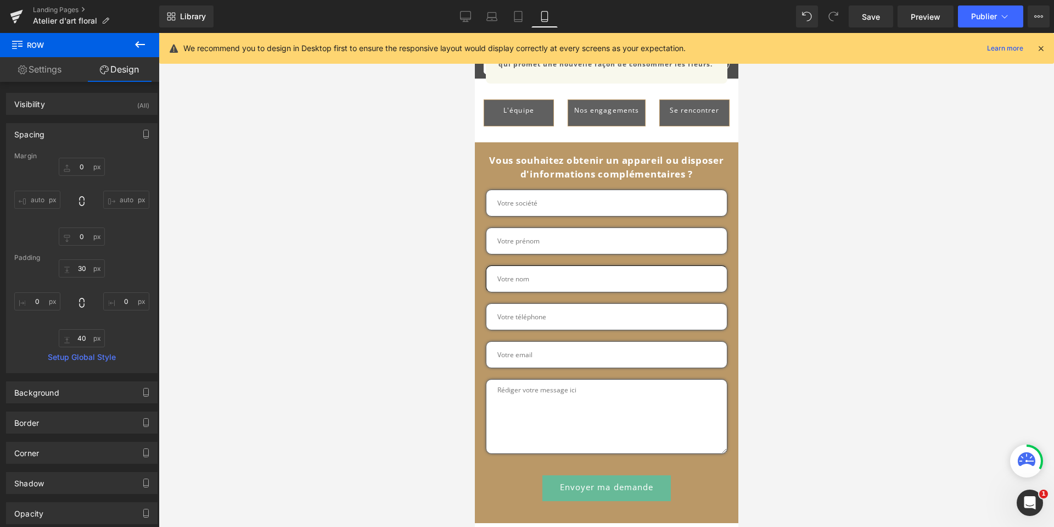
type input "0"
type input "30"
type input "0"
type input "40"
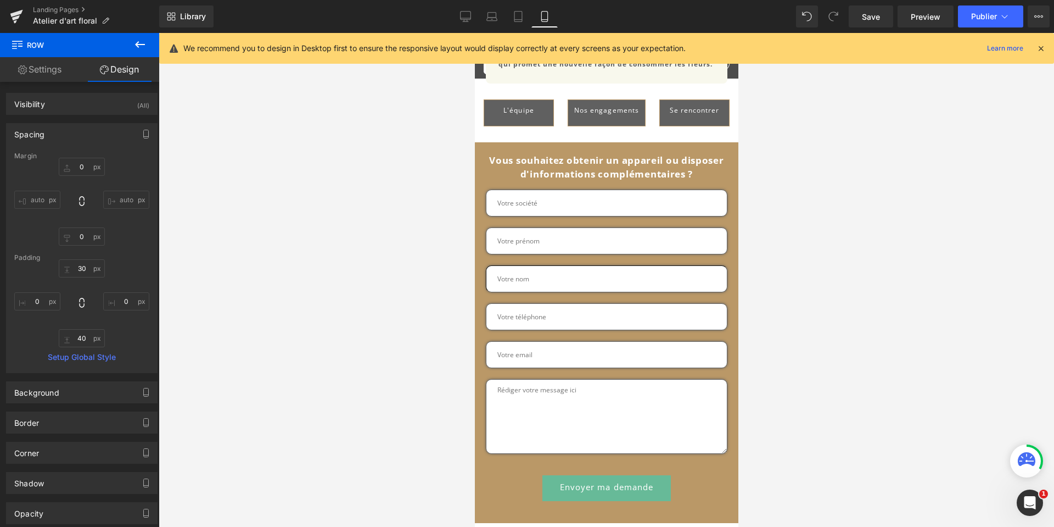
type input "0"
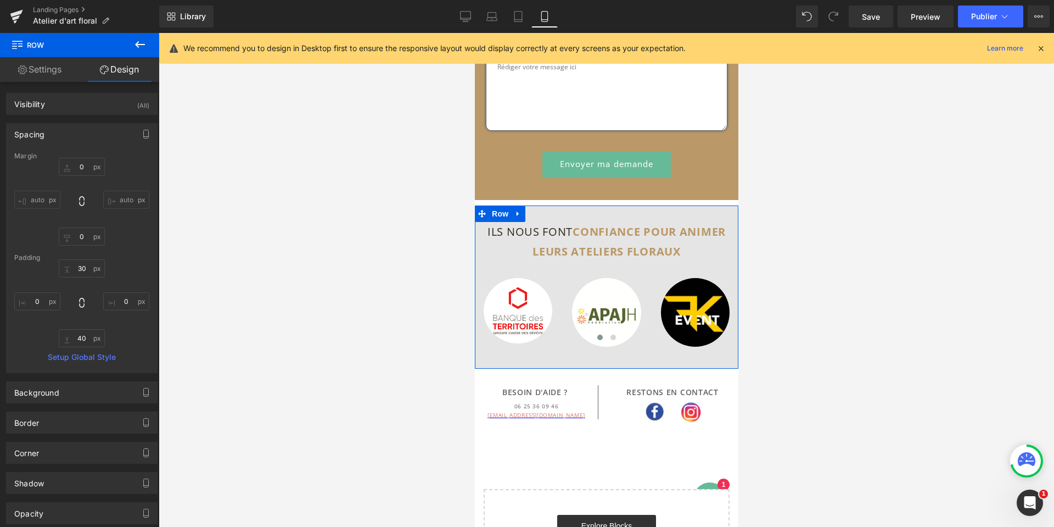
scroll to position [1834, 0]
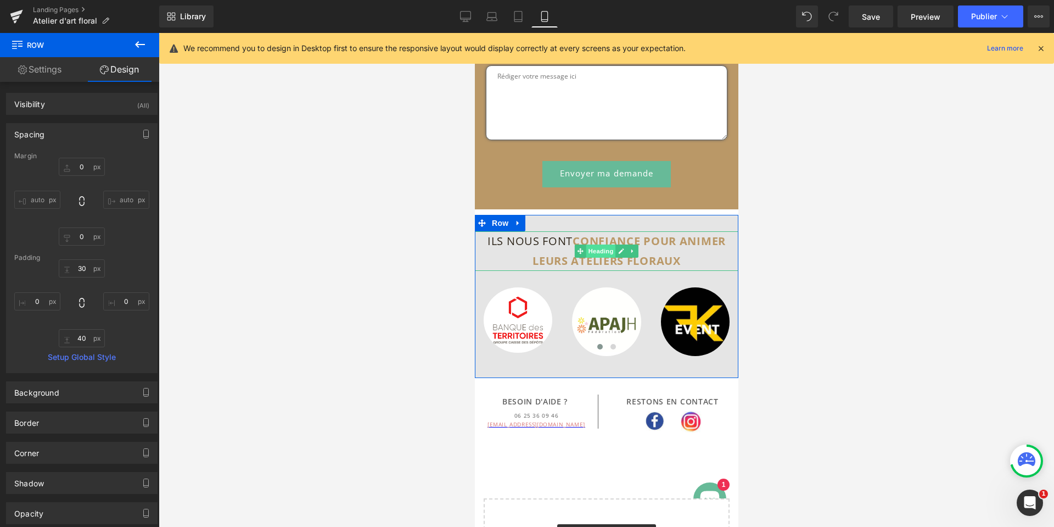
click at [592, 258] on span "Heading" at bounding box center [601, 250] width 30 height 13
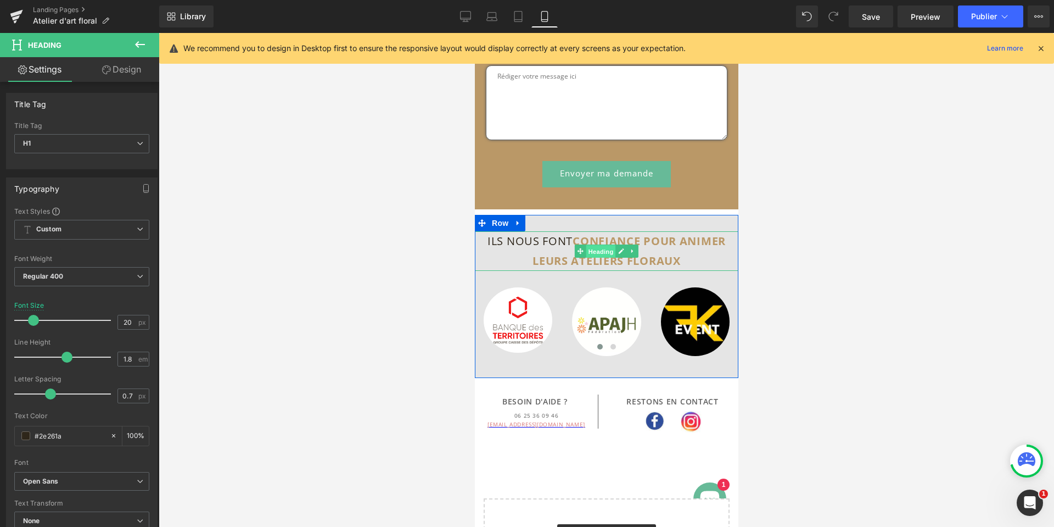
drag, startPoint x: 588, startPoint y: 293, endPoint x: 835, endPoint y: 304, distance: 246.8
click at [588, 258] on span "Heading" at bounding box center [601, 251] width 30 height 13
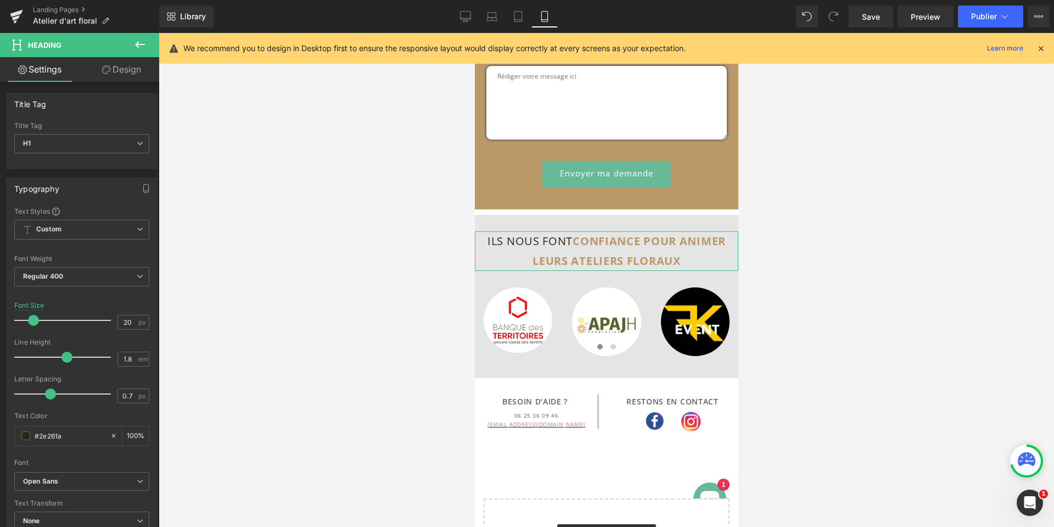
click at [131, 71] on link "Design" at bounding box center [122, 69] width 80 height 25
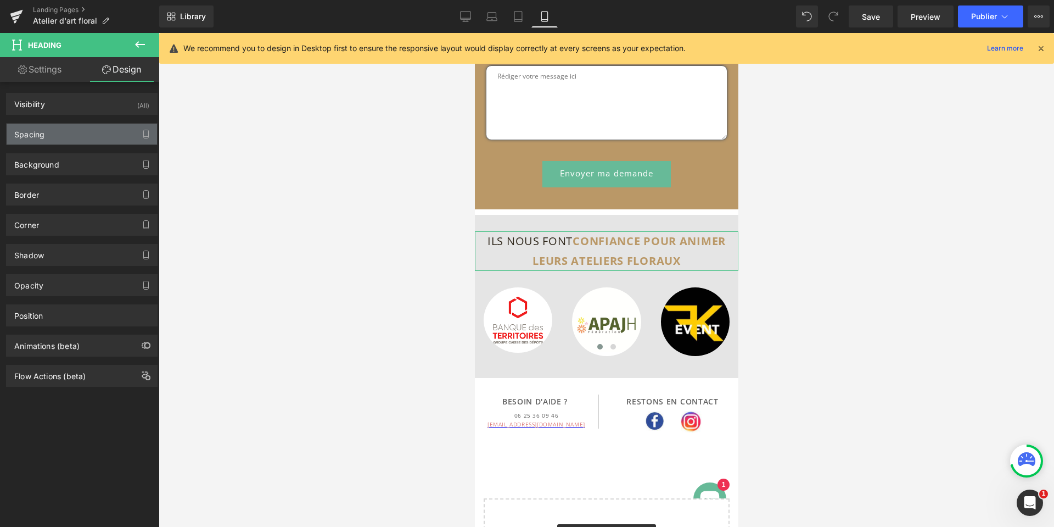
click at [81, 135] on div "Spacing" at bounding box center [82, 134] width 150 height 21
type input "0"
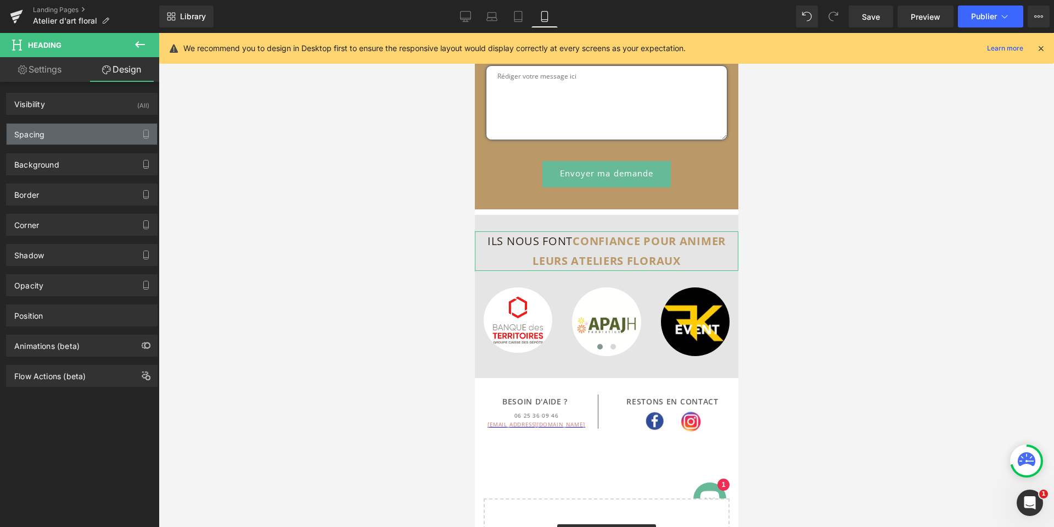
type input "0"
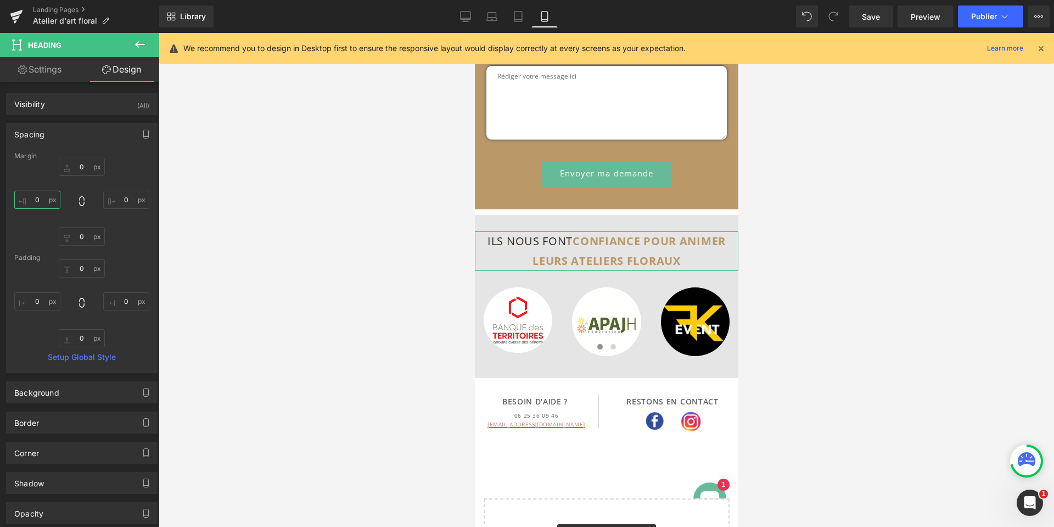
click at [42, 203] on input "0" at bounding box center [37, 200] width 46 height 18
type input "10"
click at [129, 202] on input "0" at bounding box center [126, 200] width 46 height 18
type input "10"
click at [42, 199] on input "10" at bounding box center [37, 200] width 46 height 18
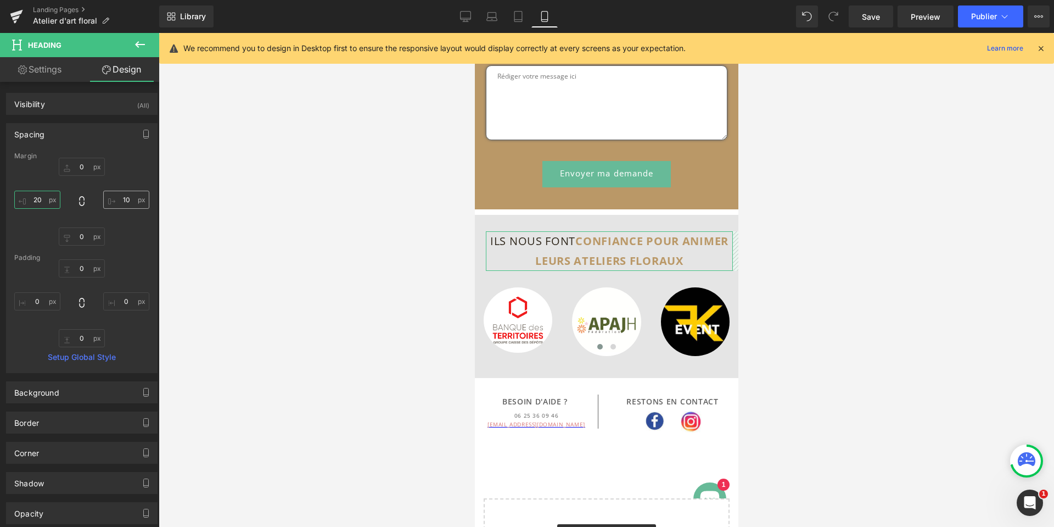
type input "20"
click at [124, 202] on input "10" at bounding box center [126, 200] width 46 height 18
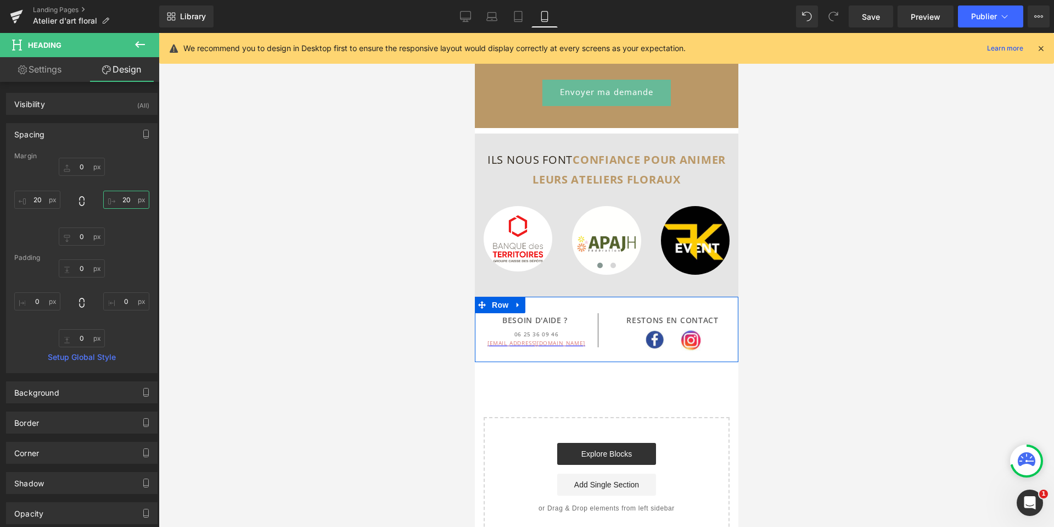
scroll to position [1889, 0]
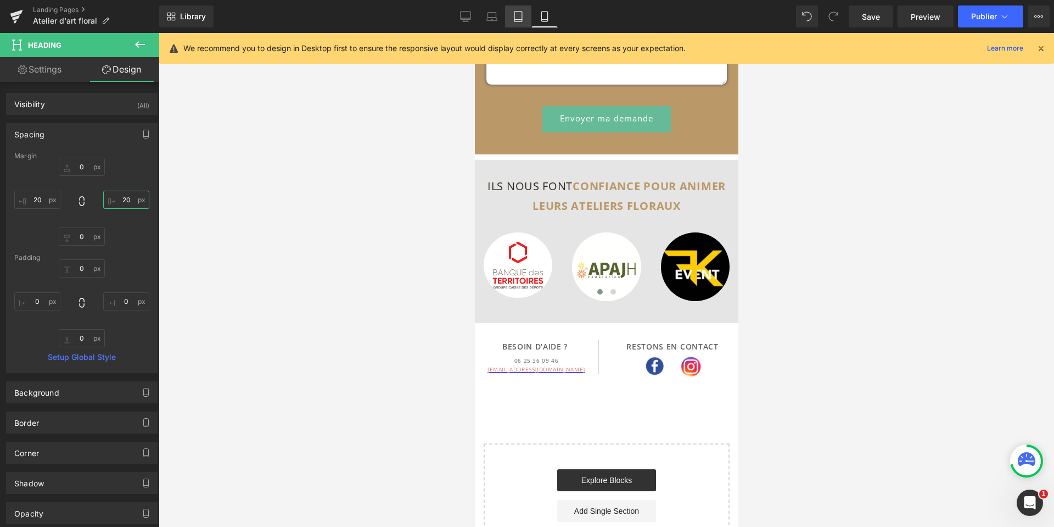
type input "20"
click at [521, 14] on icon at bounding box center [518, 16] width 11 height 11
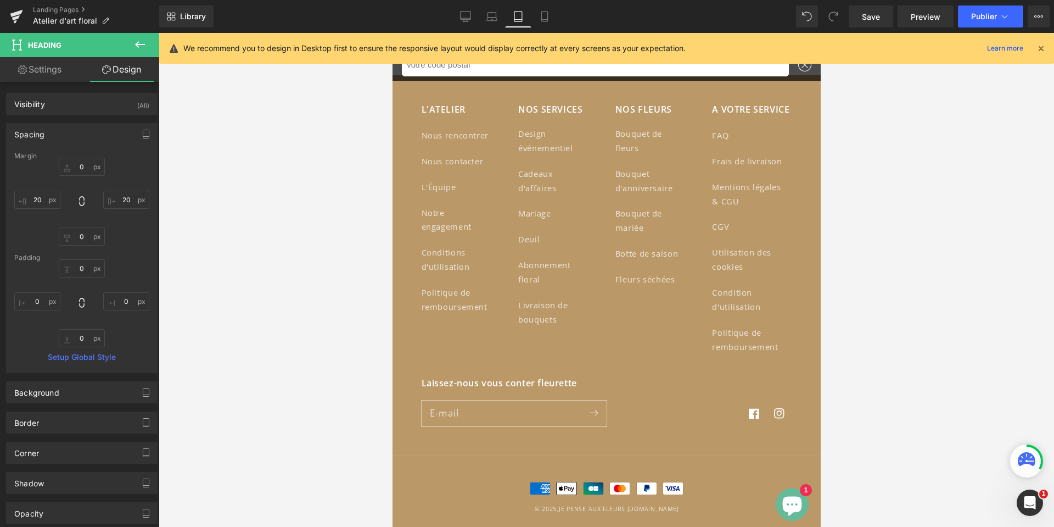
type input "0"
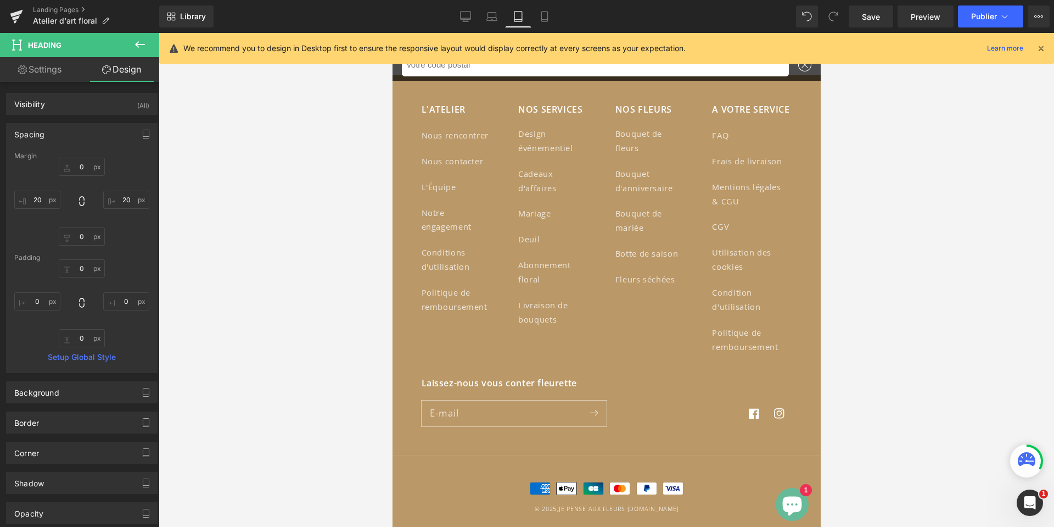
type input "0"
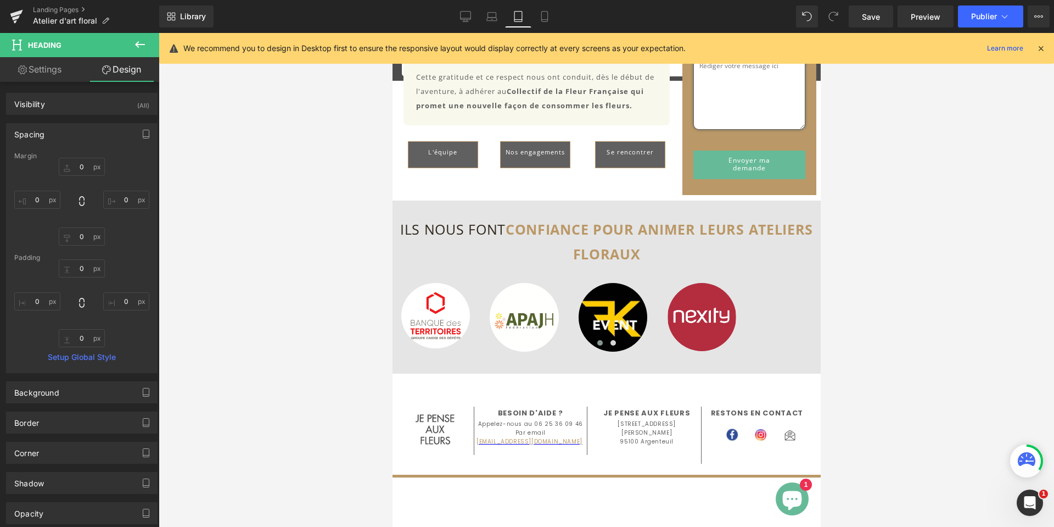
scroll to position [1238, 0]
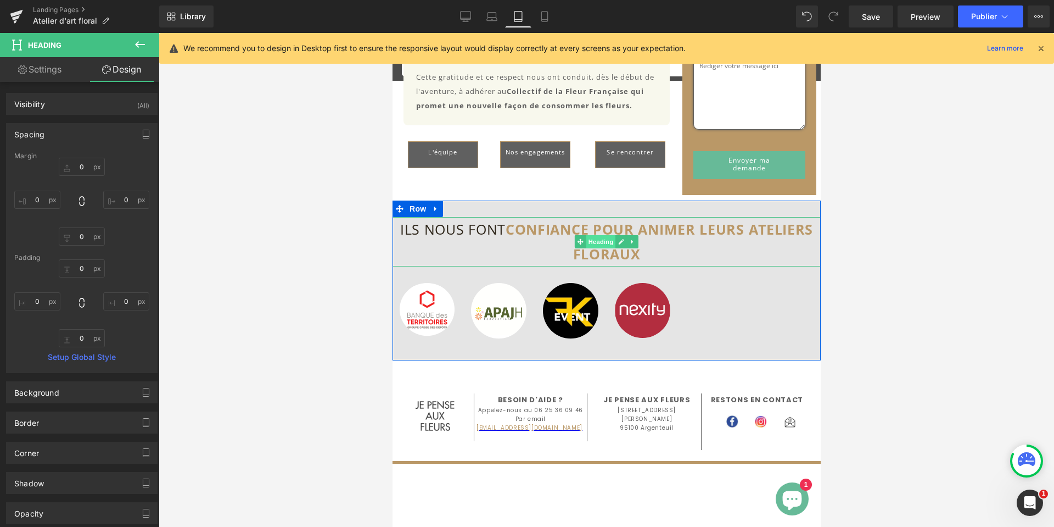
click at [594, 242] on span "Heading" at bounding box center [601, 241] width 30 height 13
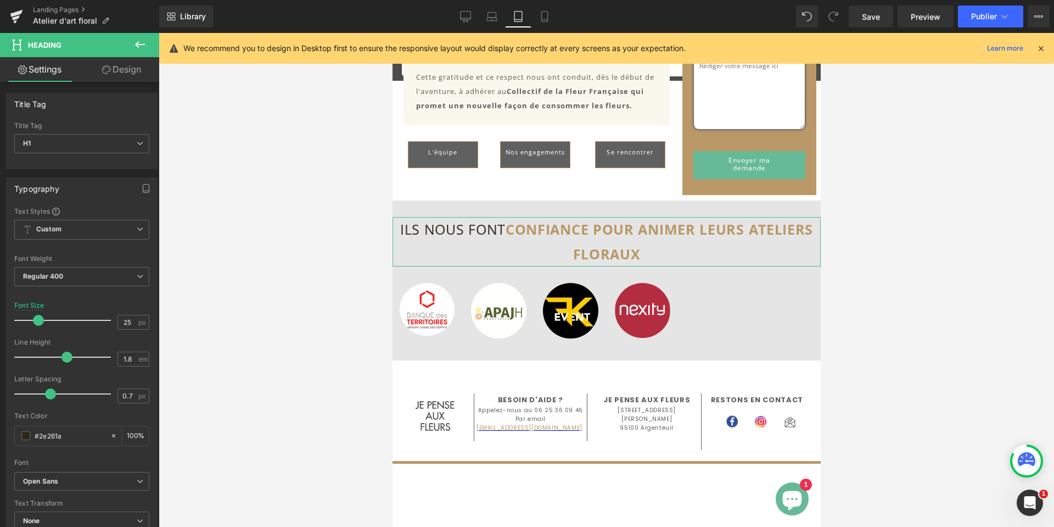
click at [128, 71] on link "Design" at bounding box center [122, 69] width 80 height 25
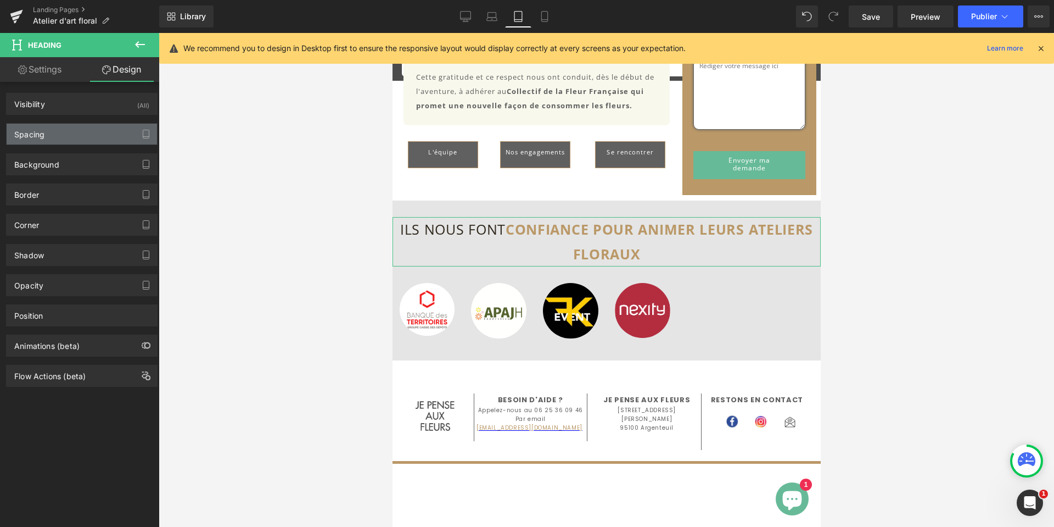
click at [80, 135] on div "Spacing" at bounding box center [82, 134] width 150 height 21
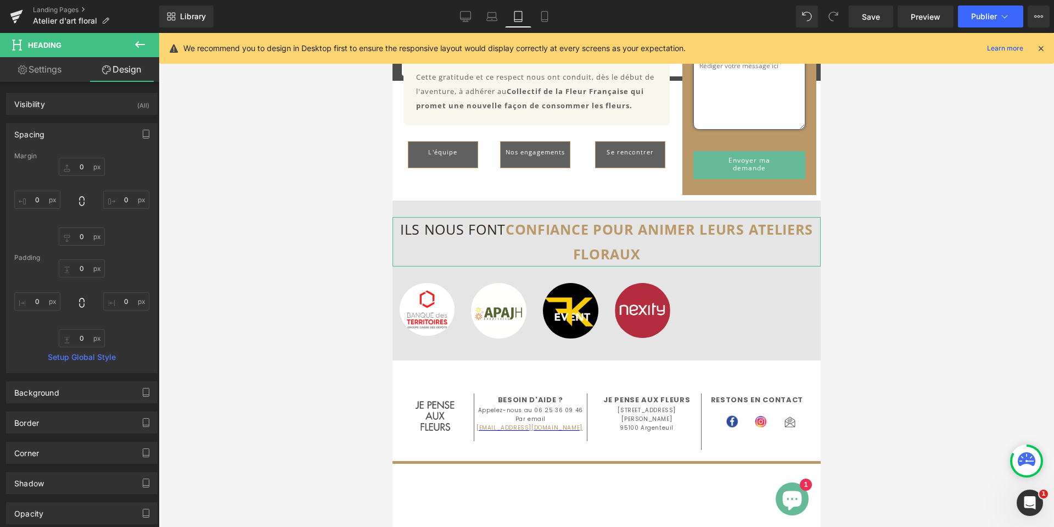
type input "0"
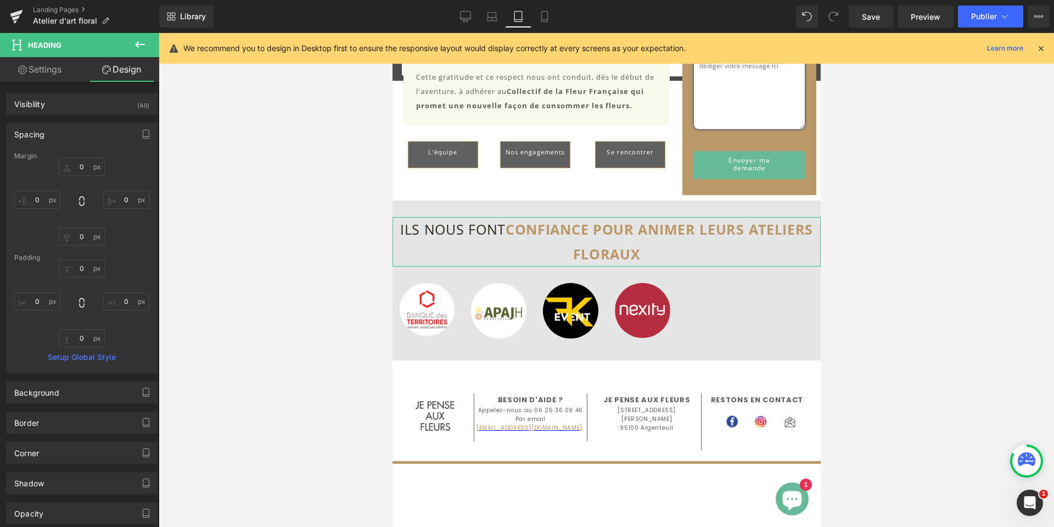
type input "0"
click at [44, 205] on input "0" at bounding box center [37, 200] width 46 height 18
type input "20"
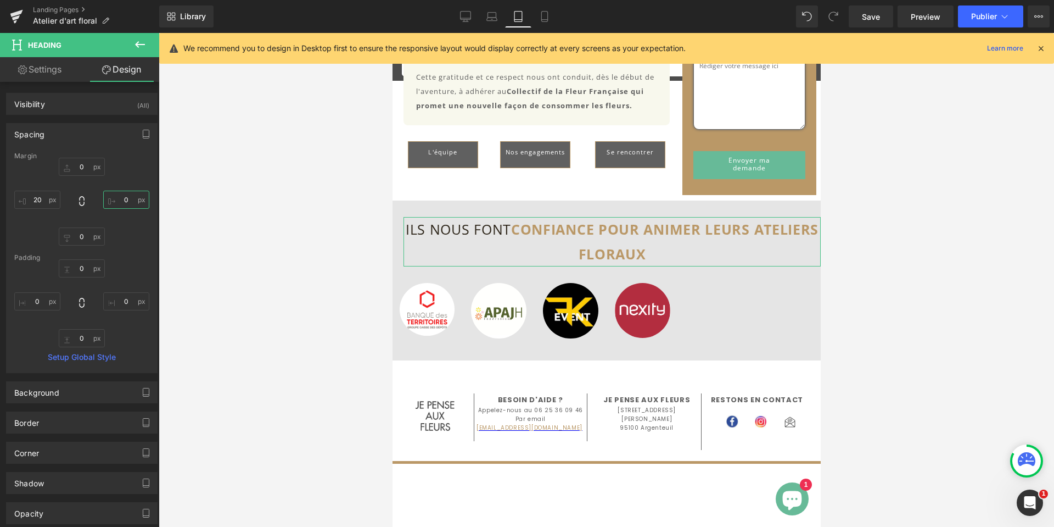
click at [130, 203] on input "0" at bounding box center [126, 200] width 46 height 18
type input "20"
click at [491, 18] on icon at bounding box center [491, 19] width 10 height 3
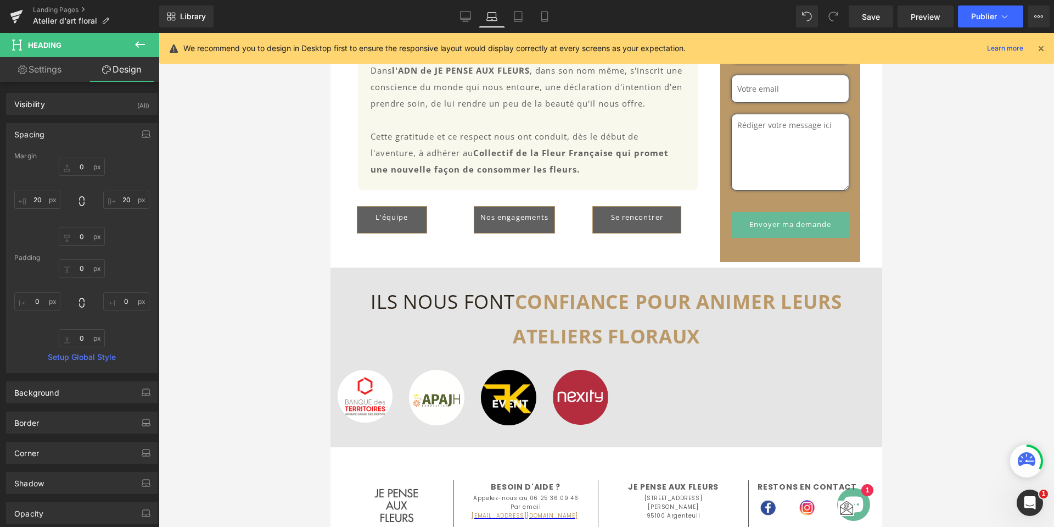
type input "0"
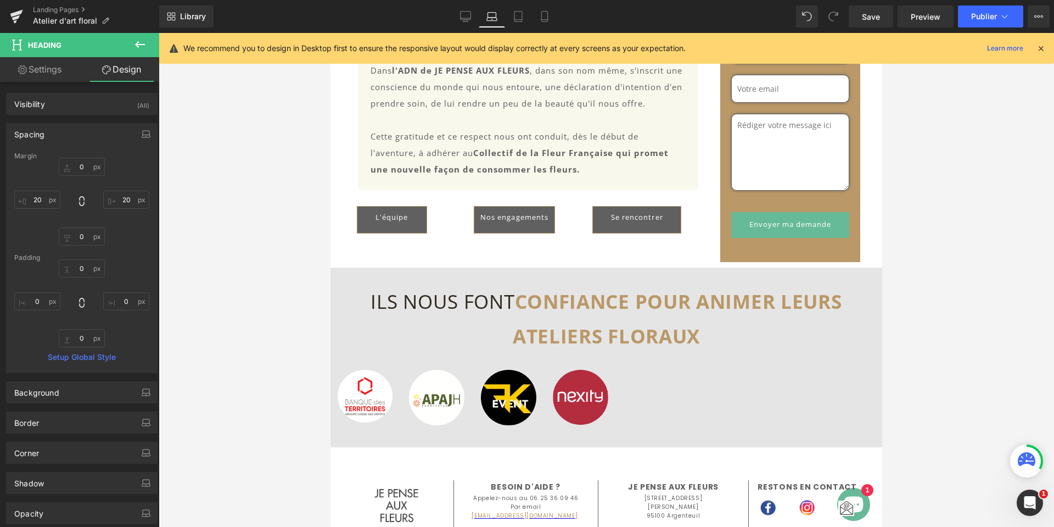
type input "0"
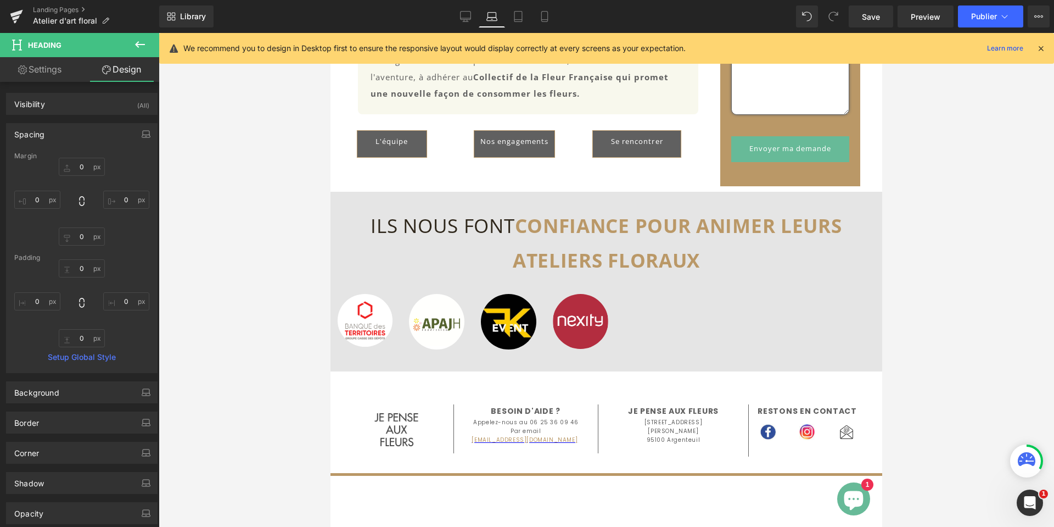
scroll to position [1330, 0]
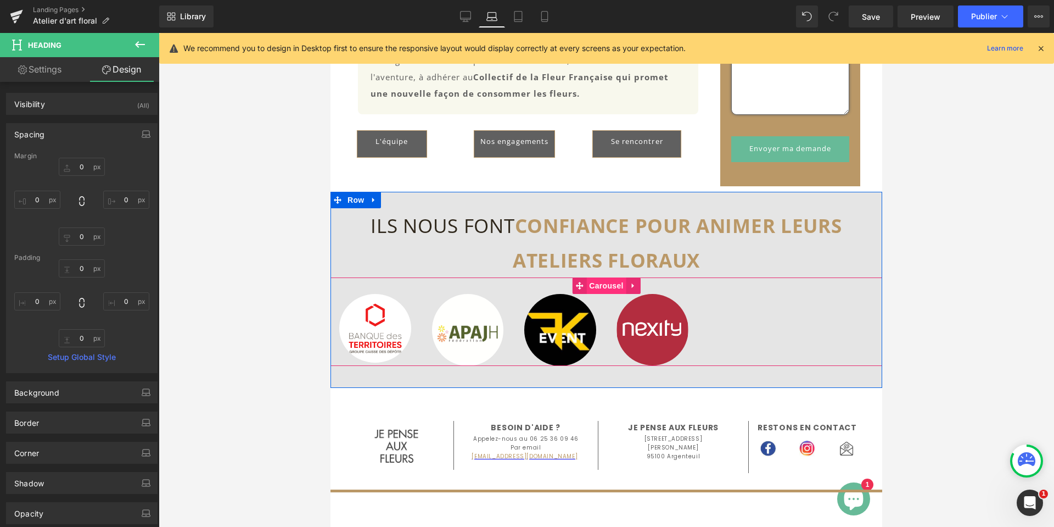
click at [608, 294] on span "Carousel" at bounding box center [606, 285] width 40 height 16
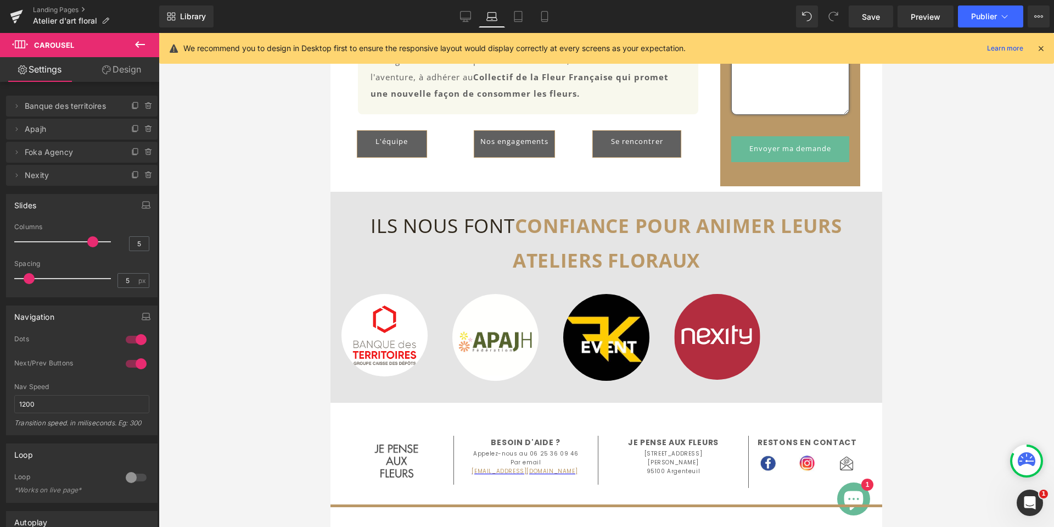
type input "4"
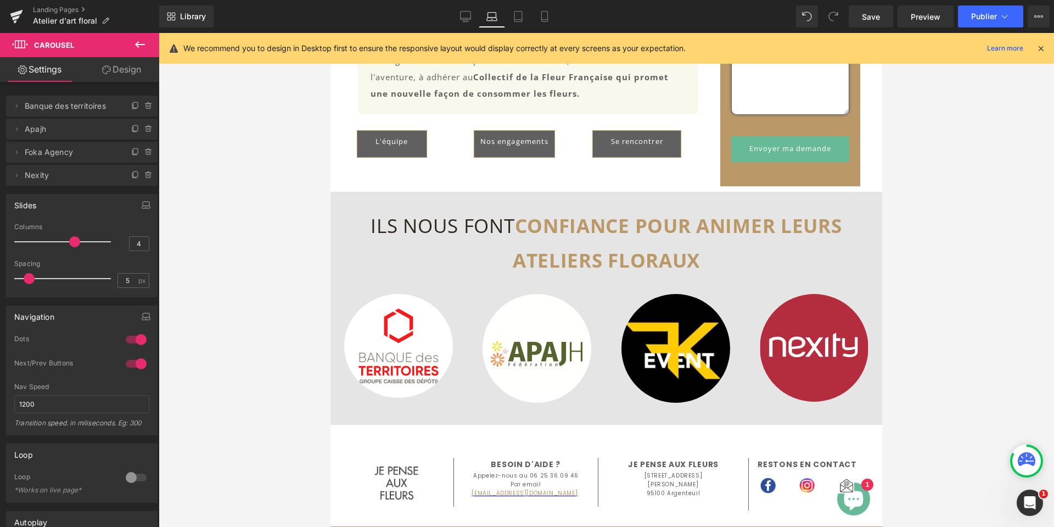
drag, startPoint x: 105, startPoint y: 242, endPoint x: 71, endPoint y: 244, distance: 33.6
click at [71, 244] on span at bounding box center [74, 241] width 11 height 11
click at [524, 16] on icon at bounding box center [518, 16] width 11 height 11
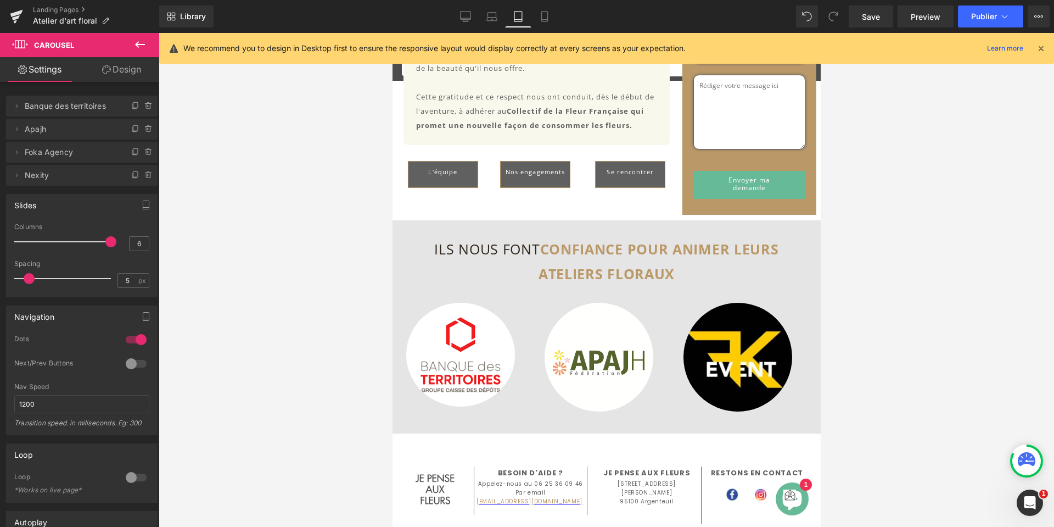
scroll to position [1218, 0]
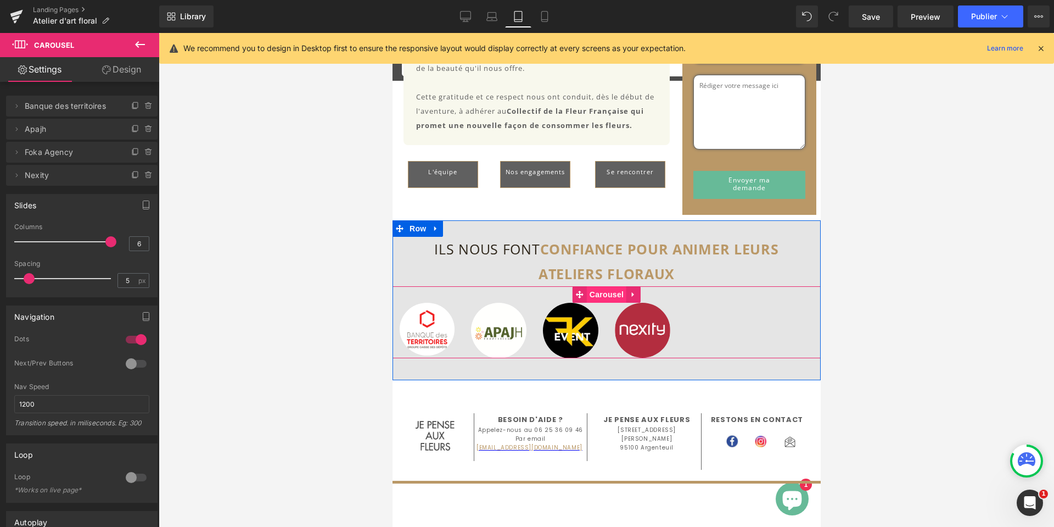
click at [599, 293] on span "Carousel" at bounding box center [606, 294] width 40 height 16
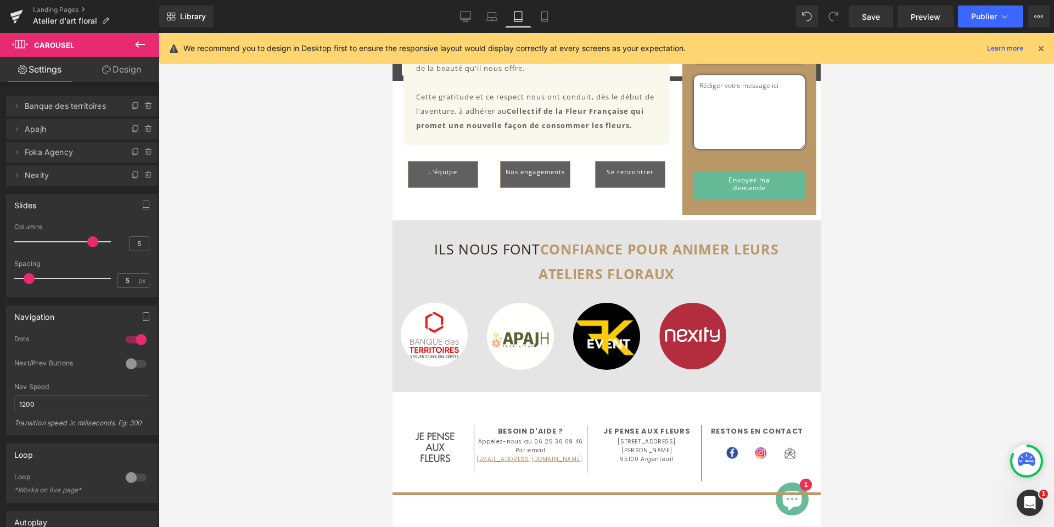
type input "4"
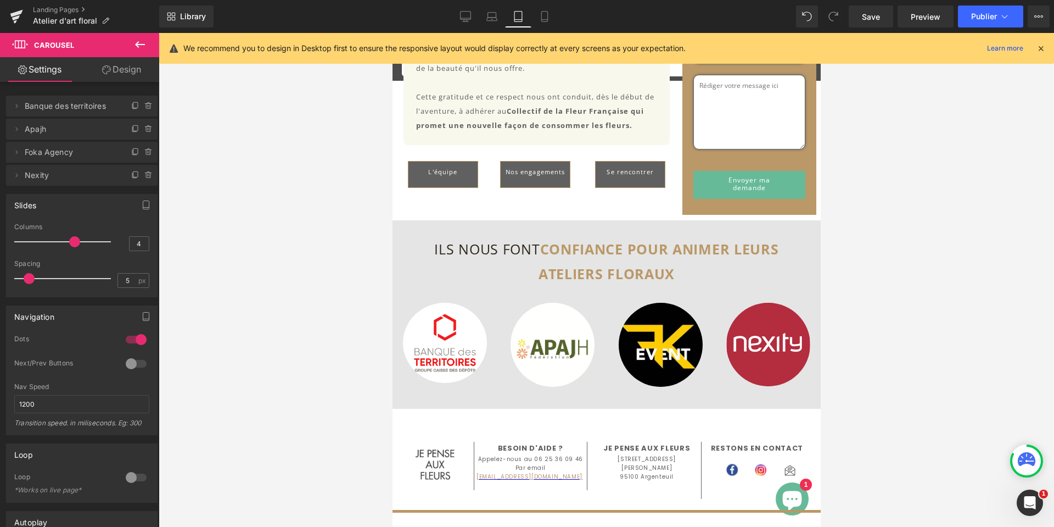
drag, startPoint x: 103, startPoint y: 240, endPoint x: 71, endPoint y: 242, distance: 31.9
click at [71, 242] on span at bounding box center [74, 241] width 11 height 11
click at [541, 16] on icon at bounding box center [544, 17] width 6 height 10
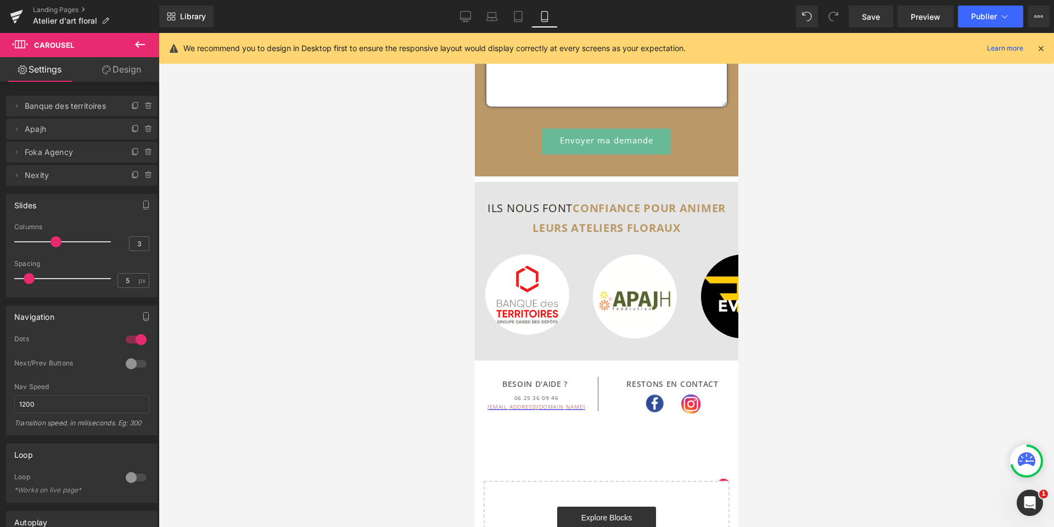
scroll to position [1860, 0]
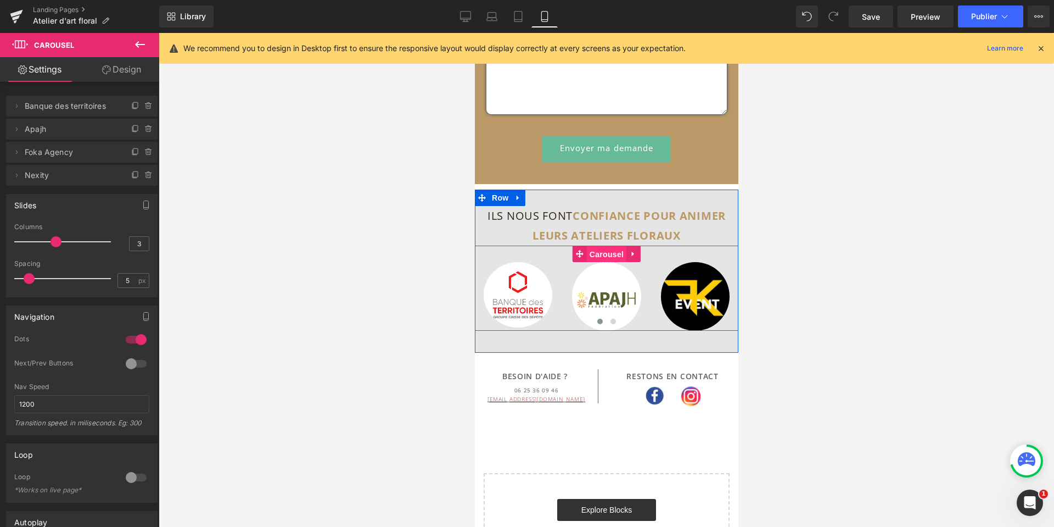
click at [605, 262] on span "Carousel" at bounding box center [606, 254] width 40 height 16
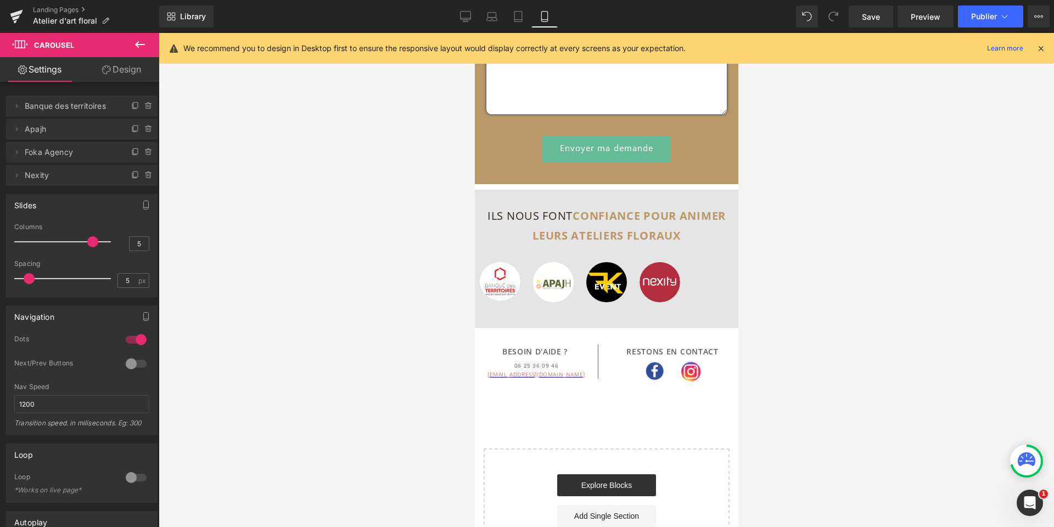
type input "4"
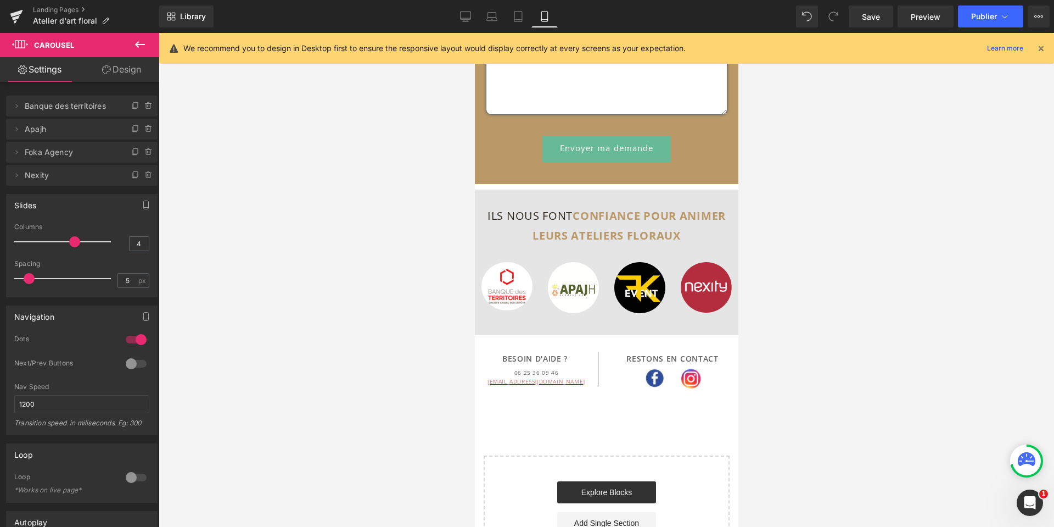
drag, startPoint x: 52, startPoint y: 242, endPoint x: 69, endPoint y: 239, distance: 17.2
click at [69, 239] on span at bounding box center [74, 241] width 11 height 11
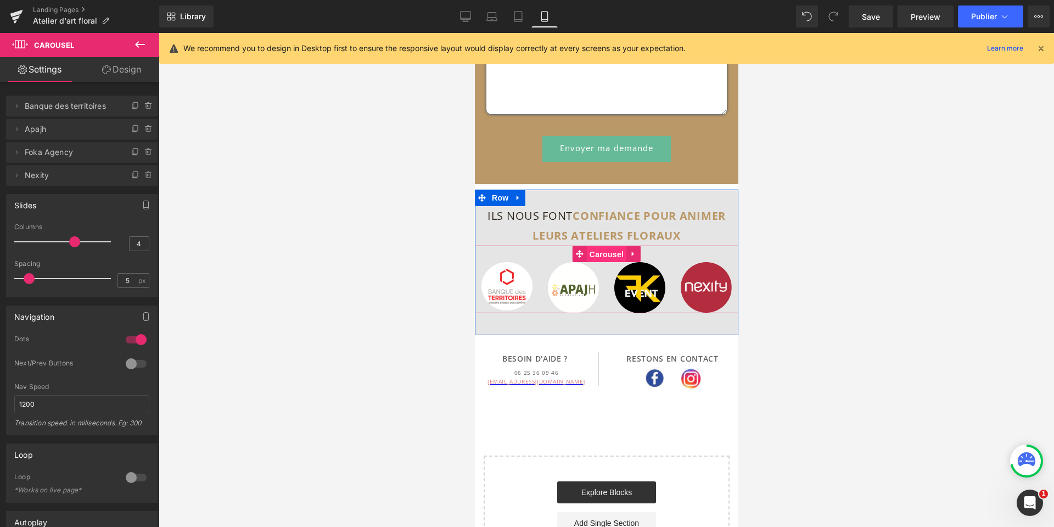
click at [598, 262] on span "Carousel" at bounding box center [606, 254] width 40 height 16
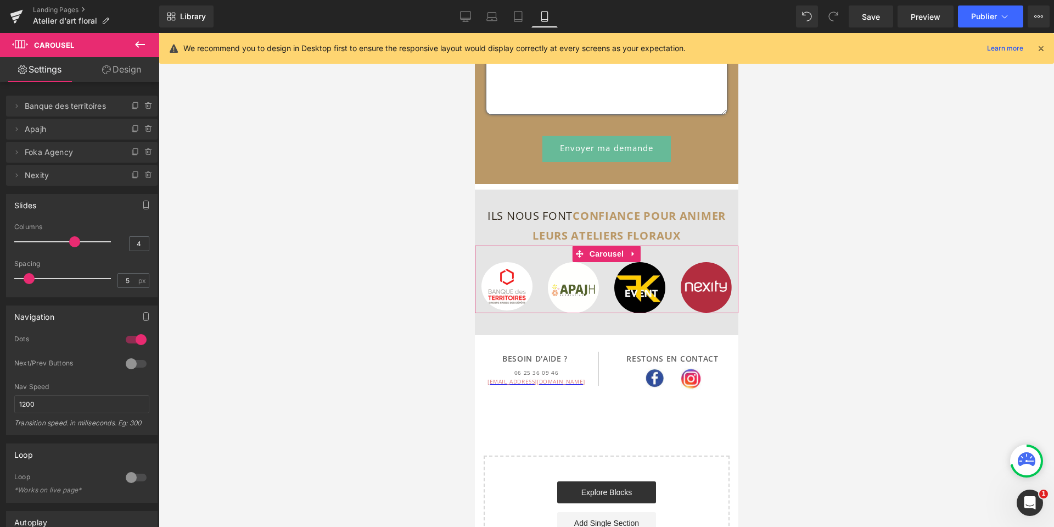
click at [128, 68] on link "Design" at bounding box center [122, 69] width 80 height 25
click at [0, 0] on div "Spacing" at bounding box center [0, 0] width 0 height 0
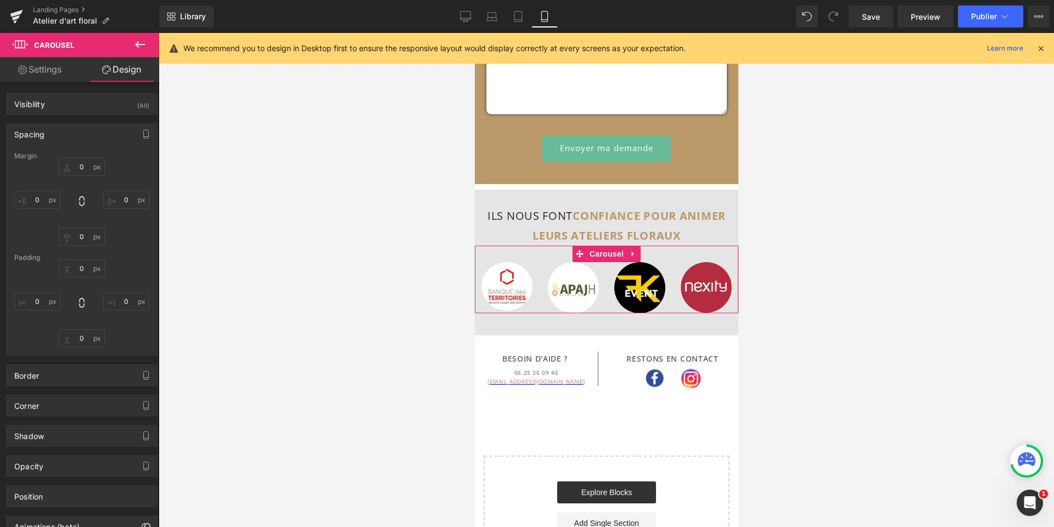
type input "0"
type input "30"
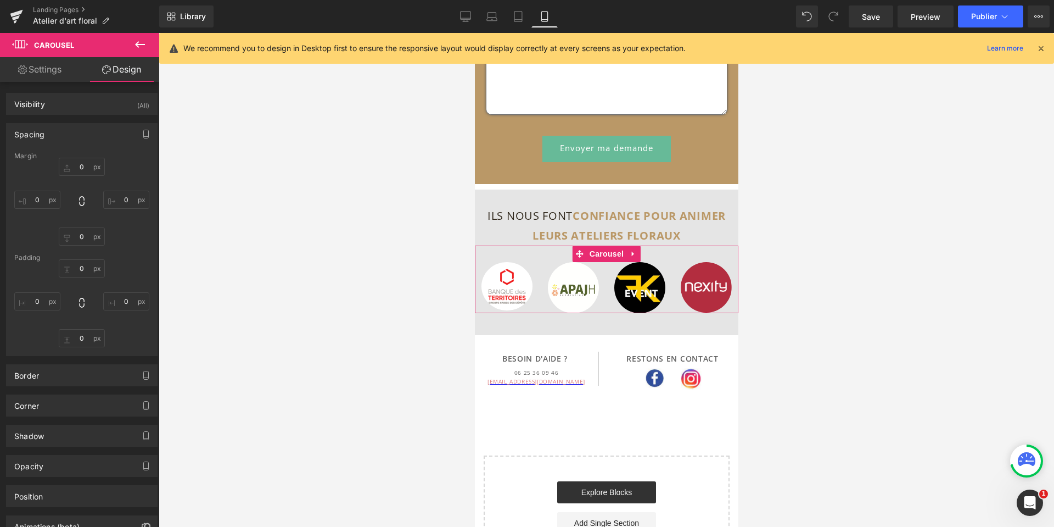
type input "0"
click at [39, 198] on input "0" at bounding box center [37, 200] width 46 height 18
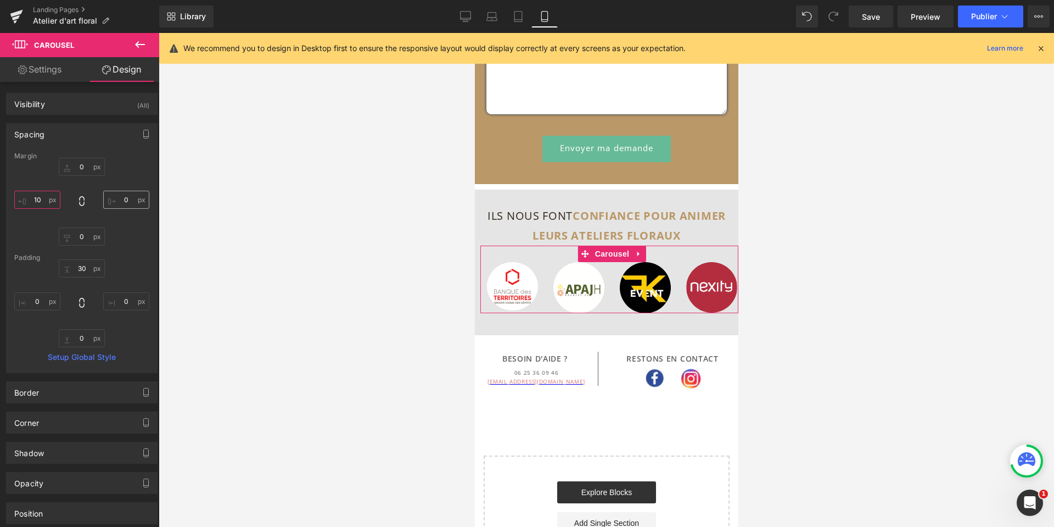
type input "10"
click at [125, 197] on input "0" at bounding box center [126, 200] width 46 height 18
type input "10"
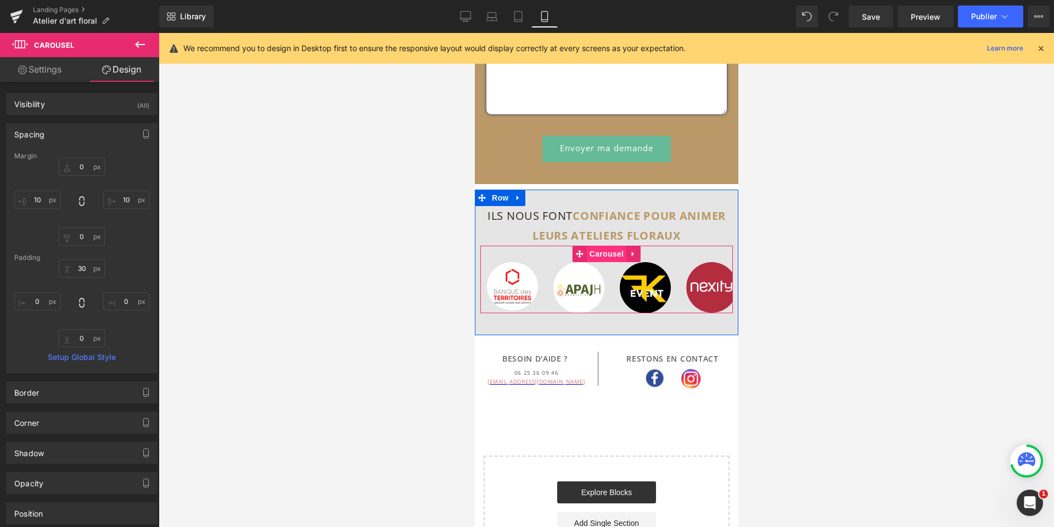
click at [594, 262] on span "Carousel" at bounding box center [606, 253] width 40 height 16
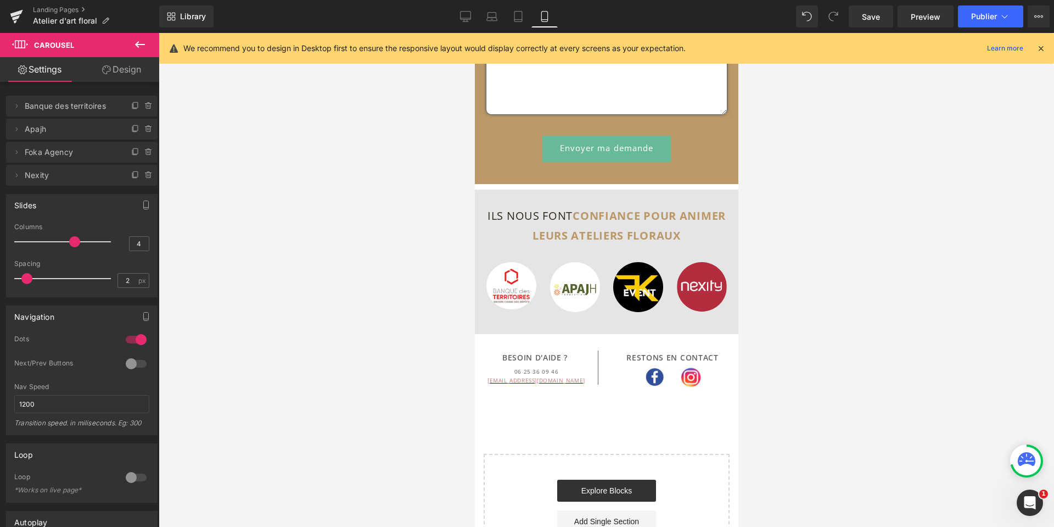
type input "0"
drag, startPoint x: 27, startPoint y: 275, endPoint x: 5, endPoint y: 279, distance: 22.4
click at [5, 279] on div "Slides 4 Columns 4 4 Columns 4 4 Columns 4 4 Columns 4 45px Spacing 45 px 5px S…" at bounding box center [82, 241] width 164 height 111
click at [466, 17] on icon at bounding box center [465, 16] width 11 height 11
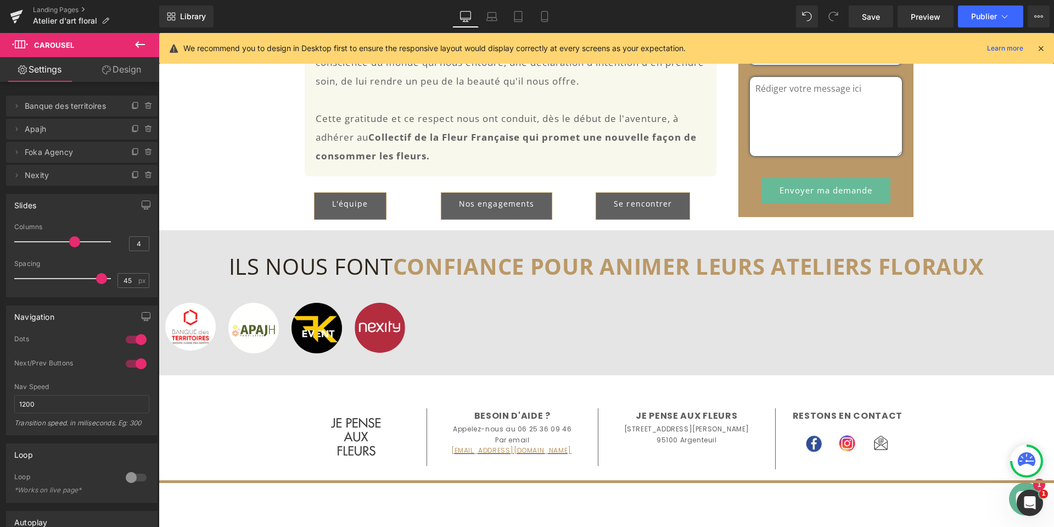
scroll to position [1487, 0]
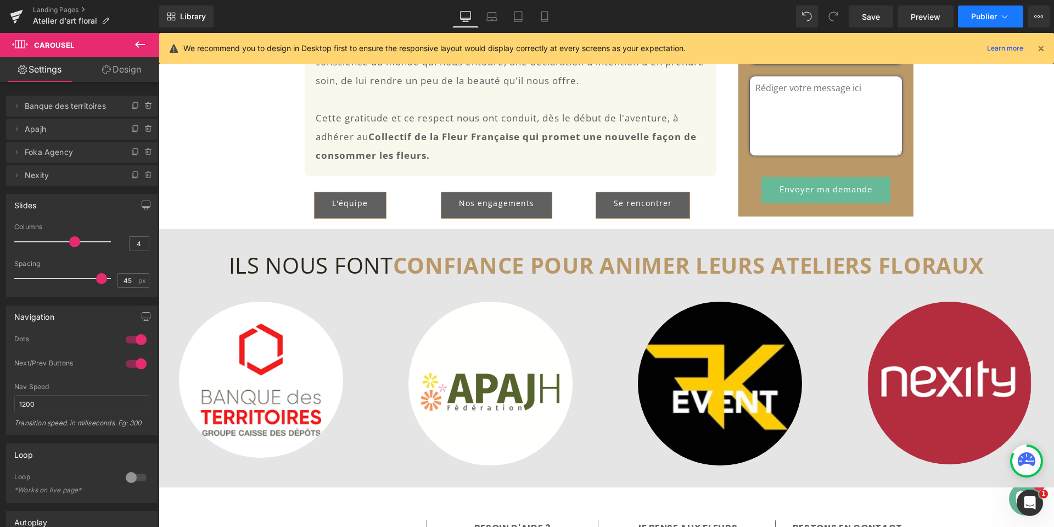
click at [980, 16] on font "Publier" at bounding box center [984, 16] width 26 height 9
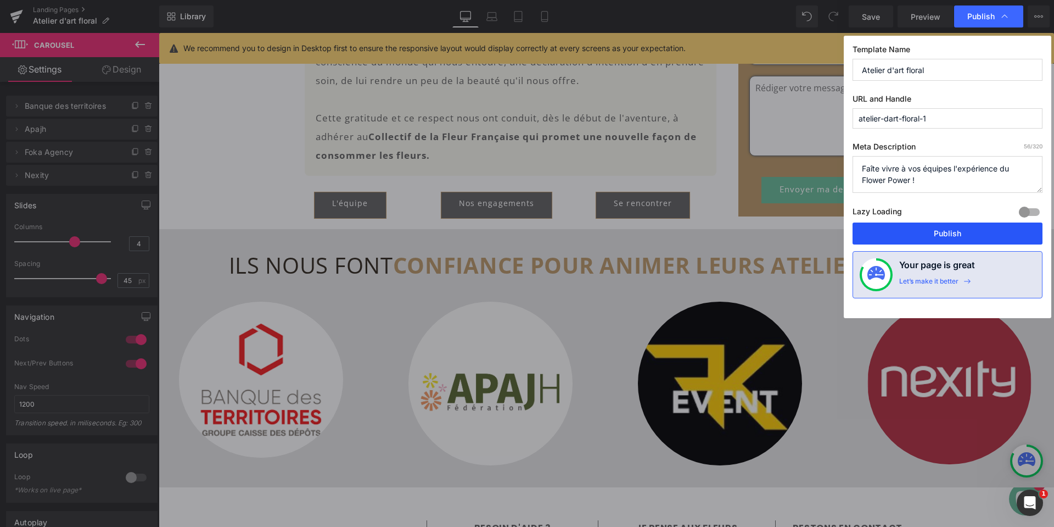
drag, startPoint x: 939, startPoint y: 232, endPoint x: 816, endPoint y: 127, distance: 162.1
click at [939, 232] on button "Publish" at bounding box center [948, 233] width 190 height 22
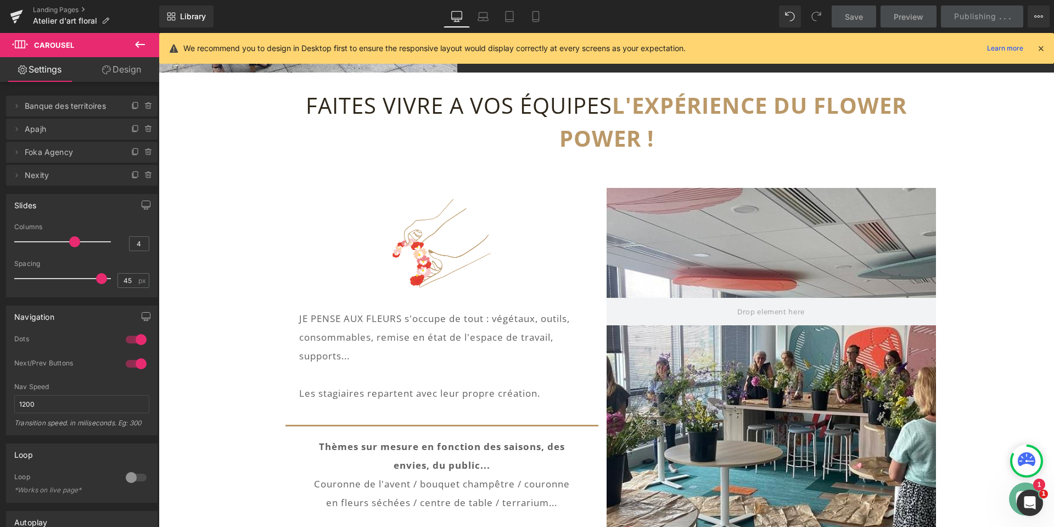
scroll to position [0, 0]
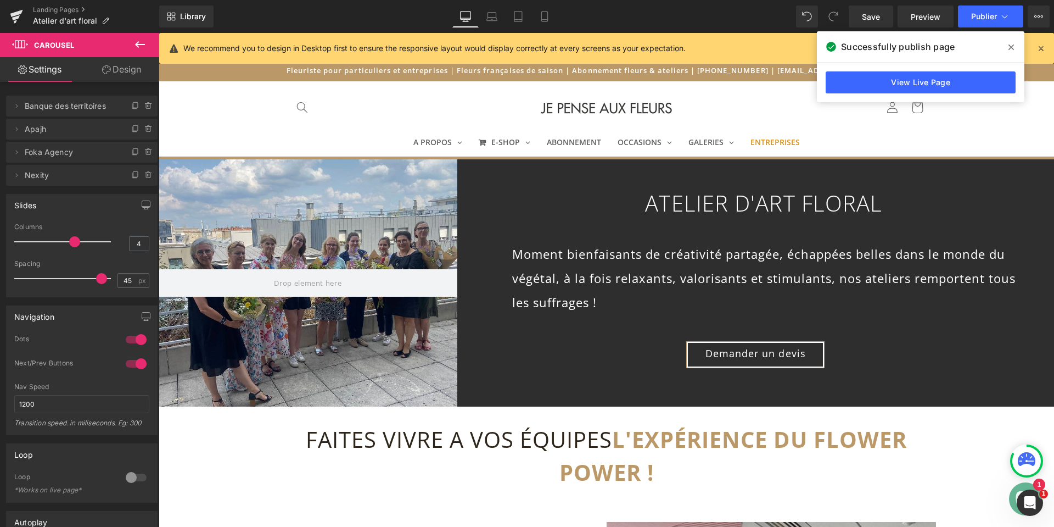
click at [1015, 46] on span at bounding box center [1012, 47] width 18 height 18
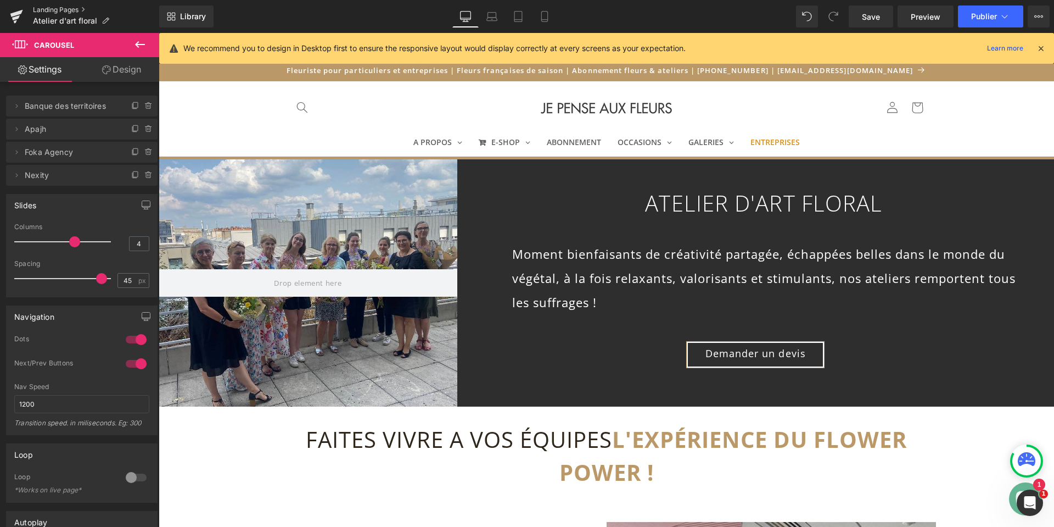
click at [74, 10] on link "Landing Pages" at bounding box center [96, 9] width 126 height 9
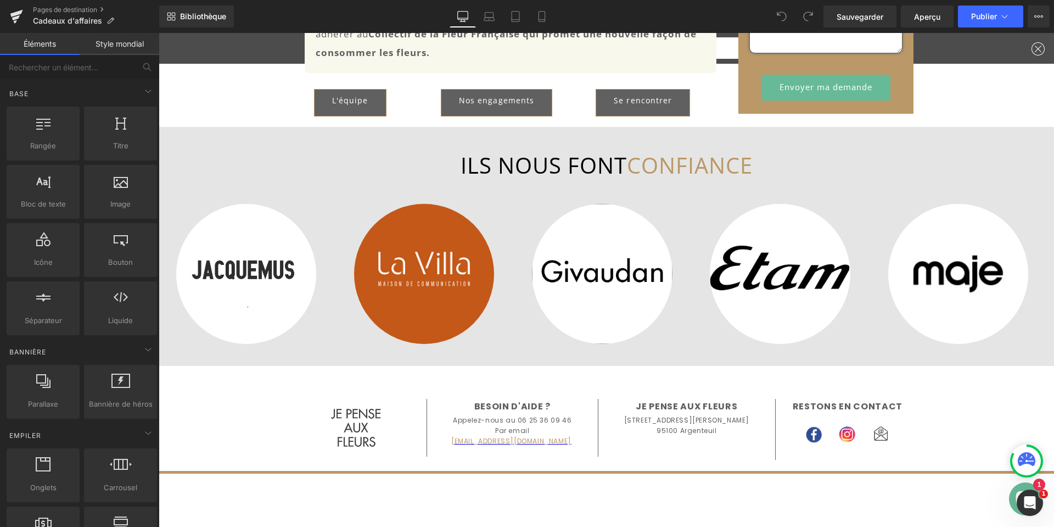
scroll to position [1428, 0]
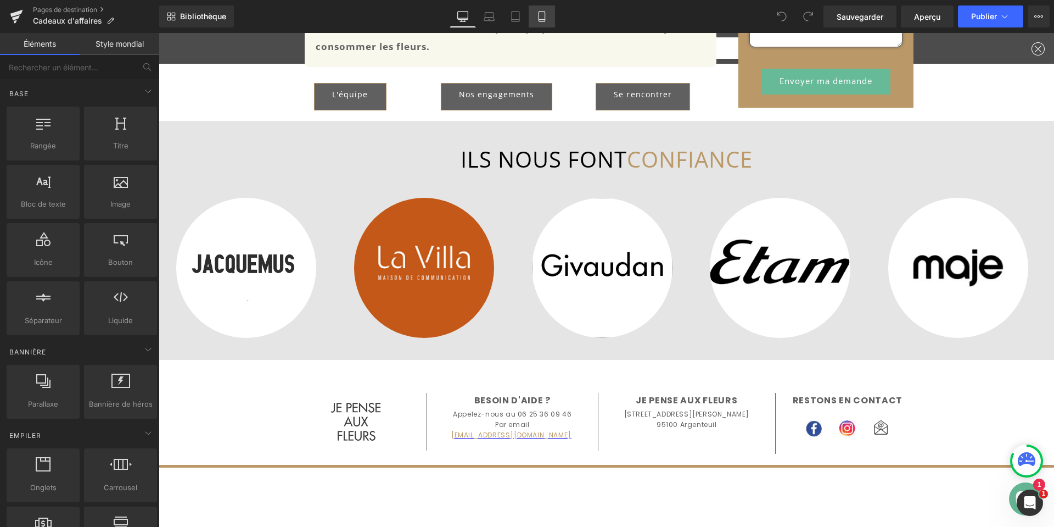
click at [539, 18] on icon at bounding box center [541, 16] width 11 height 11
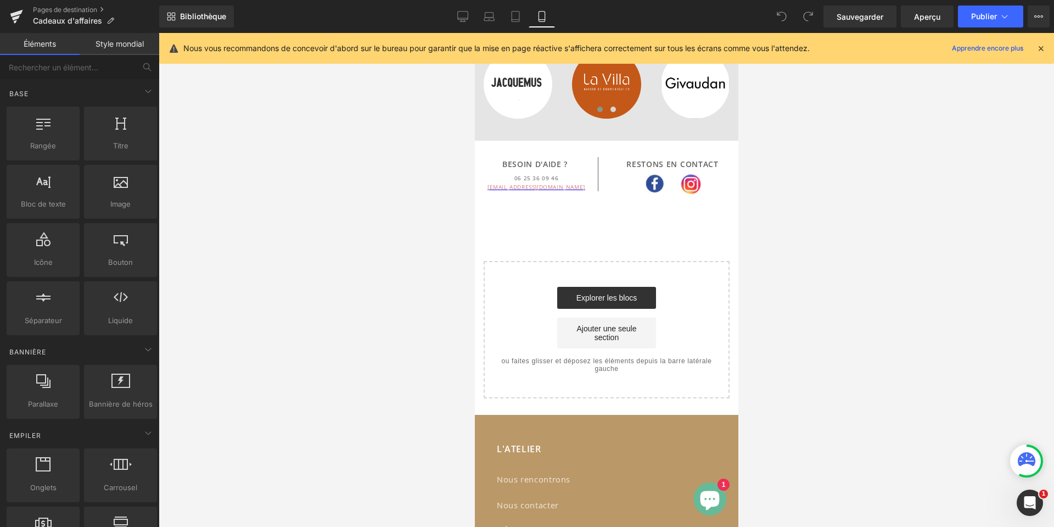
scroll to position [1830, 0]
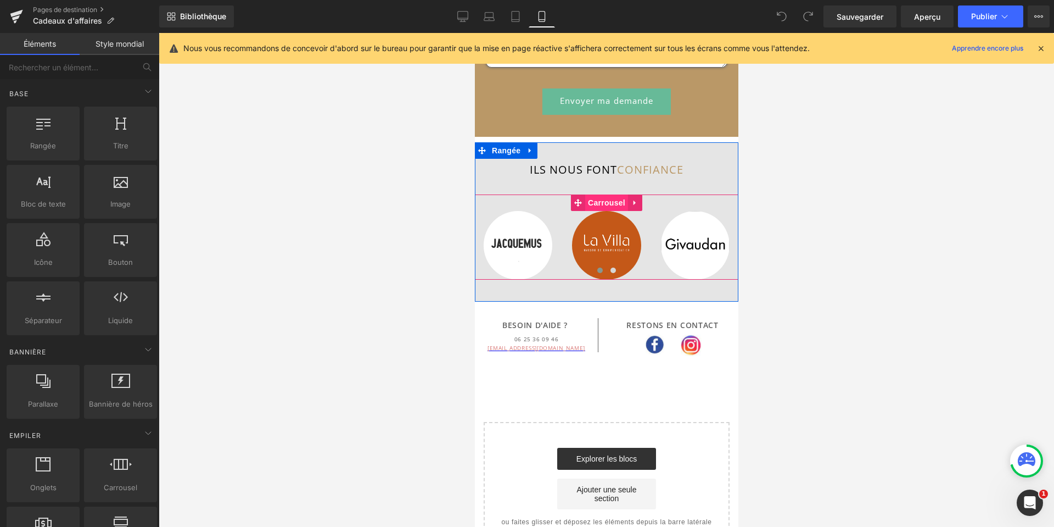
click at [600, 198] on font "Carrousel" at bounding box center [606, 202] width 37 height 9
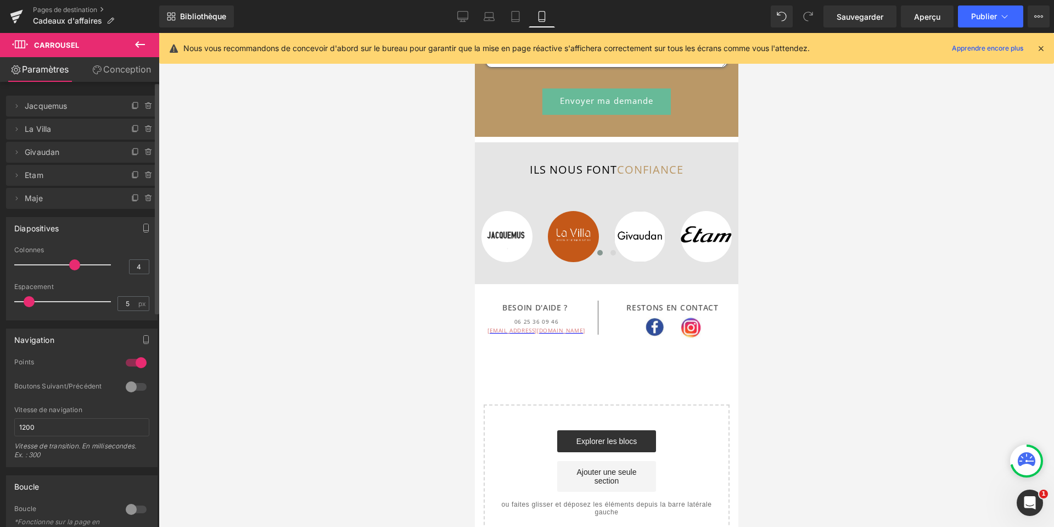
type input "5"
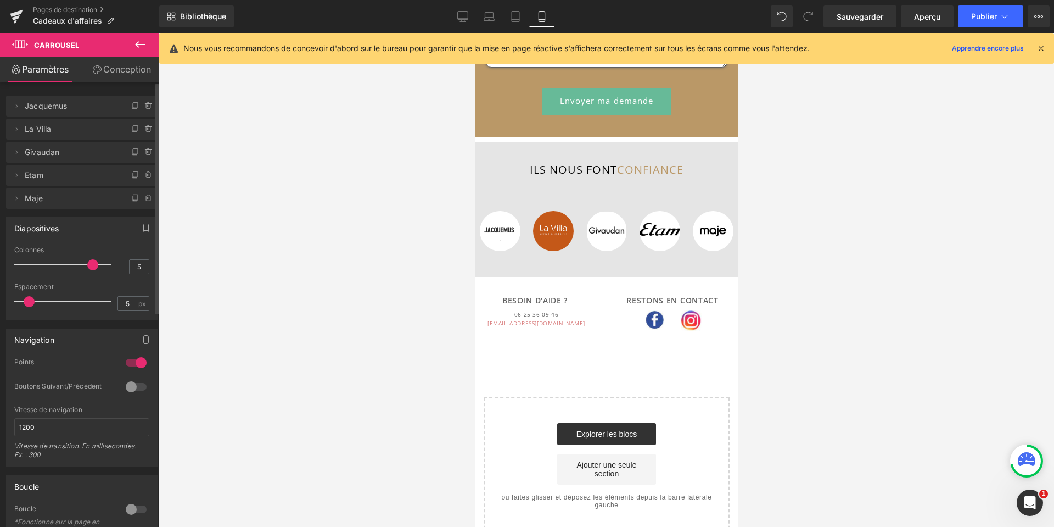
drag, startPoint x: 54, startPoint y: 265, endPoint x: 87, endPoint y: 264, distance: 33.0
click at [87, 264] on span at bounding box center [92, 264] width 11 height 11
type input "0"
drag, startPoint x: 28, startPoint y: 300, endPoint x: 17, endPoint y: 302, distance: 11.1
click at [17, 302] on span at bounding box center [19, 301] width 11 height 11
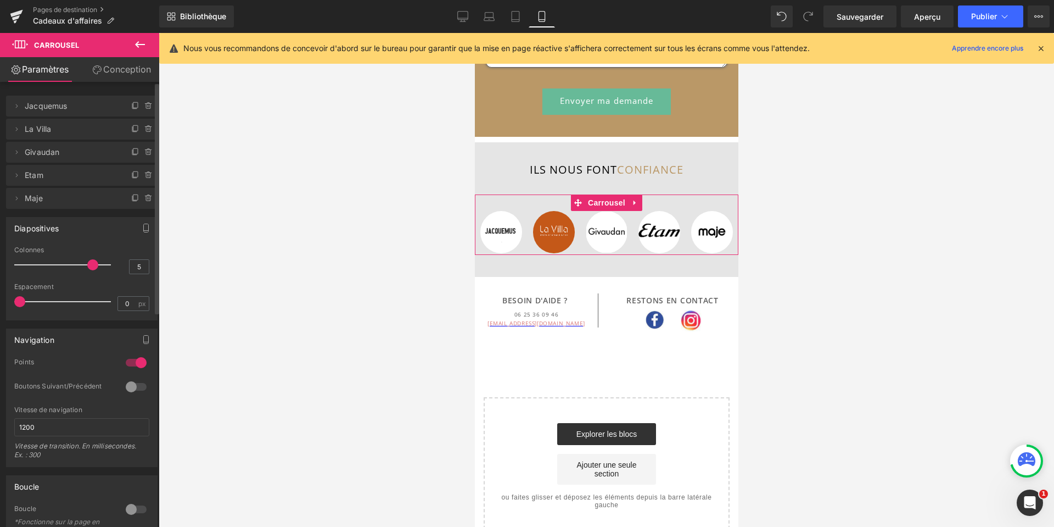
type input "4"
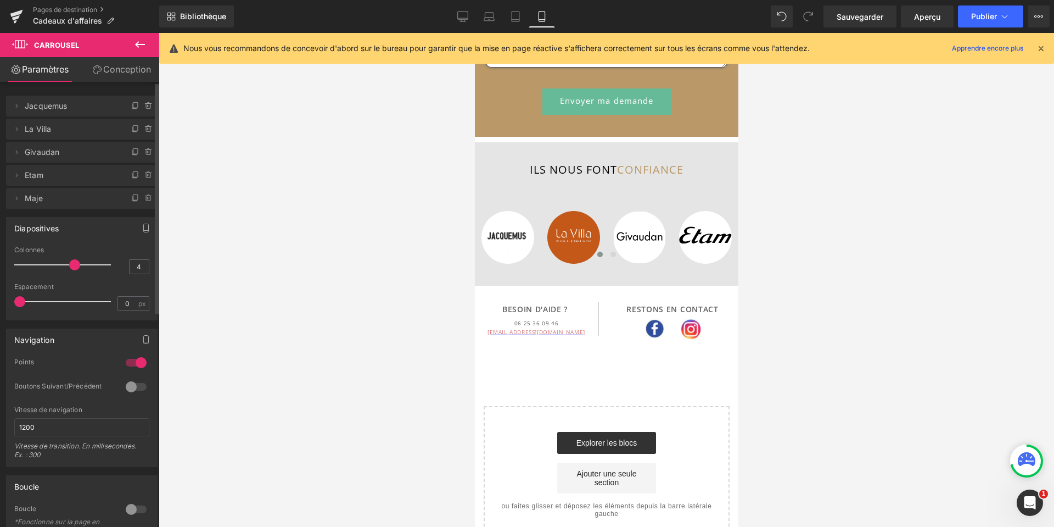
drag, startPoint x: 89, startPoint y: 266, endPoint x: 72, endPoint y: 267, distance: 17.1
click at [72, 267] on span at bounding box center [74, 264] width 11 height 11
click at [595, 173] on font "Titre" at bounding box center [601, 176] width 14 height 7
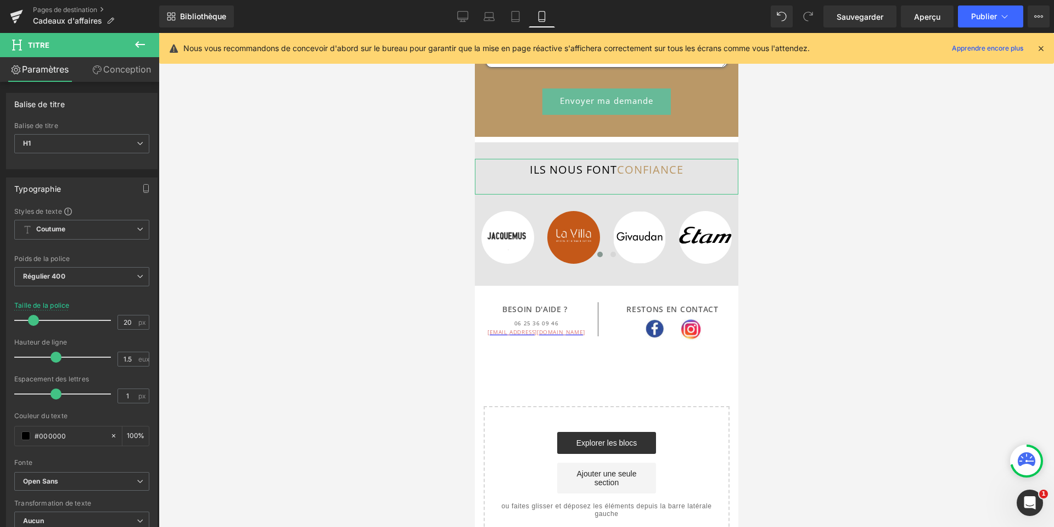
click at [138, 71] on font "Conception" at bounding box center [127, 69] width 48 height 11
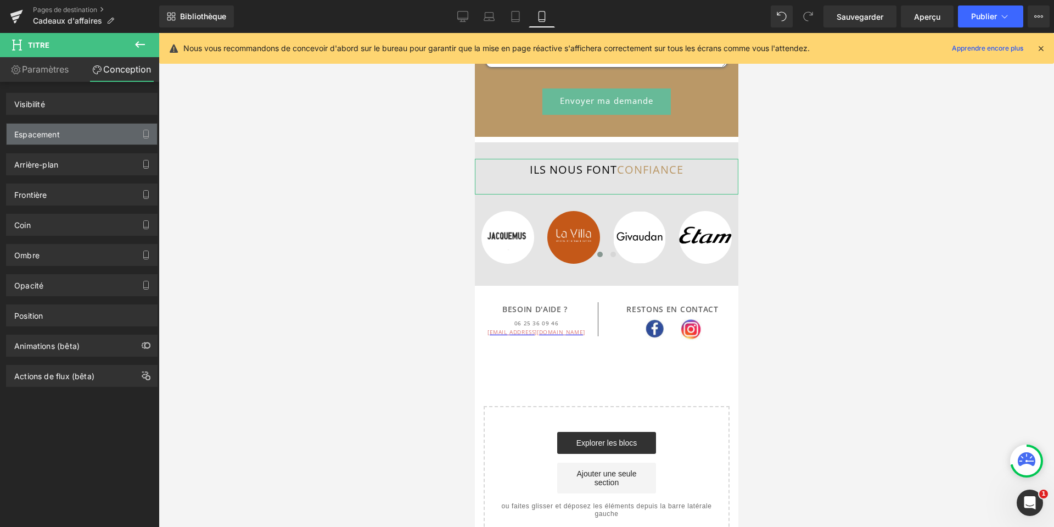
click at [68, 140] on div "Espacement" at bounding box center [82, 134] width 150 height 21
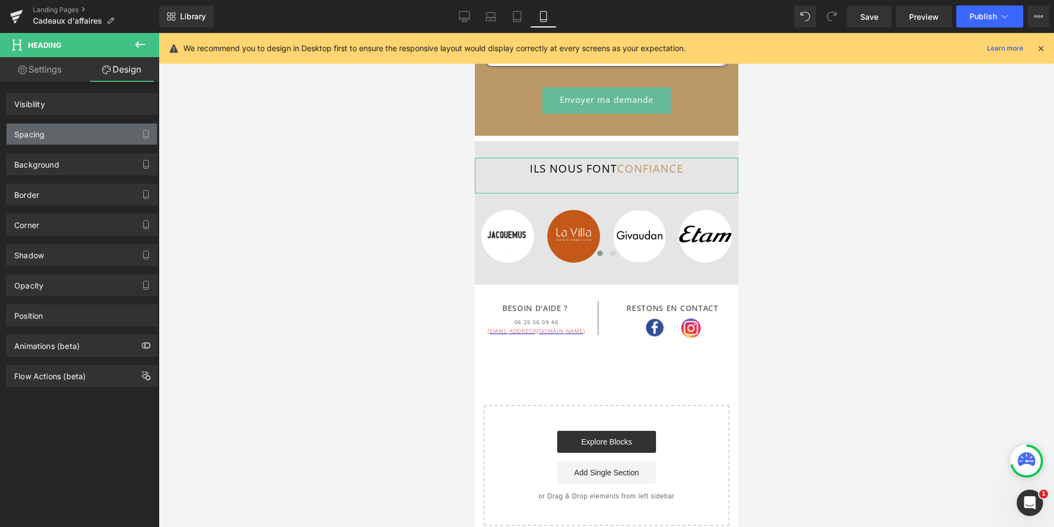
click at [38, 137] on div "Spacing" at bounding box center [29, 131] width 30 height 15
click at [40, 72] on link "Settings" at bounding box center [40, 69] width 80 height 25
type input "100"
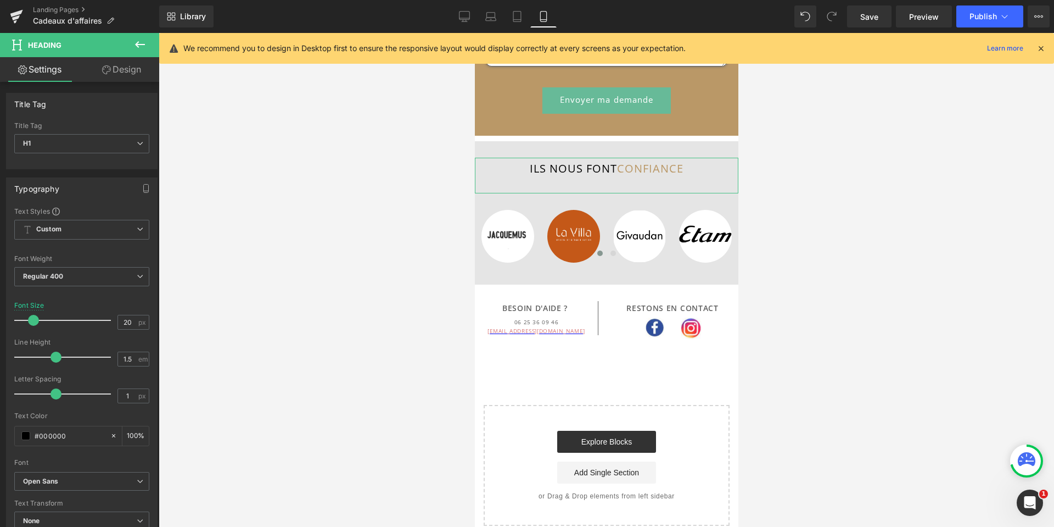
click at [133, 71] on link "Design" at bounding box center [122, 69] width 80 height 25
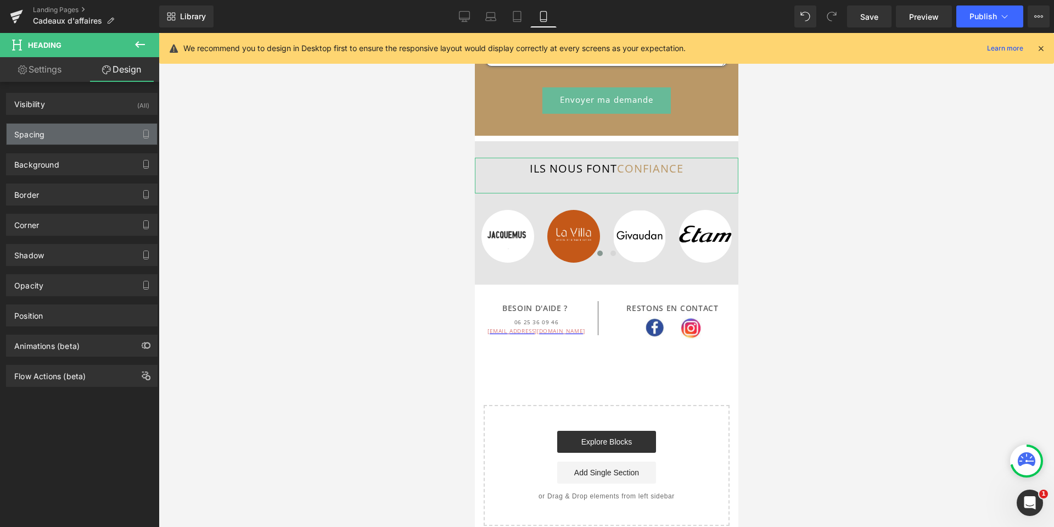
type input "0"
type input "5"
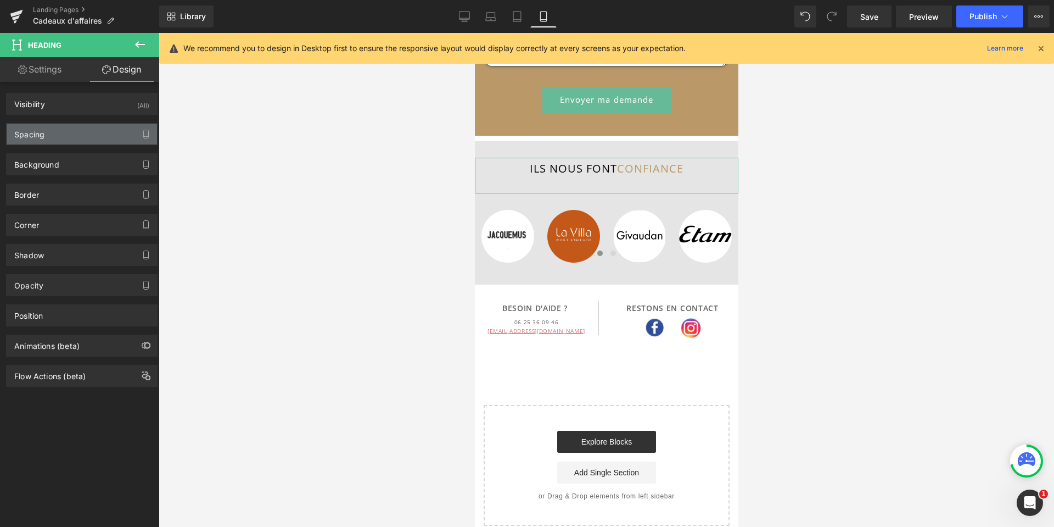
type input "0"
type input "30"
type input "0"
click at [65, 131] on div "Spacing" at bounding box center [82, 134] width 150 height 21
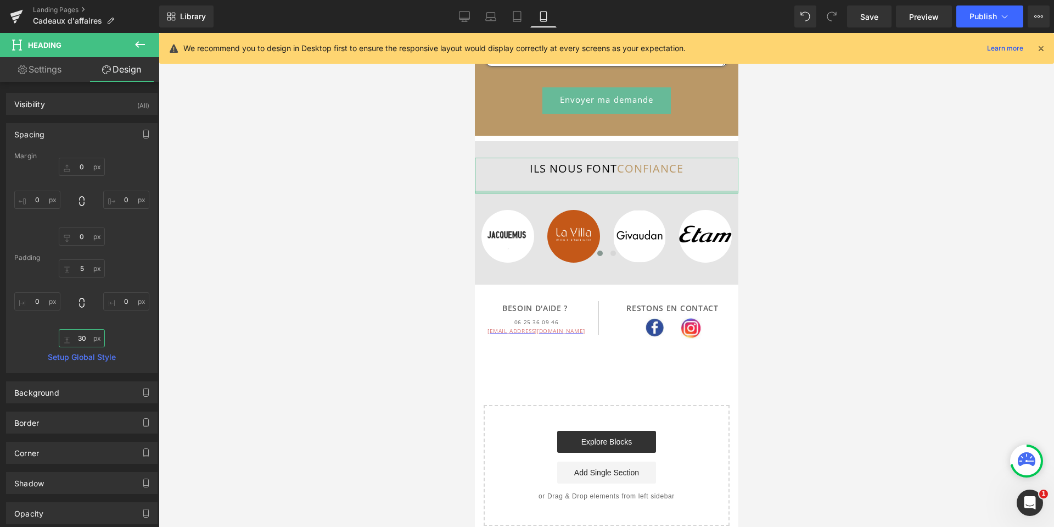
click at [87, 339] on input "30" at bounding box center [82, 338] width 46 height 18
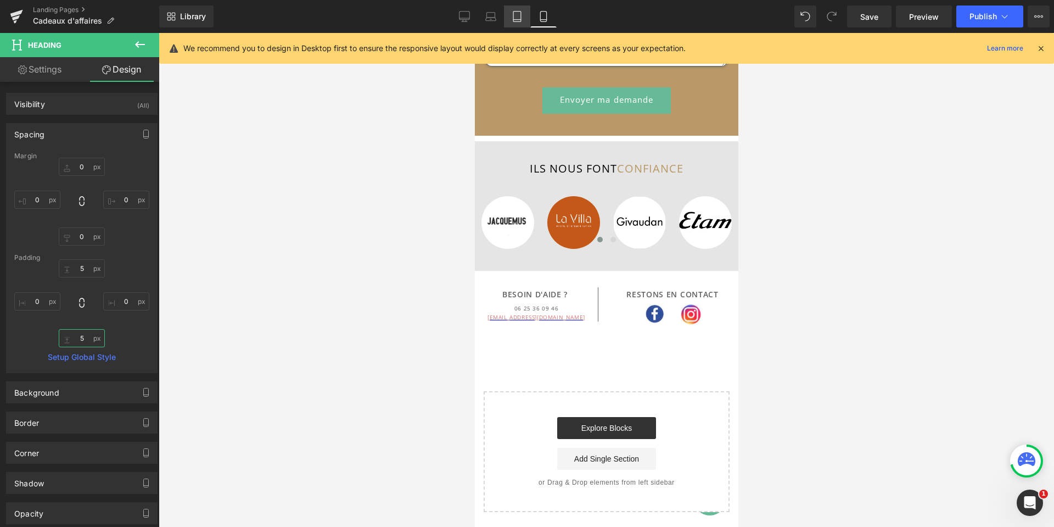
type input "5"
drag, startPoint x: 519, startPoint y: 18, endPoint x: 317, endPoint y: 175, distance: 255.9
click at [519, 18] on icon at bounding box center [517, 16] width 11 height 11
type input "0"
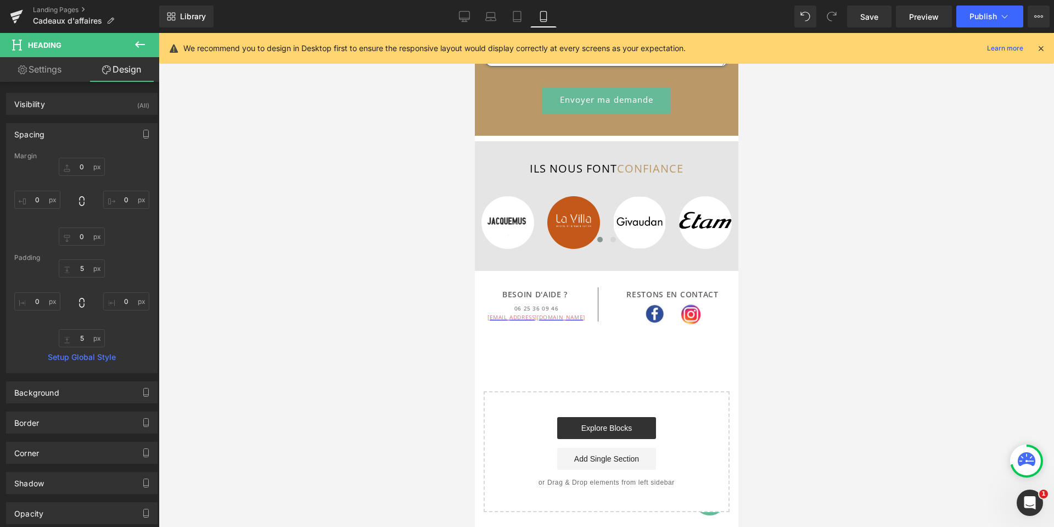
type input "0"
type input "5"
type input "0"
type input "30"
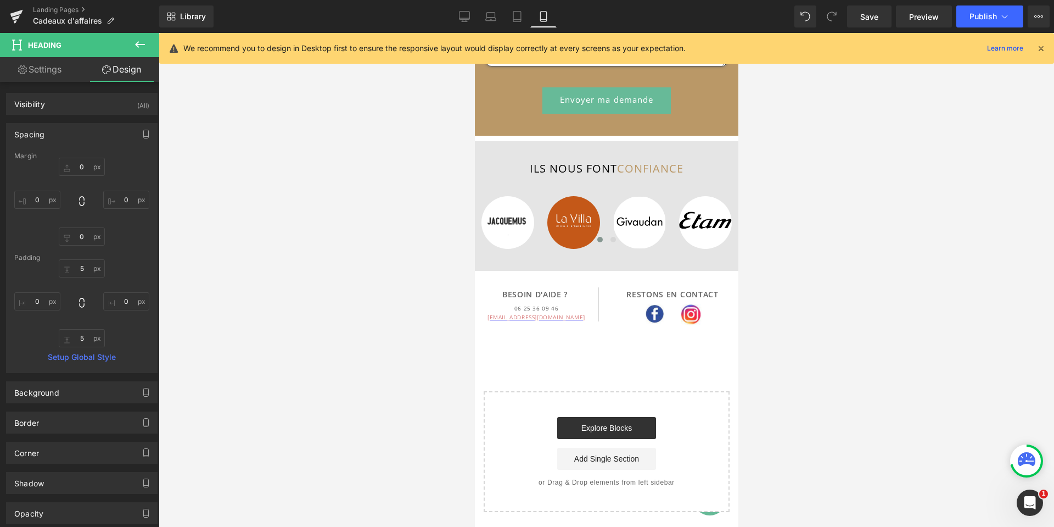
type input "0"
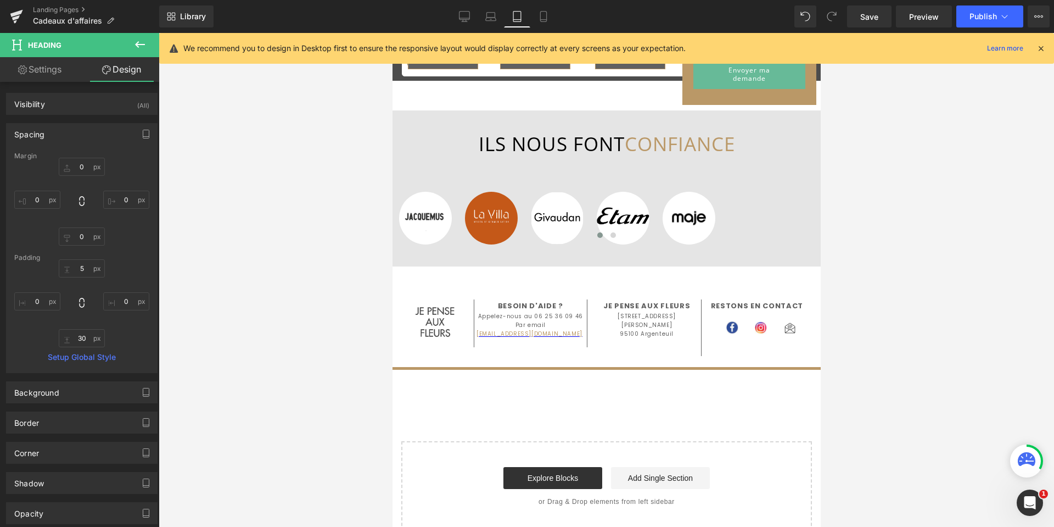
scroll to position [1237, 0]
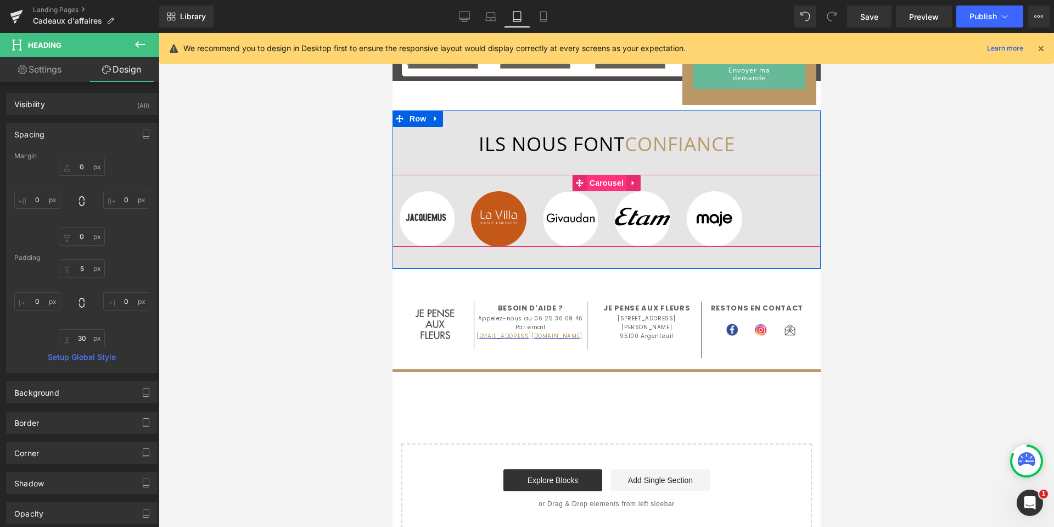
click at [600, 191] on span "Carousel" at bounding box center [606, 183] width 40 height 16
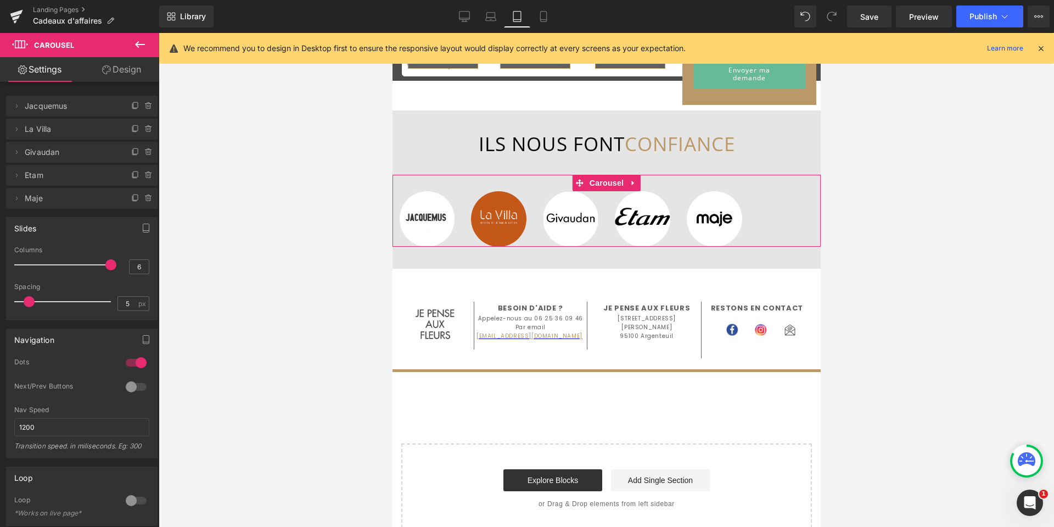
type input "5"
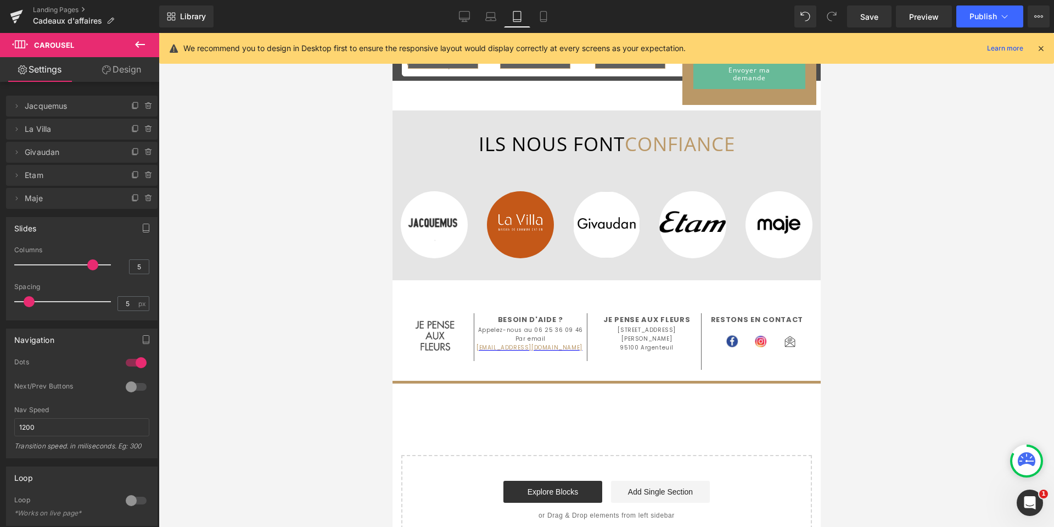
drag, startPoint x: 106, startPoint y: 262, endPoint x: 90, endPoint y: 261, distance: 15.9
click at [90, 261] on span at bounding box center [92, 264] width 11 height 11
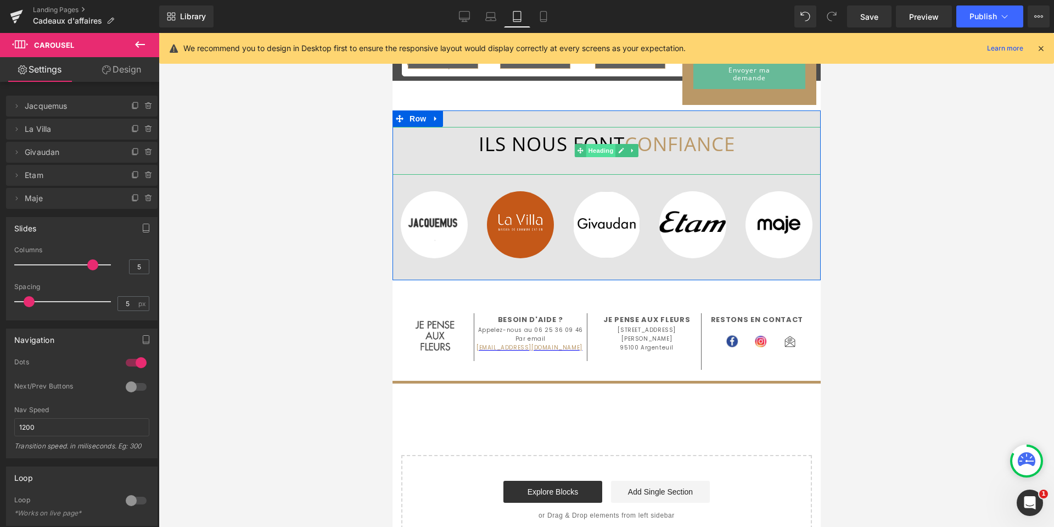
click at [592, 157] on span "Heading" at bounding box center [601, 150] width 30 height 13
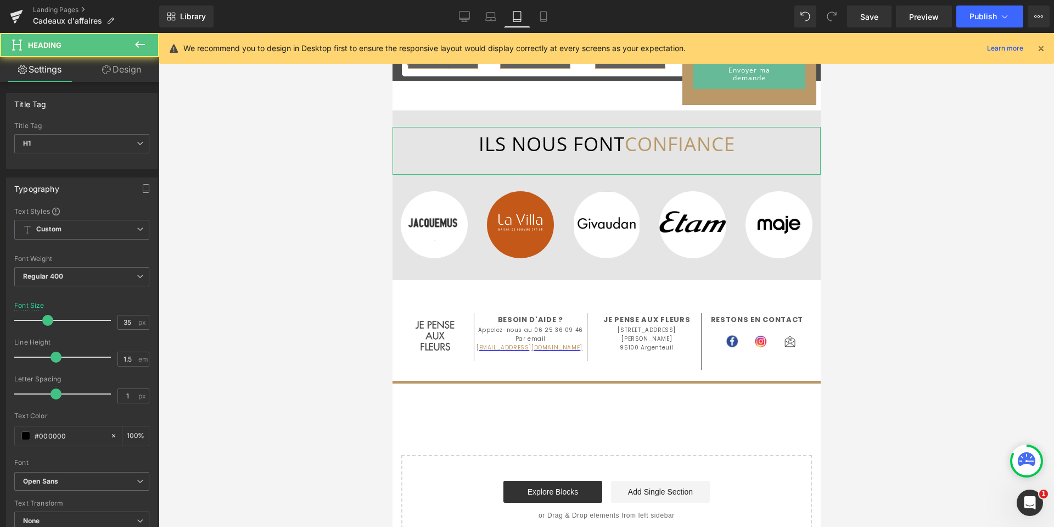
click at [118, 70] on link "Design" at bounding box center [122, 69] width 80 height 25
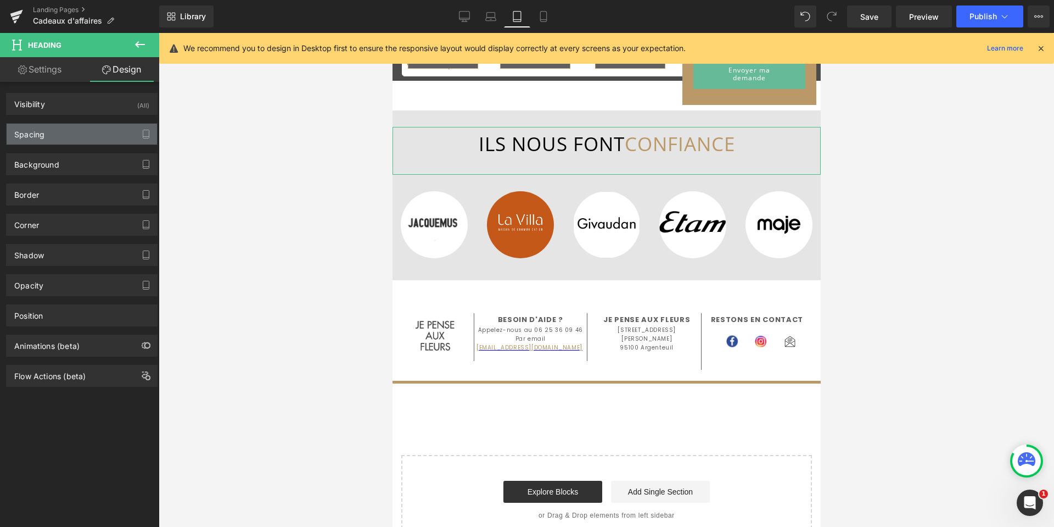
click at [74, 128] on div "Spacing" at bounding box center [82, 134] width 150 height 21
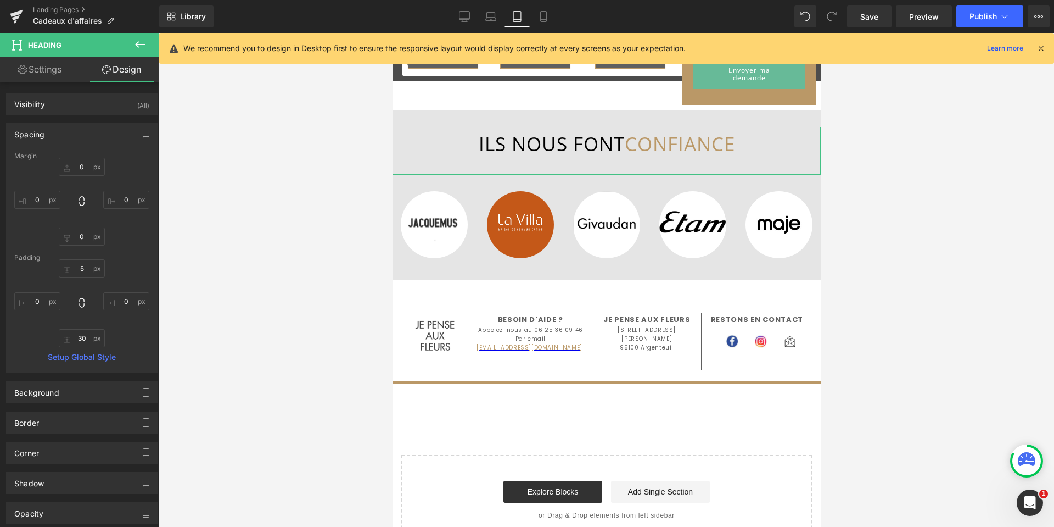
type input "0"
type input "5"
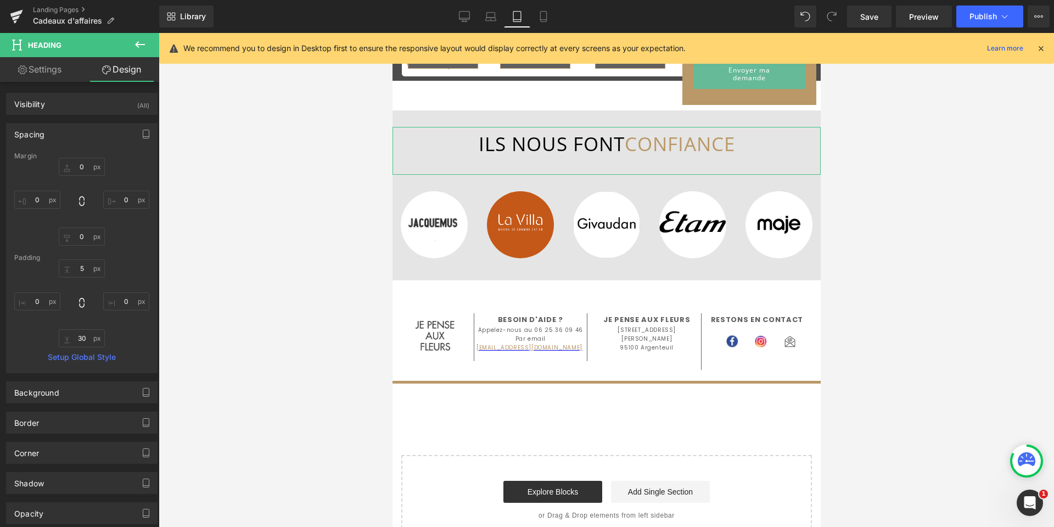
type input "0"
type input "30"
type input "0"
click at [83, 334] on input "30" at bounding box center [82, 338] width 46 height 18
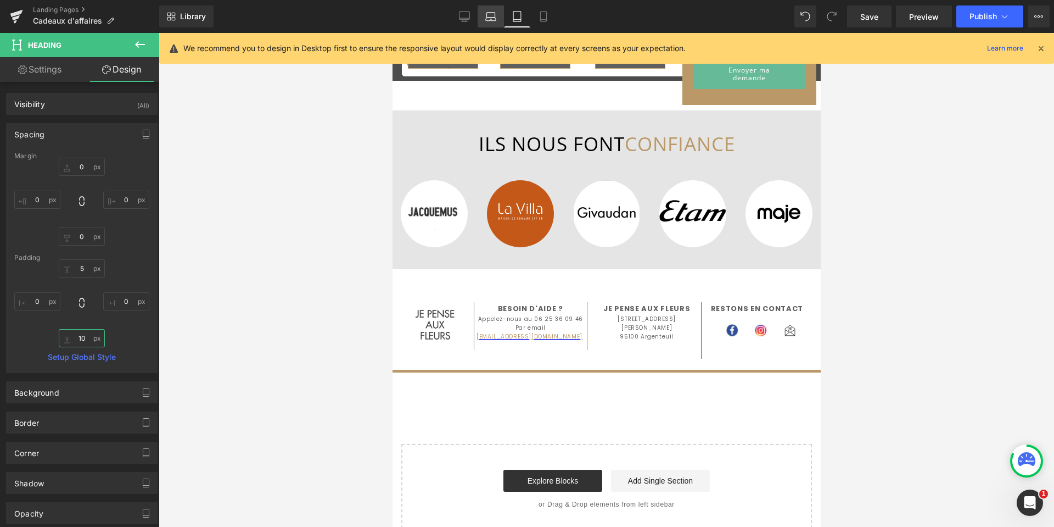
type input "10"
drag, startPoint x: 489, startPoint y: 20, endPoint x: 308, endPoint y: 202, distance: 256.2
click at [489, 20] on icon at bounding box center [491, 19] width 10 height 3
type input "0"
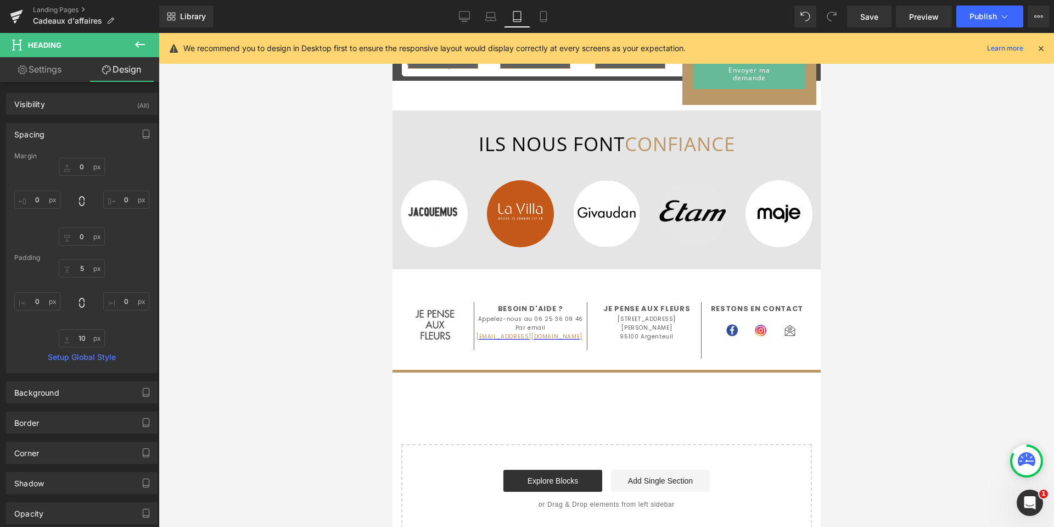
type input "0"
type input "5"
type input "0"
type input "30"
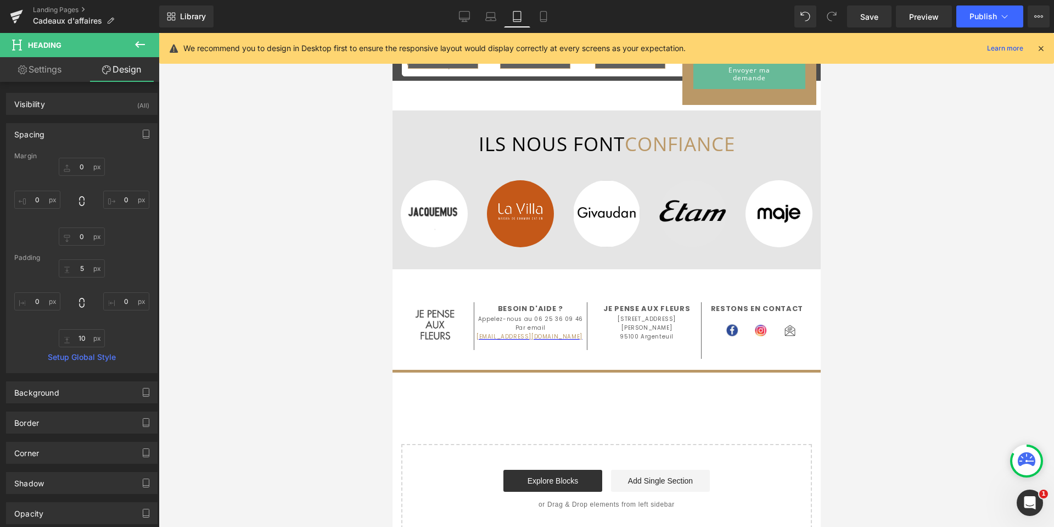
type input "0"
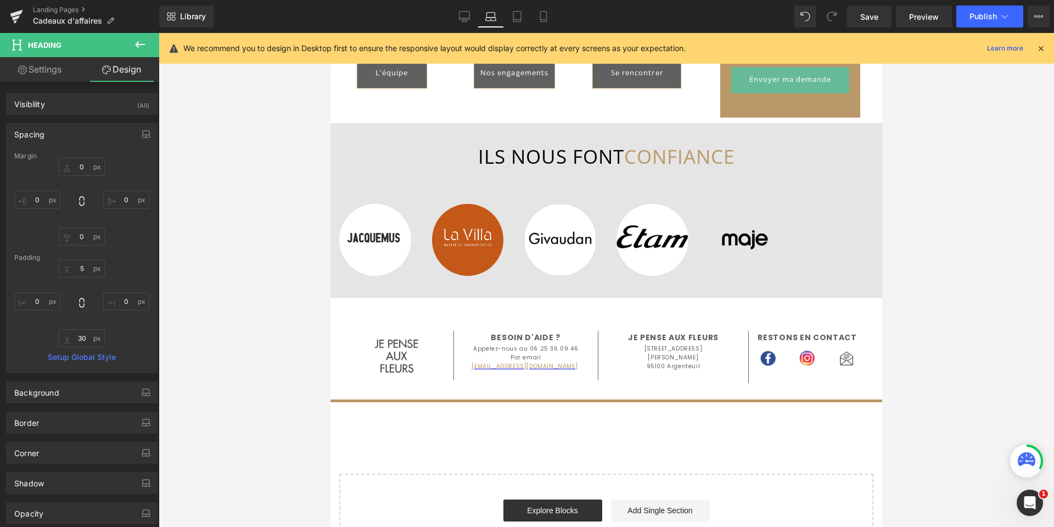
scroll to position [1316, 0]
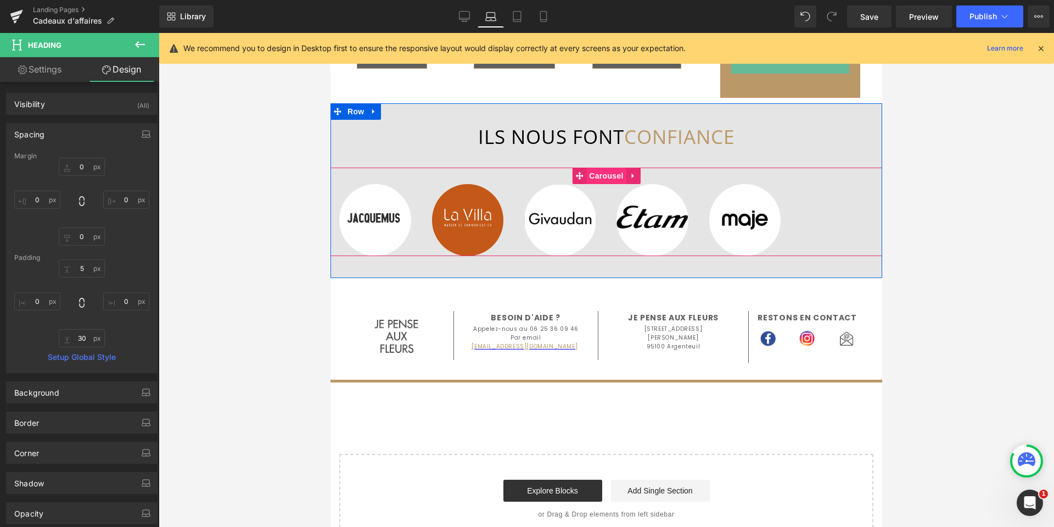
click at [590, 184] on span "Carousel" at bounding box center [606, 175] width 40 height 16
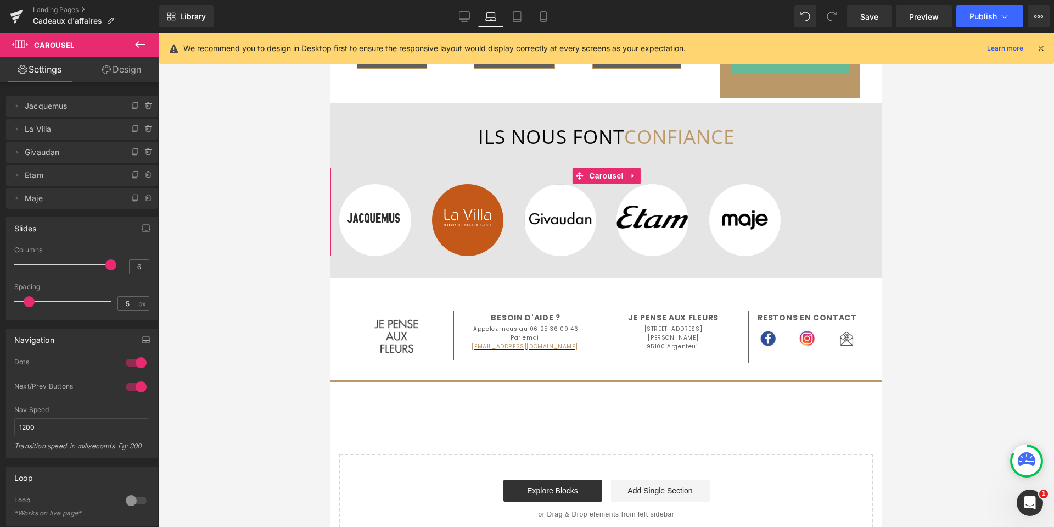
type input "5"
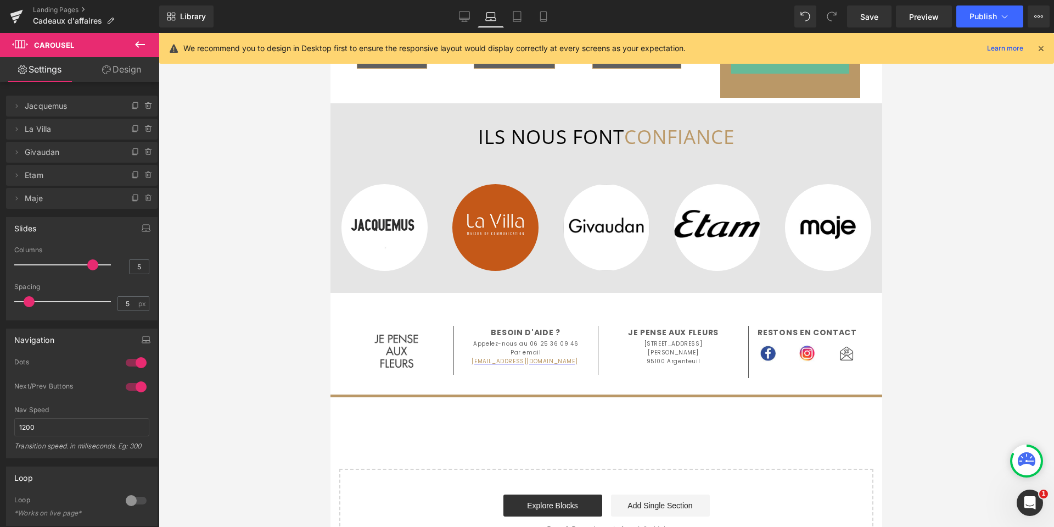
drag, startPoint x: 105, startPoint y: 268, endPoint x: 16, endPoint y: 208, distance: 107.2
click at [87, 268] on span at bounding box center [92, 264] width 11 height 11
click at [594, 150] on span "Heading" at bounding box center [601, 143] width 30 height 13
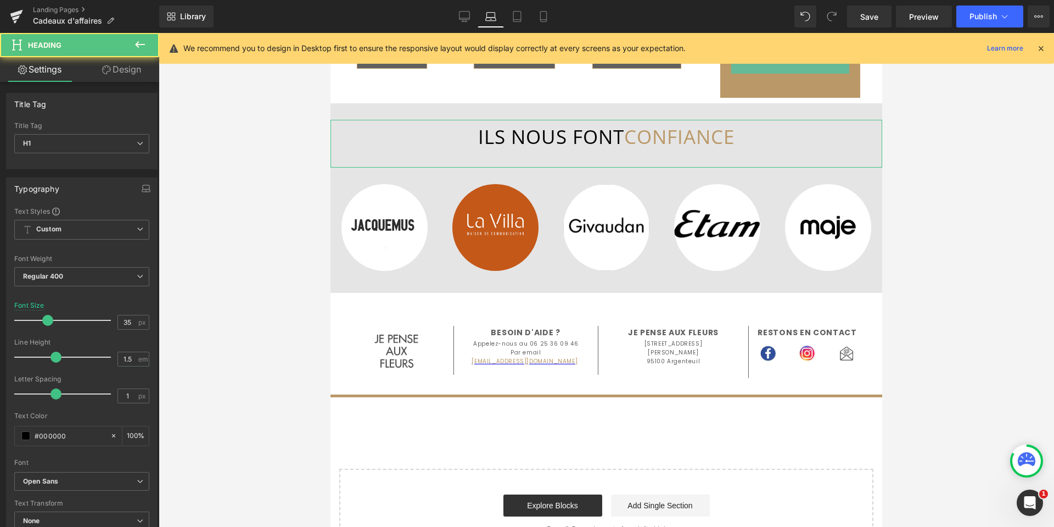
click at [132, 67] on link "Design" at bounding box center [122, 69] width 80 height 25
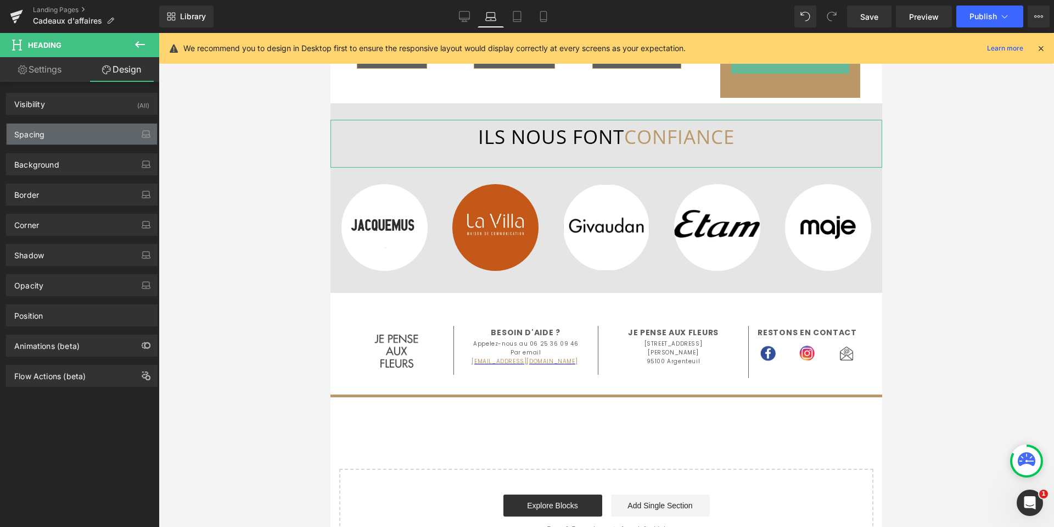
click at [83, 135] on div "Spacing" at bounding box center [82, 134] width 150 height 21
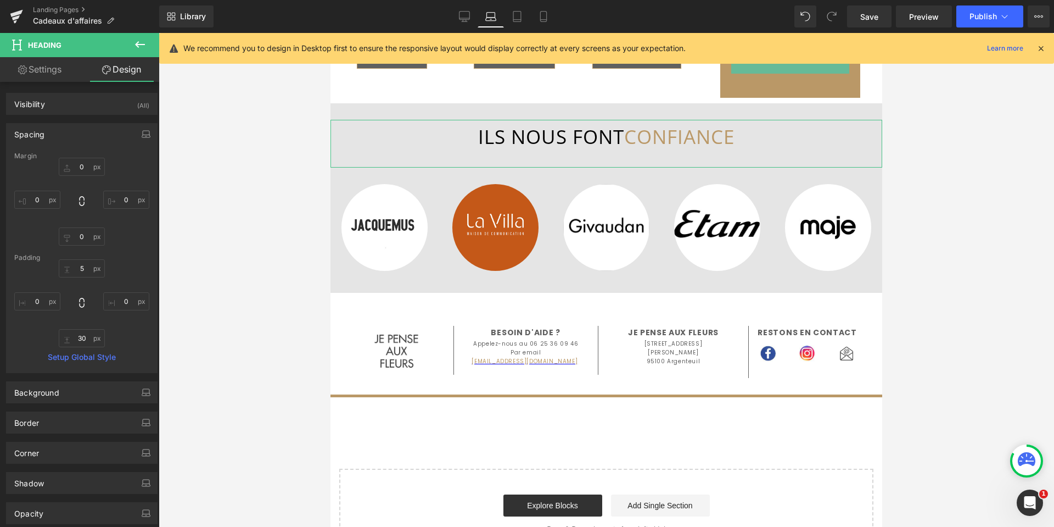
type input "0"
type input "5"
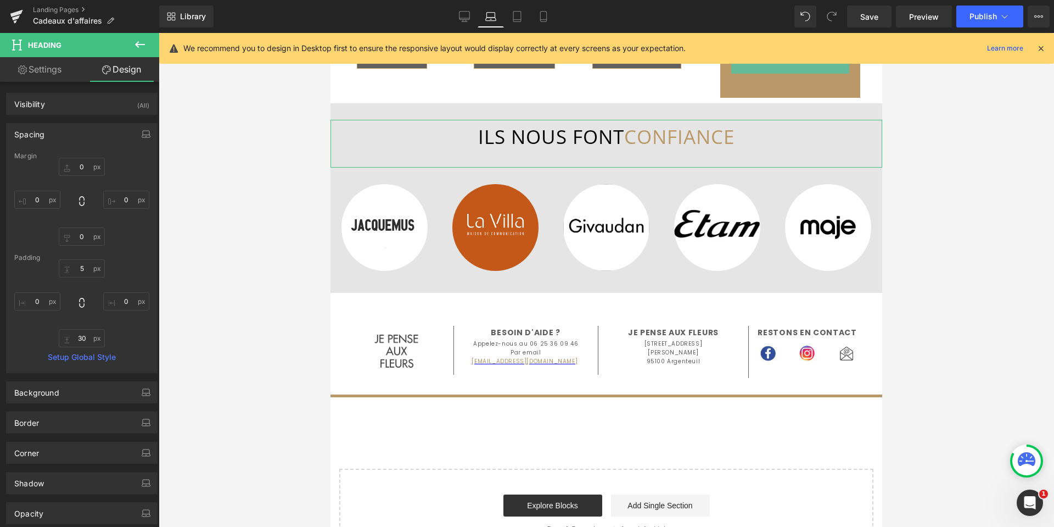
type input "0"
type input "30"
type input "0"
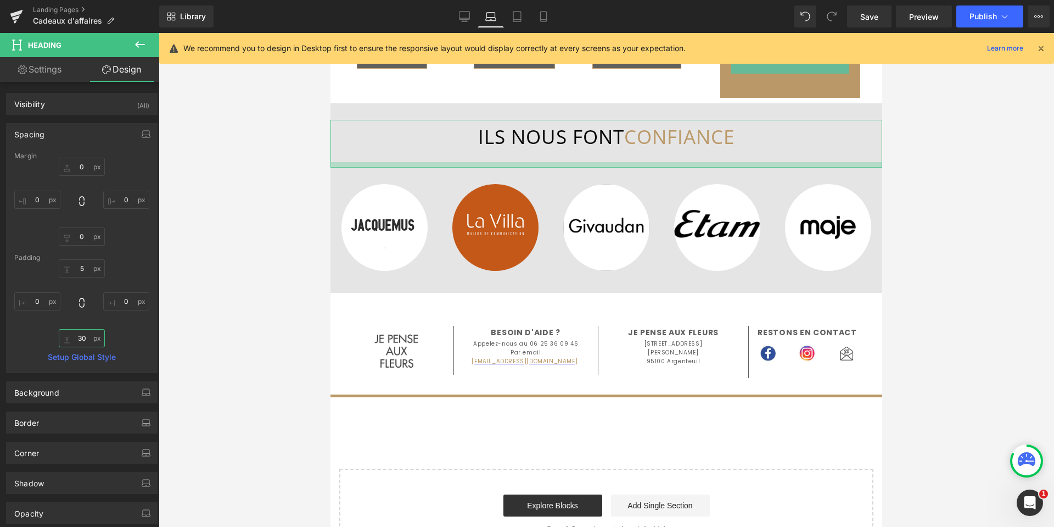
click input "30"
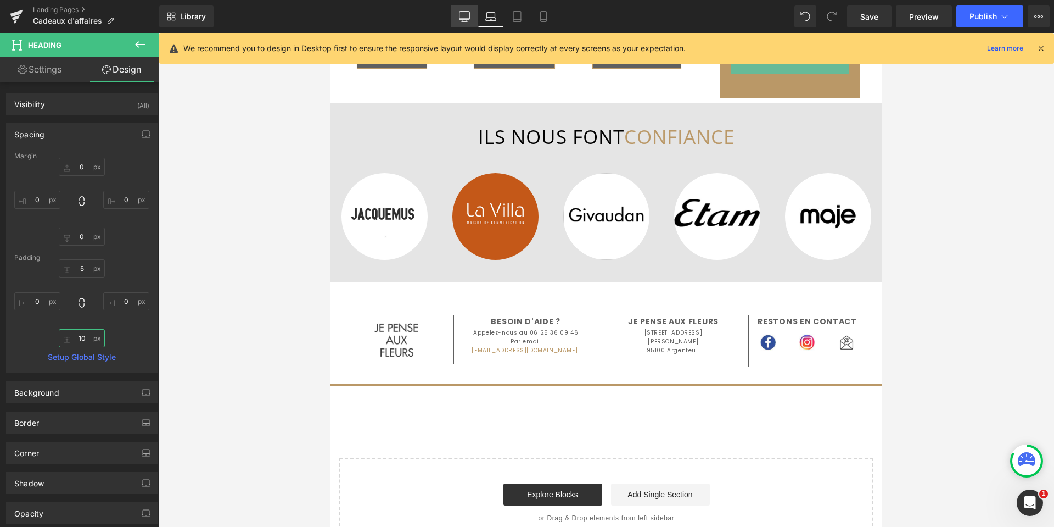
type input "10"
click icon
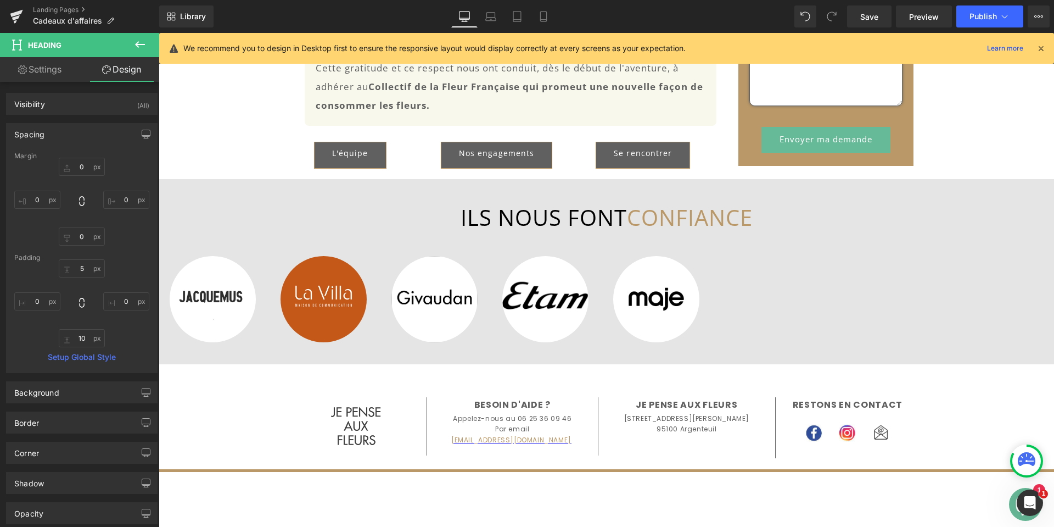
type input "0"
type input "10"
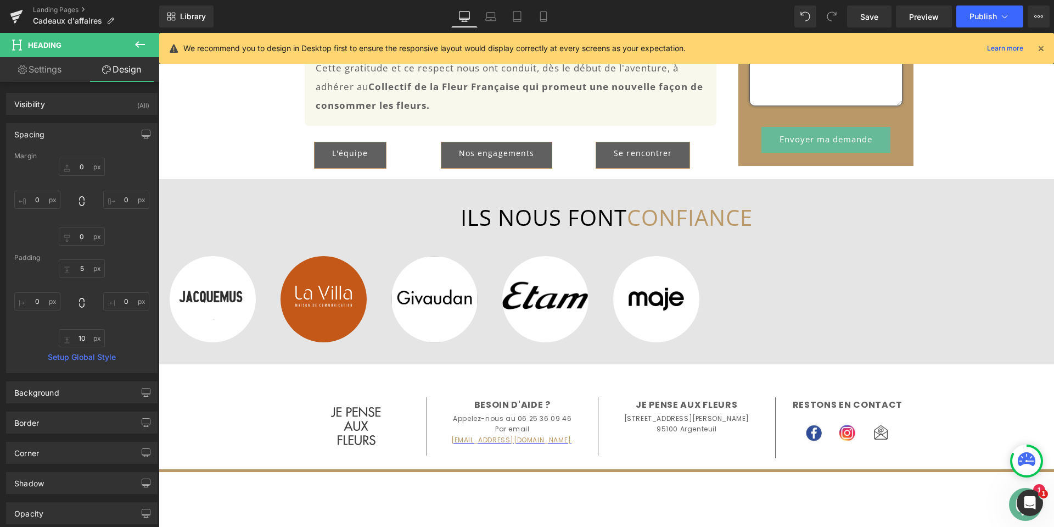
type input "0"
type input "10"
type input "0"
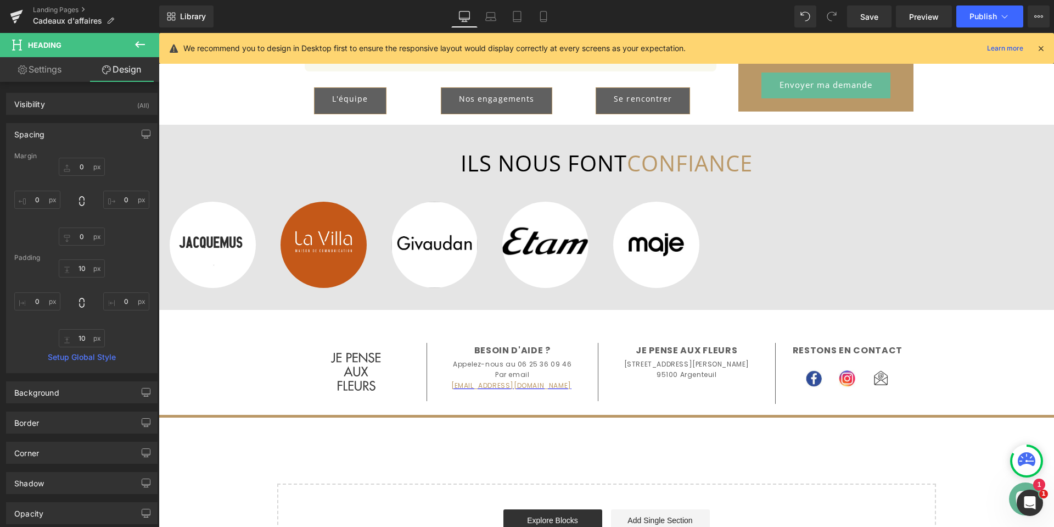
scroll to position [1425, 0]
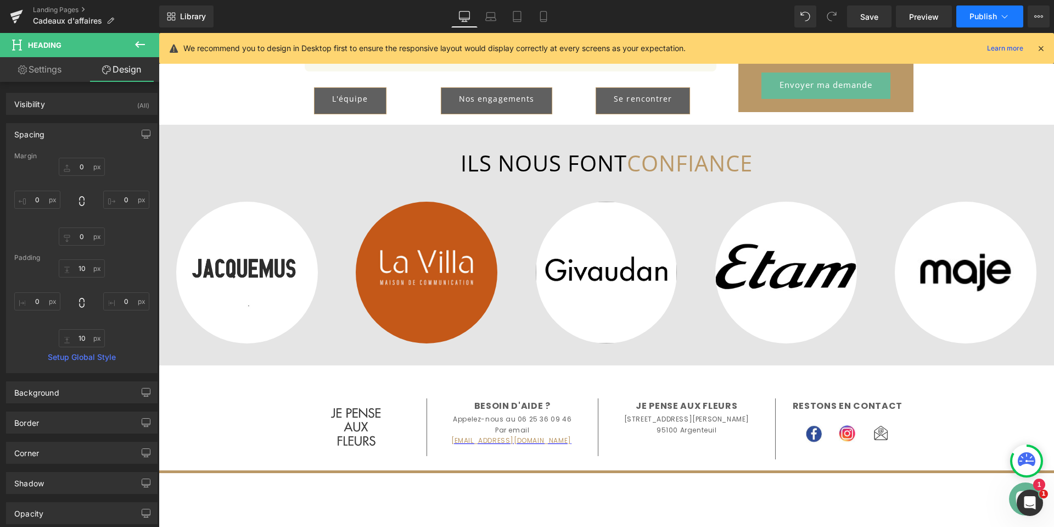
click span "Publish"
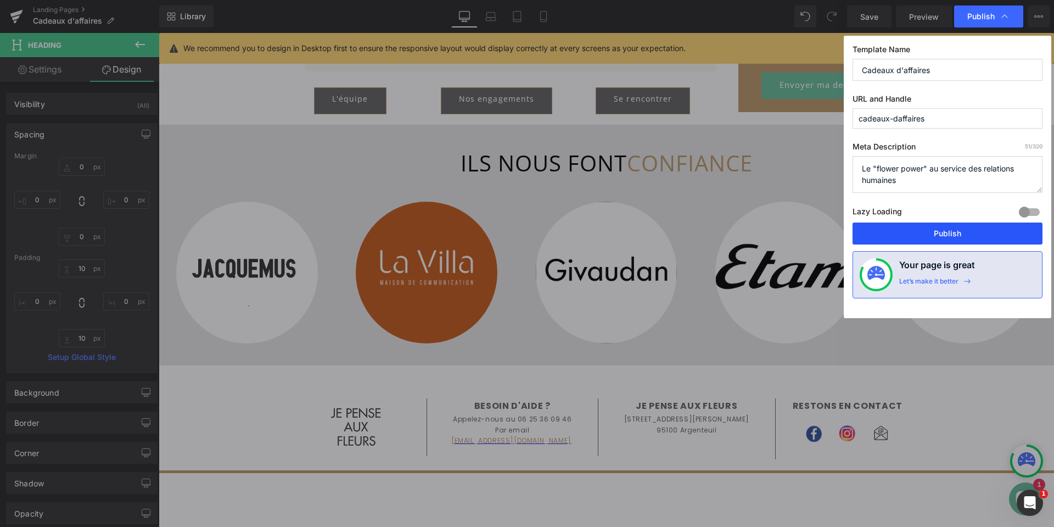
click button "Publish"
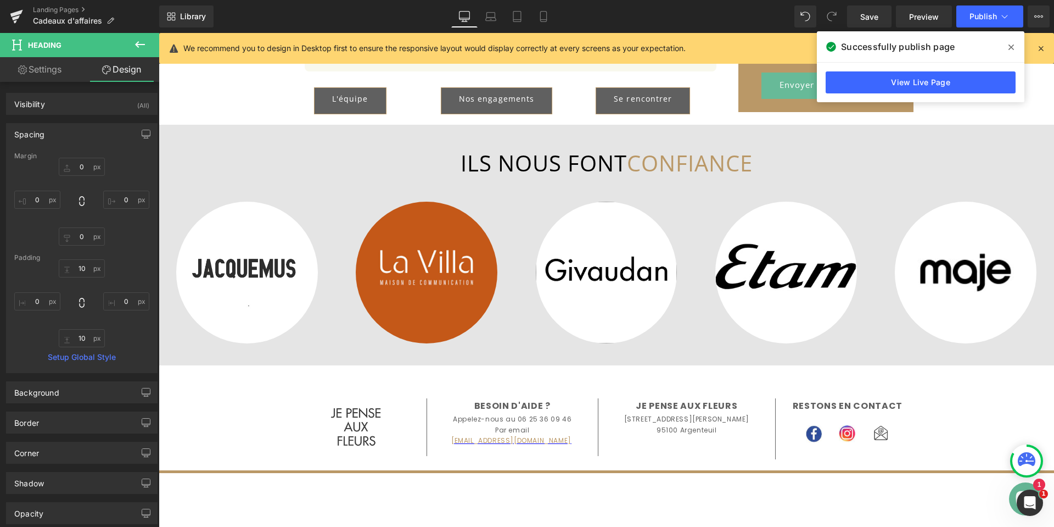
click span
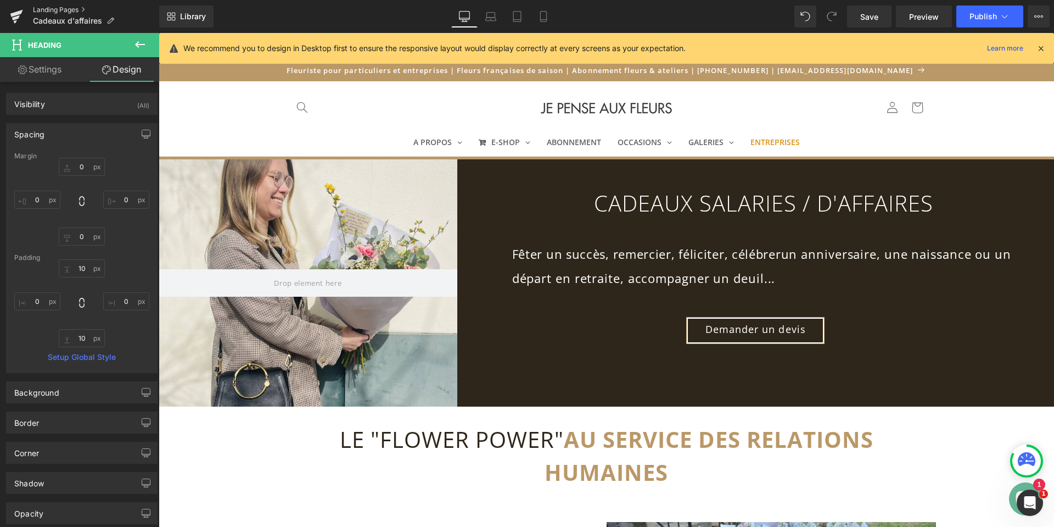
click link "Landing Pages"
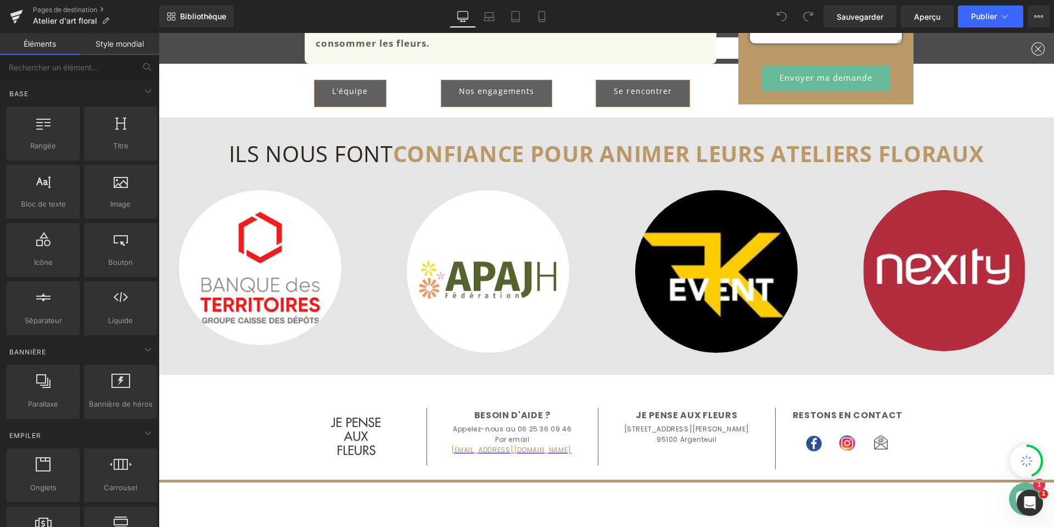
scroll to position [1592, 0]
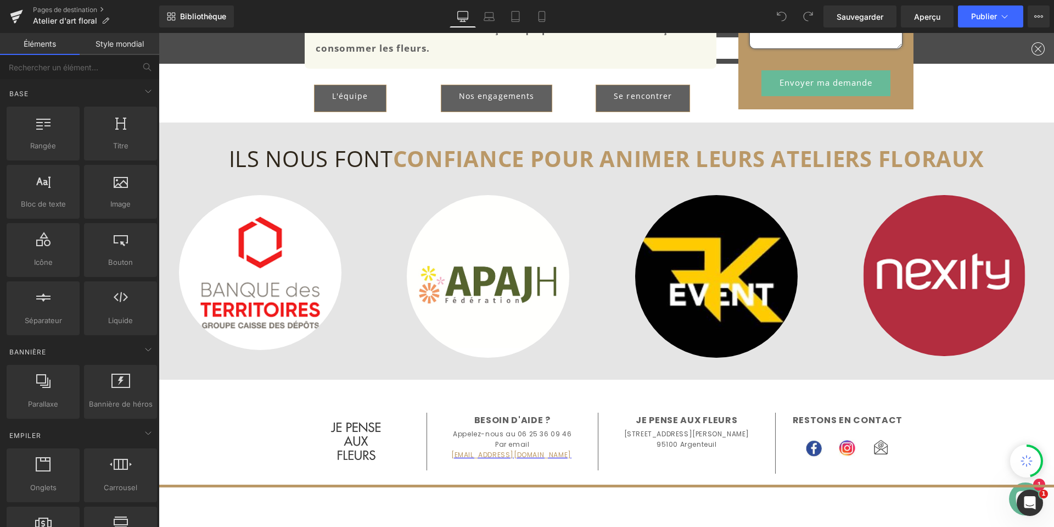
click at [585, 202] on div "Image" at bounding box center [488, 276] width 203 height 163
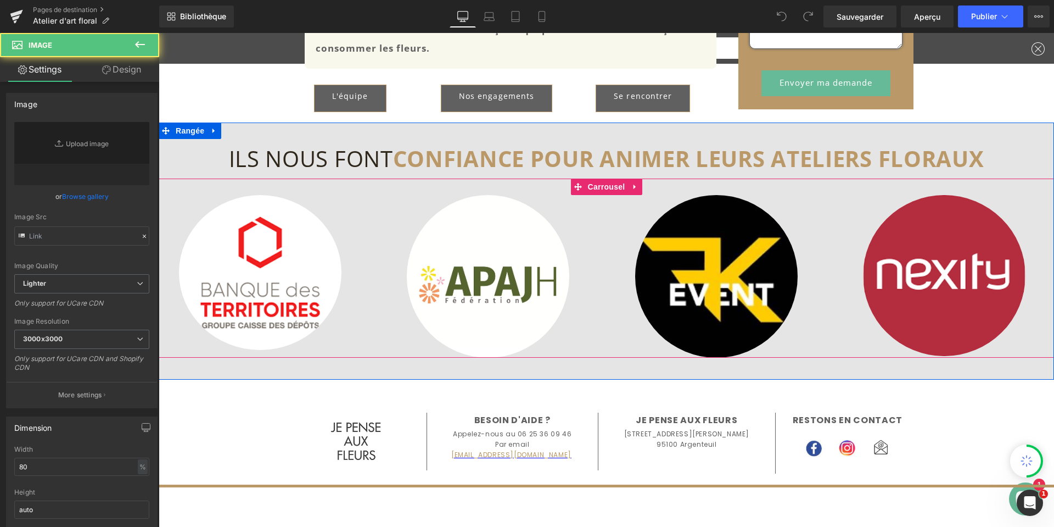
type input "[URL][DOMAIN_NAME]"
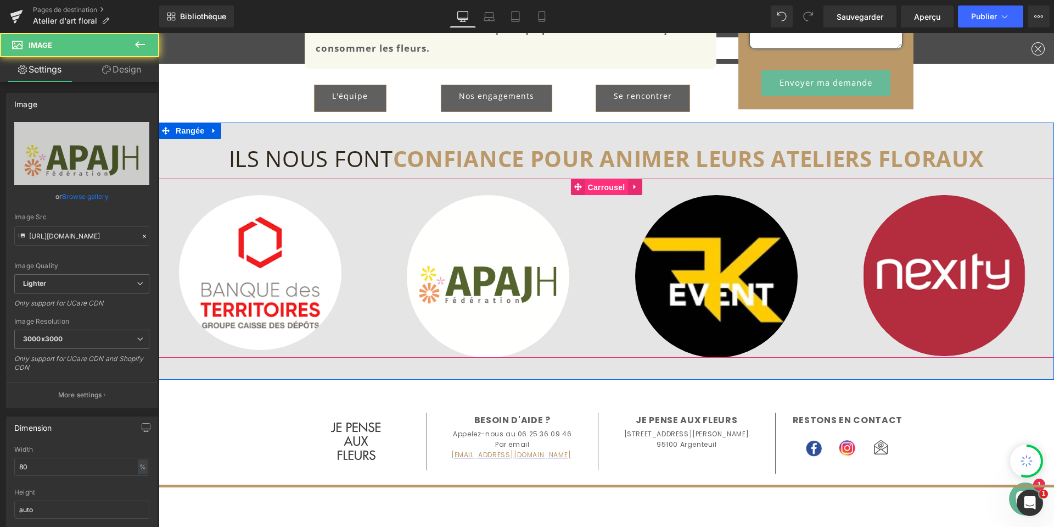
click at [593, 187] on font "Carrousel" at bounding box center [606, 187] width 37 height 9
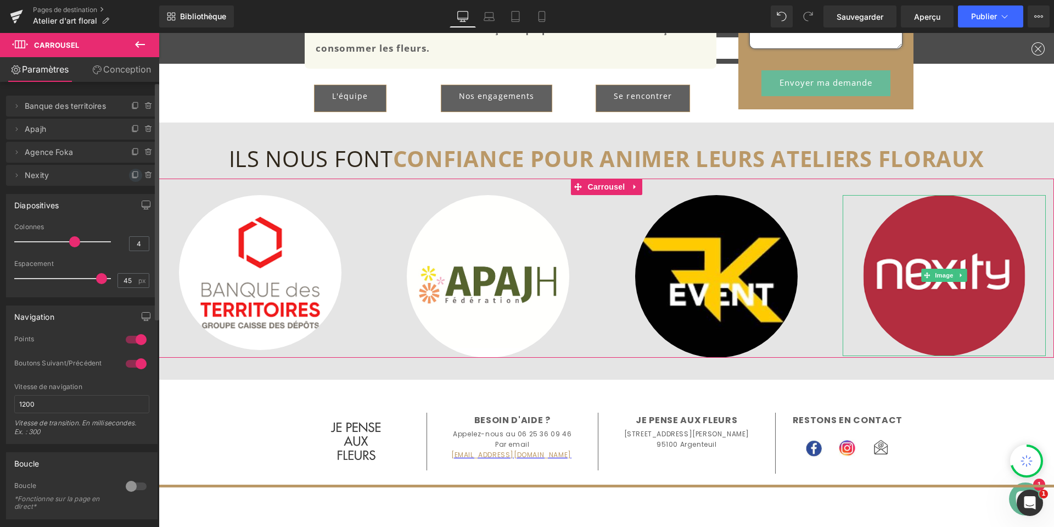
click at [131, 175] on icon at bounding box center [135, 175] width 9 height 9
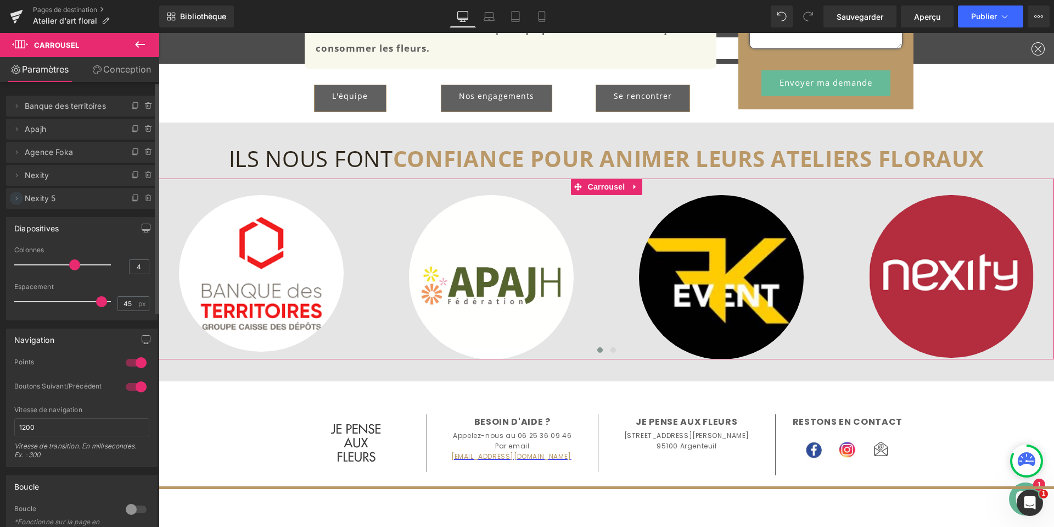
click at [18, 198] on icon at bounding box center [16, 198] width 9 height 9
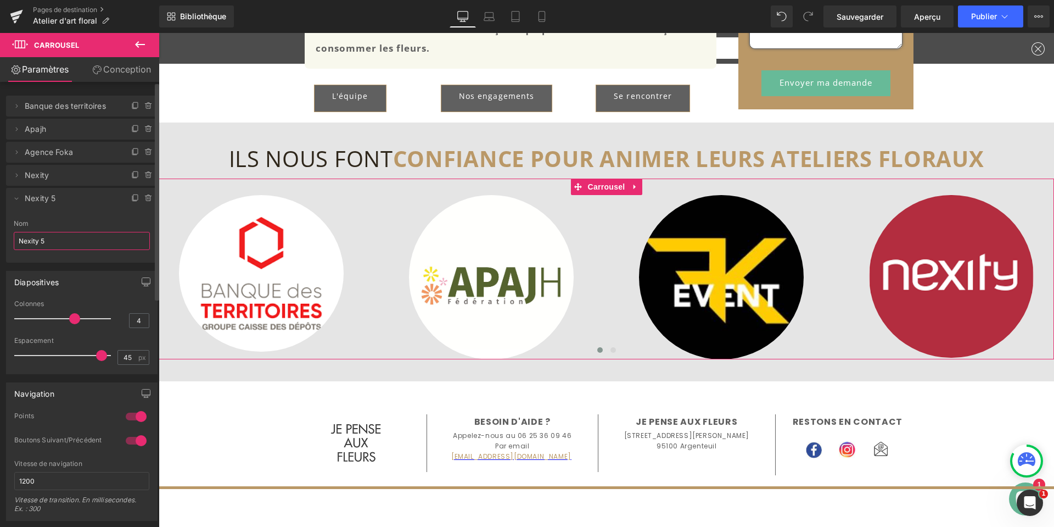
drag, startPoint x: 55, startPoint y: 240, endPoint x: 15, endPoint y: 240, distance: 40.1
click at [15, 240] on input "Nexity 5" at bounding box center [82, 241] width 136 height 18
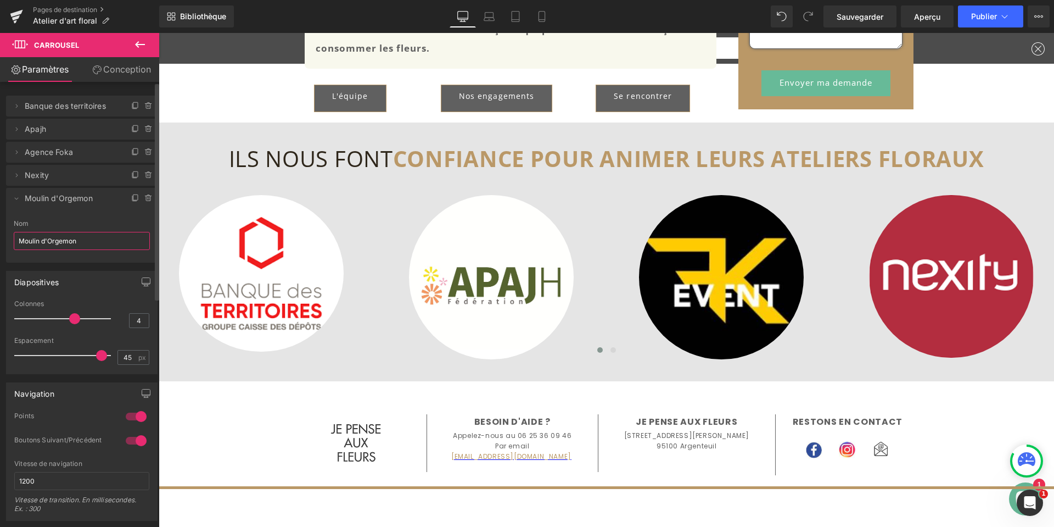
type input "[GEOGRAPHIC_DATA]"
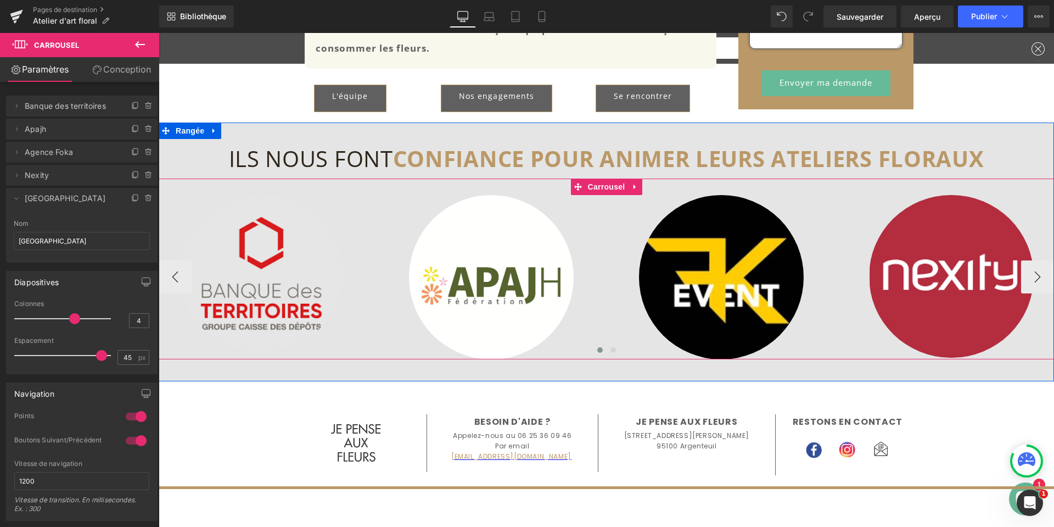
click at [594, 186] on font "Carrousel" at bounding box center [606, 186] width 37 height 9
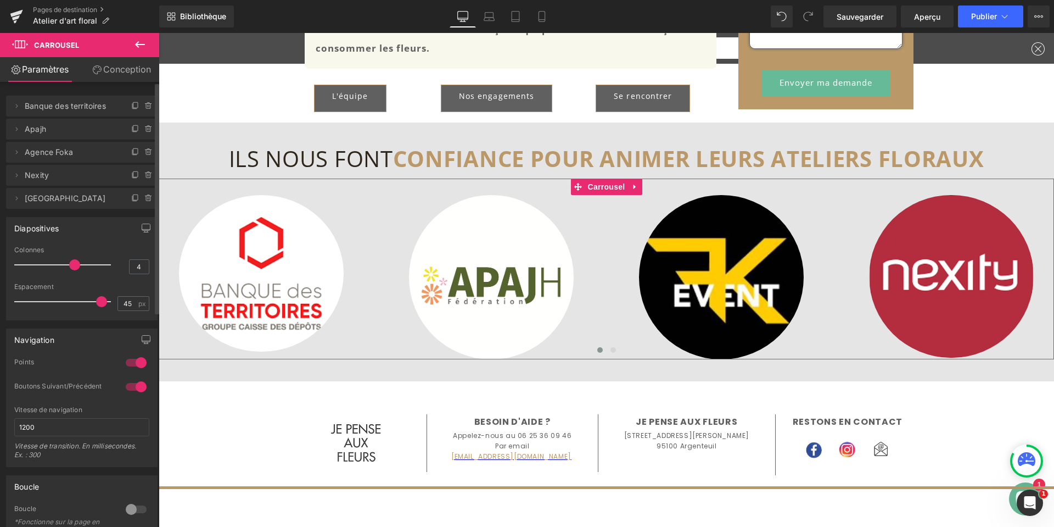
type input "5"
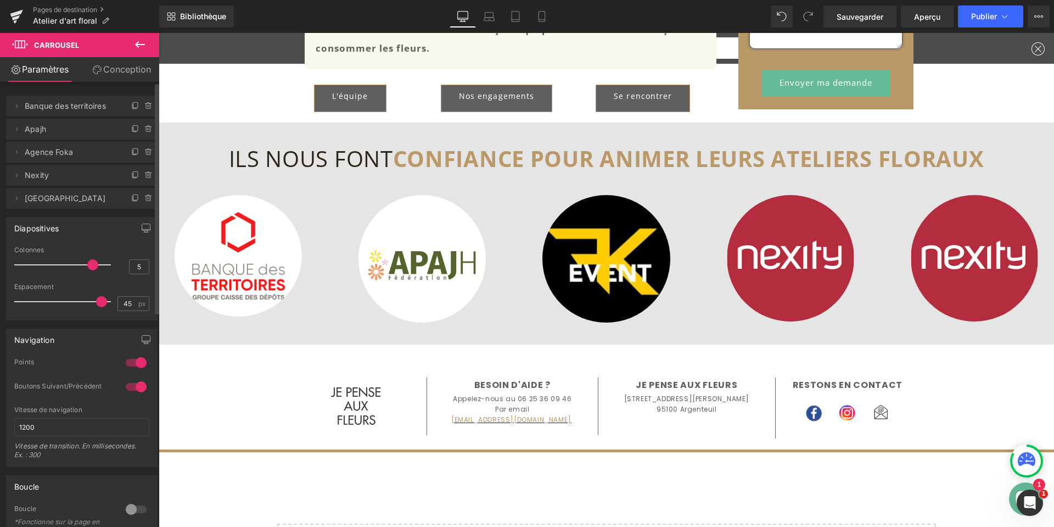
drag, startPoint x: 75, startPoint y: 264, endPoint x: 333, endPoint y: 246, distance: 258.7
click at [87, 265] on span at bounding box center [92, 264] width 11 height 11
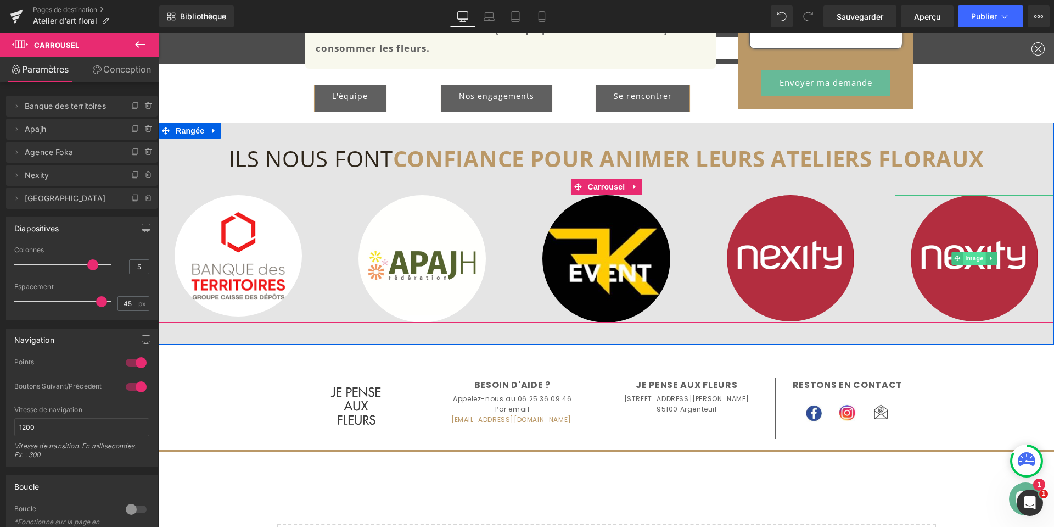
click at [970, 260] on font "Image" at bounding box center [974, 257] width 19 height 7
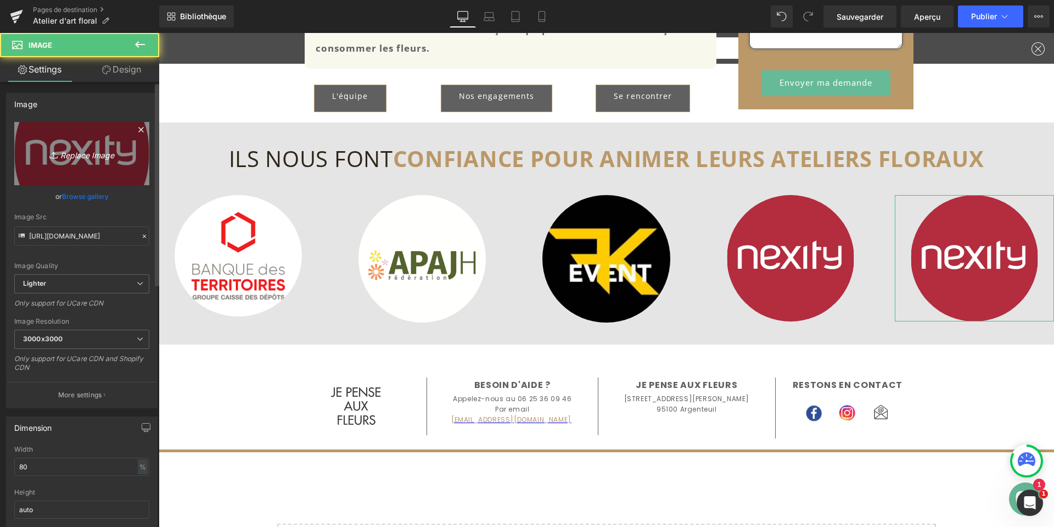
click at [74, 147] on icon "Replace Image" at bounding box center [82, 154] width 88 height 14
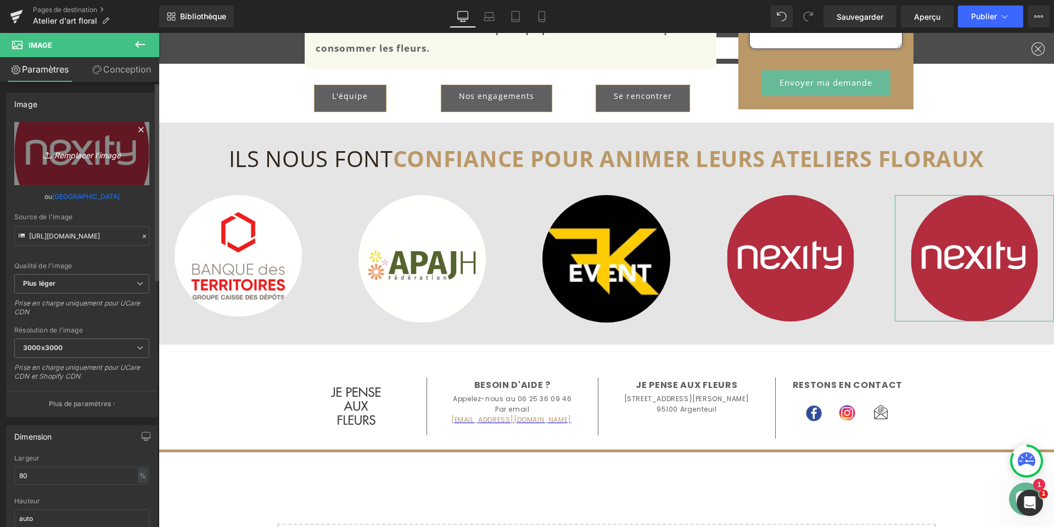
type input "C:\fakepath\logo-moulin-orgemont-color.png"
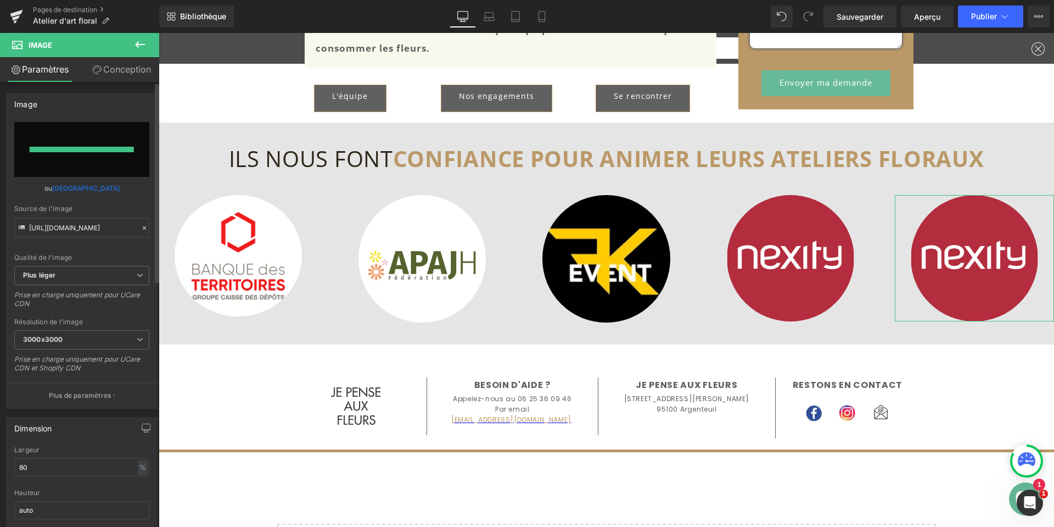
type input "[URL][DOMAIN_NAME]"
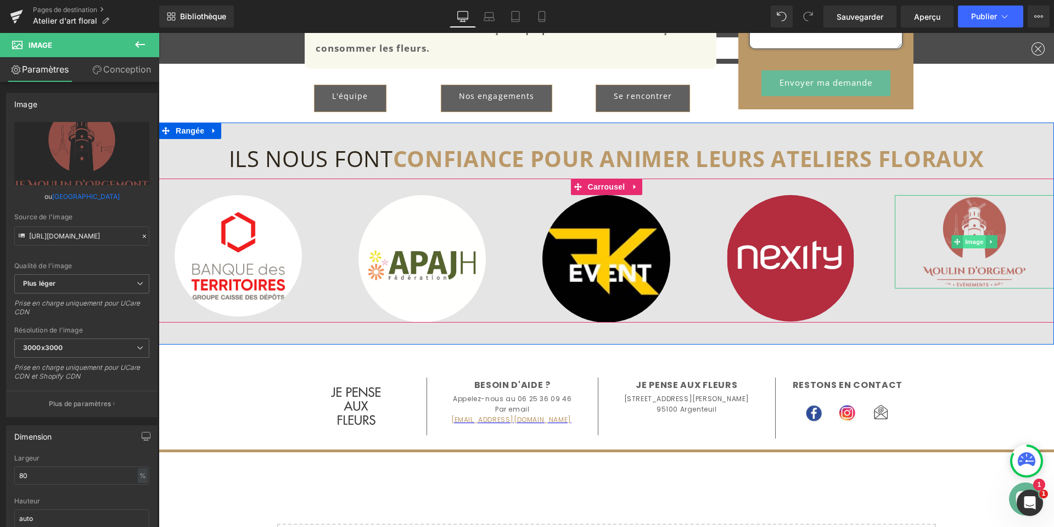
click at [965, 244] on font "Image" at bounding box center [974, 241] width 19 height 7
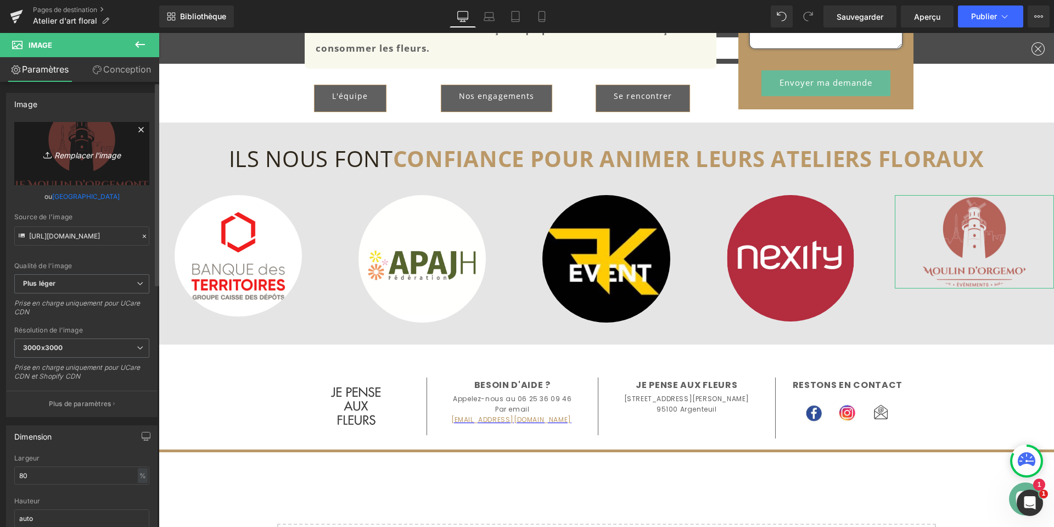
click at [79, 153] on font "Remplacer l'image" at bounding box center [87, 154] width 66 height 9
type input "C:\fakepath\logo-moulin-orgemont.jpg"
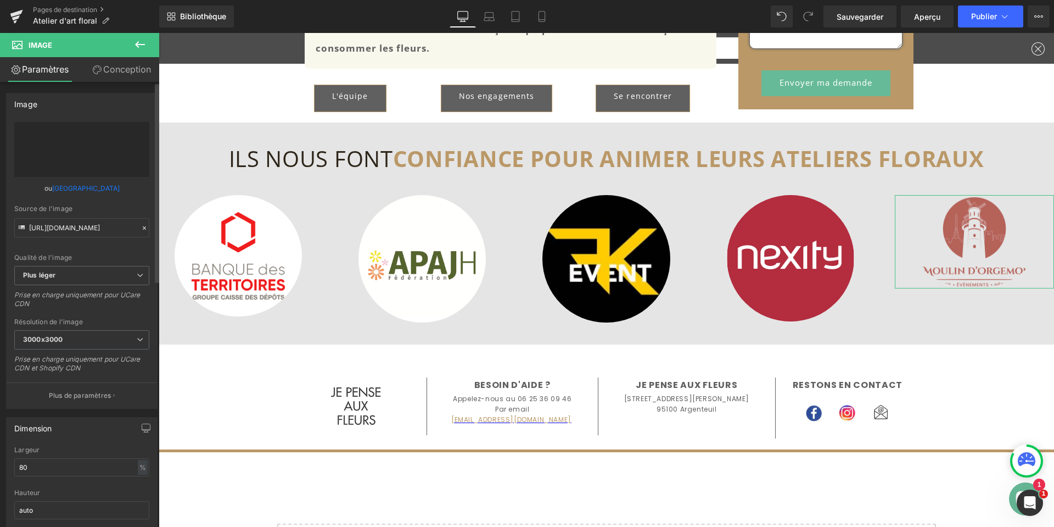
type input "[URL][DOMAIN_NAME]"
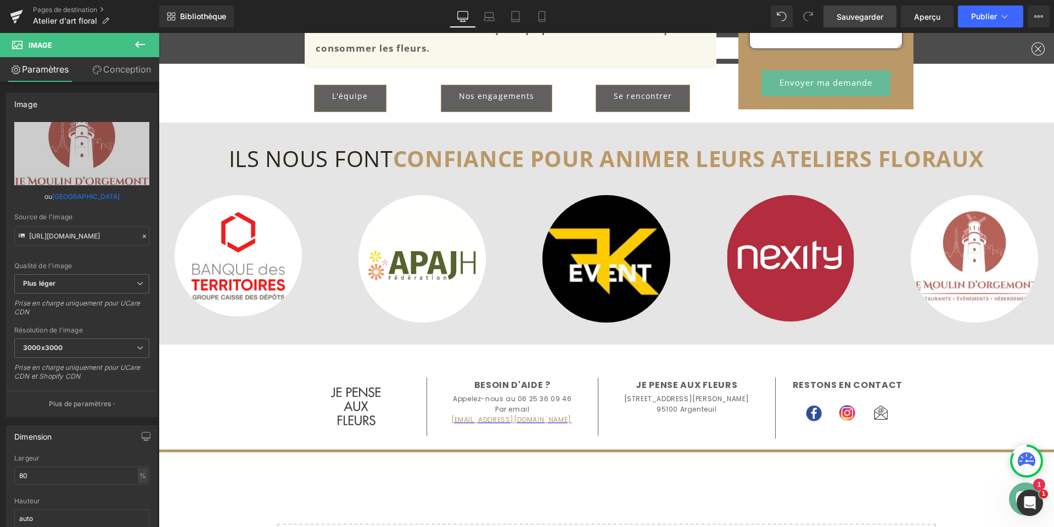
click at [848, 18] on font "Sauvegarder" at bounding box center [860, 16] width 47 height 9
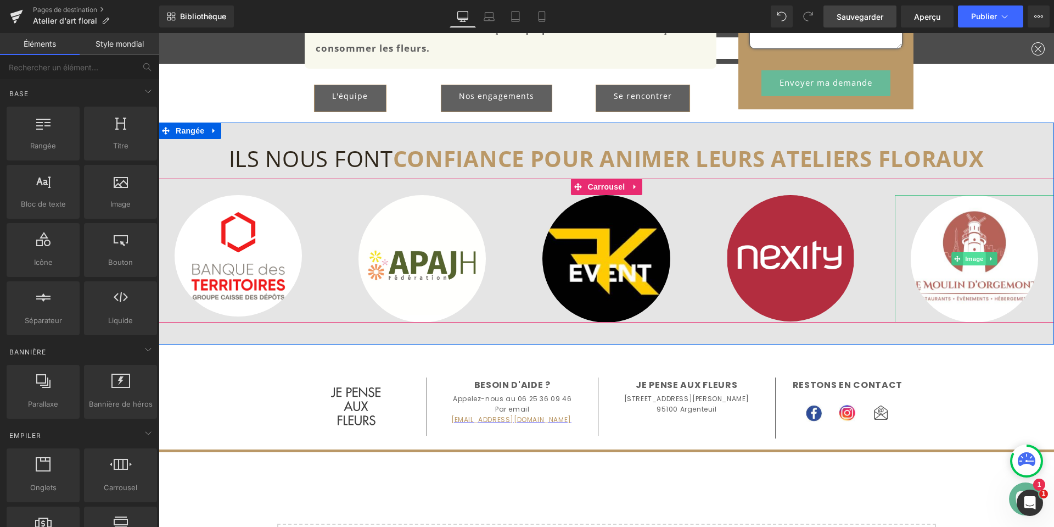
click at [965, 260] on font "Image" at bounding box center [974, 258] width 19 height 7
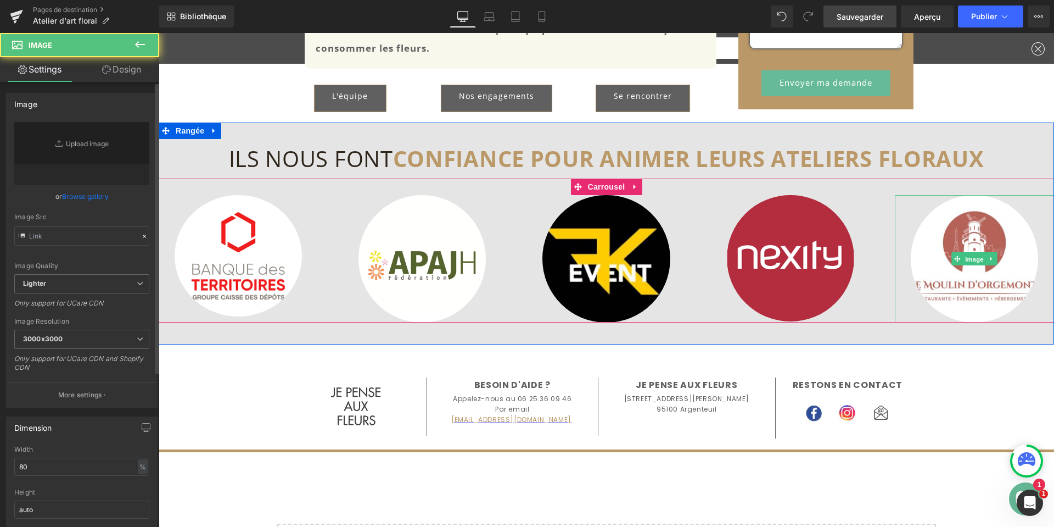
type input "[URL][DOMAIN_NAME]"
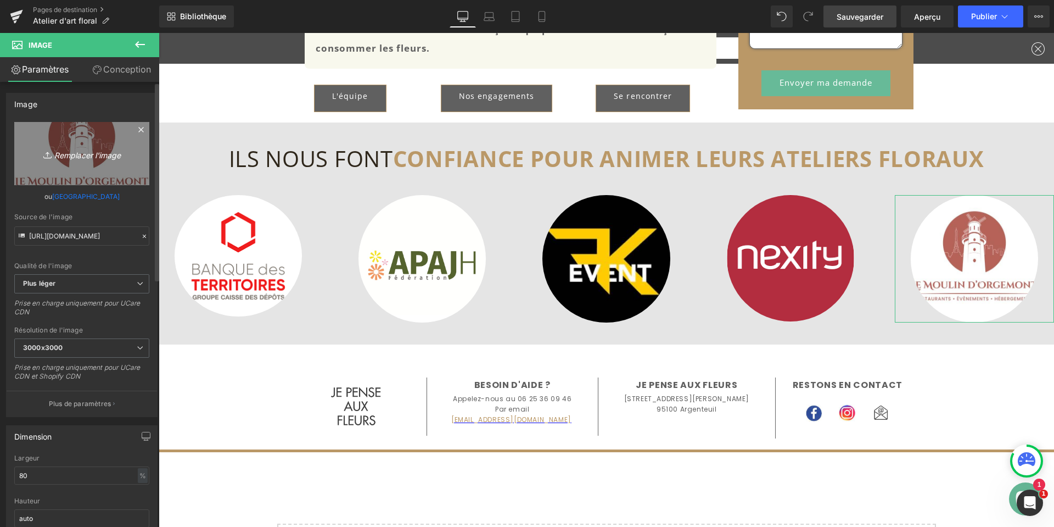
click at [85, 153] on font "Remplacer l'image" at bounding box center [87, 154] width 66 height 9
type input "C:\fakepath\logo-moulin-orgemont.jpg"
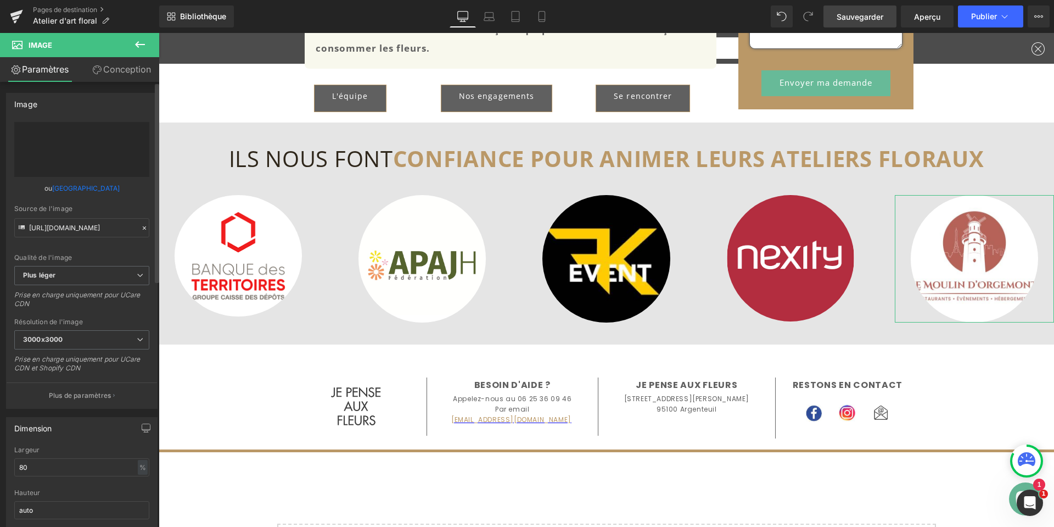
type input "[URL][DOMAIN_NAME]"
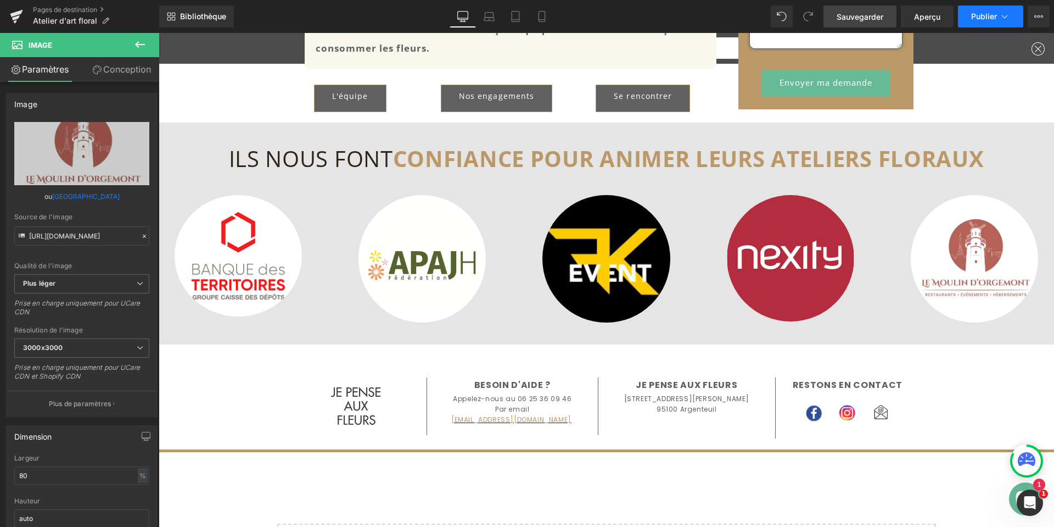
click at [973, 15] on font "Publier" at bounding box center [984, 16] width 26 height 9
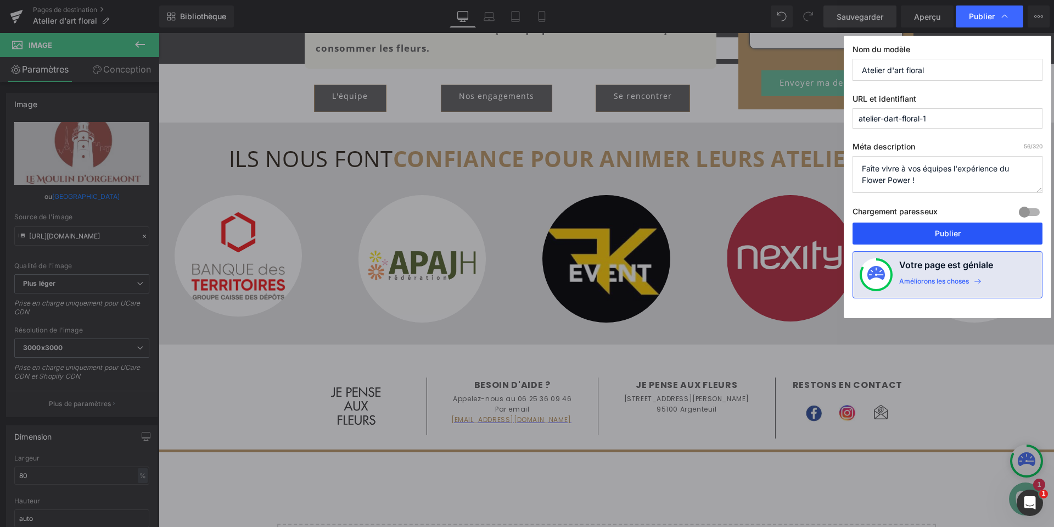
drag, startPoint x: 961, startPoint y: 231, endPoint x: 457, endPoint y: 432, distance: 542.6
click at [961, 231] on button "Publier" at bounding box center [948, 233] width 190 height 22
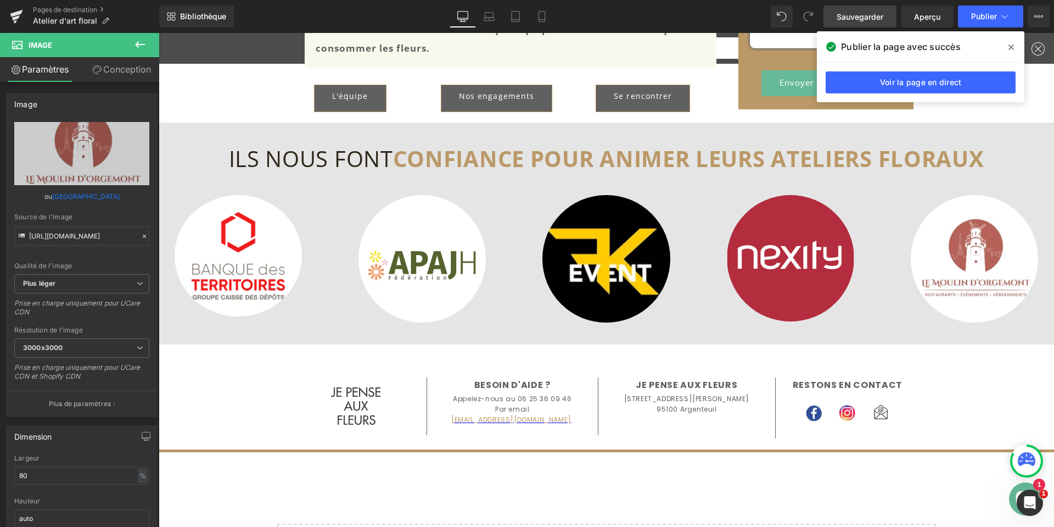
click at [1012, 47] on icon at bounding box center [1011, 47] width 5 height 9
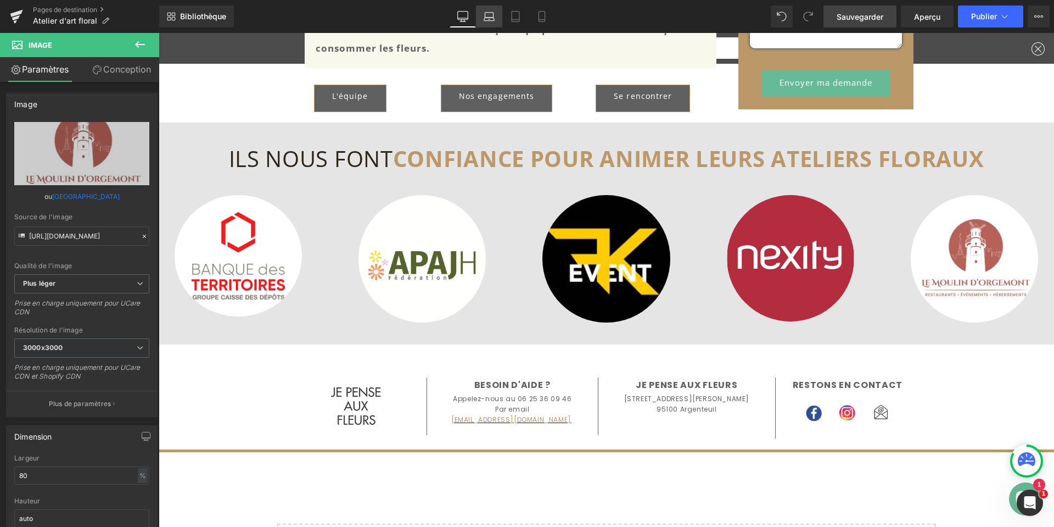
click at [486, 23] on link "Ordinateur portable" at bounding box center [489, 16] width 26 height 22
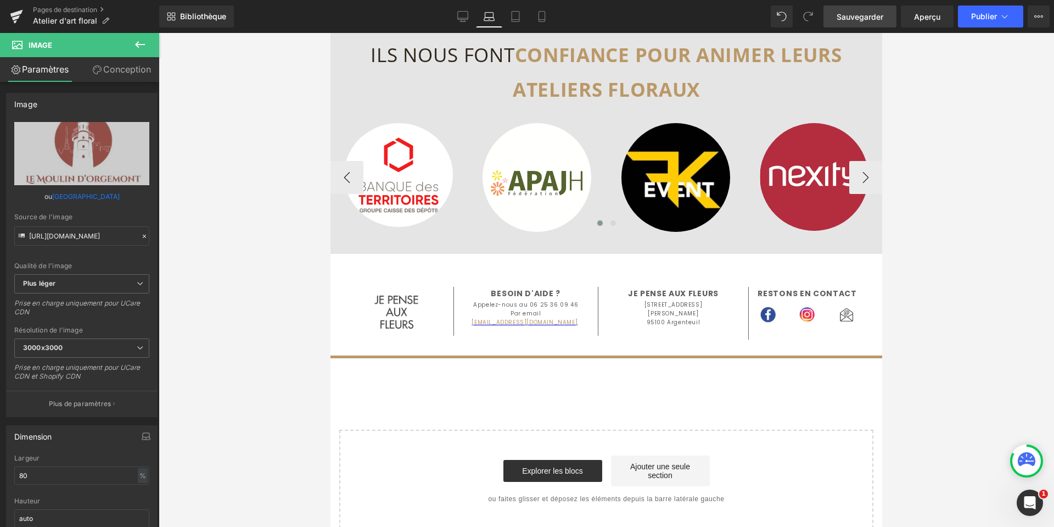
scroll to position [1433, 0]
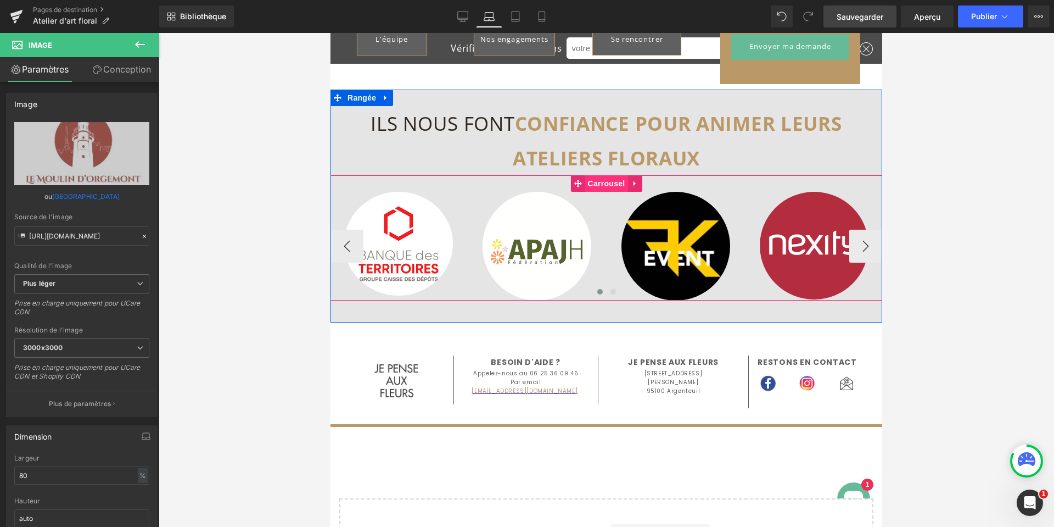
click at [594, 187] on font "Carrousel" at bounding box center [606, 183] width 37 height 9
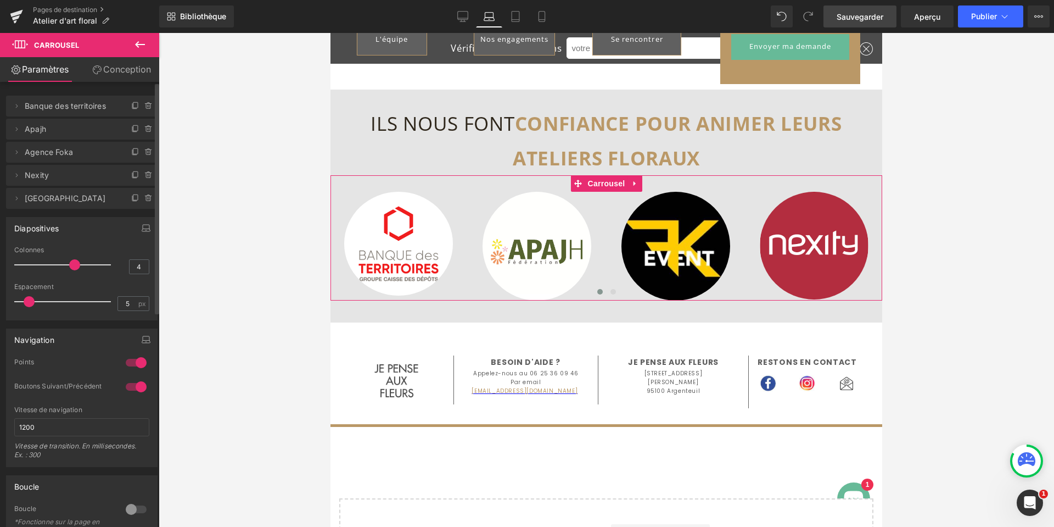
type input "5"
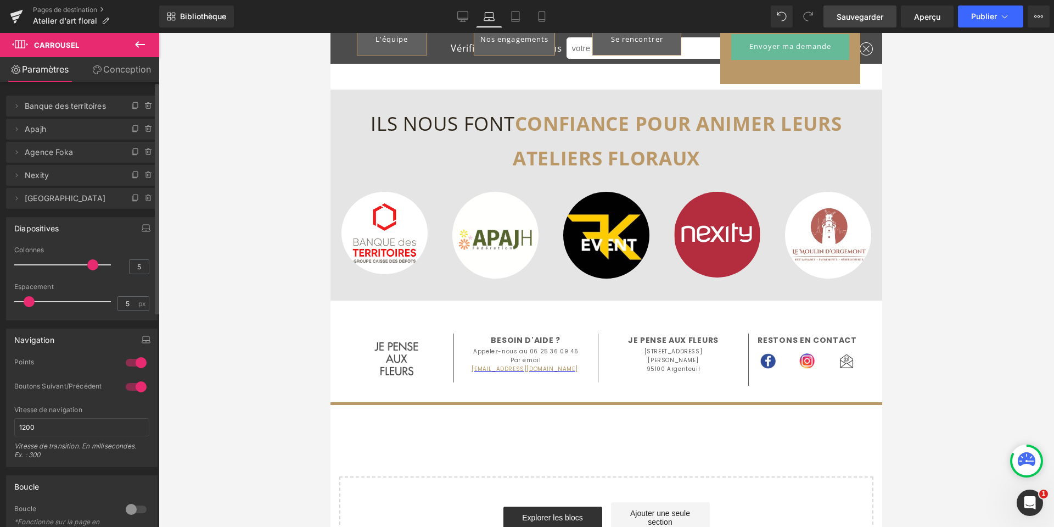
drag, startPoint x: 71, startPoint y: 261, endPoint x: 86, endPoint y: 262, distance: 14.9
click at [87, 262] on span at bounding box center [92, 264] width 11 height 11
click at [516, 15] on icon at bounding box center [515, 16] width 11 height 11
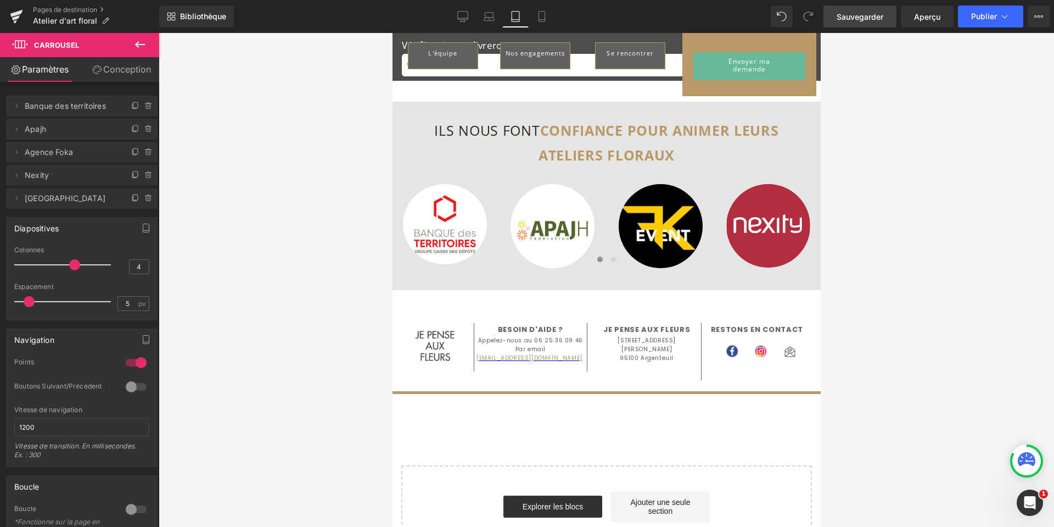
scroll to position [1321, 0]
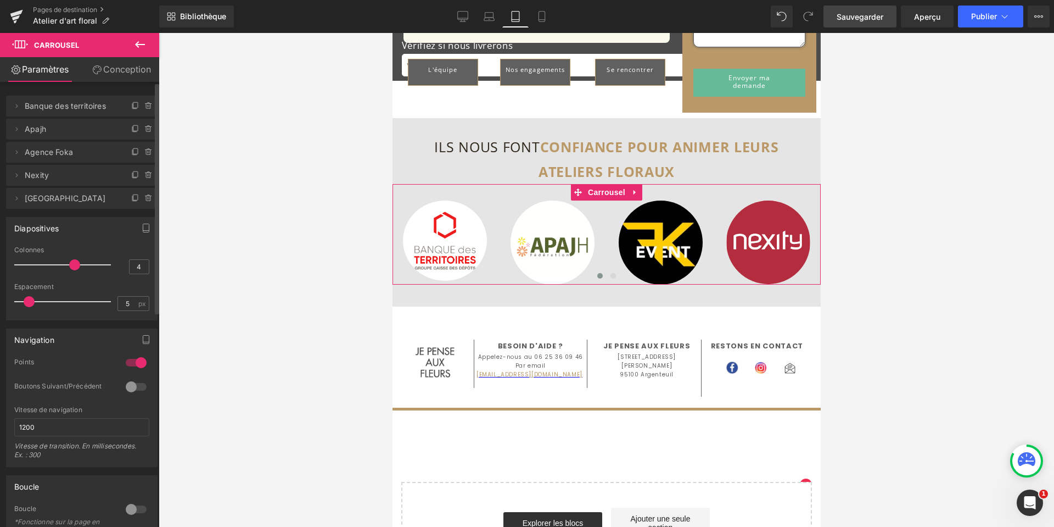
type input "5"
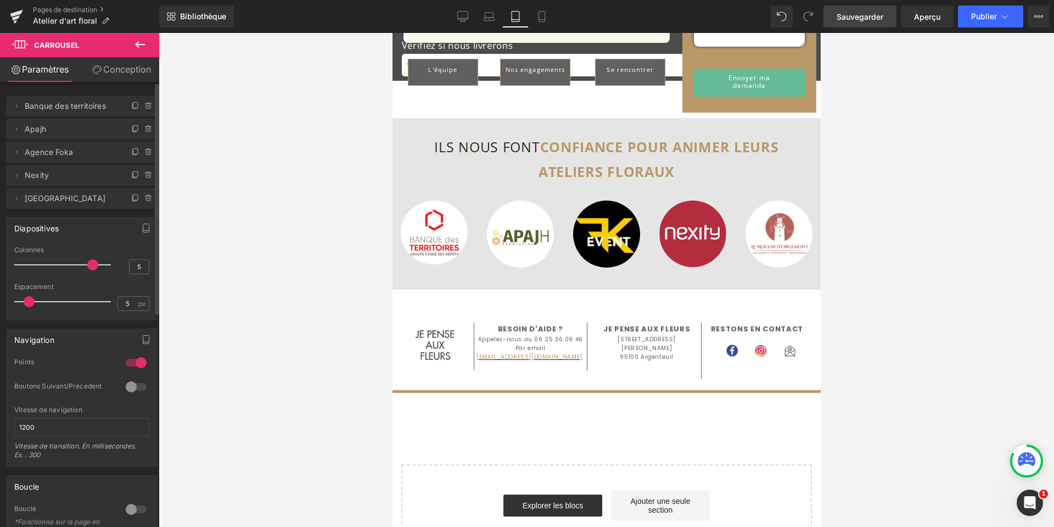
drag, startPoint x: 71, startPoint y: 266, endPoint x: 87, endPoint y: 266, distance: 16.5
click at [87, 266] on span at bounding box center [92, 264] width 11 height 11
click at [539, 9] on link "Mobile" at bounding box center [542, 16] width 26 height 22
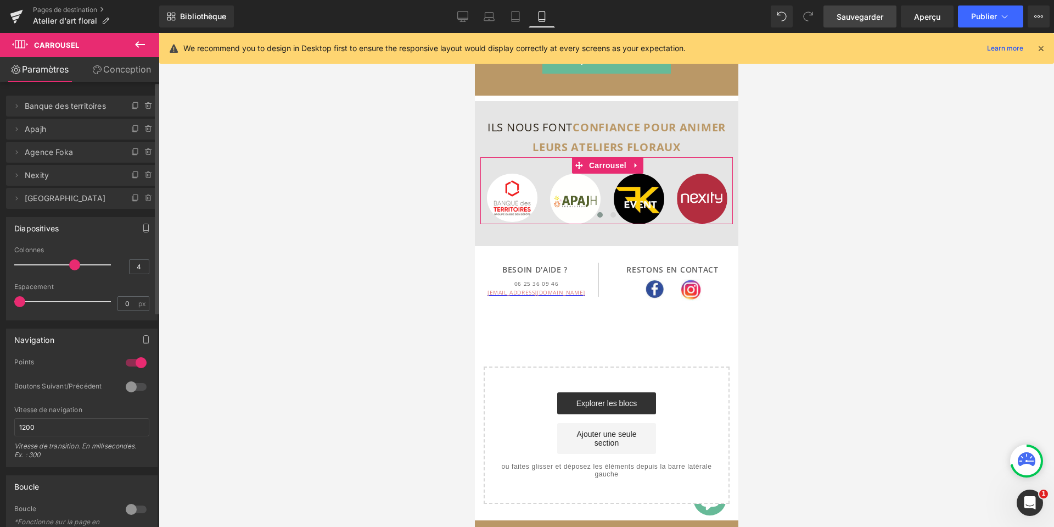
scroll to position [1962, 0]
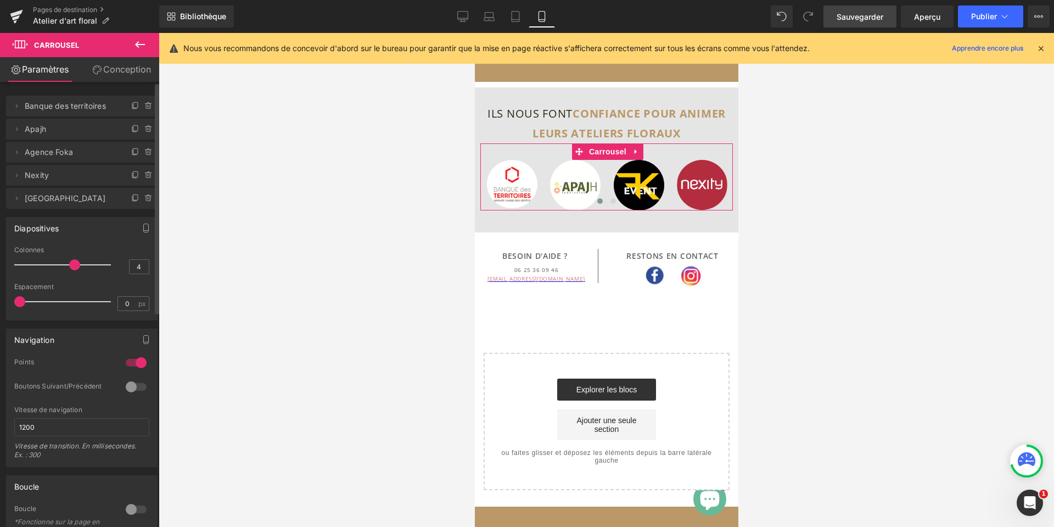
type input "5"
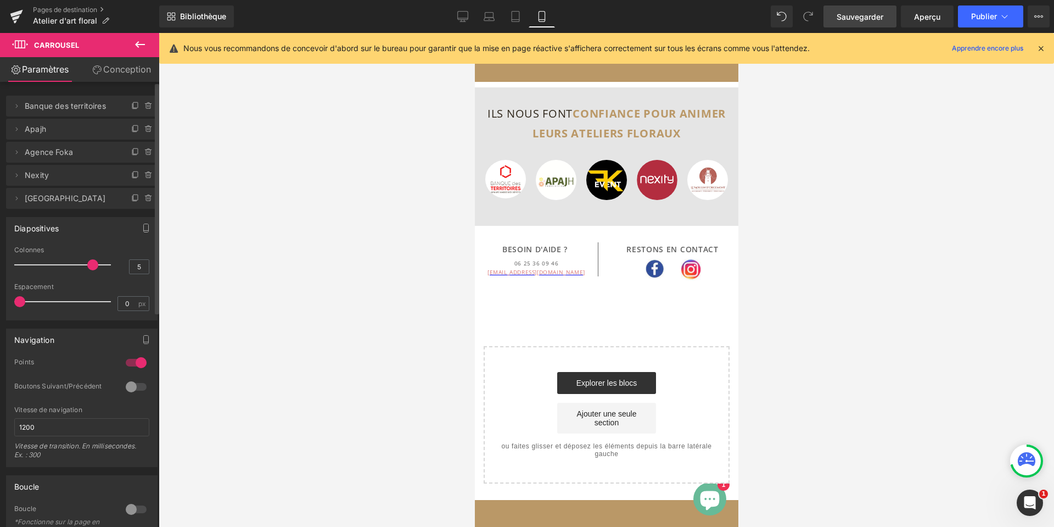
drag, startPoint x: 74, startPoint y: 265, endPoint x: 88, endPoint y: 266, distance: 14.9
click at [88, 266] on span at bounding box center [92, 264] width 11 height 11
click at [979, 20] on font "Publier" at bounding box center [984, 16] width 26 height 9
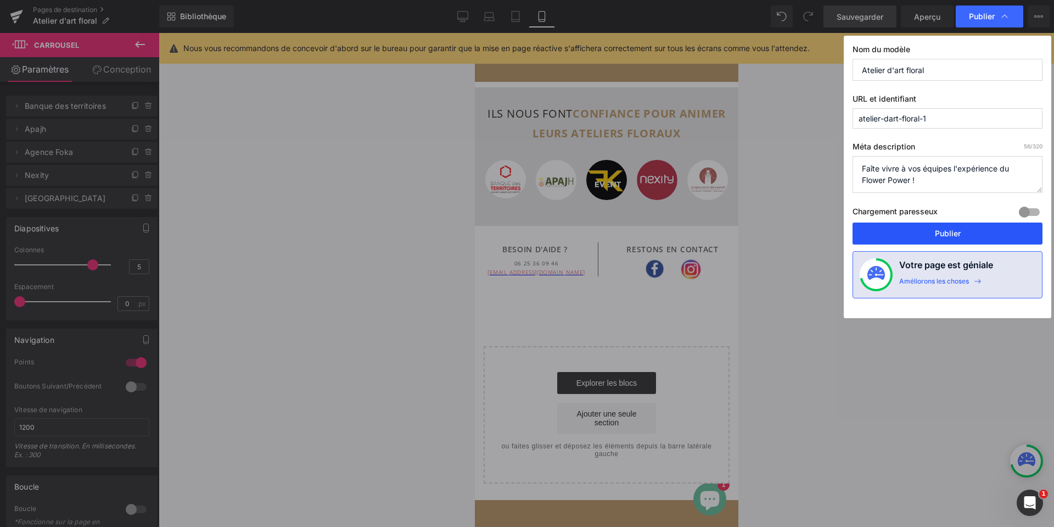
click at [911, 237] on button "Publier" at bounding box center [948, 233] width 190 height 22
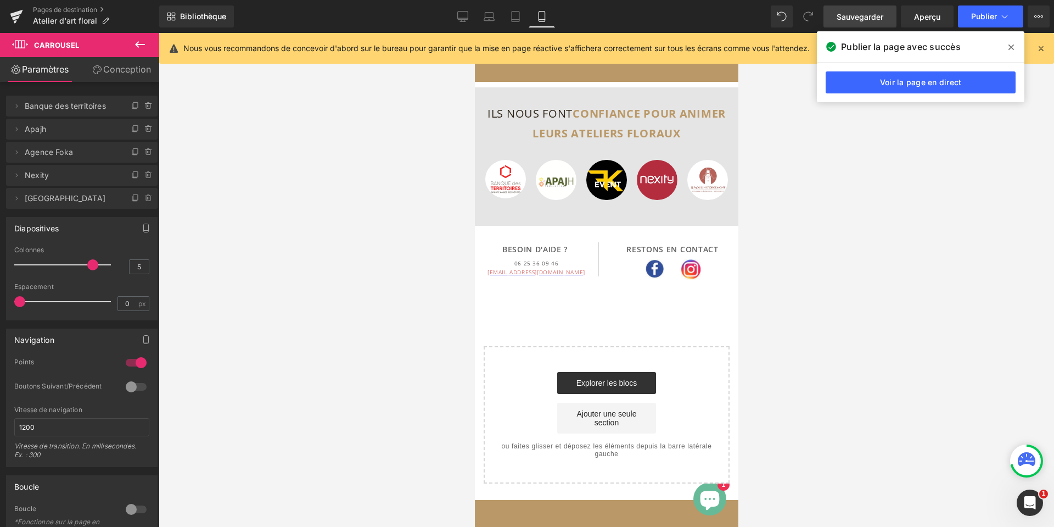
click at [1011, 48] on icon at bounding box center [1011, 46] width 5 height 5
